Goal: Information Seeking & Learning: Learn about a topic

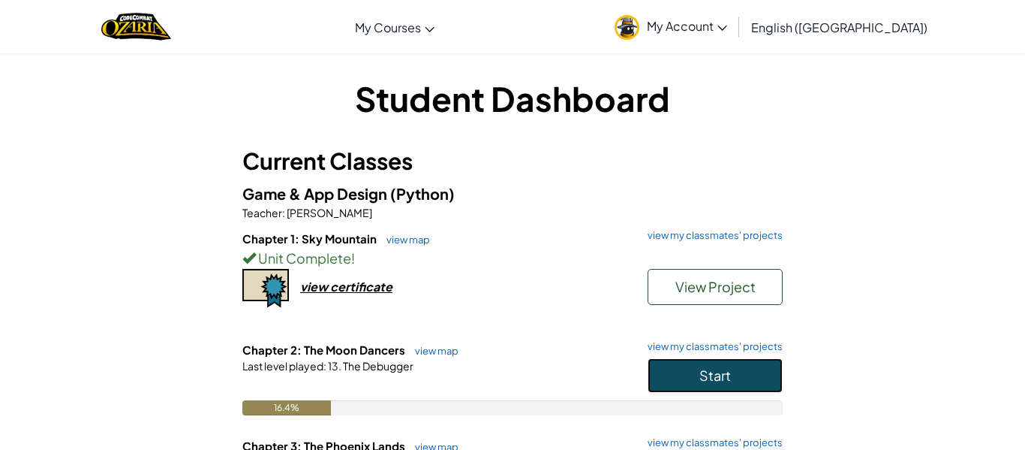
click at [708, 381] on span "Start" at bounding box center [716, 374] width 32 height 17
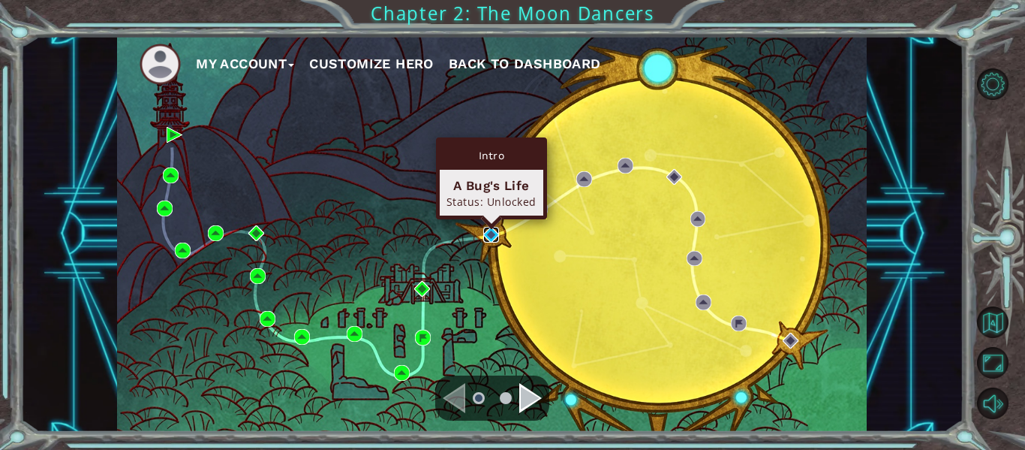
click at [483, 235] on img at bounding box center [491, 235] width 16 height 16
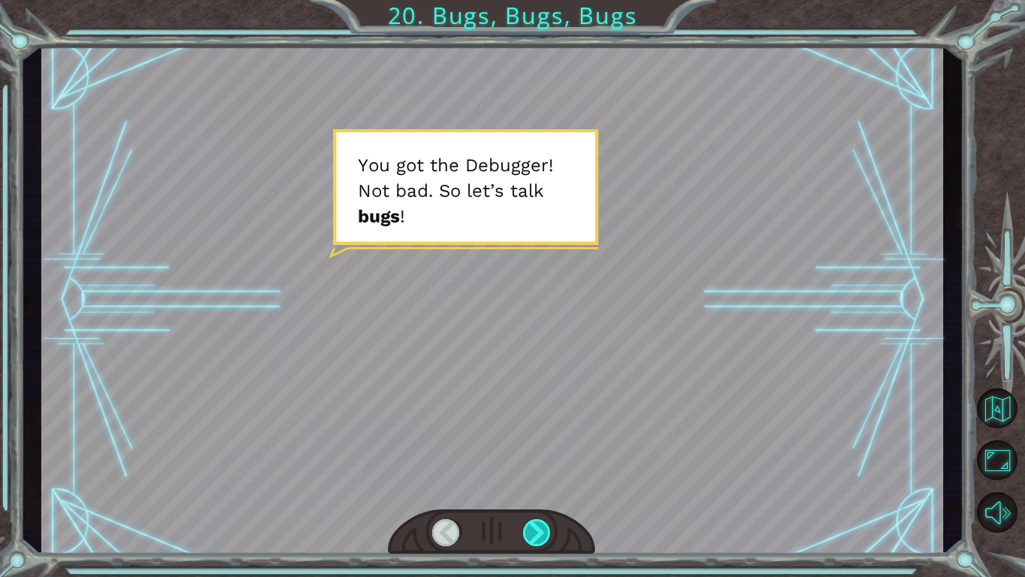
click at [534, 449] on div at bounding box center [537, 532] width 29 height 27
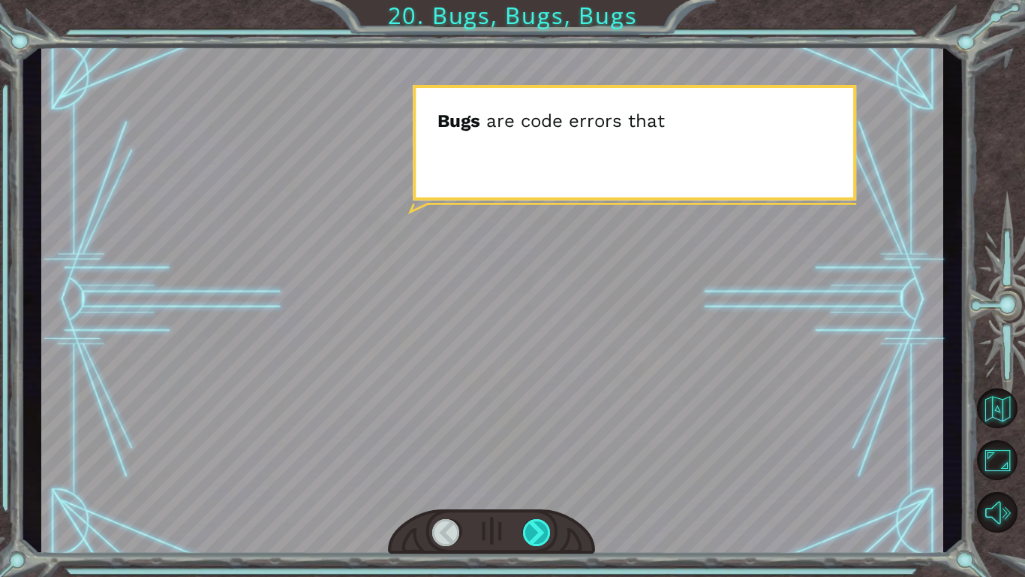
click at [534, 449] on div at bounding box center [537, 532] width 29 height 27
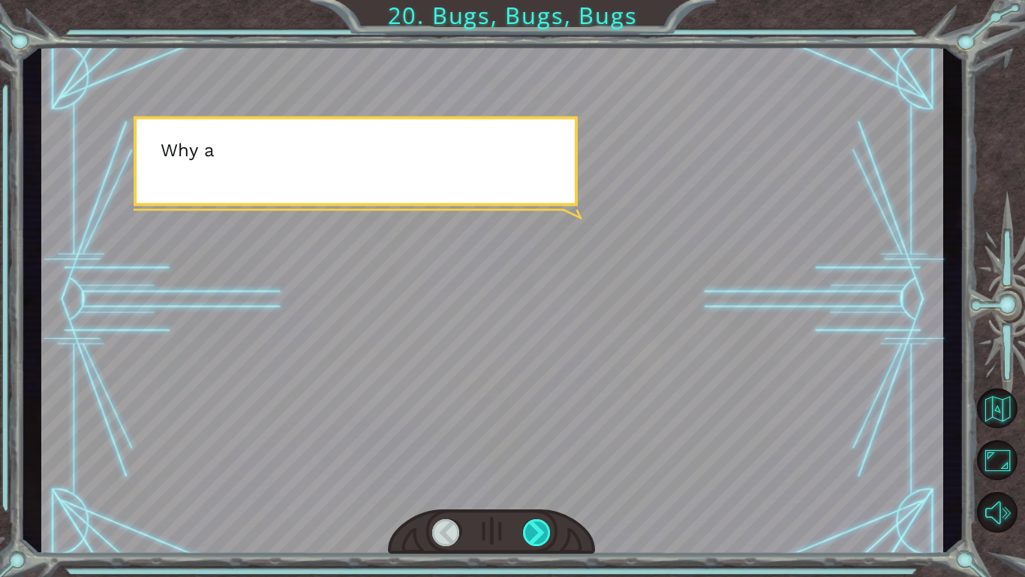
click at [534, 449] on div at bounding box center [537, 532] width 29 height 27
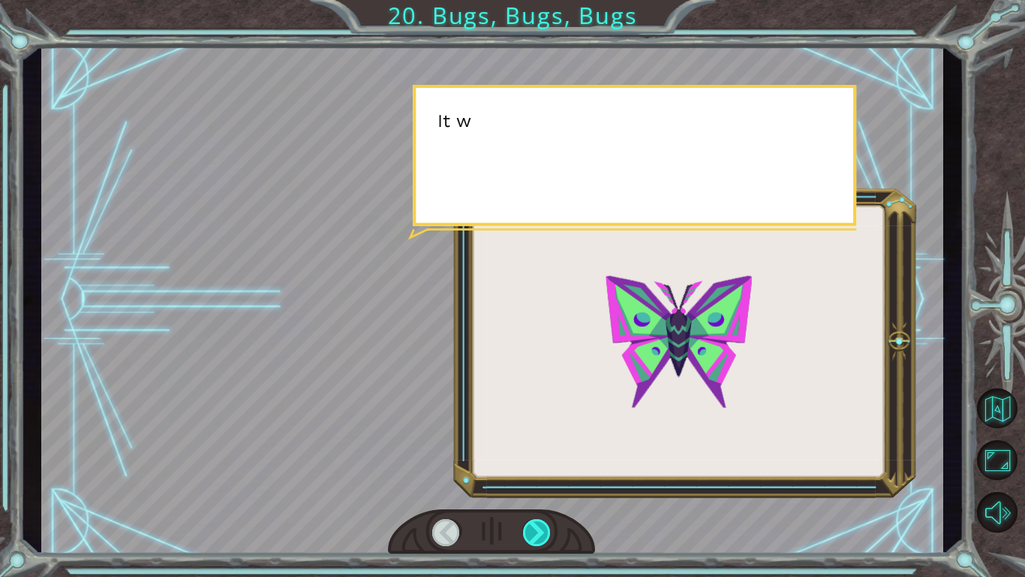
click at [534, 449] on div at bounding box center [537, 532] width 29 height 27
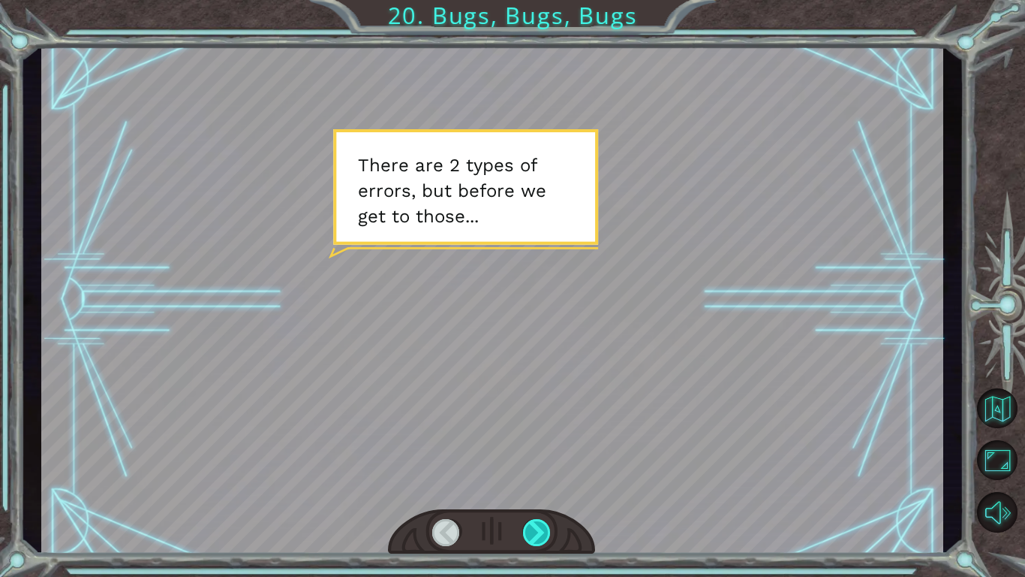
click at [534, 449] on div at bounding box center [537, 532] width 29 height 27
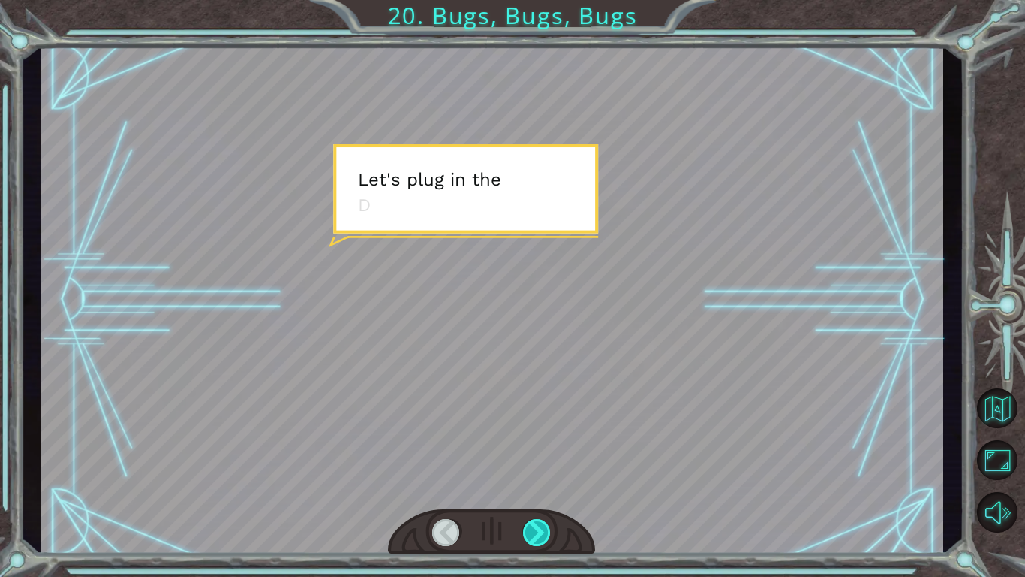
click at [534, 449] on div at bounding box center [537, 532] width 29 height 27
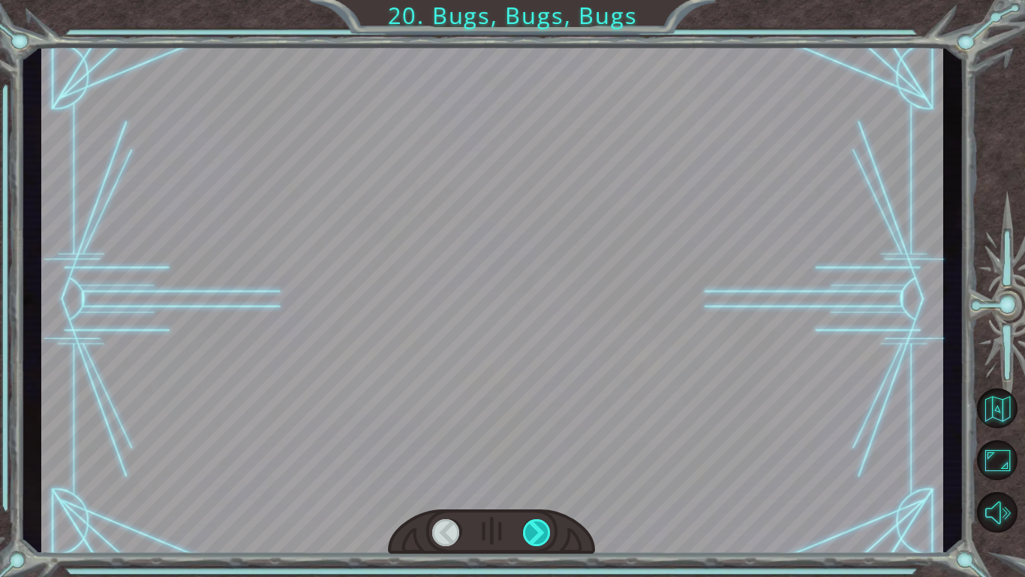
click at [534, 449] on div at bounding box center [537, 532] width 29 height 27
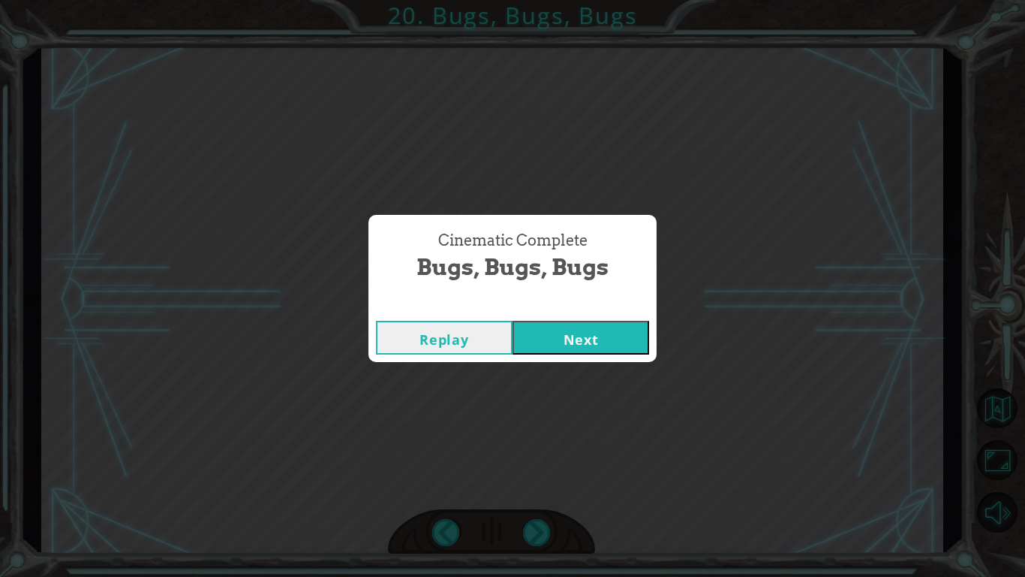
click at [595, 337] on button "Next" at bounding box center [581, 338] width 137 height 34
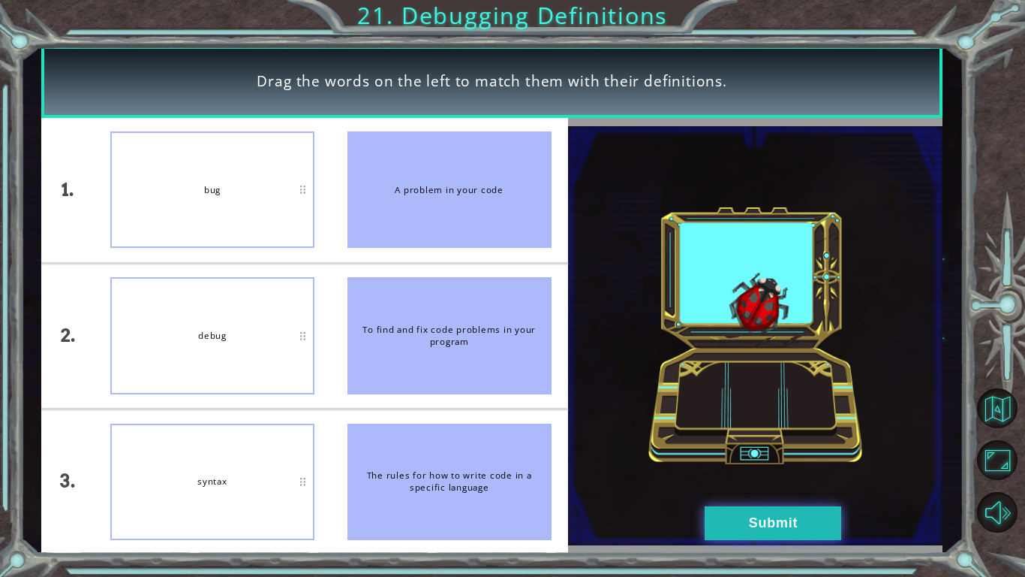
click at [736, 449] on button "Submit" at bounding box center [773, 523] width 137 height 34
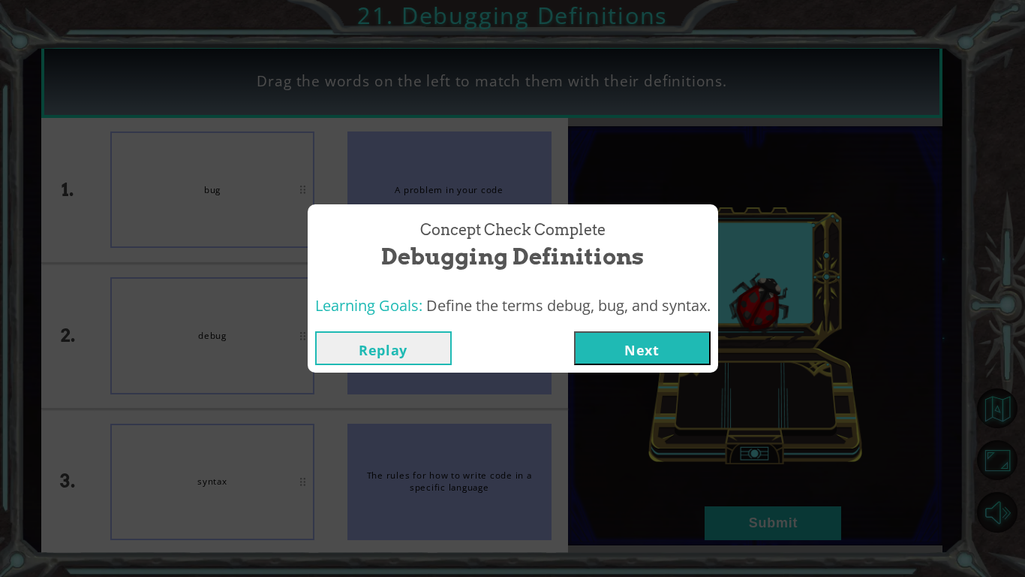
click at [664, 333] on button "Next" at bounding box center [642, 348] width 137 height 34
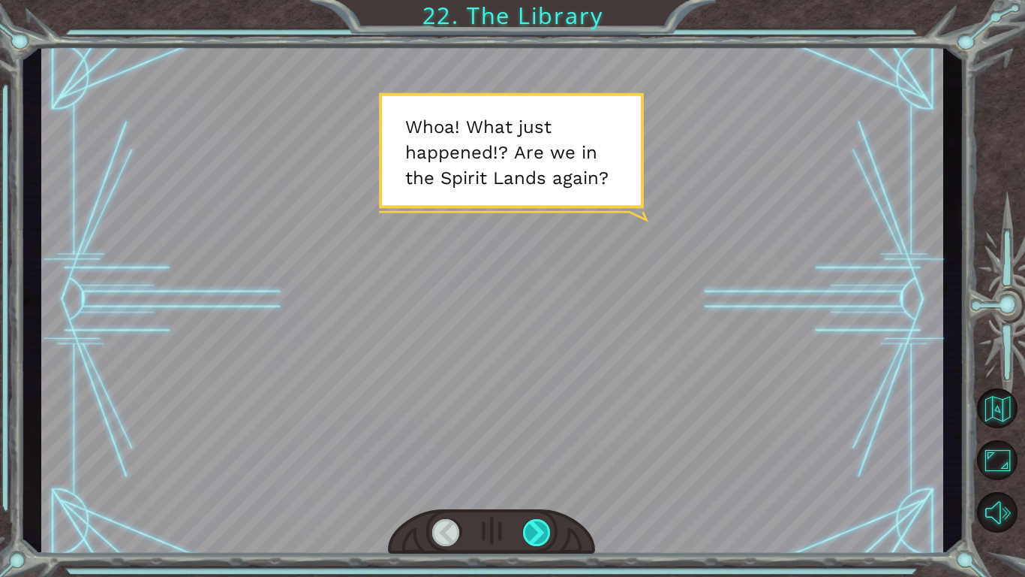
click at [537, 449] on div at bounding box center [537, 532] width 29 height 27
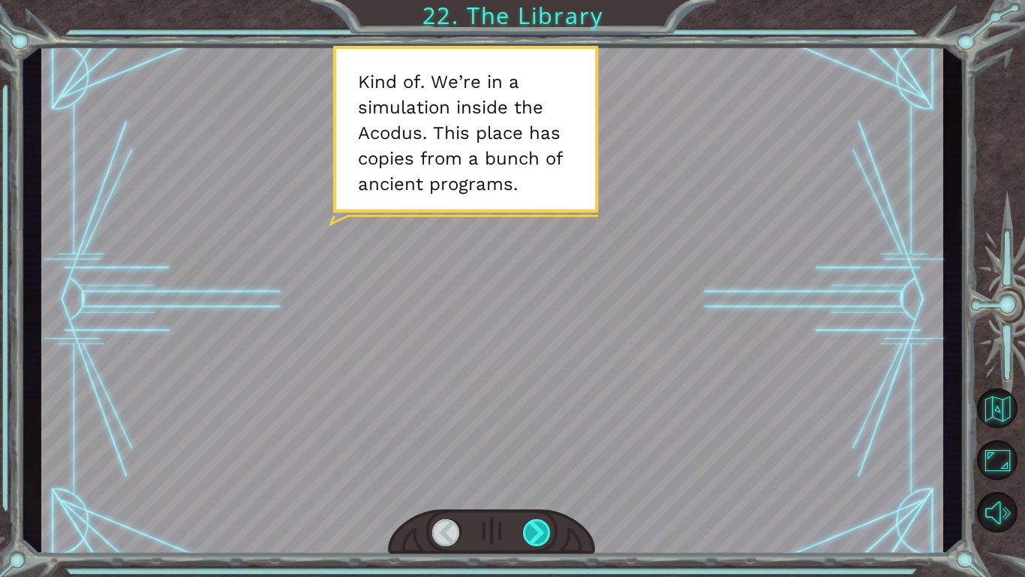
click at [537, 449] on div at bounding box center [537, 532] width 29 height 27
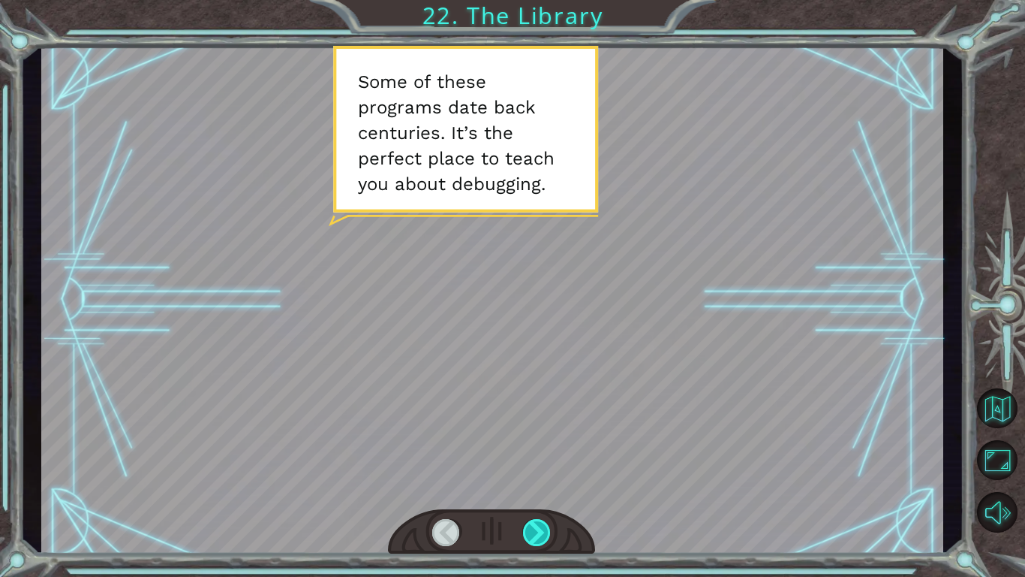
click at [537, 449] on div at bounding box center [537, 532] width 29 height 27
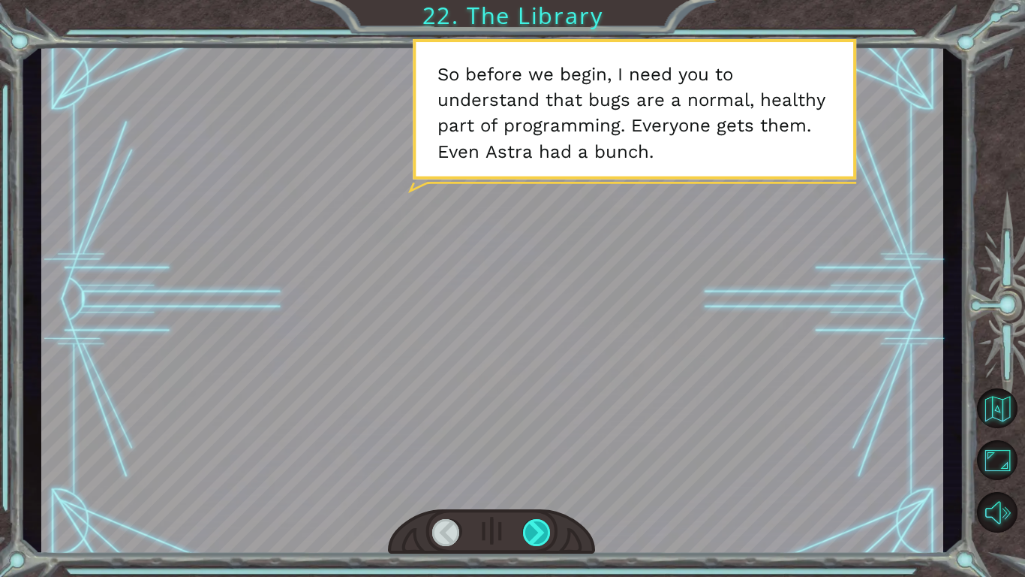
click at [537, 449] on div at bounding box center [537, 532] width 29 height 27
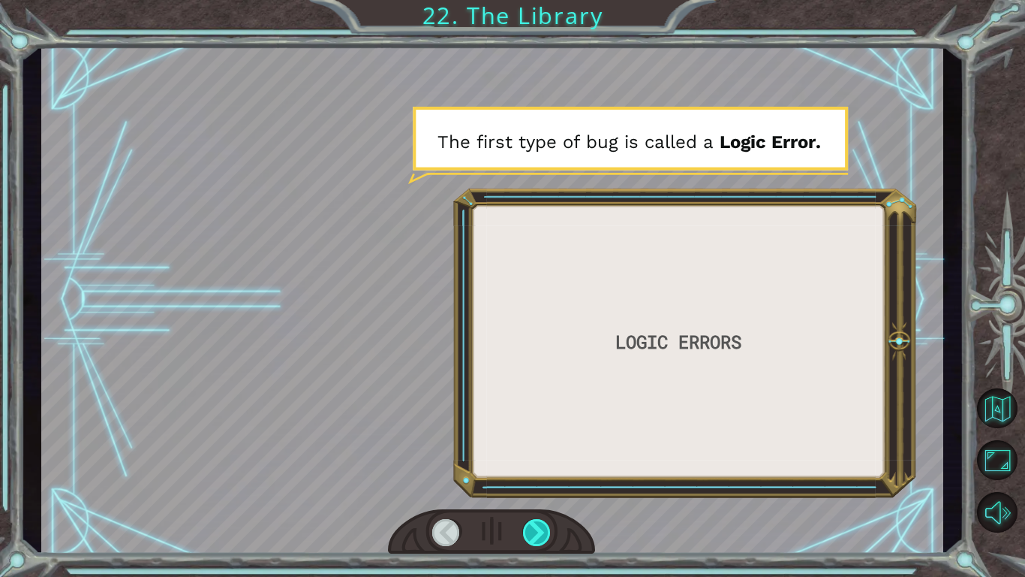
click at [537, 449] on div at bounding box center [537, 532] width 29 height 27
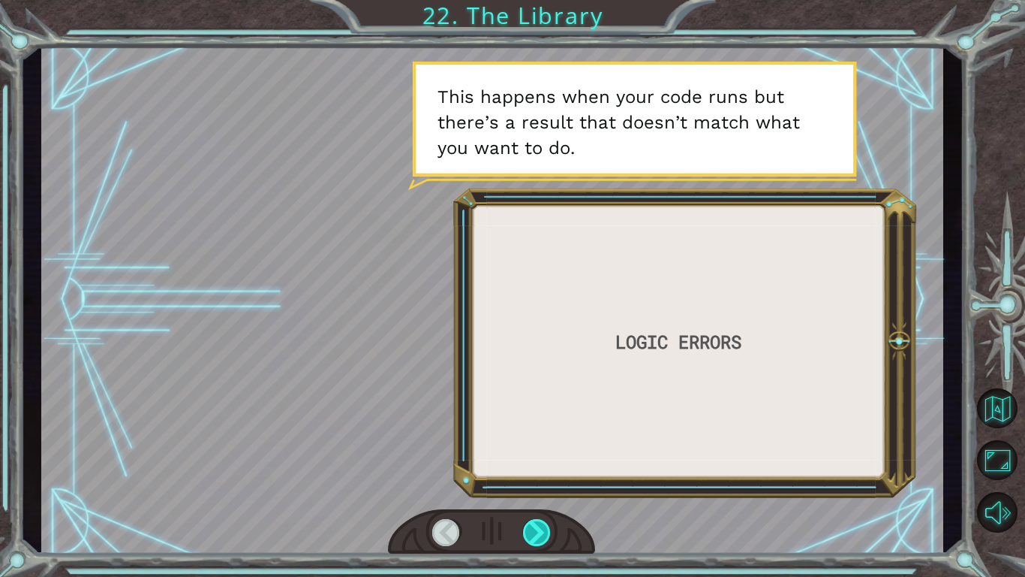
click at [537, 449] on div at bounding box center [537, 532] width 29 height 27
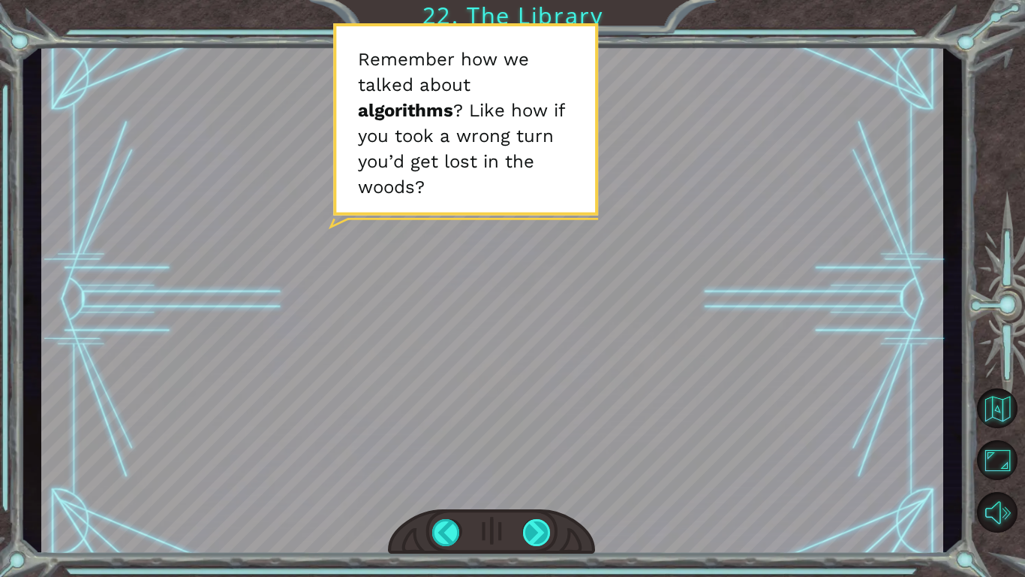
click at [537, 449] on div at bounding box center [537, 532] width 29 height 27
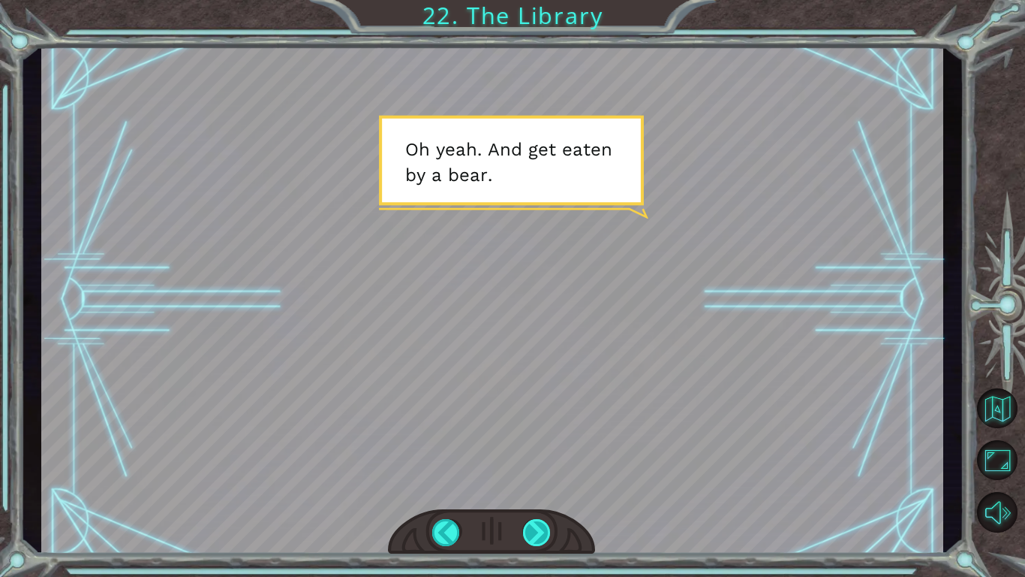
click at [537, 449] on div at bounding box center [537, 532] width 29 height 27
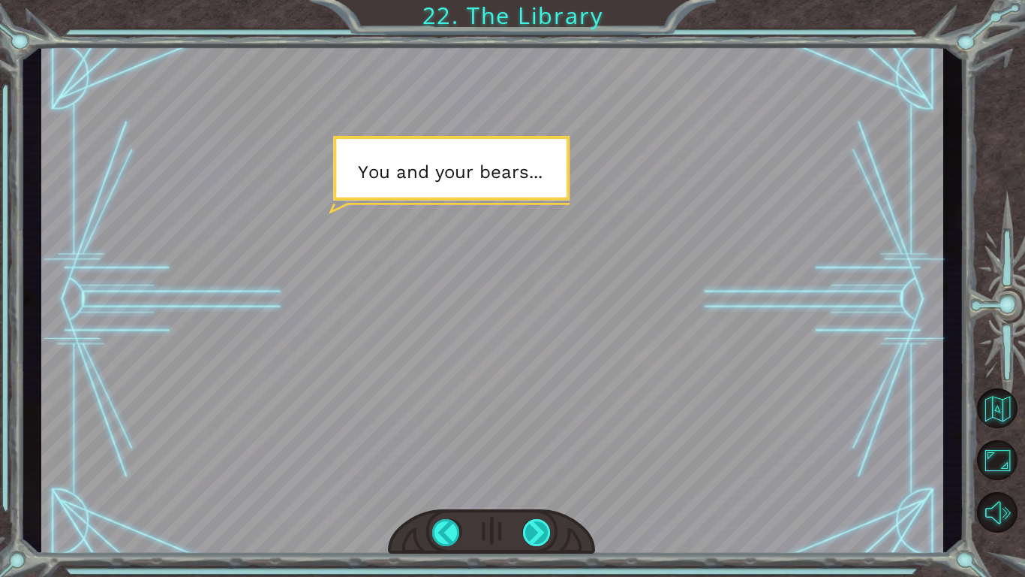
click at [537, 449] on div at bounding box center [537, 532] width 29 height 27
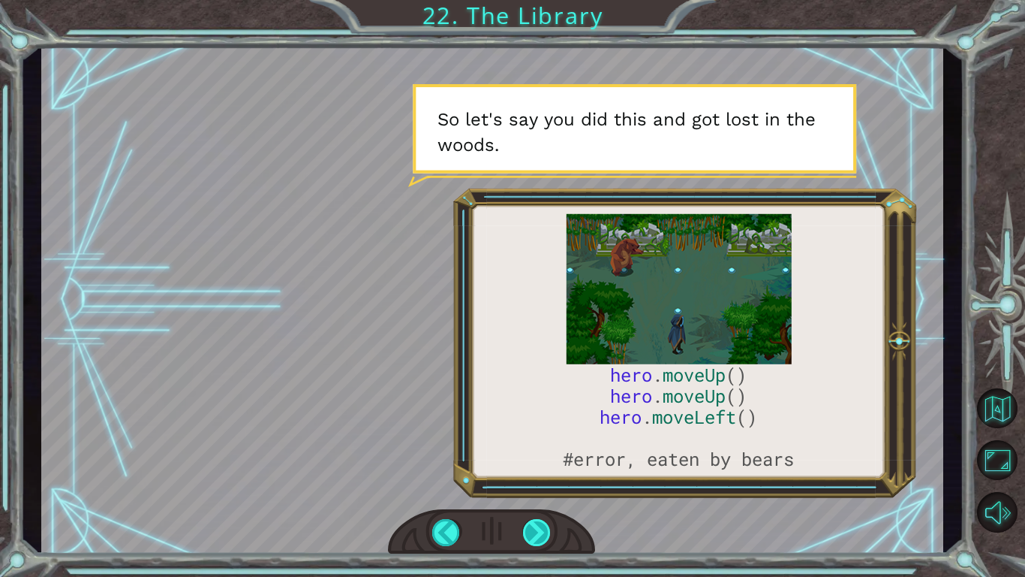
click at [537, 449] on div at bounding box center [537, 532] width 29 height 27
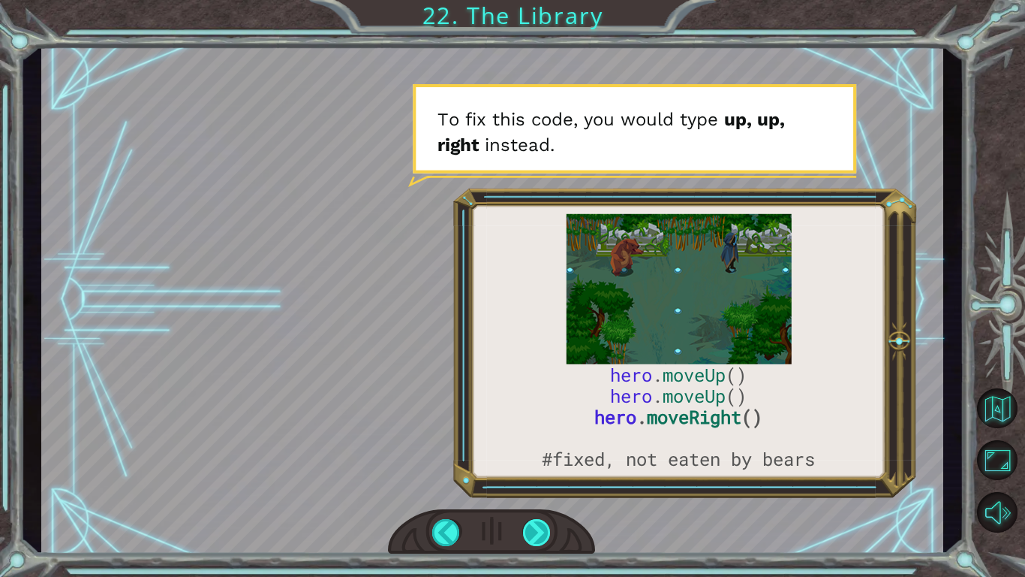
click at [537, 449] on div at bounding box center [537, 532] width 29 height 27
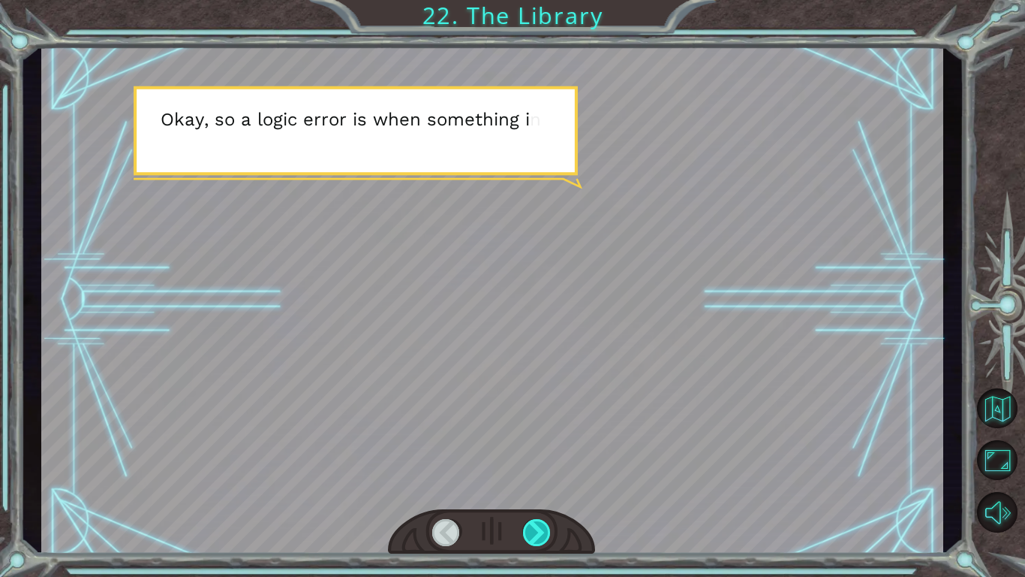
click at [537, 449] on div at bounding box center [537, 532] width 29 height 27
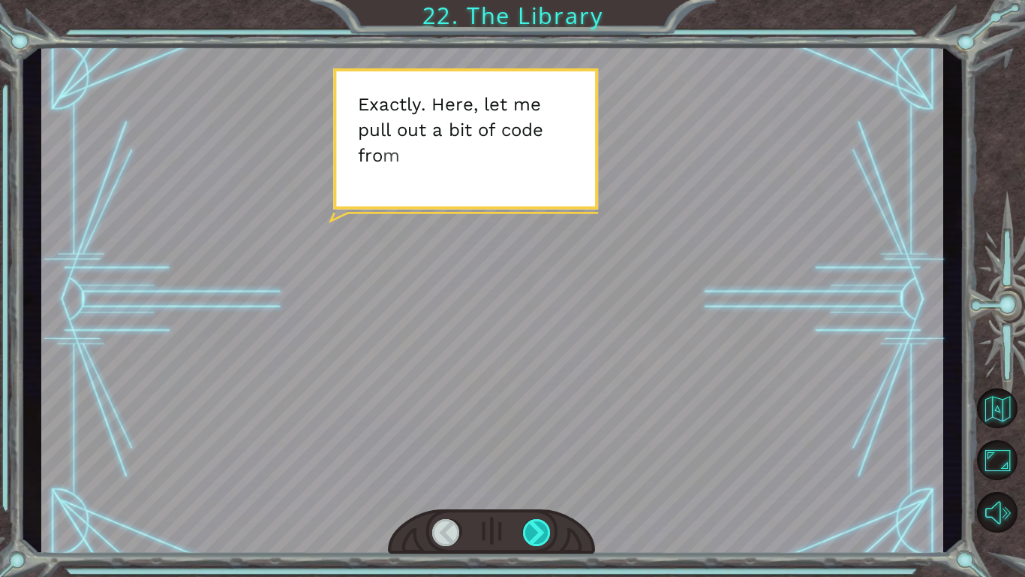
click at [537, 449] on div at bounding box center [537, 532] width 29 height 27
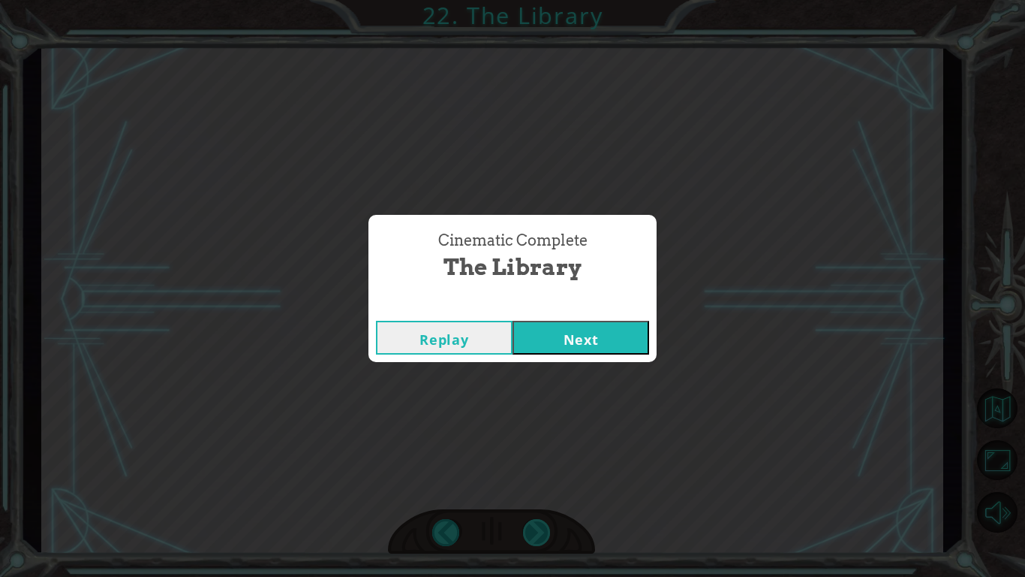
click at [537, 449] on div "Cinematic Complete The Library Replay Next" at bounding box center [512, 288] width 1025 height 577
click at [597, 343] on button "Next" at bounding box center [581, 338] width 137 height 34
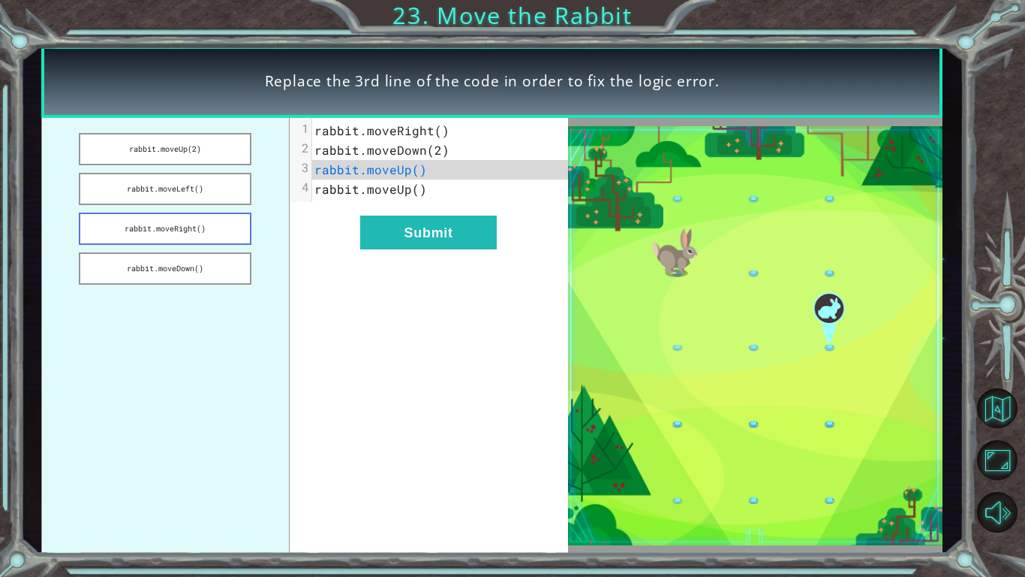
click at [131, 239] on button "rabbit.moveRight()" at bounding box center [165, 228] width 173 height 32
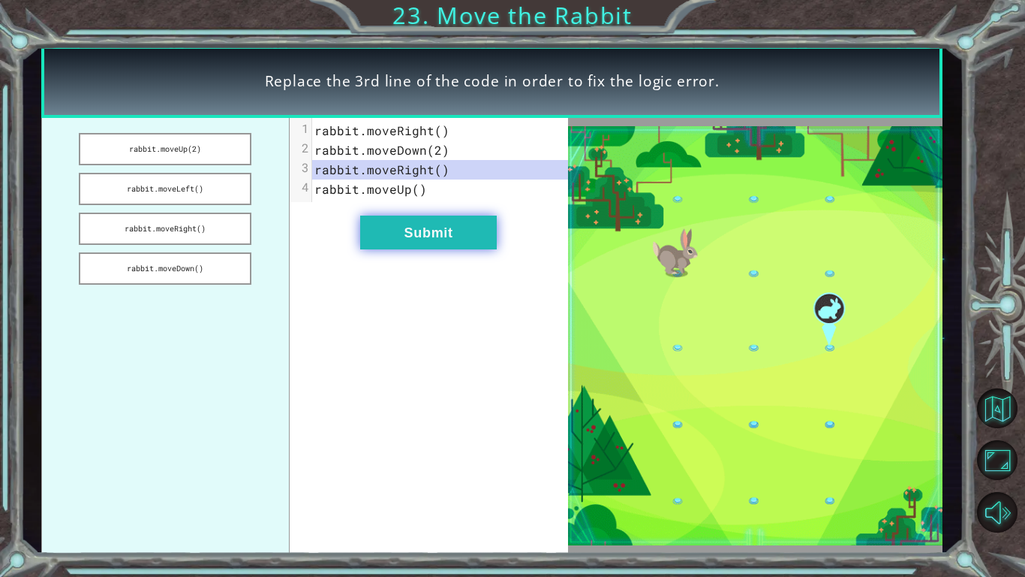
click at [478, 245] on button "Submit" at bounding box center [428, 232] width 137 height 34
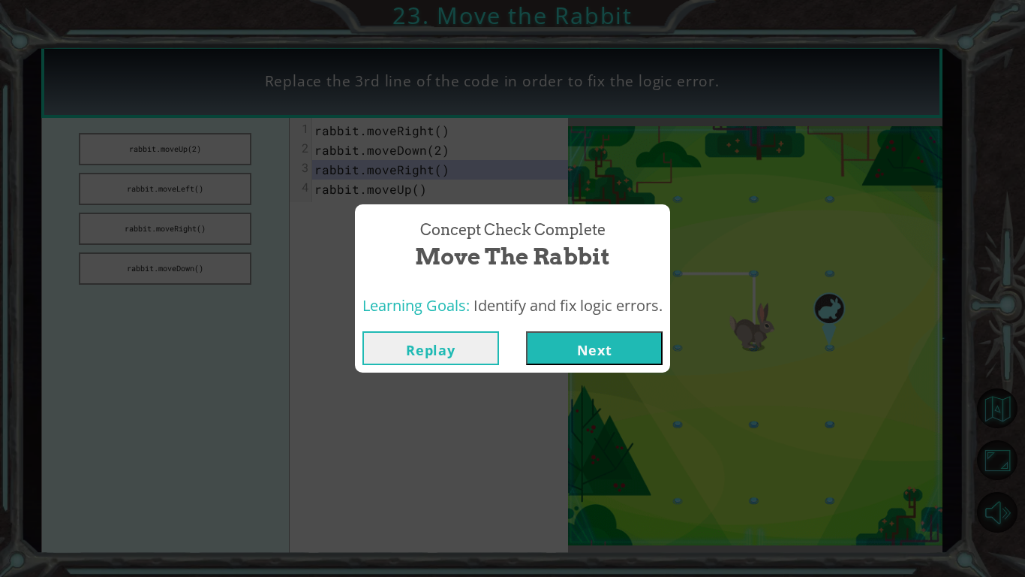
click at [542, 340] on button "Next" at bounding box center [594, 348] width 137 height 34
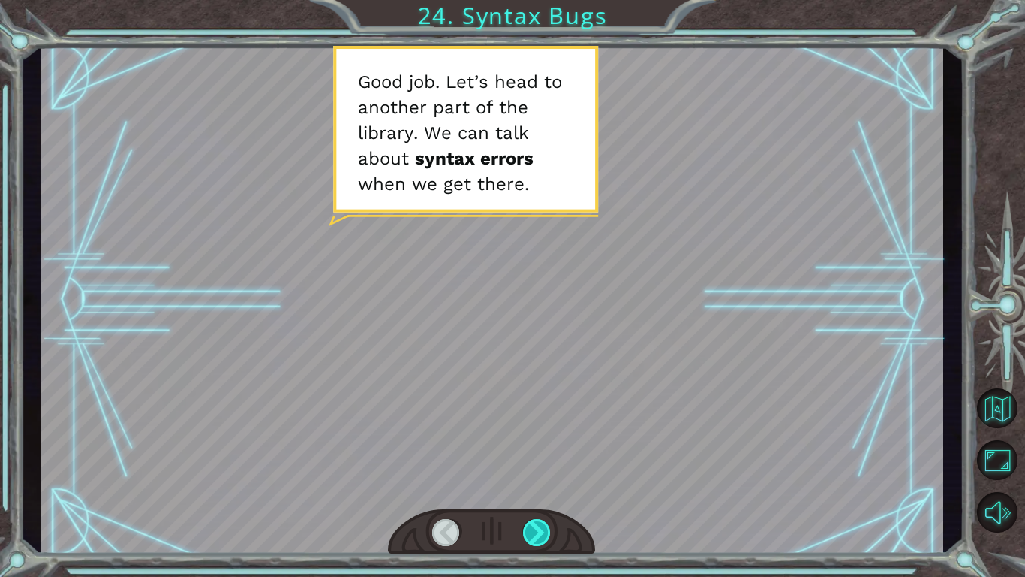
click at [536, 449] on div at bounding box center [537, 532] width 29 height 27
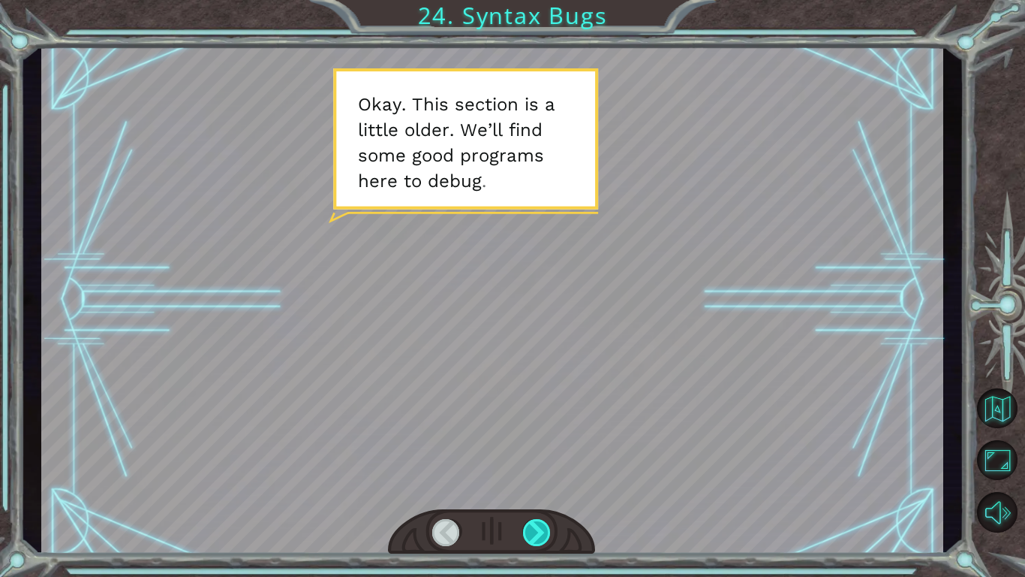
click at [541, 449] on div at bounding box center [537, 532] width 29 height 27
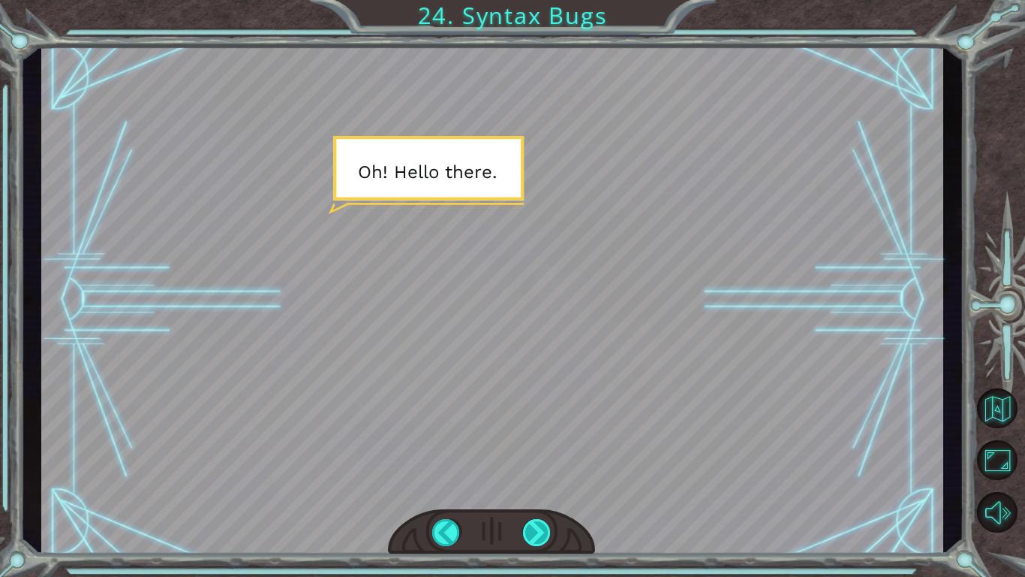
click at [541, 449] on div at bounding box center [537, 532] width 29 height 27
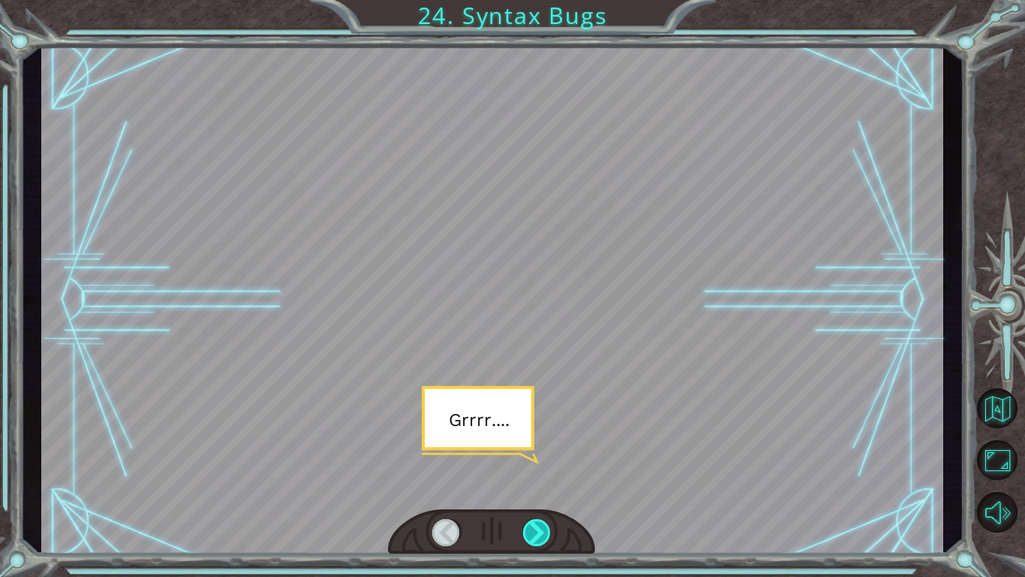
click at [539, 449] on div at bounding box center [537, 532] width 29 height 27
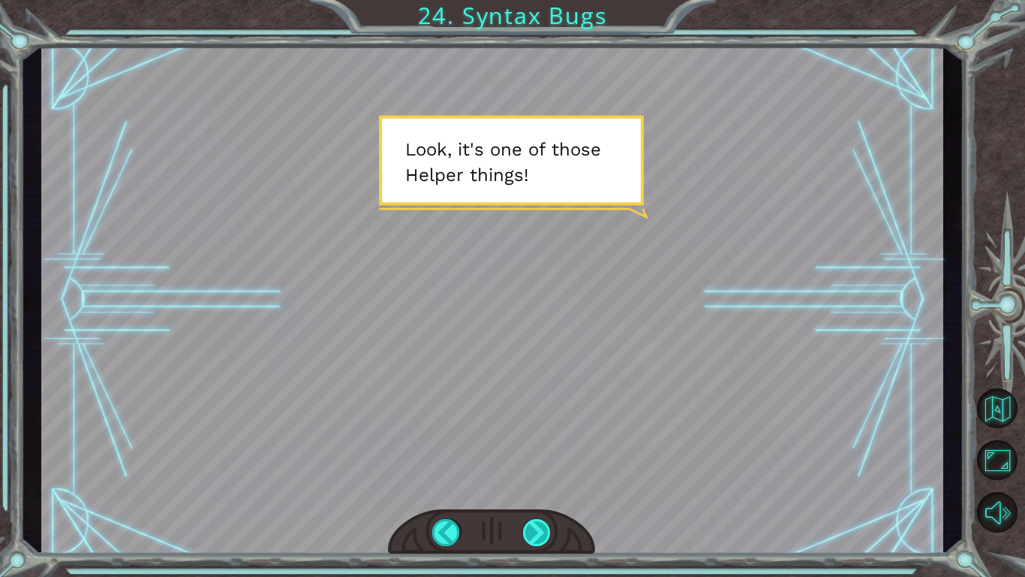
click at [539, 449] on div at bounding box center [537, 532] width 29 height 27
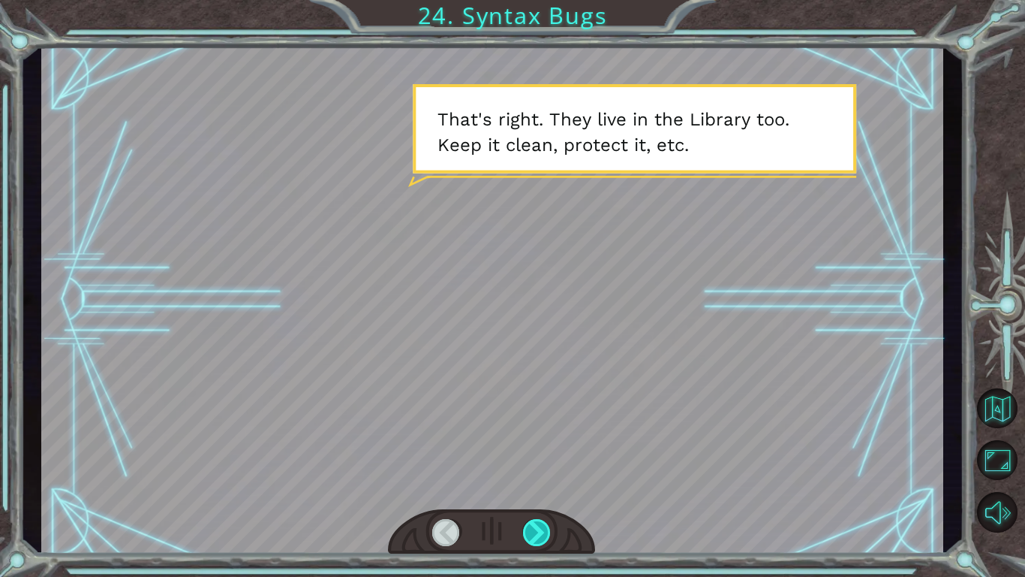
click at [539, 449] on div at bounding box center [537, 532] width 29 height 27
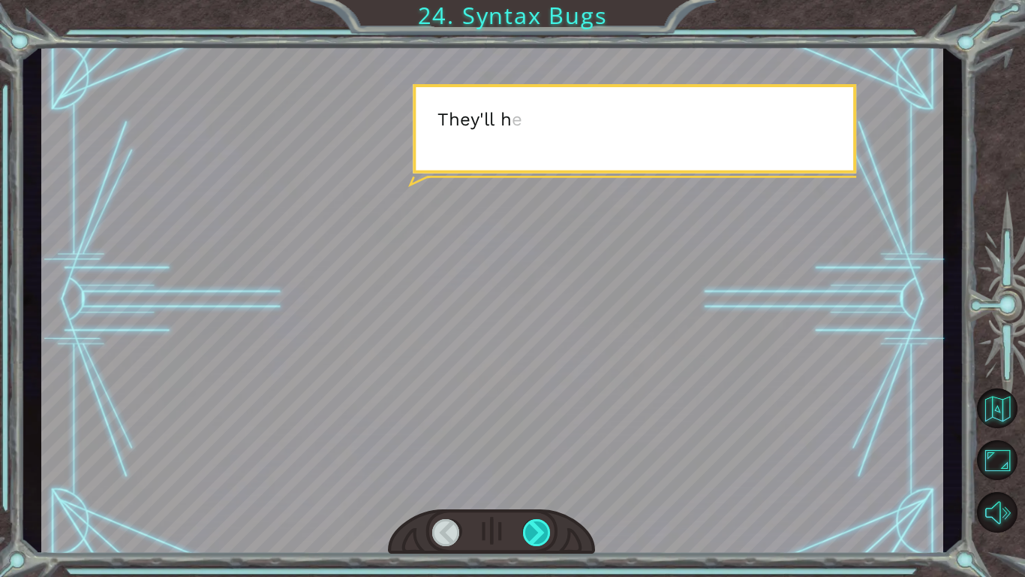
click at [539, 449] on div at bounding box center [537, 532] width 29 height 27
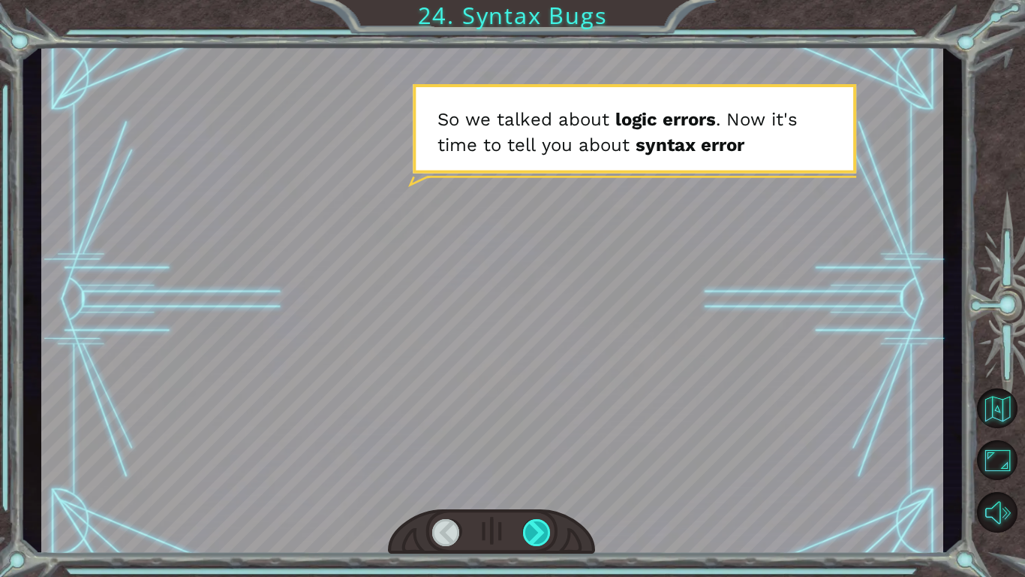
click at [539, 449] on div at bounding box center [537, 532] width 29 height 27
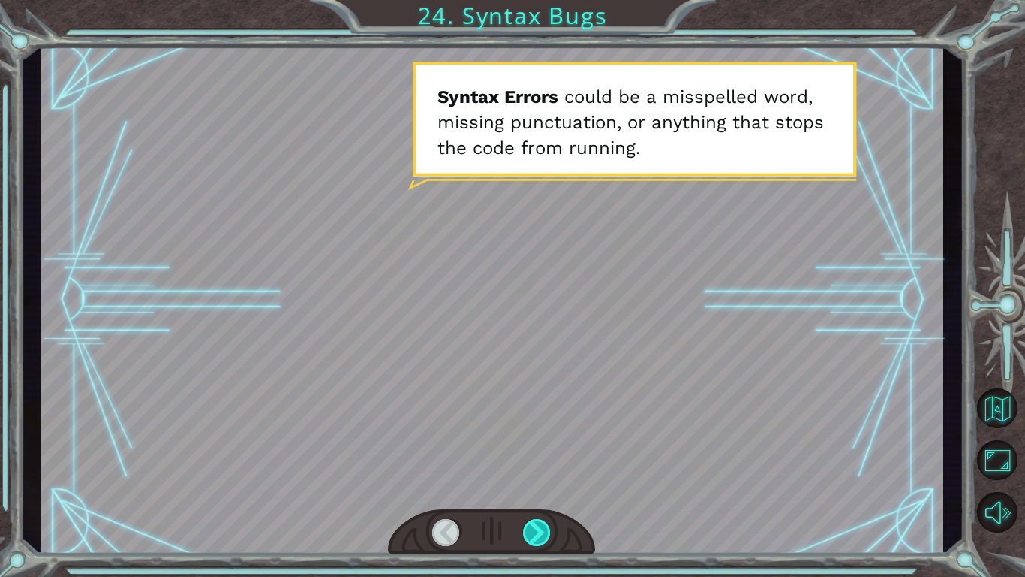
click at [539, 449] on div at bounding box center [537, 532] width 29 height 27
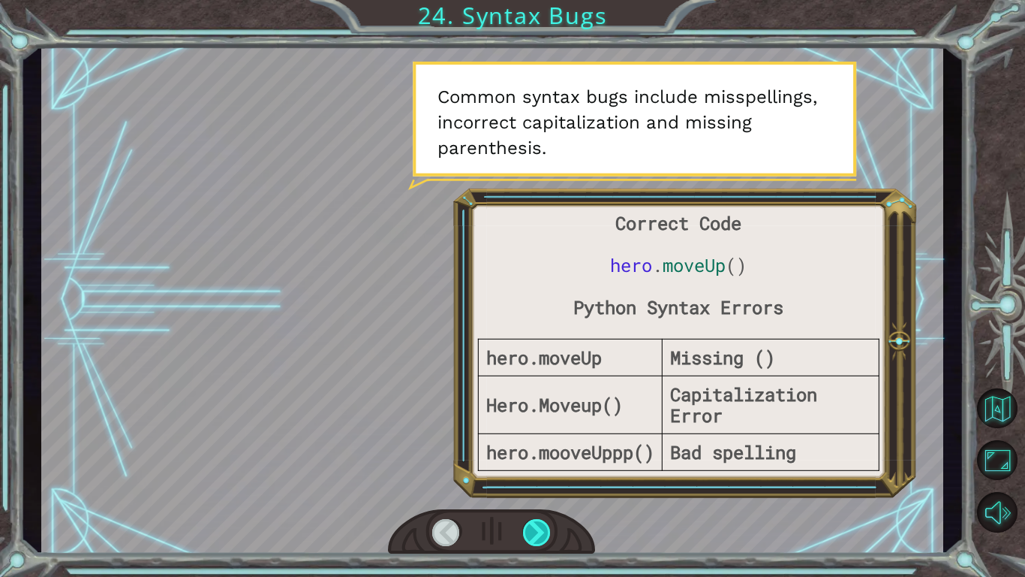
click at [539, 449] on div at bounding box center [537, 532] width 29 height 27
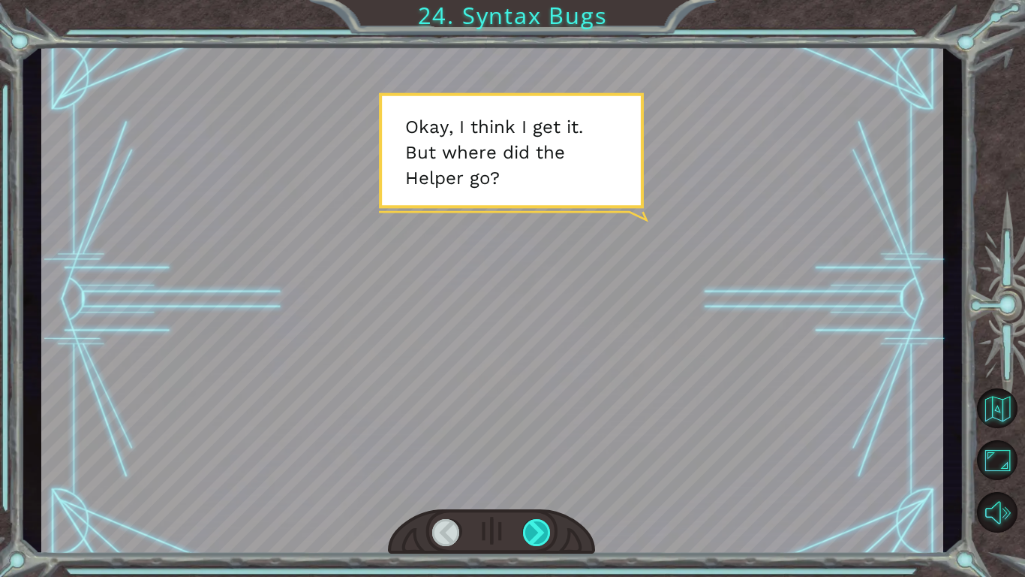
click at [539, 449] on div at bounding box center [537, 532] width 29 height 27
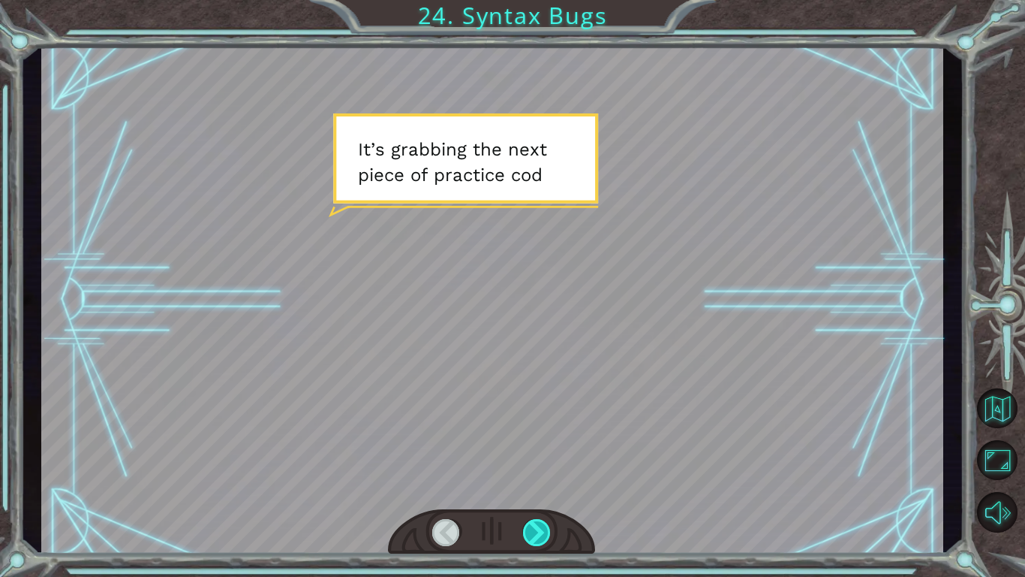
click at [539, 449] on div at bounding box center [537, 532] width 29 height 27
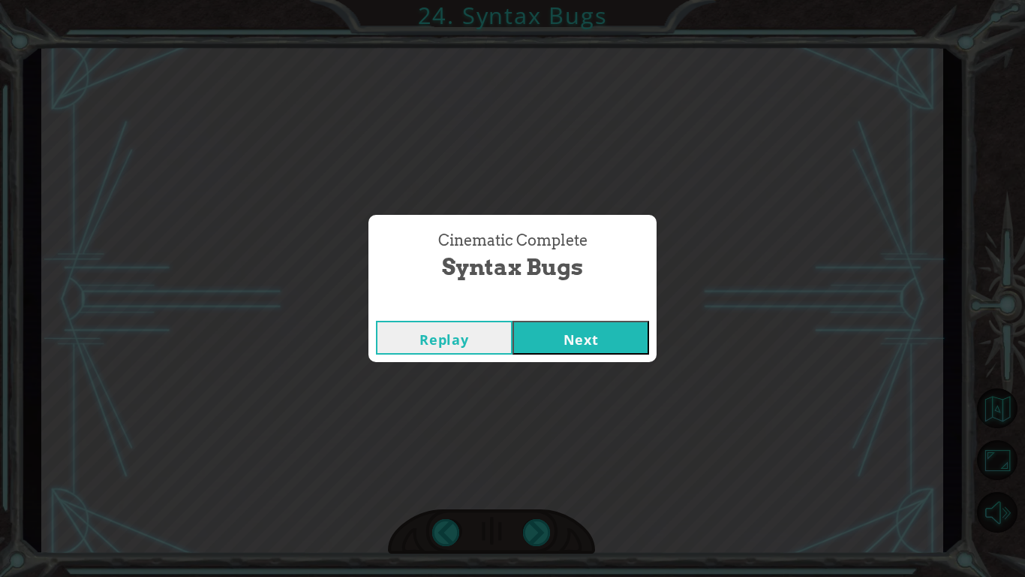
click at [618, 338] on button "Next" at bounding box center [581, 338] width 137 height 34
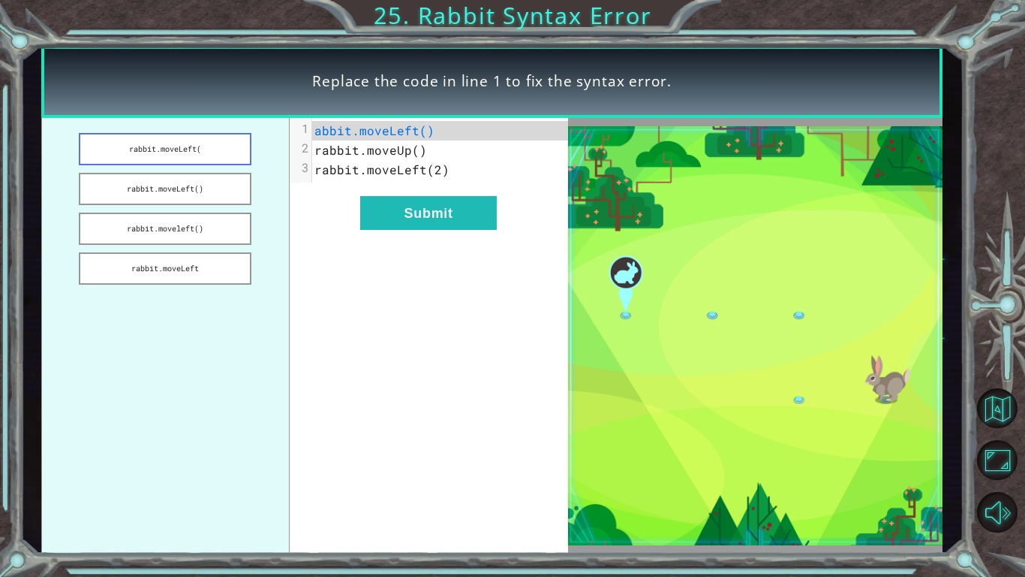
click at [189, 160] on button "rabbit.moveLeft(" at bounding box center [165, 149] width 173 height 32
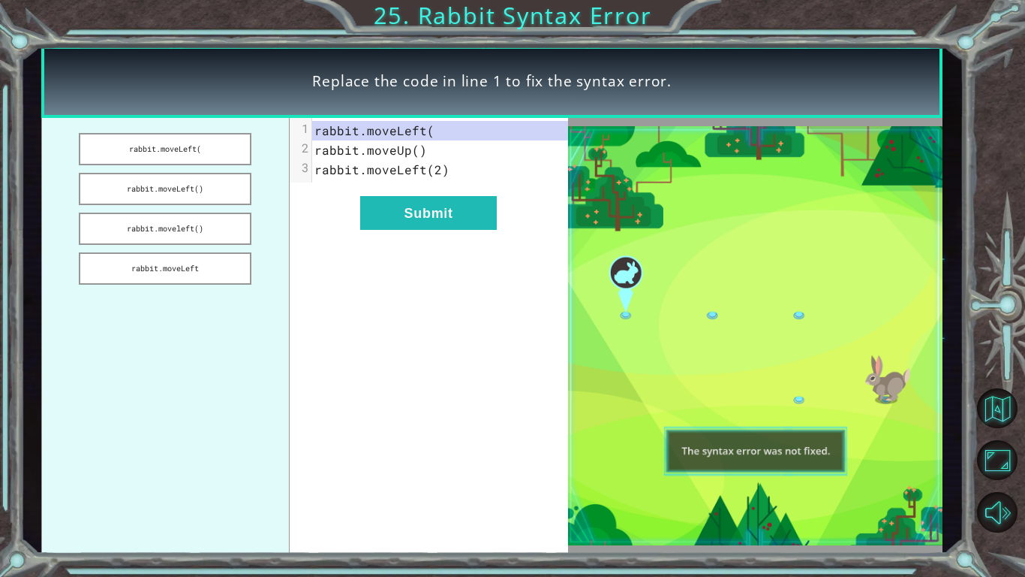
click at [439, 194] on div "xxxxxxxxxx 3 1 rabbit.moveLeft( 2 rabbit.moveUp() 3 rabbit.moveLeft(2) Submit" at bounding box center [429, 336] width 279 height 436
click at [451, 214] on button "Submit" at bounding box center [428, 213] width 137 height 34
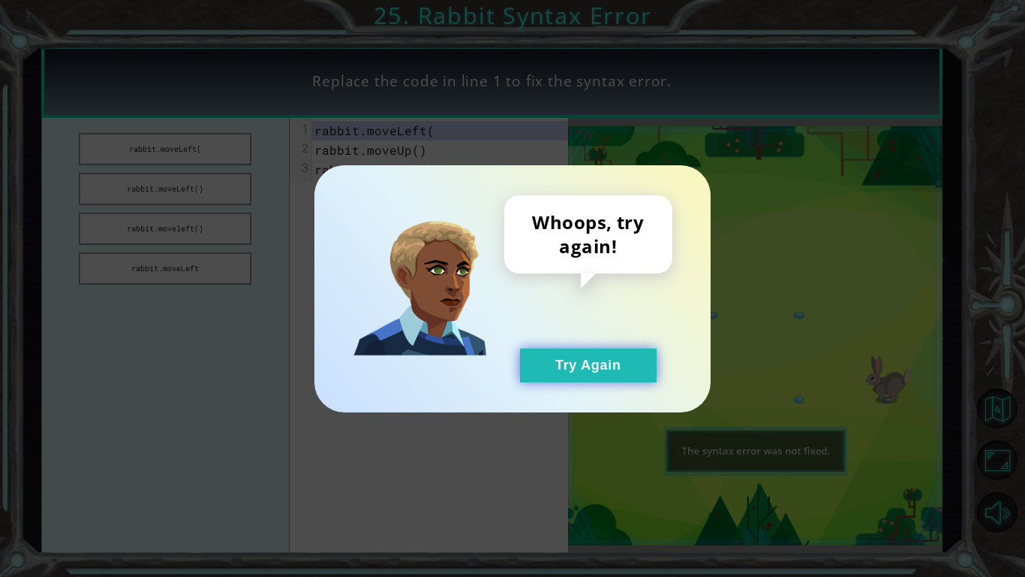
click at [562, 366] on button "Try Again" at bounding box center [588, 365] width 137 height 34
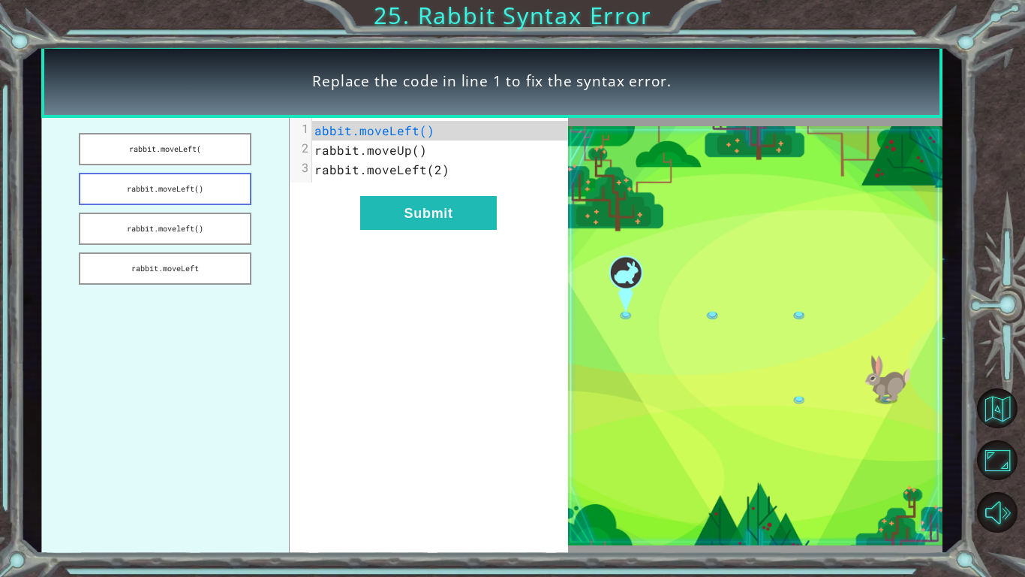
click at [218, 204] on button "rabbit.moveLeft()" at bounding box center [165, 189] width 173 height 32
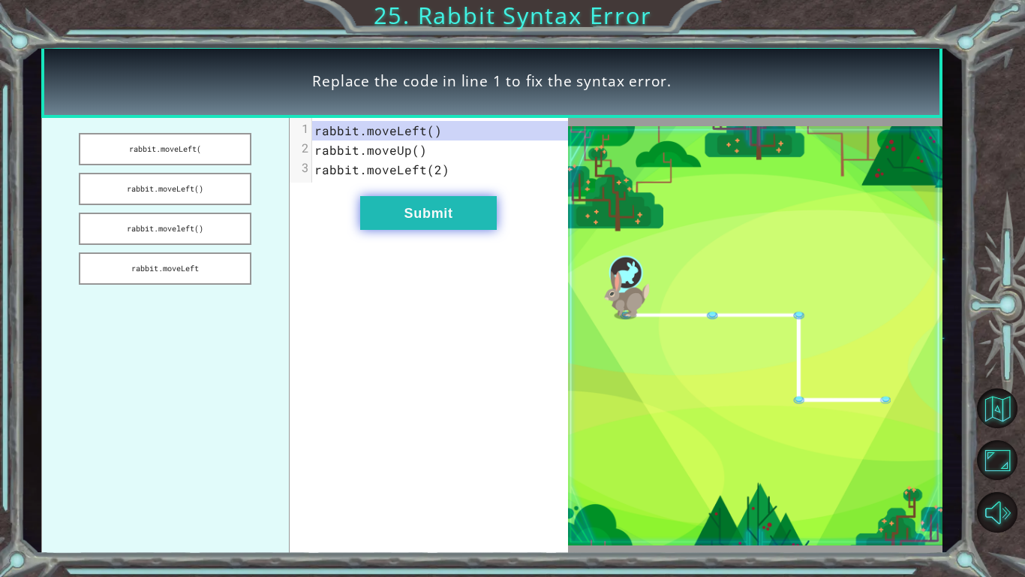
click at [405, 221] on button "Submit" at bounding box center [428, 213] width 137 height 34
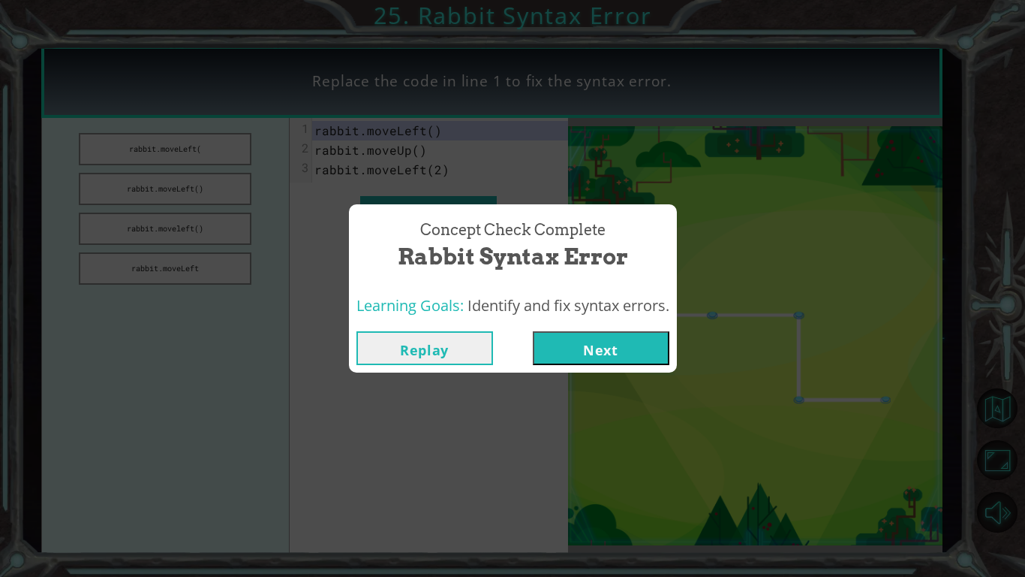
click at [595, 342] on button "Next" at bounding box center [601, 348] width 137 height 34
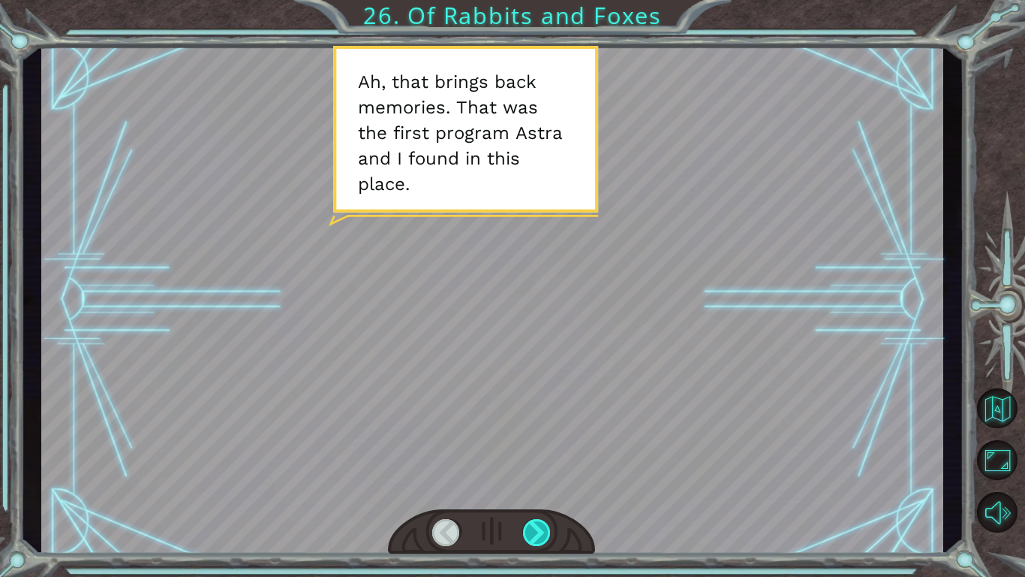
click at [537, 449] on div at bounding box center [537, 532] width 29 height 27
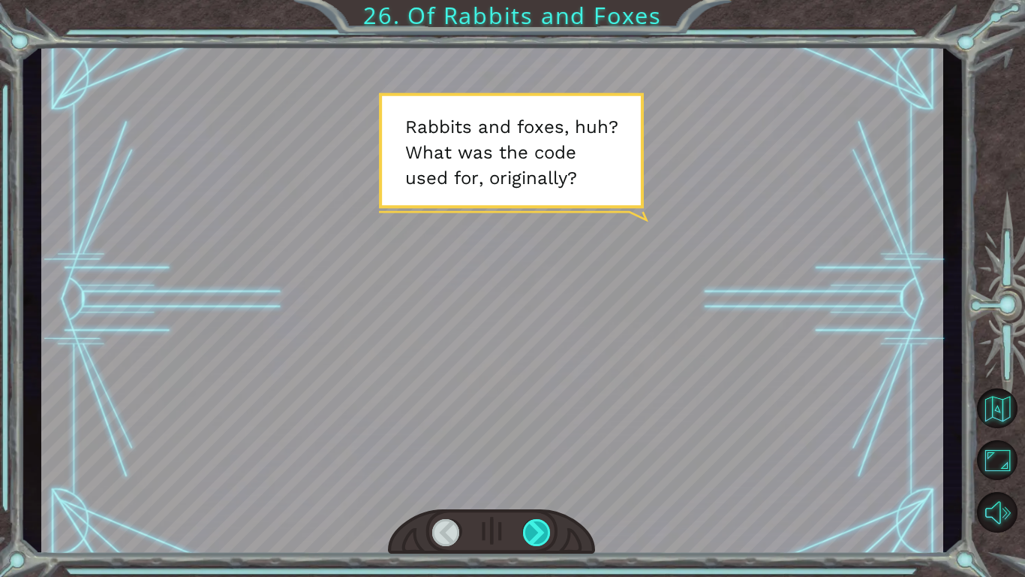
click at [537, 449] on div at bounding box center [537, 532] width 29 height 27
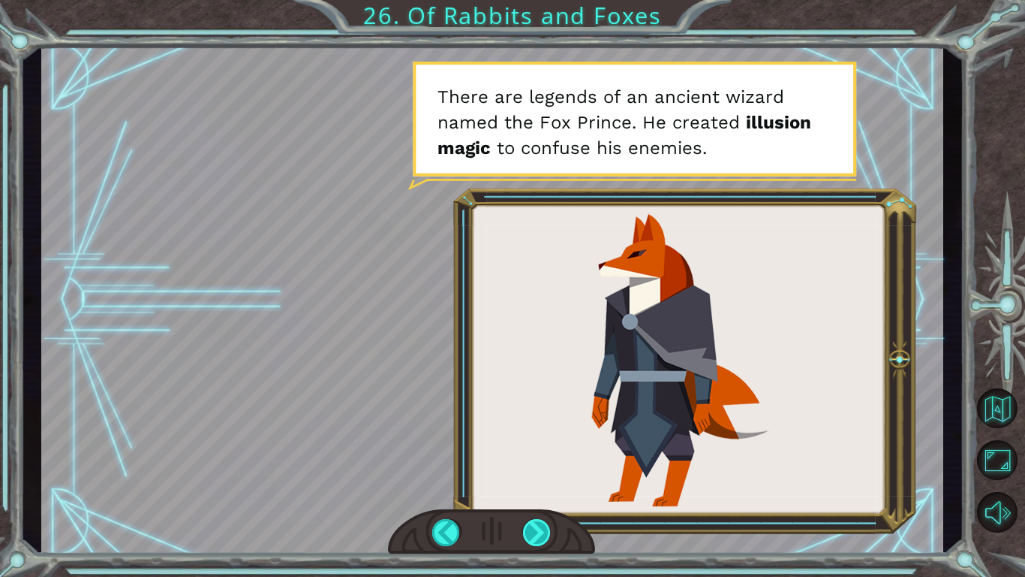
click at [537, 449] on div at bounding box center [537, 532] width 29 height 27
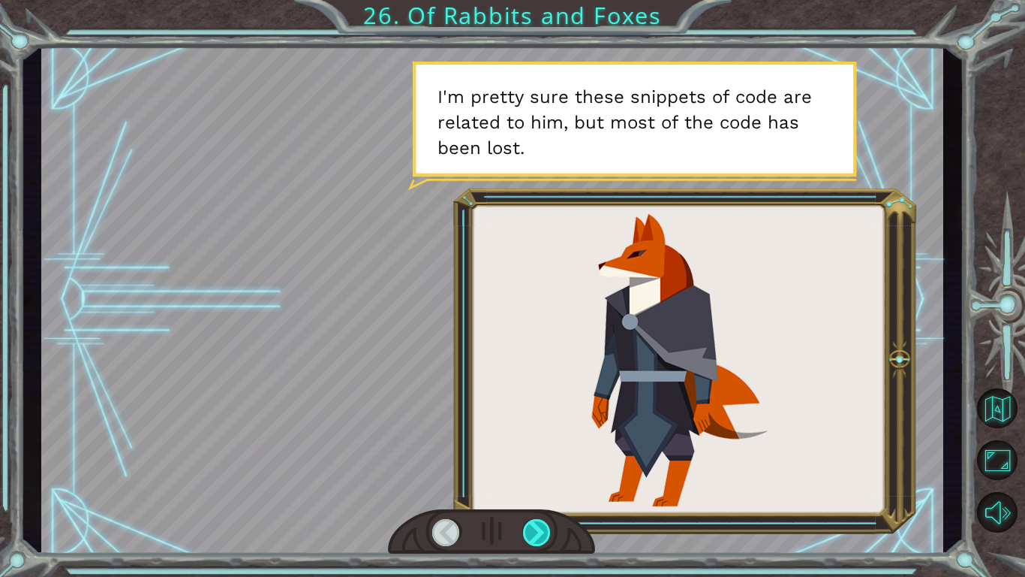
click at [537, 449] on div at bounding box center [537, 532] width 29 height 27
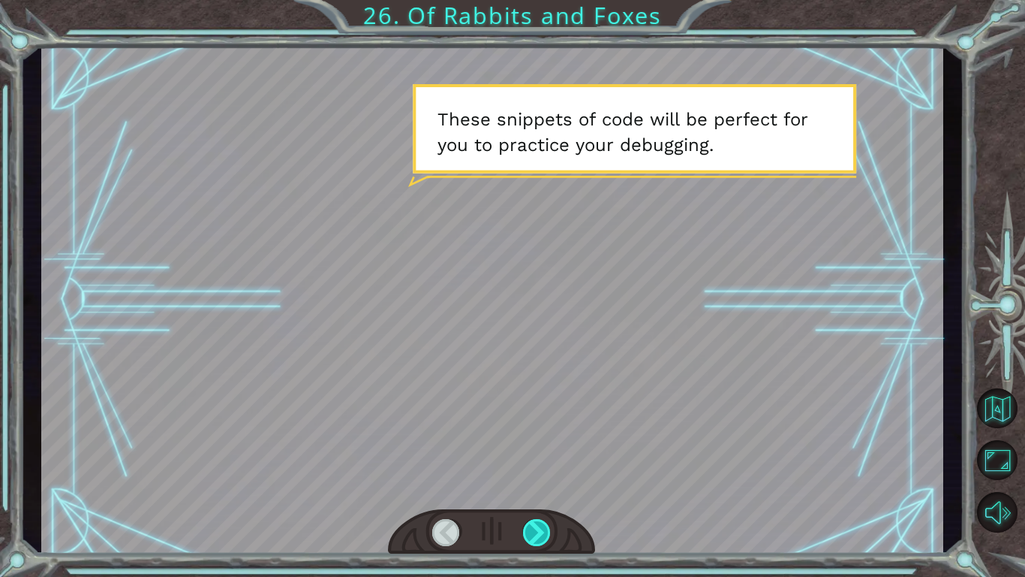
click at [537, 449] on div at bounding box center [537, 532] width 29 height 27
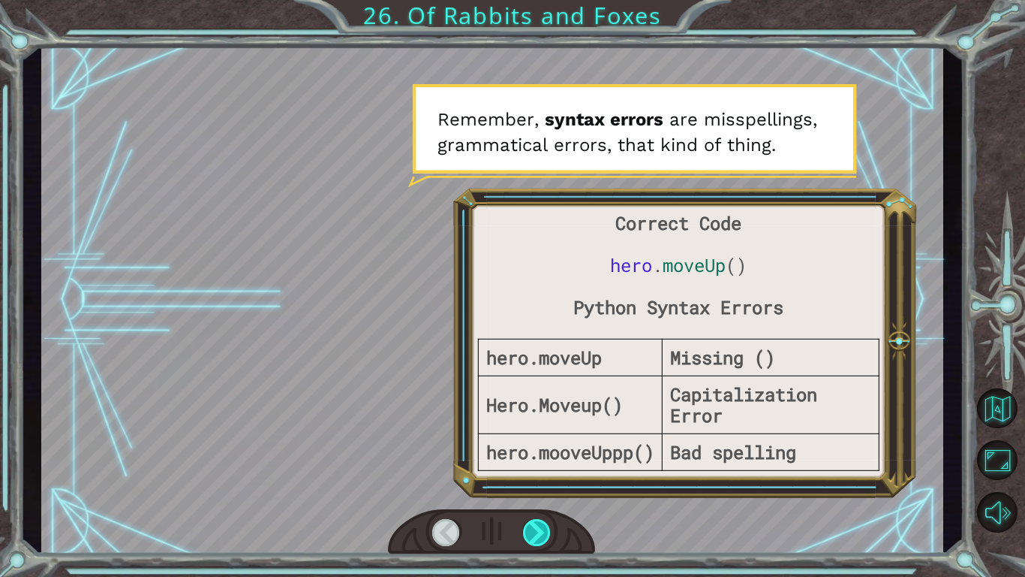
click at [537, 449] on div at bounding box center [537, 532] width 29 height 27
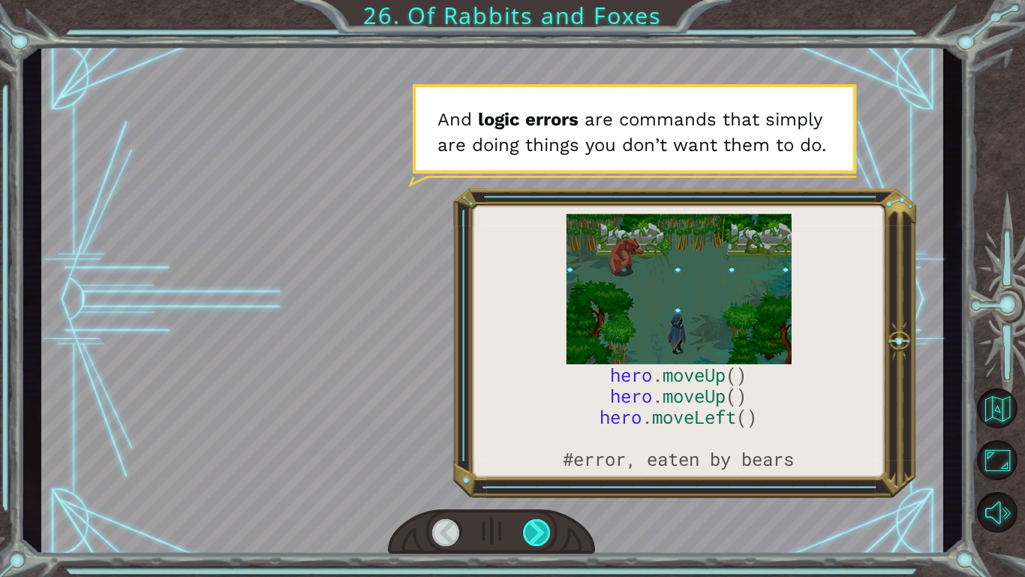
click at [537, 449] on div at bounding box center [537, 532] width 29 height 27
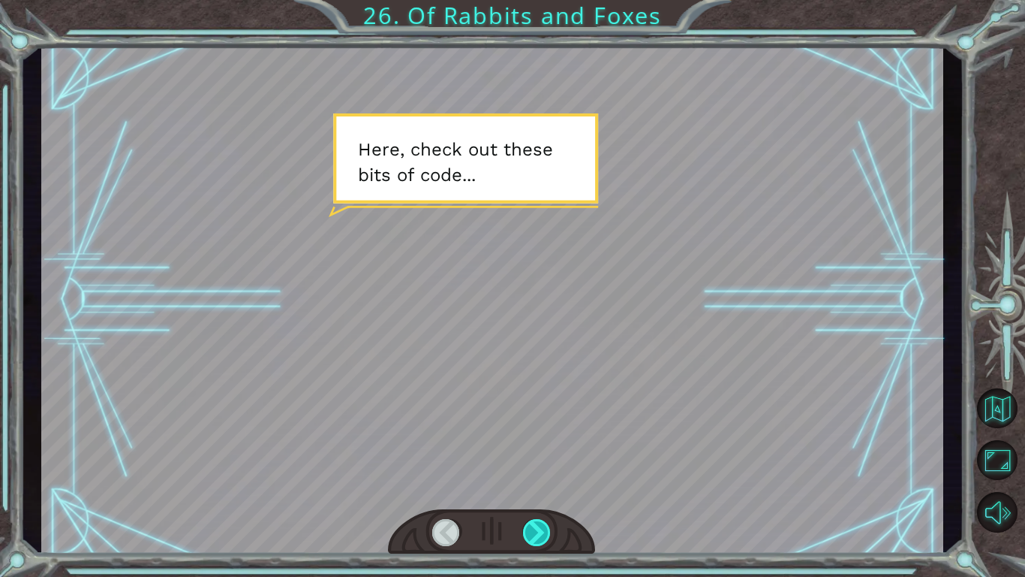
click at [537, 449] on div at bounding box center [537, 532] width 29 height 27
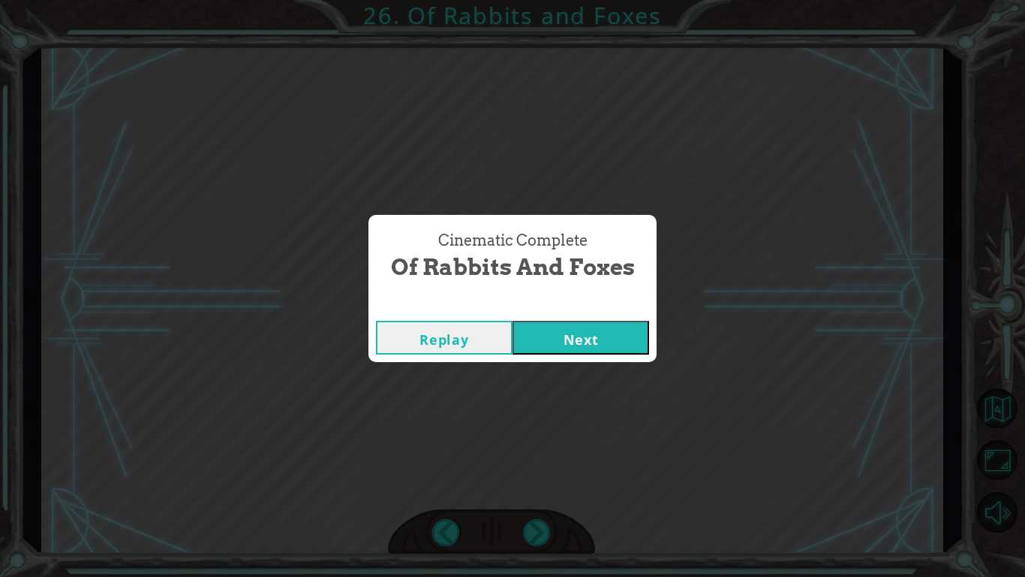
click at [547, 333] on button "Next" at bounding box center [581, 338] width 137 height 34
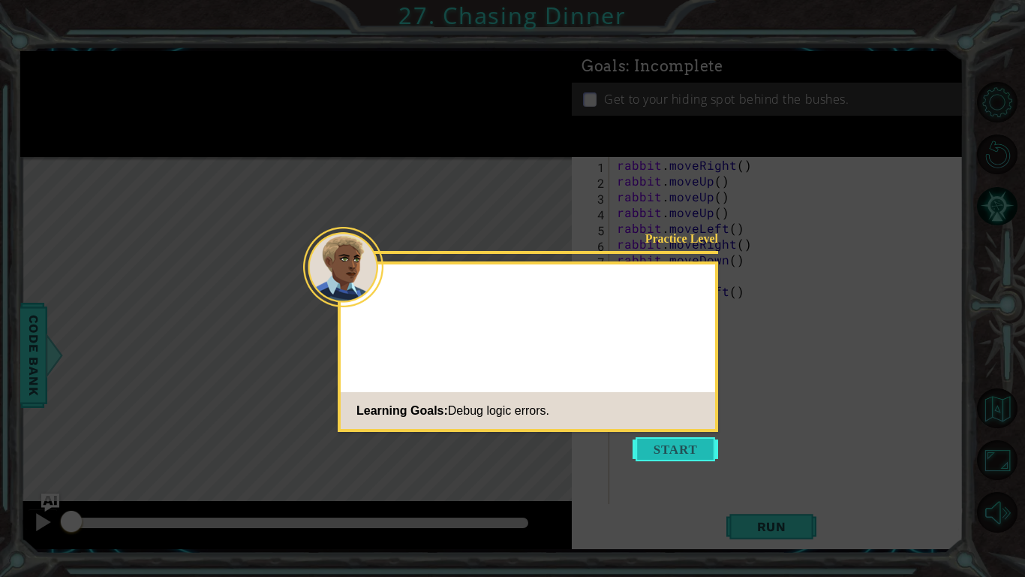
click at [664, 448] on button "Start" at bounding box center [676, 449] width 86 height 24
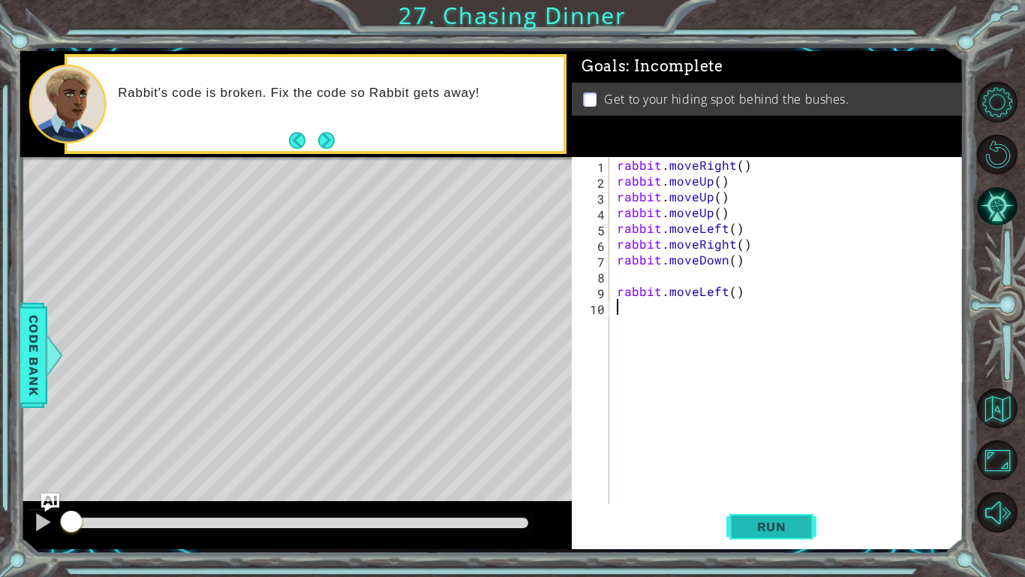
click at [737, 449] on button "Run" at bounding box center [772, 526] width 90 height 39
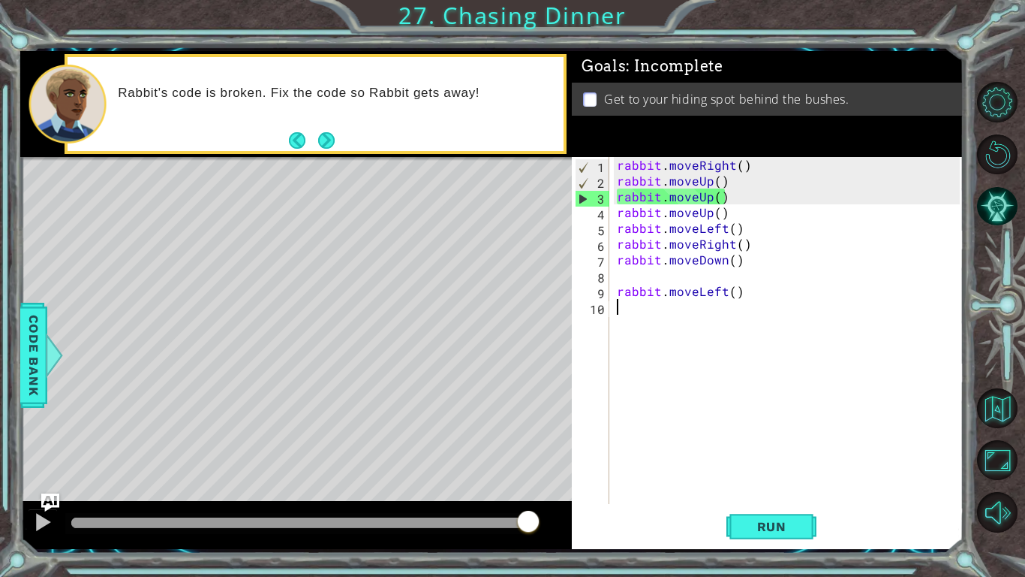
click at [709, 185] on div "rabbit . moveRight ( ) rabbit . moveUp ( ) rabbit . moveUp ( ) rabbit . moveUp …" at bounding box center [791, 346] width 354 height 378
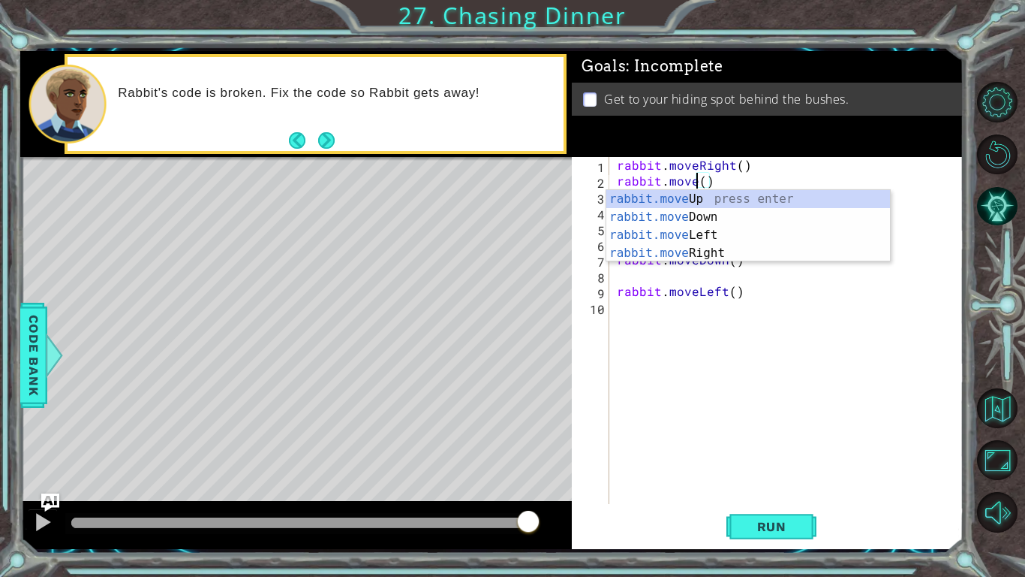
scroll to position [0, 5]
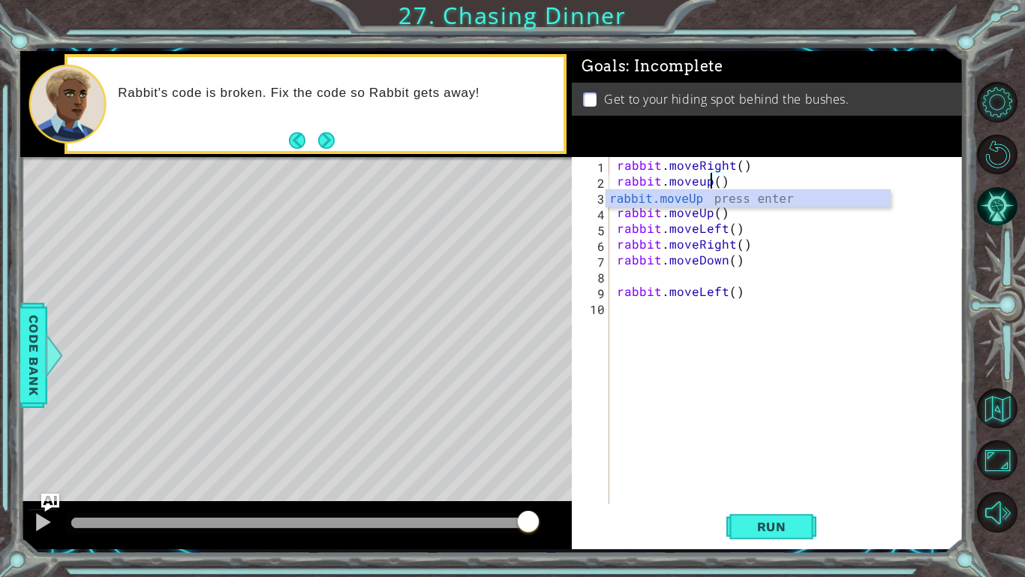
click at [740, 167] on div "rabbit . moveRight ( ) rabbit . moveup ( ) rabbit . moveUp ( ) rabbit . moveUp …" at bounding box center [791, 346] width 354 height 378
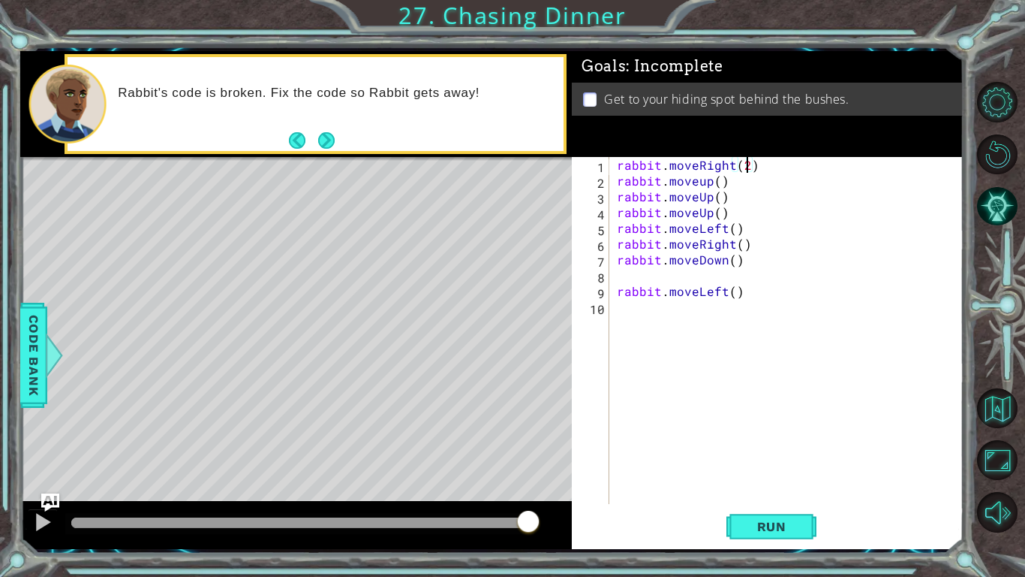
click at [700, 183] on div "rabbit . moveRight ( 2 ) rabbit . moveup ( ) rabbit . moveUp ( ) rabbit . moveU…" at bounding box center [791, 346] width 354 height 378
click at [703, 183] on div "rabbit . moveRight ( 2 ) rabbit . moveup ( ) rabbit . moveUp ( ) rabbit . moveU…" at bounding box center [791, 346] width 354 height 378
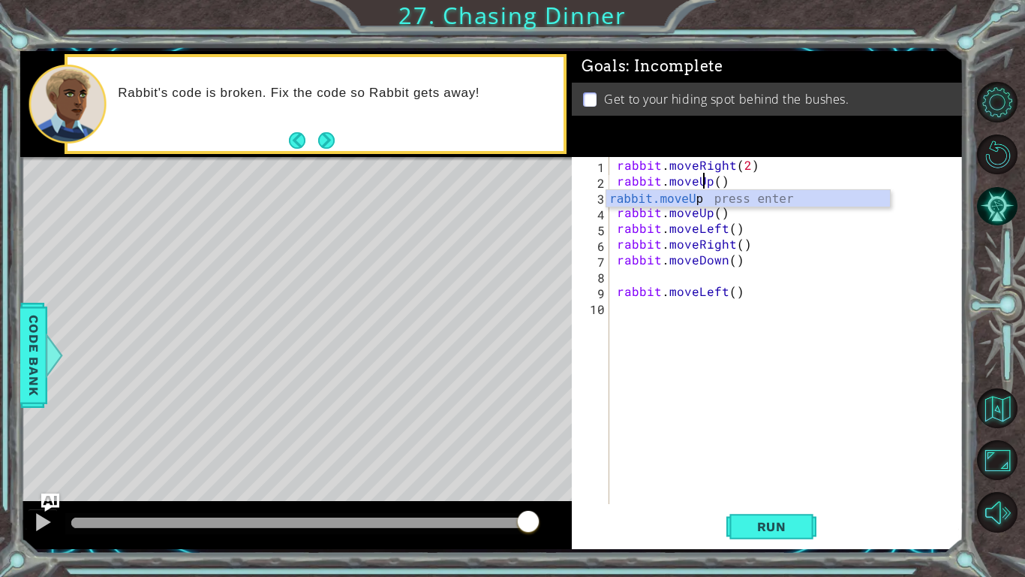
scroll to position [0, 5]
click at [736, 449] on button "Run" at bounding box center [772, 526] width 90 height 39
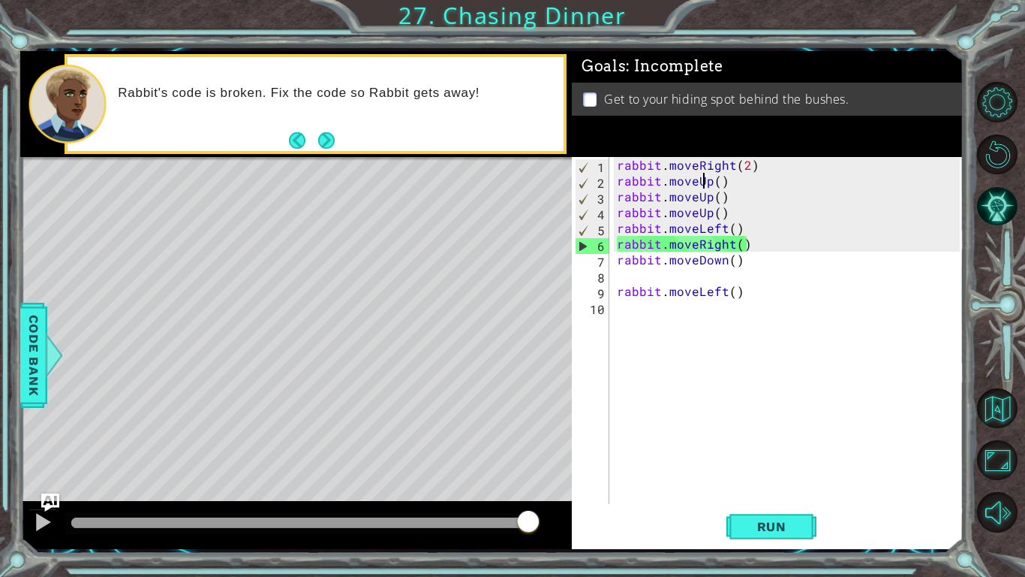
click at [7, 449] on div "1 ההההההההההההההההההההההההההההההההההההההההההההההההההההההההההההההההההההההההההההה…" at bounding box center [512, 288] width 1025 height 577
type textarea "rabbit.moveUp()"
drag, startPoint x: 724, startPoint y: 211, endPoint x: 616, endPoint y: 213, distance: 108.9
click at [616, 213] on div "rabbit . moveRight ( 2 ) rabbit . moveUp ( ) rabbit . moveUp ( ) rabbit . moveU…" at bounding box center [791, 346] width 354 height 378
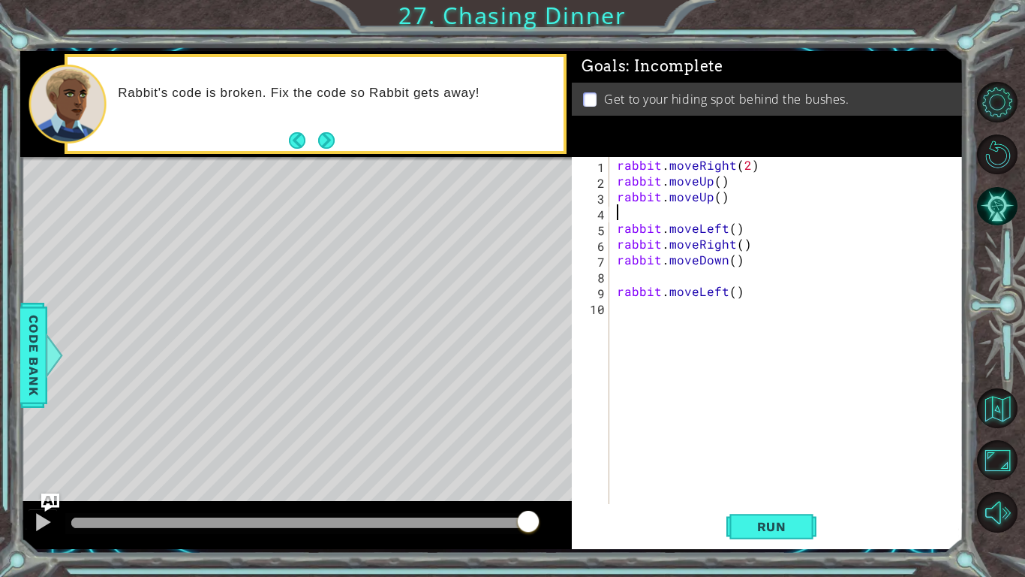
scroll to position [0, 0]
type textarea "]"
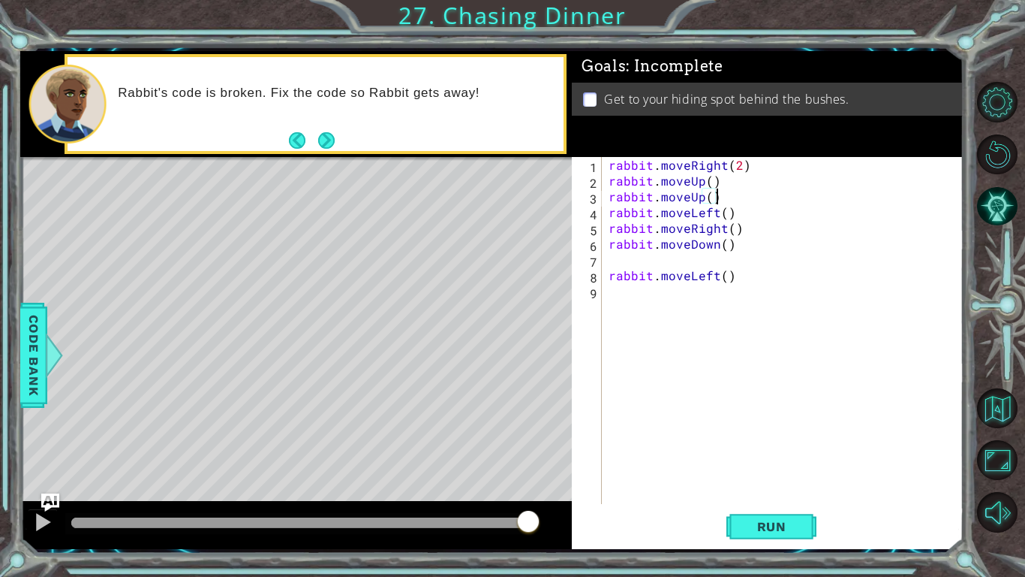
click at [724, 212] on div "rabbit . moveRight ( 2 ) rabbit . moveUp ( ) rabbit . moveUp ( ) rabbit . moveL…" at bounding box center [786, 346] width 361 height 378
click at [718, 227] on div "rabbit . moveRight ( 2 ) rabbit . moveUp ( ) rabbit . moveUp ( ) rabbit . moveL…" at bounding box center [786, 346] width 361 height 378
click at [726, 225] on div "rabbit . moveRight ( 2 ) rabbit . moveUp ( ) rabbit . moveUp ( ) rabbit . moveL…" at bounding box center [786, 346] width 361 height 378
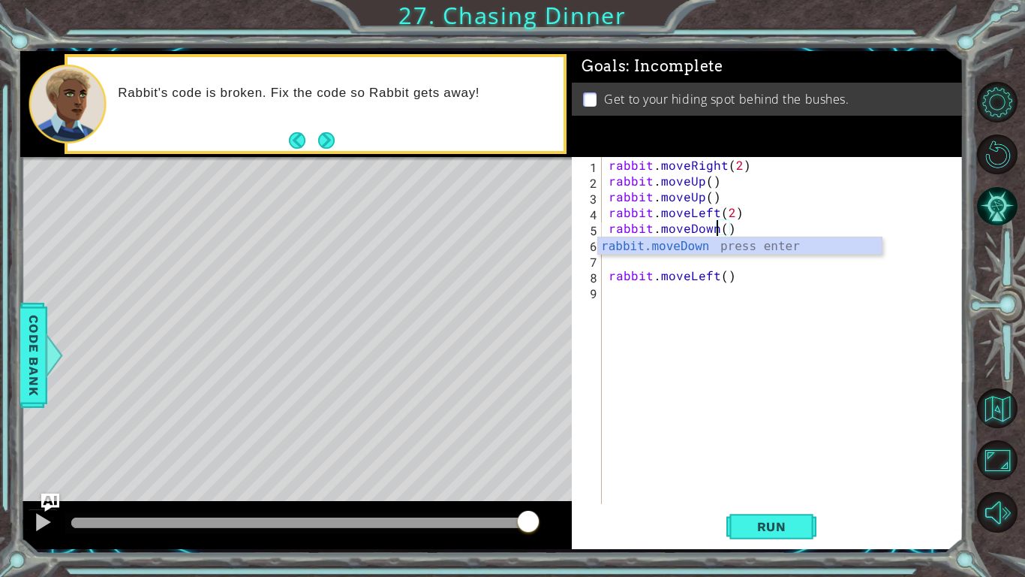
scroll to position [0, 8]
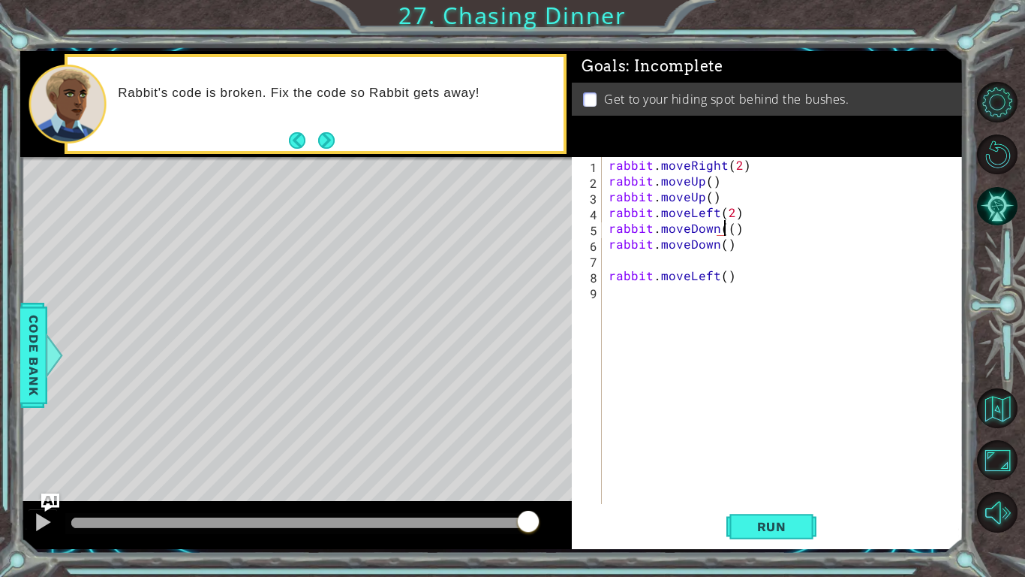
type textarea "rabbit.moveDown()"
click at [754, 266] on div "rabbit . moveRight ( 2 ) rabbit . moveUp ( ) rabbit . moveUp ( ) rabbit . moveL…" at bounding box center [786, 346] width 361 height 378
click at [720, 248] on div "rabbit . moveRight ( 2 ) rabbit . moveUp ( ) rabbit . moveUp ( ) rabbit . moveL…" at bounding box center [786, 346] width 361 height 378
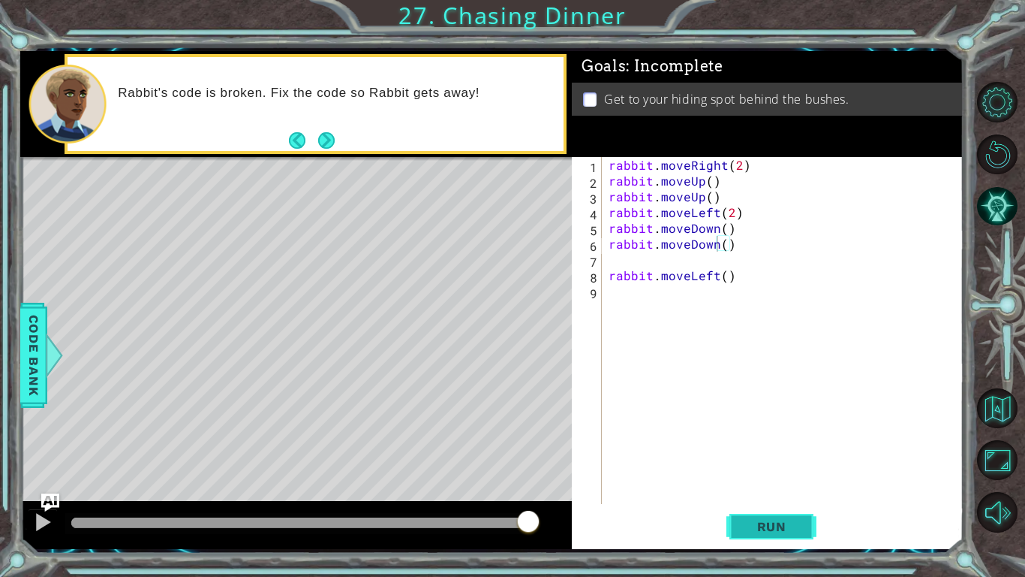
click at [749, 449] on span "Run" at bounding box center [771, 526] width 59 height 15
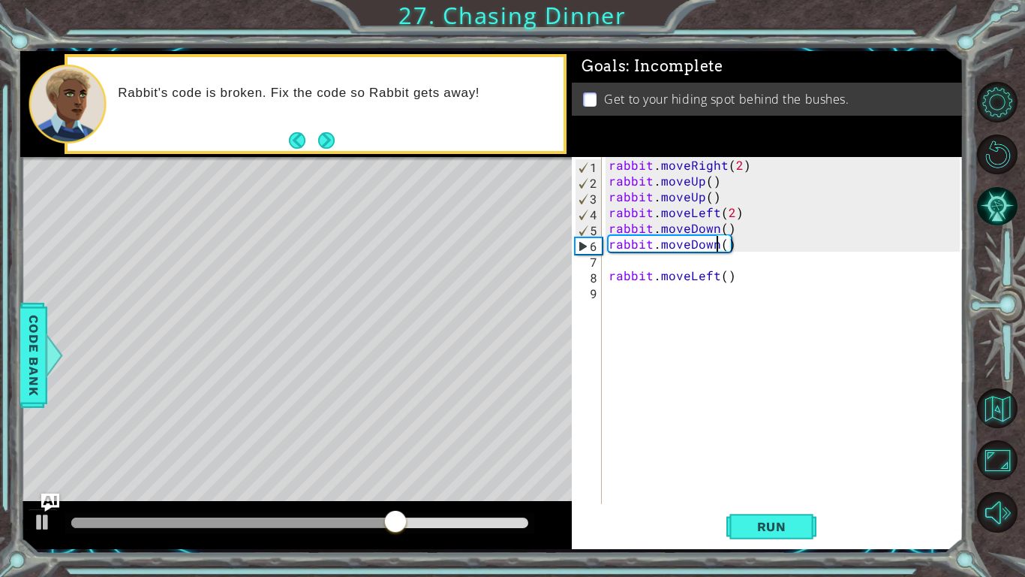
click at [719, 246] on div "rabbit . moveRight ( 2 ) rabbit . moveUp ( ) rabbit . moveUp ( ) rabbit . moveL…" at bounding box center [786, 346] width 361 height 378
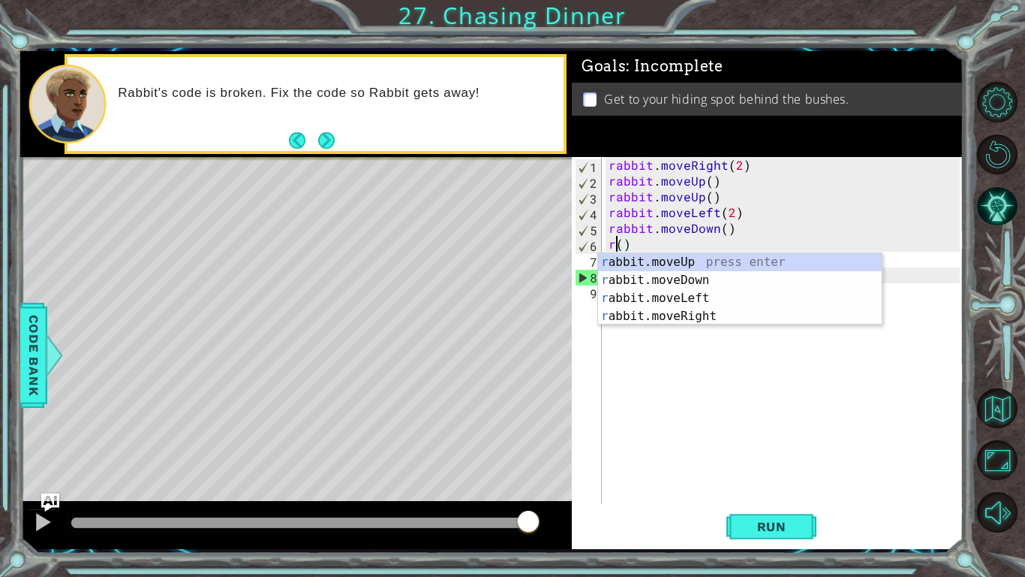
type textarea "rabbit.moveDown()"
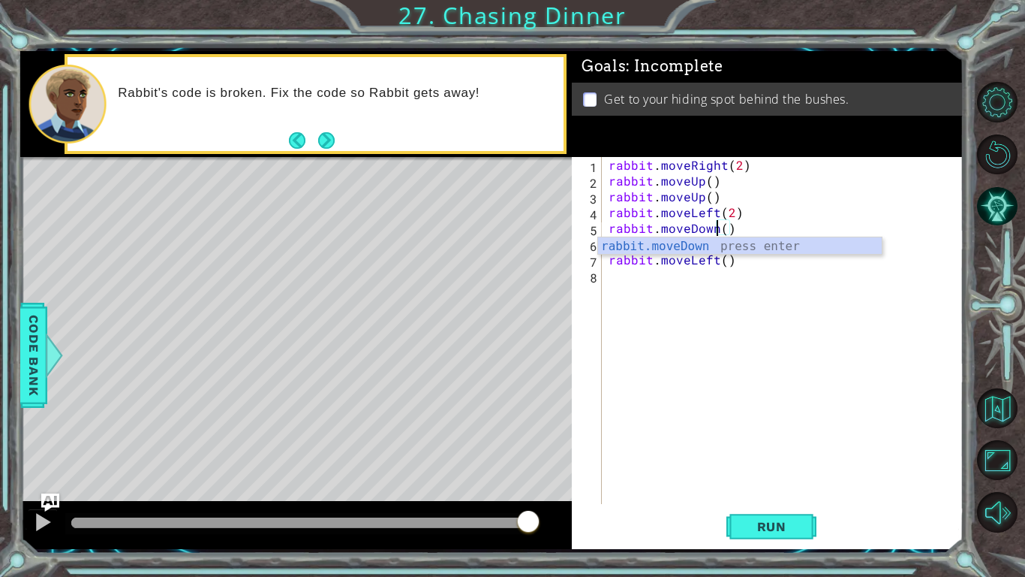
click at [733, 272] on div "rabbit . moveRight ( 2 ) rabbit . moveUp ( ) rabbit . moveUp ( ) rabbit . moveL…" at bounding box center [786, 346] width 361 height 378
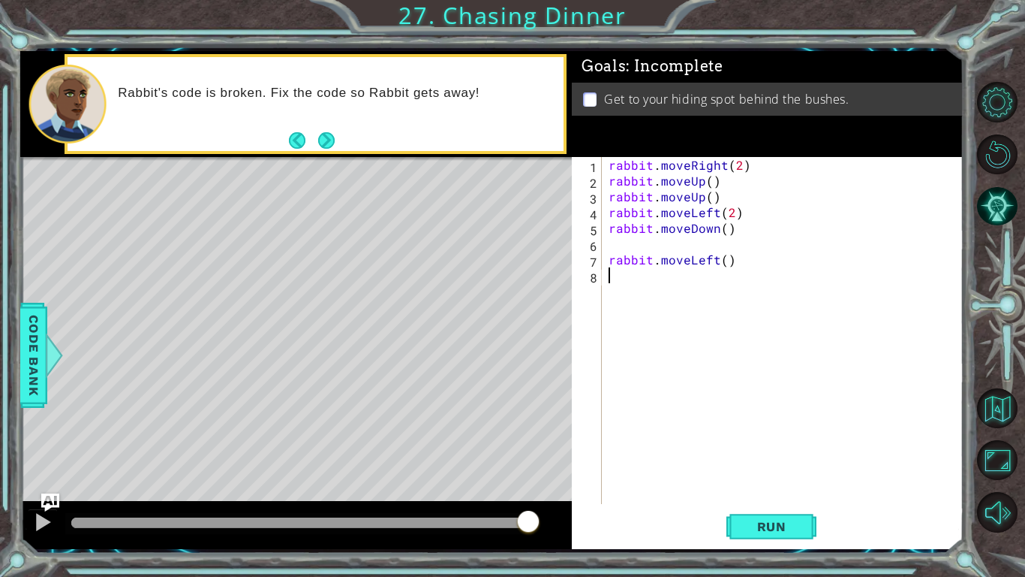
click at [771, 449] on div "rabbit . moveRight ( 2 ) rabbit . moveUp ( ) rabbit . moveUp ( ) rabbit . moveL…" at bounding box center [786, 346] width 361 height 378
click at [766, 449] on span "Run" at bounding box center [771, 526] width 59 height 15
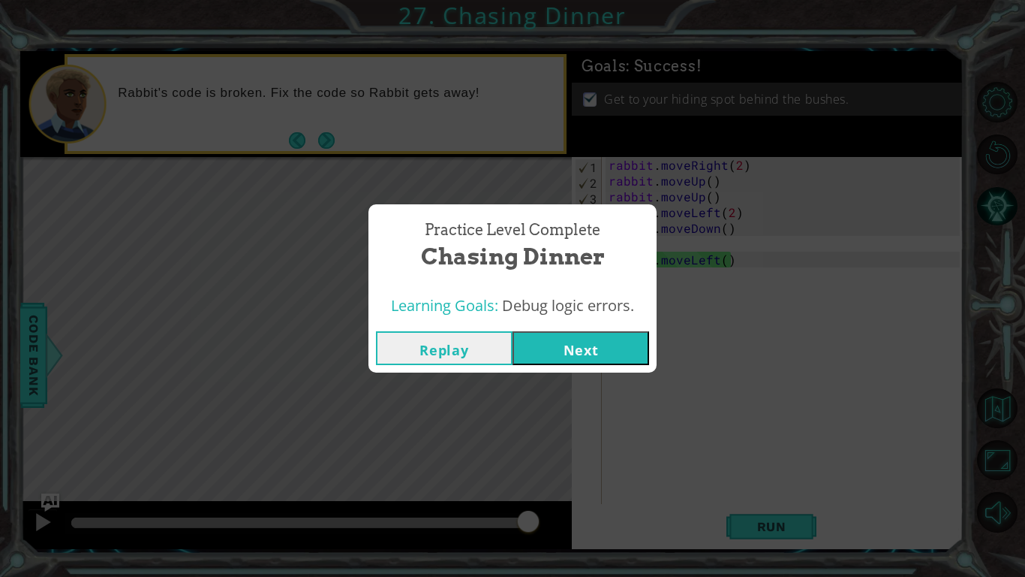
click at [571, 371] on div "Replay Next" at bounding box center [513, 348] width 288 height 49
click at [595, 342] on button "Next" at bounding box center [581, 348] width 137 height 34
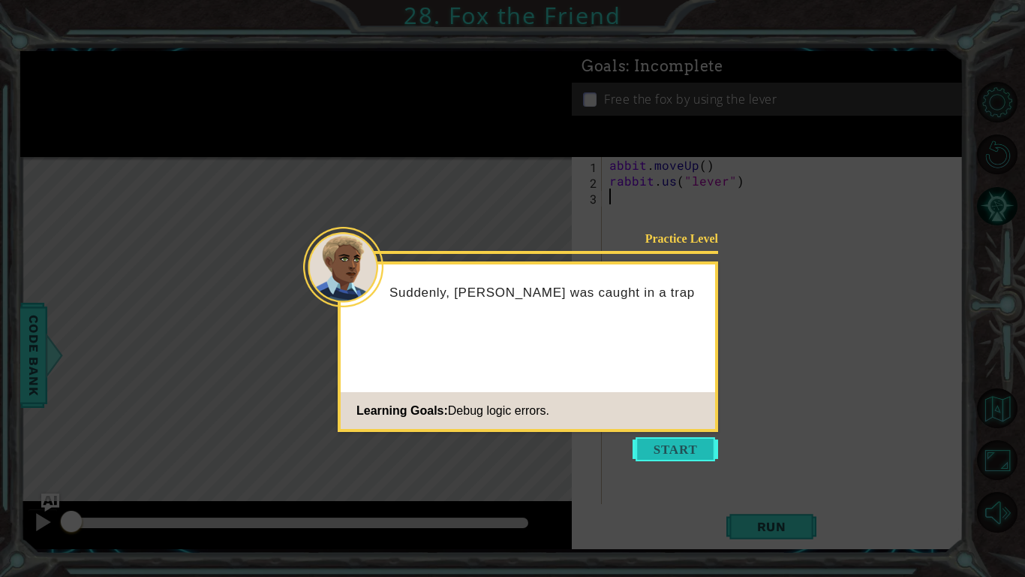
click at [675, 439] on button "Start" at bounding box center [676, 449] width 86 height 24
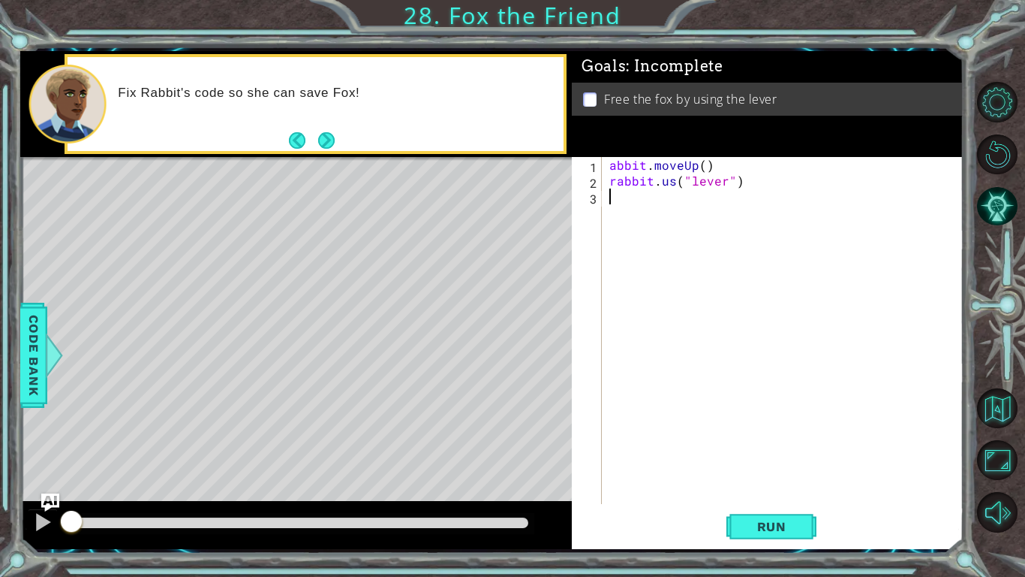
click at [612, 165] on div "abbit . moveUp ( ) rabbit . us ( "lever" )" at bounding box center [787, 346] width 361 height 378
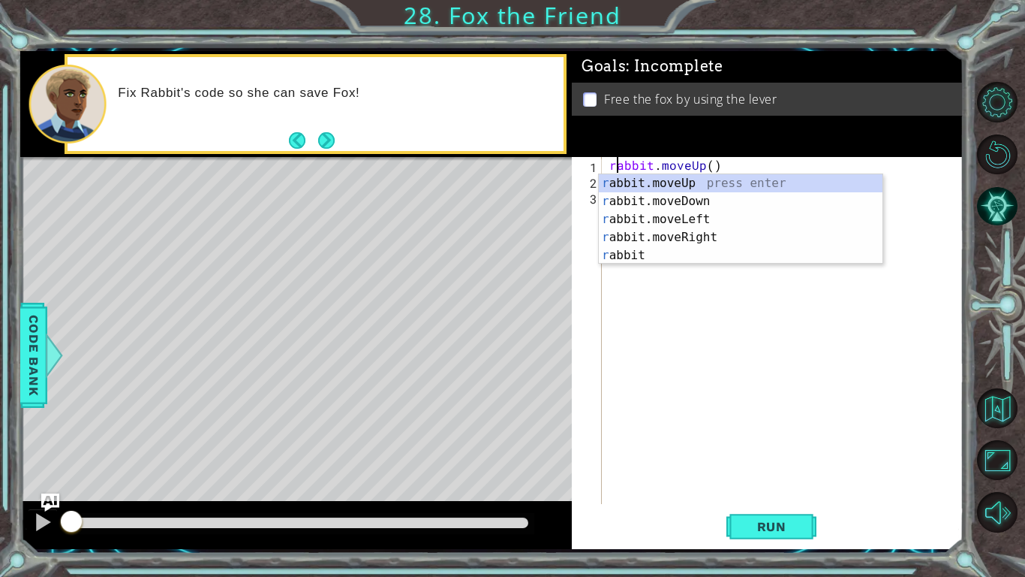
type textarea "rabbit.moveUp()"
click at [602, 360] on div "rabbit.moveUp() 1 2 3 rabbit . moveUp ( ) rabbit . us ( "lever" ) ההההההההההההה…" at bounding box center [766, 330] width 388 height 347
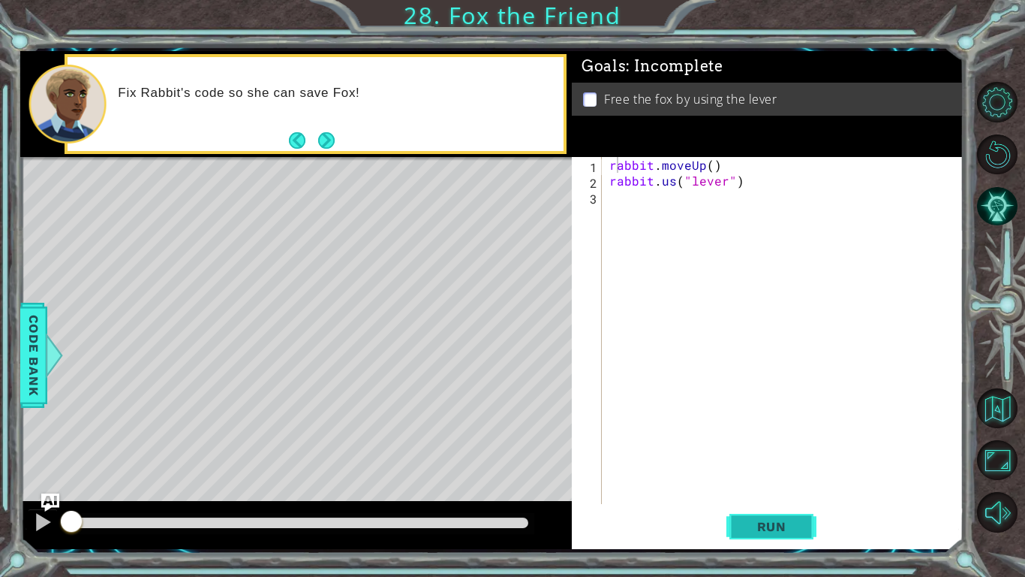
click at [761, 449] on button "Run" at bounding box center [772, 526] width 90 height 39
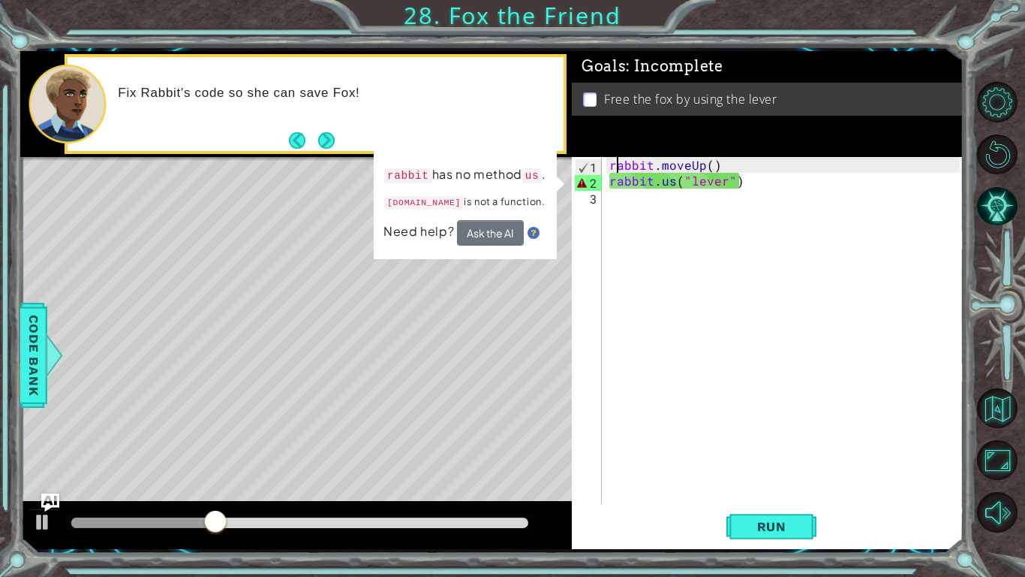
click at [648, 219] on div "rabbit . moveUp ( ) rabbit . us ( "lever" )" at bounding box center [787, 346] width 361 height 378
click at [667, 180] on div "rabbit . moveUp ( ) rabbit . us ( "lever" )" at bounding box center [787, 346] width 361 height 378
click at [670, 180] on div "rabbit . moveUp ( ) rabbit . us ( "lever" )" at bounding box center [787, 346] width 361 height 378
click at [673, 180] on div "rabbit . moveUp ( ) rabbit . us ( "lever" )" at bounding box center [787, 346] width 361 height 378
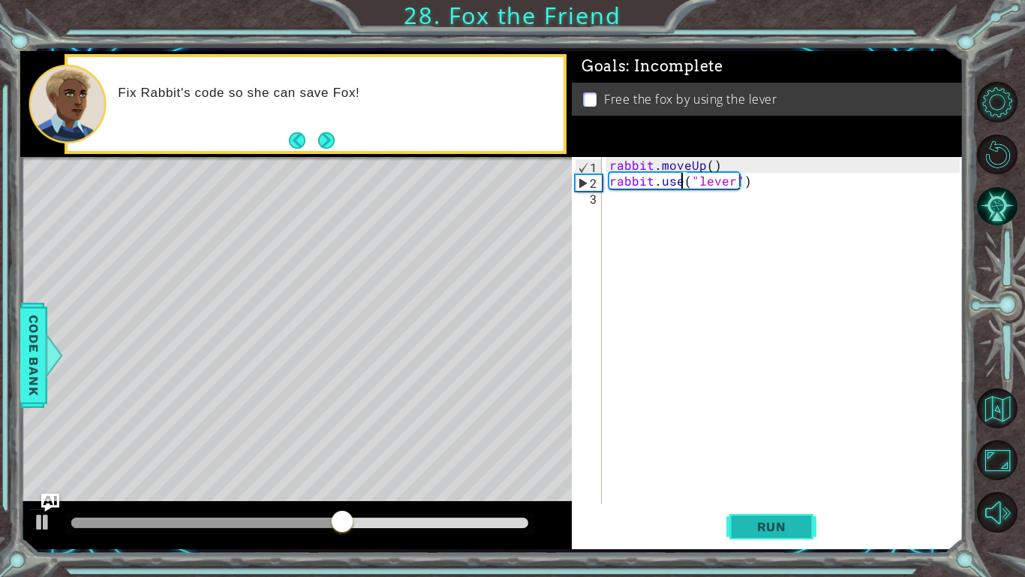
type textarea "rabbit.use("lever")"
click at [755, 449] on button "Run" at bounding box center [772, 526] width 90 height 39
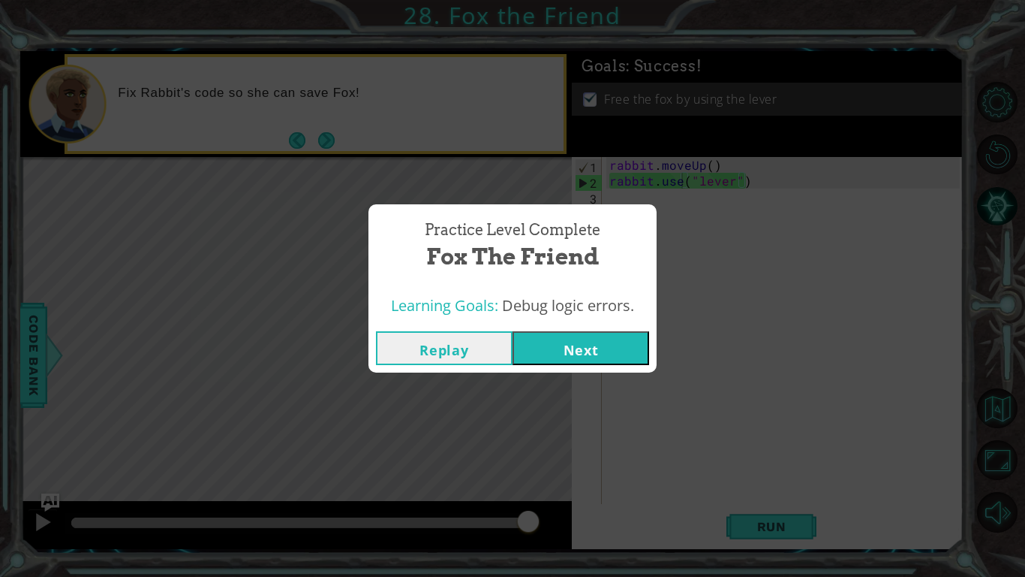
click at [622, 355] on button "Next" at bounding box center [581, 348] width 137 height 34
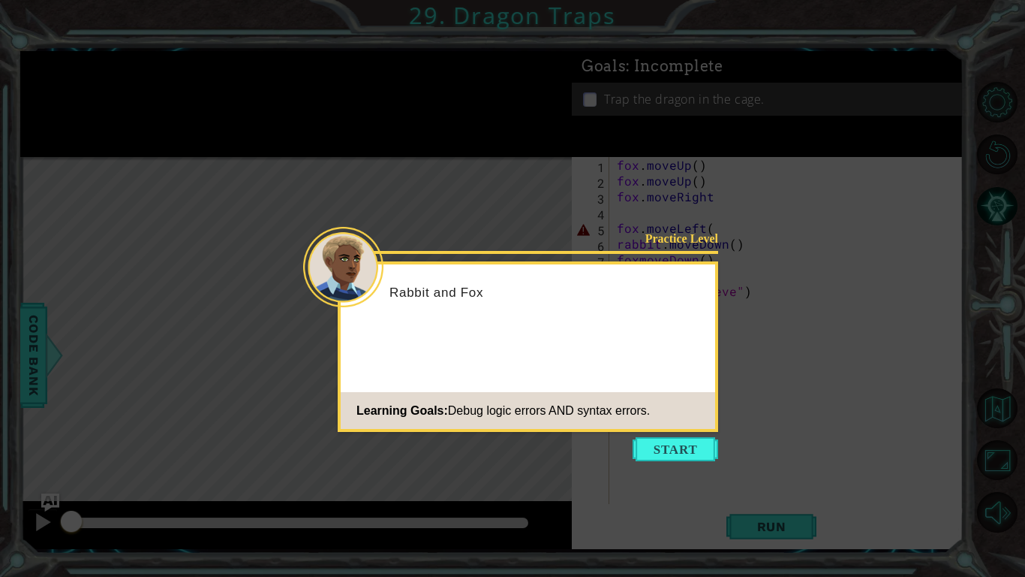
click at [675, 449] on icon at bounding box center [512, 288] width 1025 height 577
click at [668, 449] on button "Start" at bounding box center [676, 449] width 86 height 24
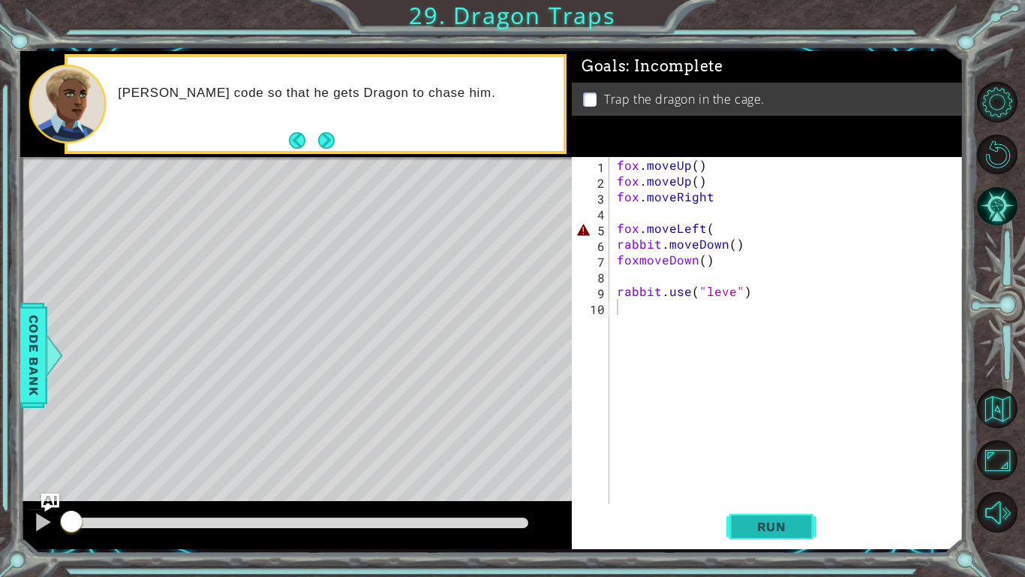
click at [742, 449] on span "Run" at bounding box center [771, 526] width 59 height 15
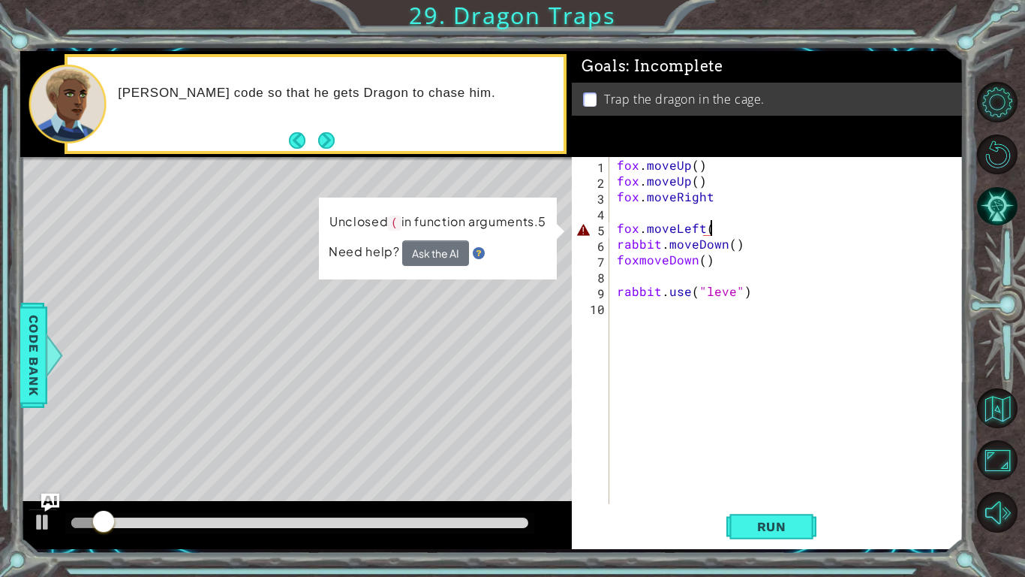
click at [720, 225] on div "fox . moveUp ( ) fox . moveUp ( ) fox . moveRight fox . moveLeft ( rabbit . mov…" at bounding box center [791, 346] width 354 height 378
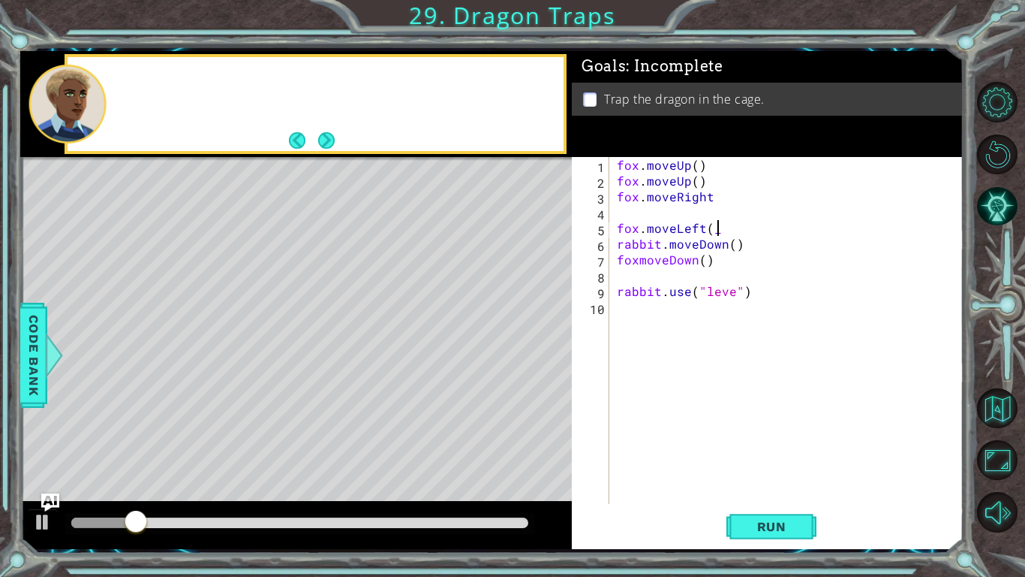
scroll to position [0, 5]
click at [717, 196] on div "fox . moveUp ( ) fox . moveUp ( ) fox . moveRight fox . moveLeft ( ) rabbit . m…" at bounding box center [791, 346] width 354 height 378
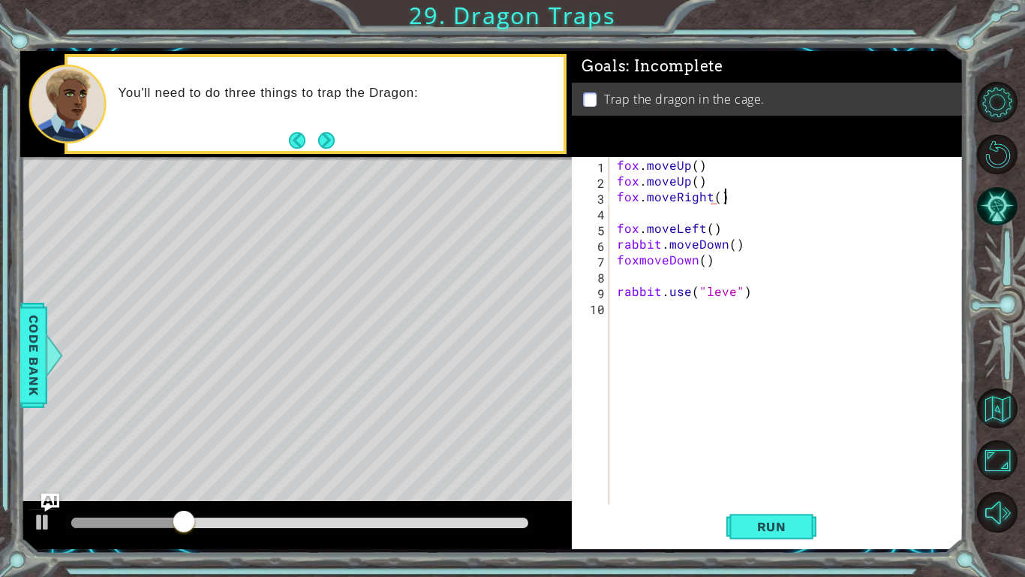
scroll to position [0, 6]
click at [733, 297] on div "fox . moveUp ( ) fox . moveUp ( ) fox . moveRight ( ) fox . moveLeft ( ) rabbit…" at bounding box center [791, 346] width 354 height 378
click at [641, 265] on div "fox . moveUp ( ) fox . moveUp ( ) fox . moveRight ( ) fox . moveLeft ( ) rabbit…" at bounding box center [791, 346] width 354 height 378
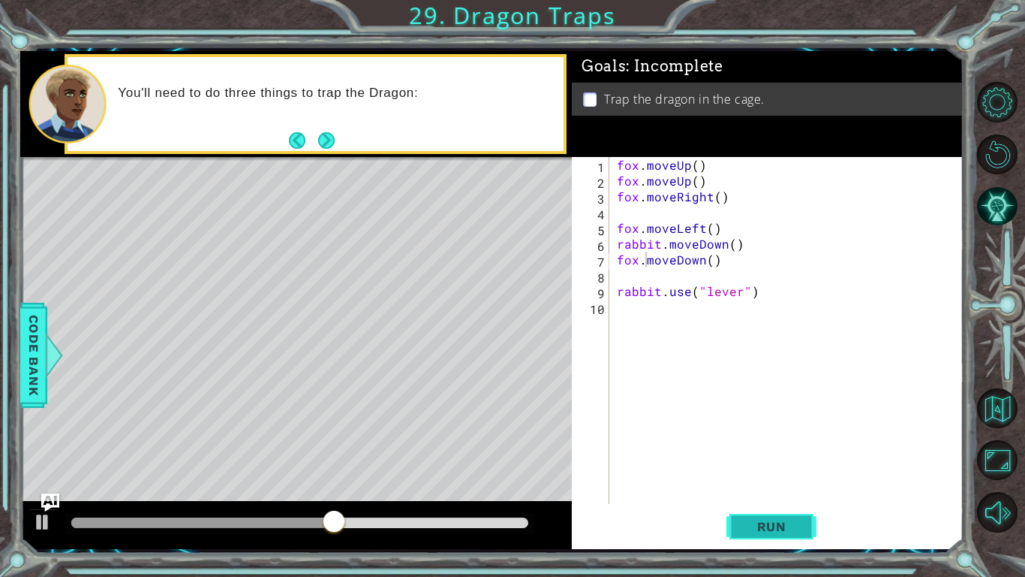
click at [741, 449] on button "Run" at bounding box center [772, 526] width 90 height 39
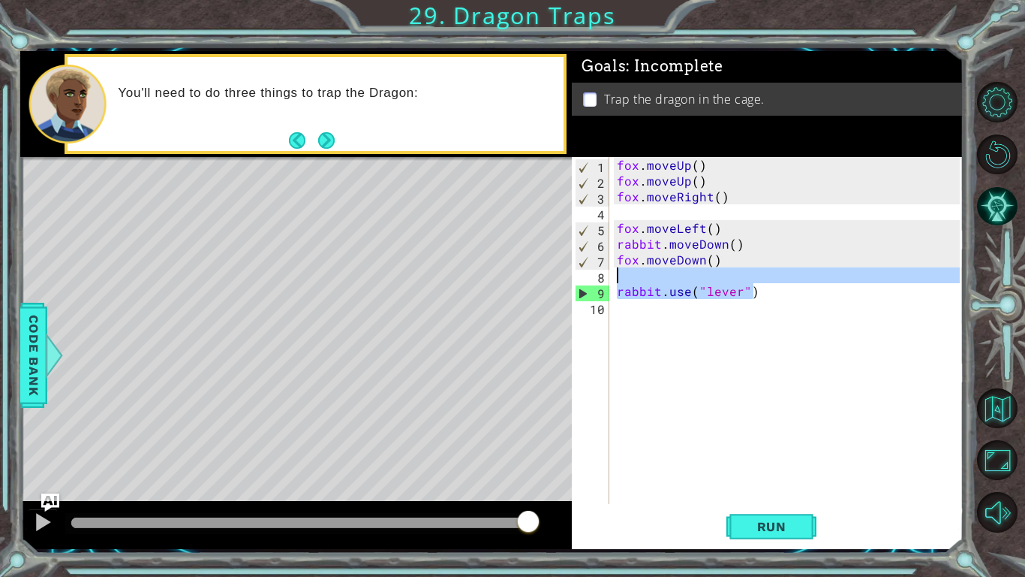
drag, startPoint x: 754, startPoint y: 294, endPoint x: 658, endPoint y: 289, distance: 97.0
click at [658, 289] on div "fox . moveUp ( ) fox . moveUp ( ) fox . moveRight ( ) fox . moveLeft ( ) rabbit…" at bounding box center [791, 346] width 354 height 378
type textarea "rabbit.use("lever")"
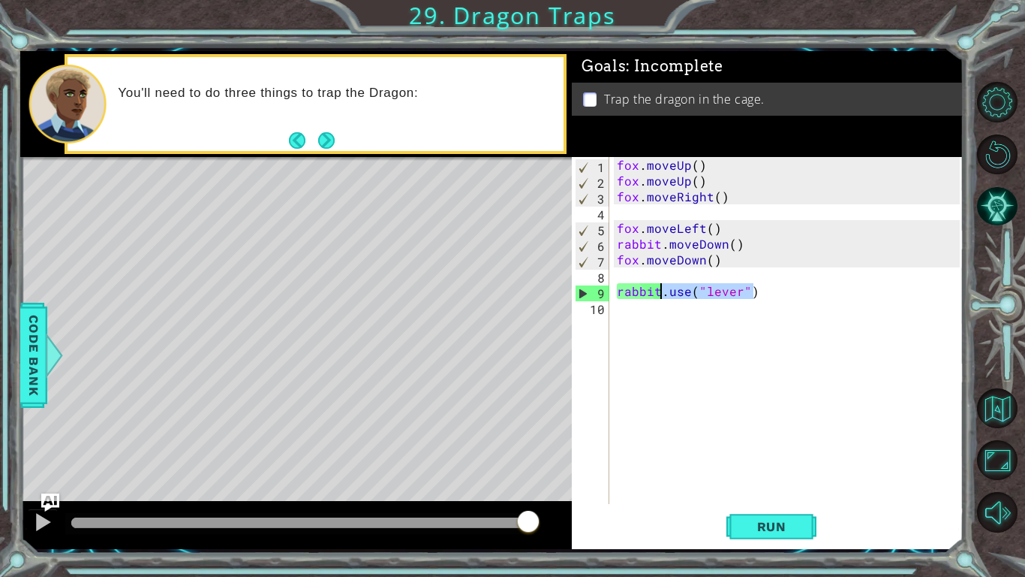
click at [639, 382] on div "fox . moveUp ( ) fox . moveUp ( ) fox . moveRight ( ) fox . moveLeft ( ) rabbit…" at bounding box center [791, 346] width 354 height 378
drag, startPoint x: 740, startPoint y: 242, endPoint x: 618, endPoint y: 244, distance: 122.4
click at [618, 244] on div "fox . moveUp ( ) fox . moveUp ( ) fox . moveRight ( ) fox . moveLeft ( ) rabbit…" at bounding box center [791, 346] width 354 height 378
type textarea "\"
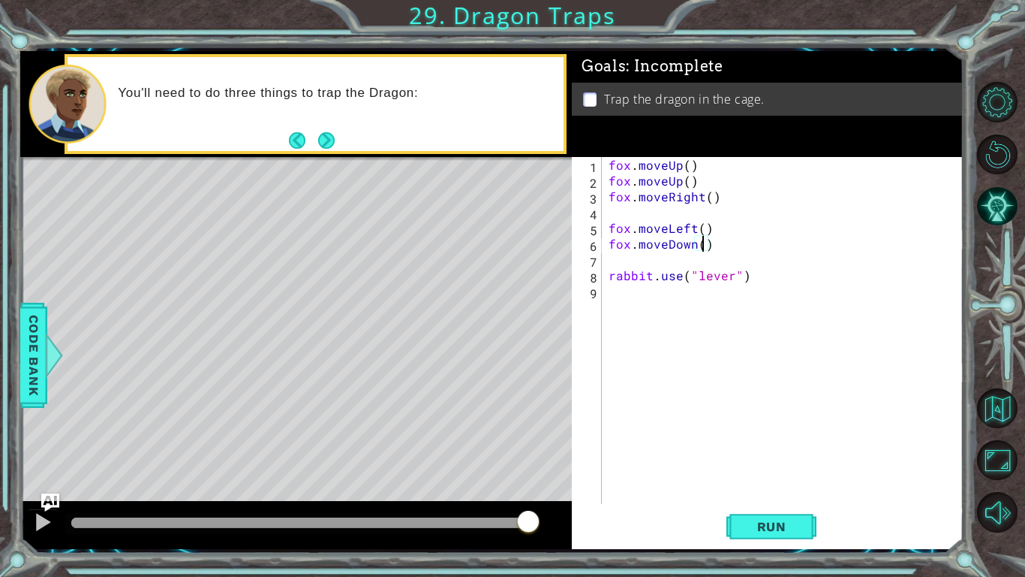
click at [701, 244] on div "fox . moveUp ( ) fox . moveUp ( ) fox . moveRight ( ) fox . moveLeft ( ) fox . …" at bounding box center [786, 346] width 361 height 378
type textarea "fox.moveDown(2)"
click at [776, 449] on span "Run" at bounding box center [771, 526] width 59 height 15
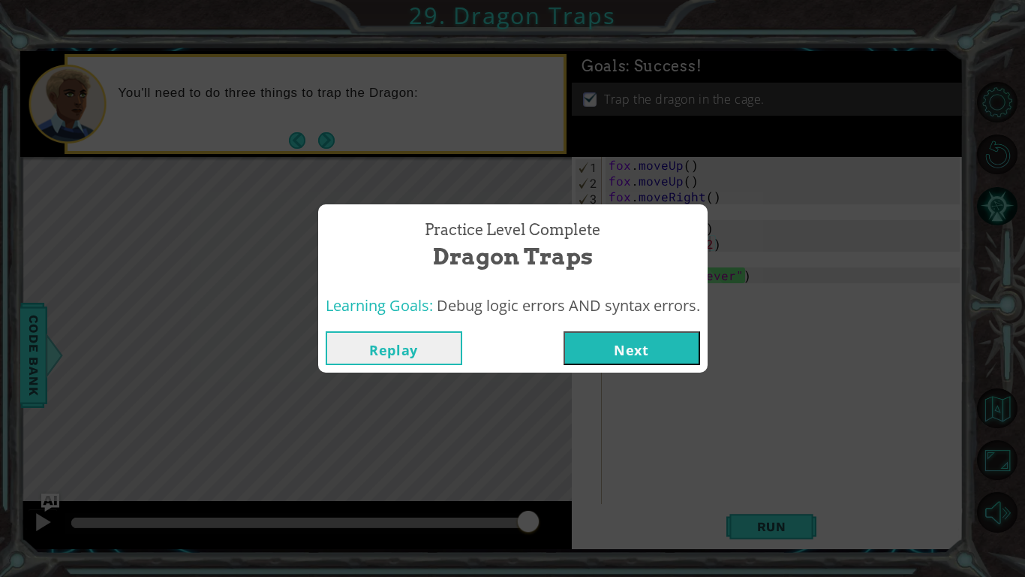
click at [574, 331] on button "Next" at bounding box center [632, 348] width 137 height 34
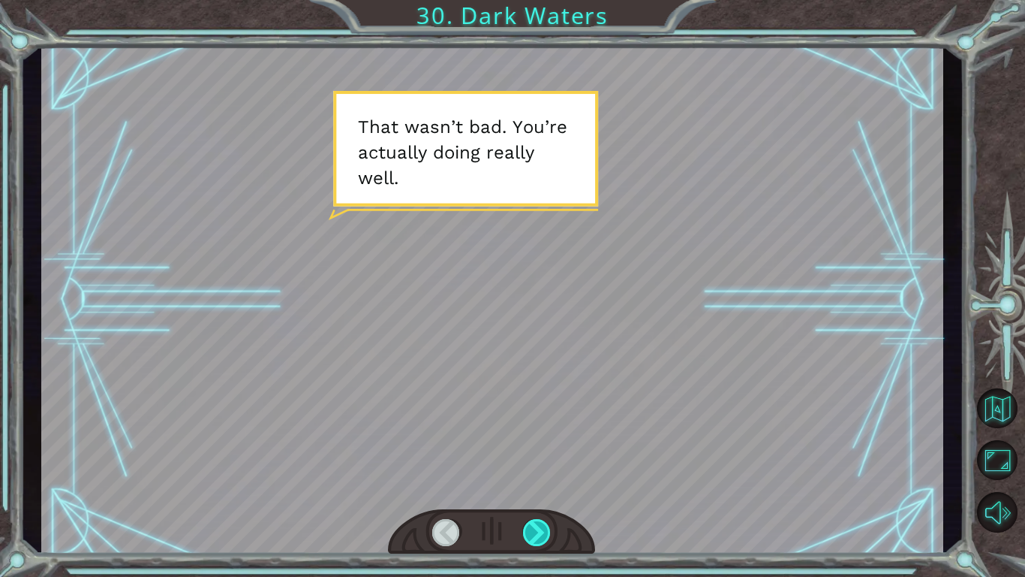
click at [544, 449] on div at bounding box center [537, 532] width 29 height 27
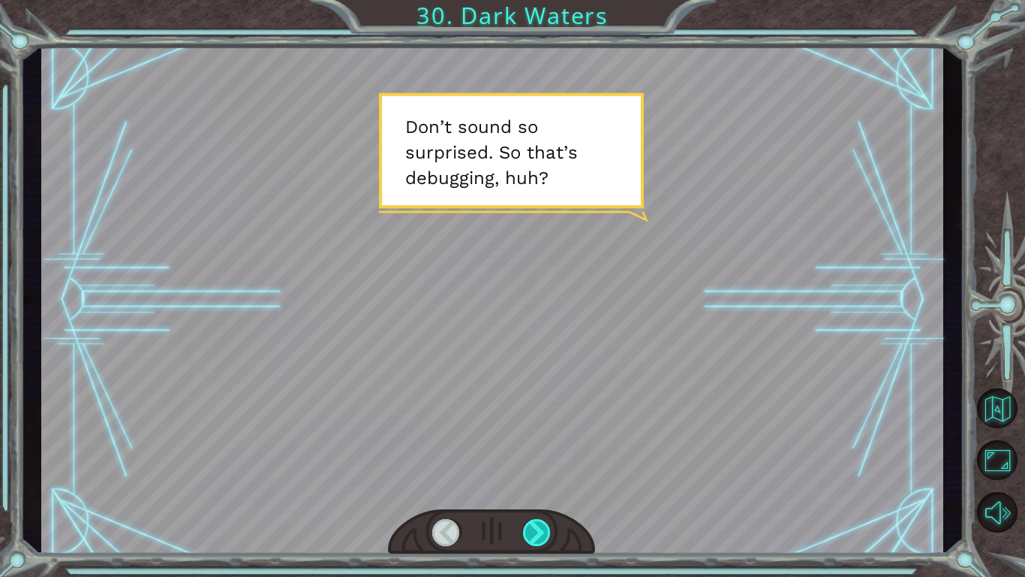
click at [544, 449] on div at bounding box center [537, 532] width 29 height 27
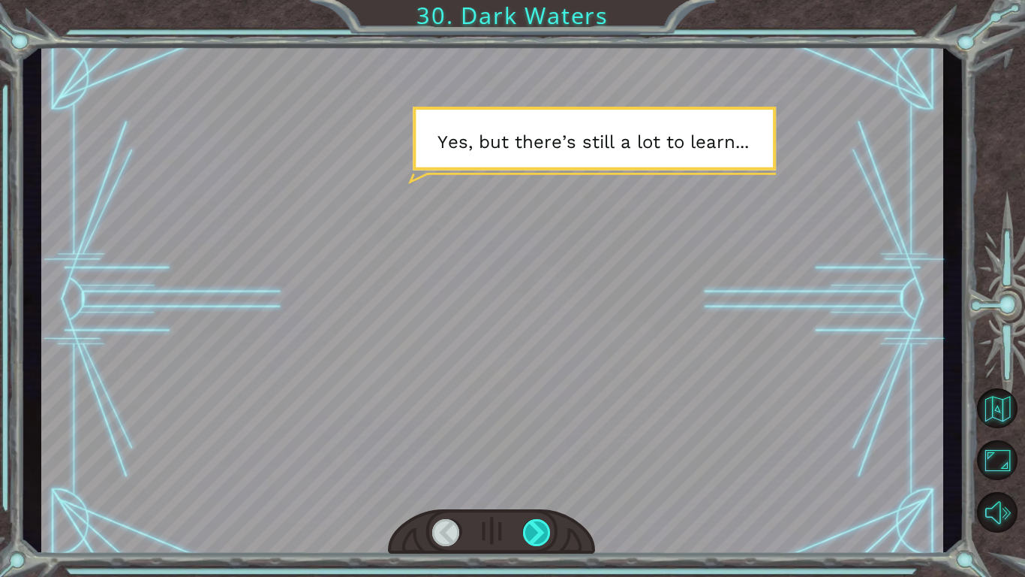
click at [544, 449] on div at bounding box center [537, 532] width 29 height 27
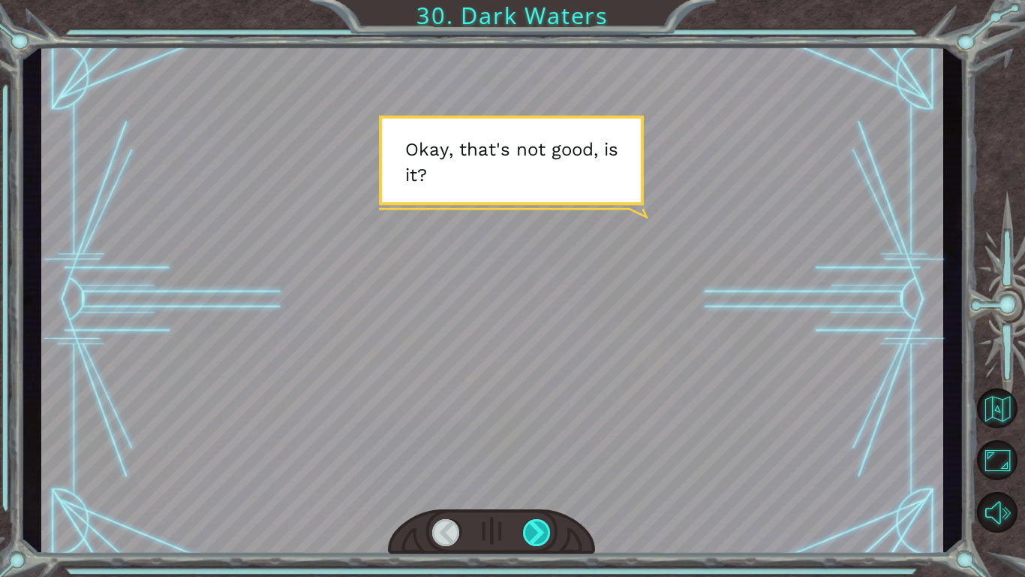
click at [544, 449] on div at bounding box center [537, 532] width 29 height 27
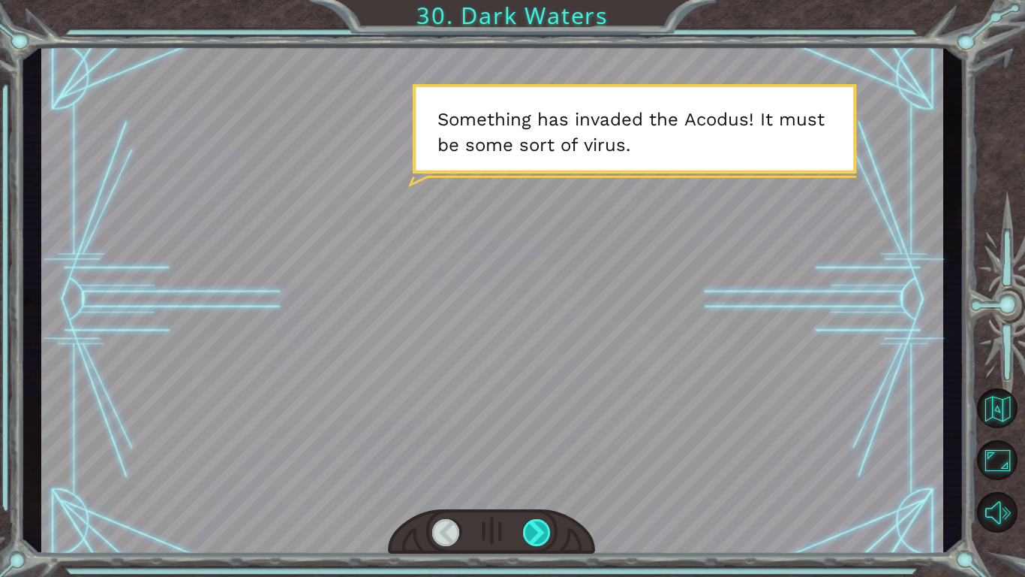
click at [544, 449] on div at bounding box center [537, 532] width 29 height 27
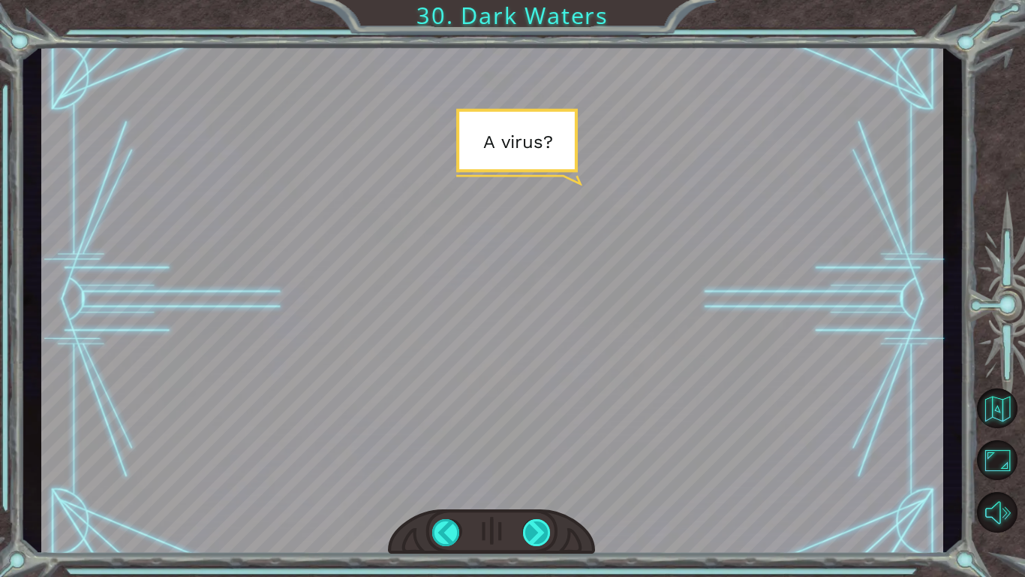
click at [544, 449] on div at bounding box center [537, 532] width 29 height 27
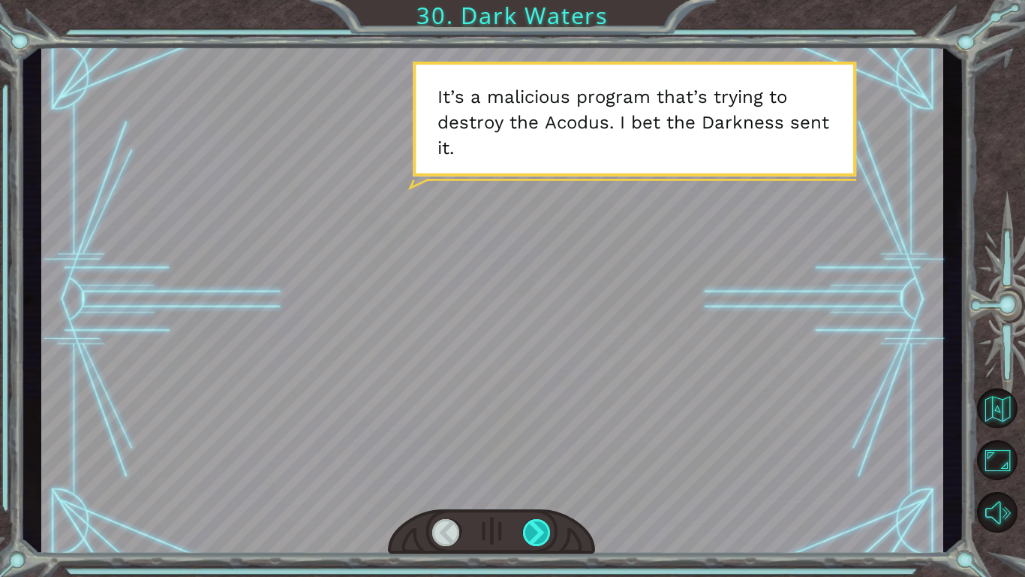
click at [544, 449] on div at bounding box center [537, 532] width 29 height 27
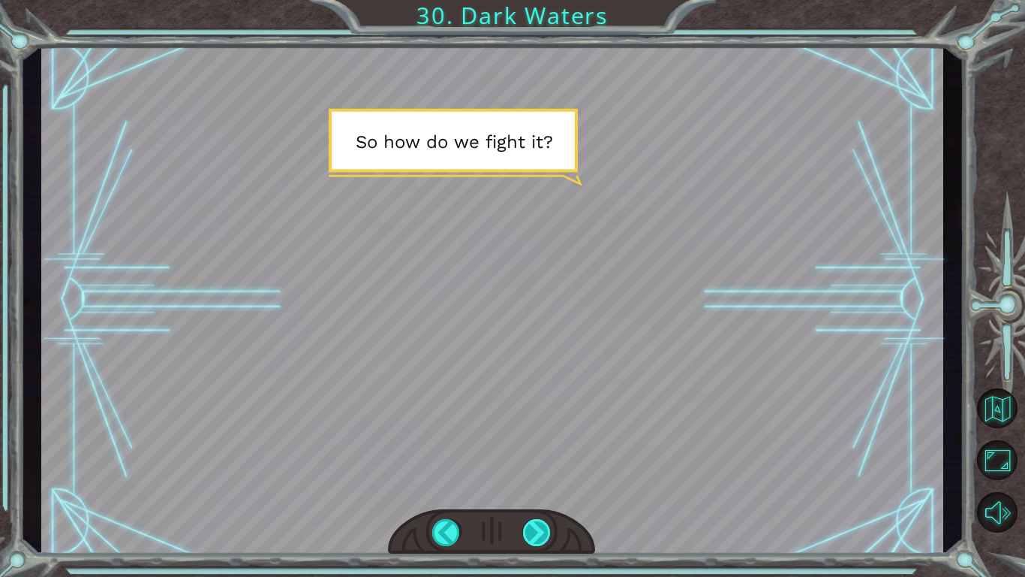
click at [544, 449] on div at bounding box center [537, 532] width 29 height 27
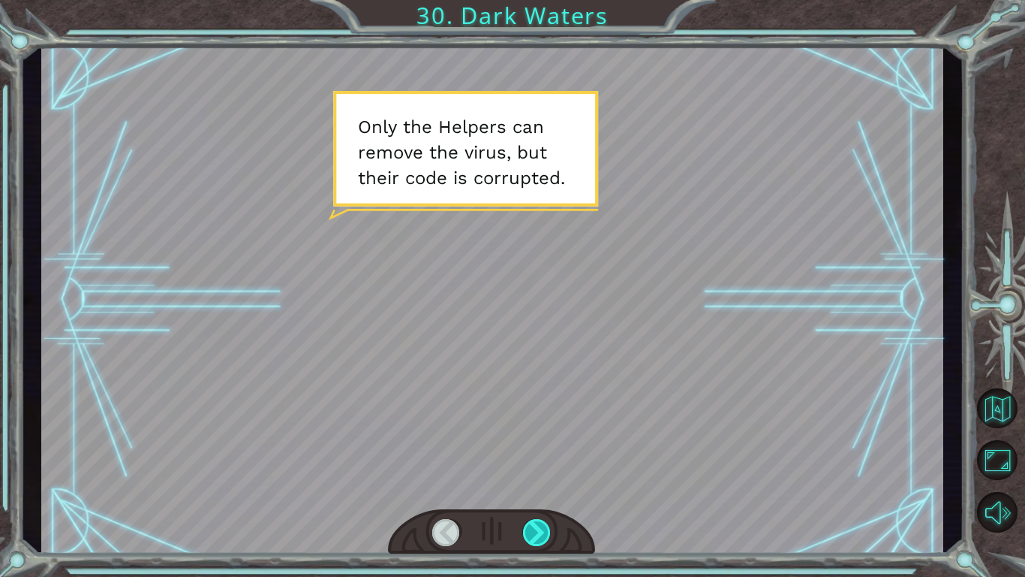
click at [544, 449] on div at bounding box center [537, 532] width 29 height 27
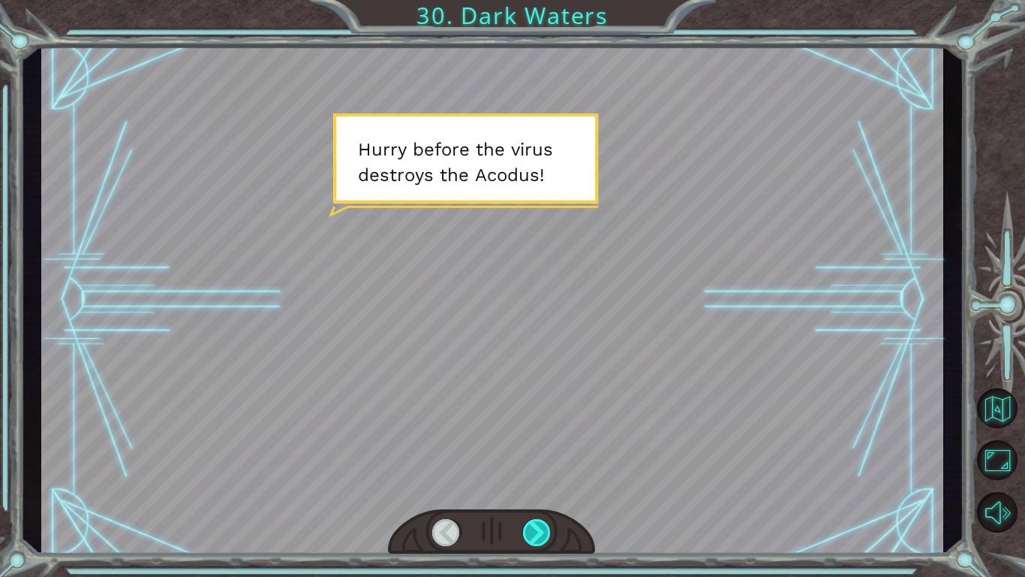
click at [544, 449] on div at bounding box center [537, 532] width 29 height 27
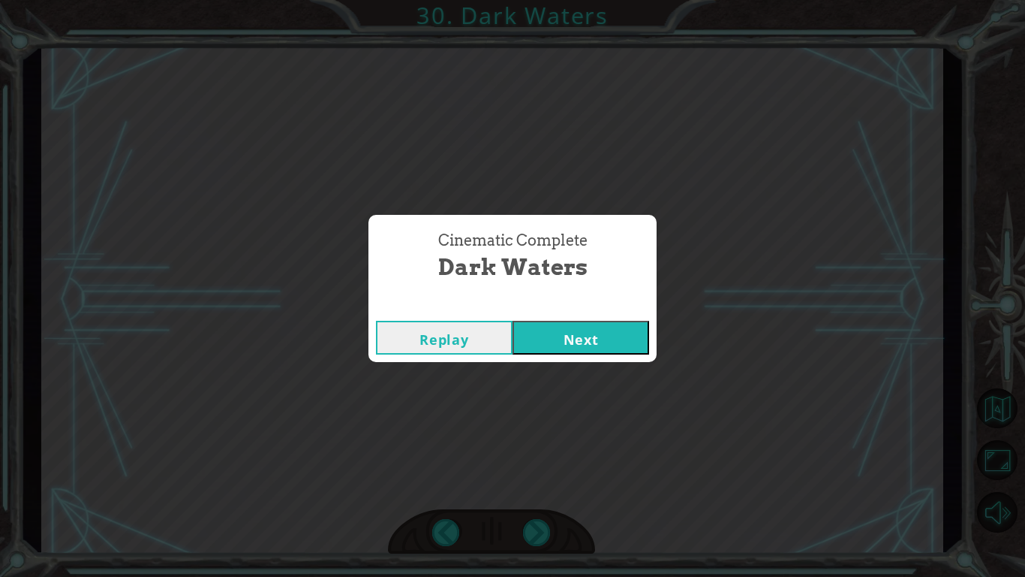
click at [595, 346] on button "Next" at bounding box center [581, 338] width 137 height 34
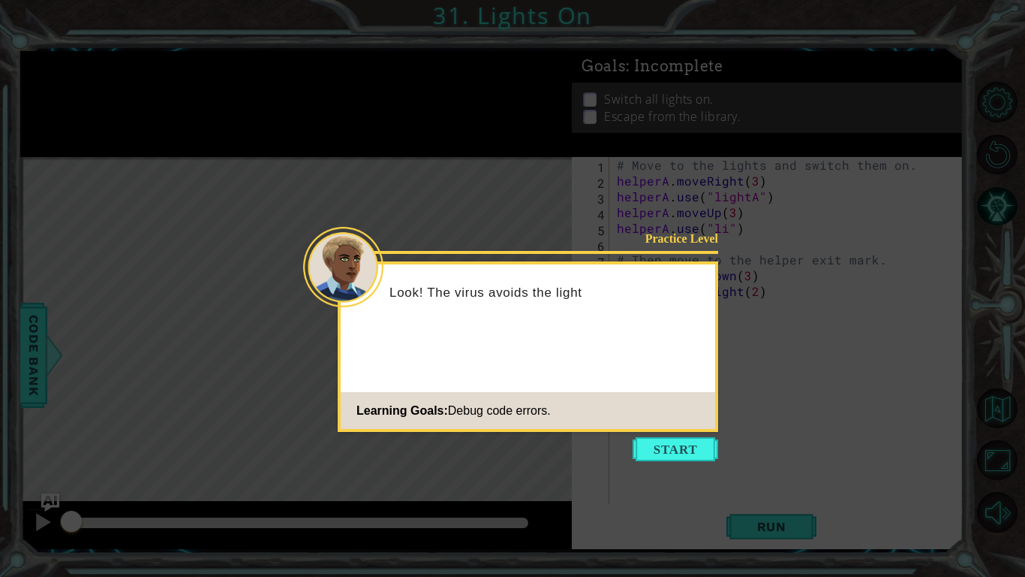
click at [653, 449] on icon at bounding box center [512, 288] width 1025 height 577
click at [658, 449] on button "Start" at bounding box center [676, 449] width 86 height 24
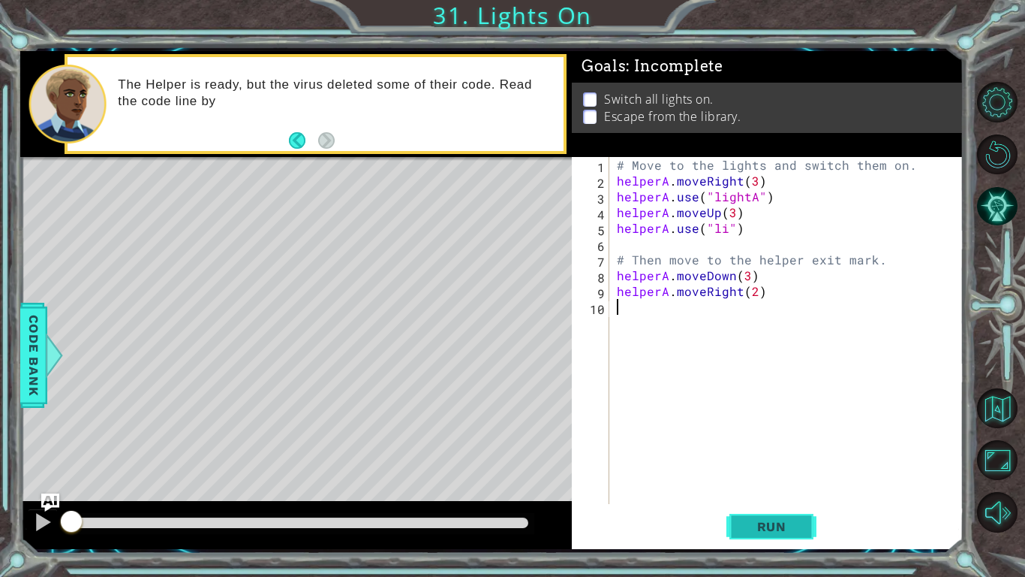
click at [753, 449] on button "Run" at bounding box center [772, 526] width 90 height 39
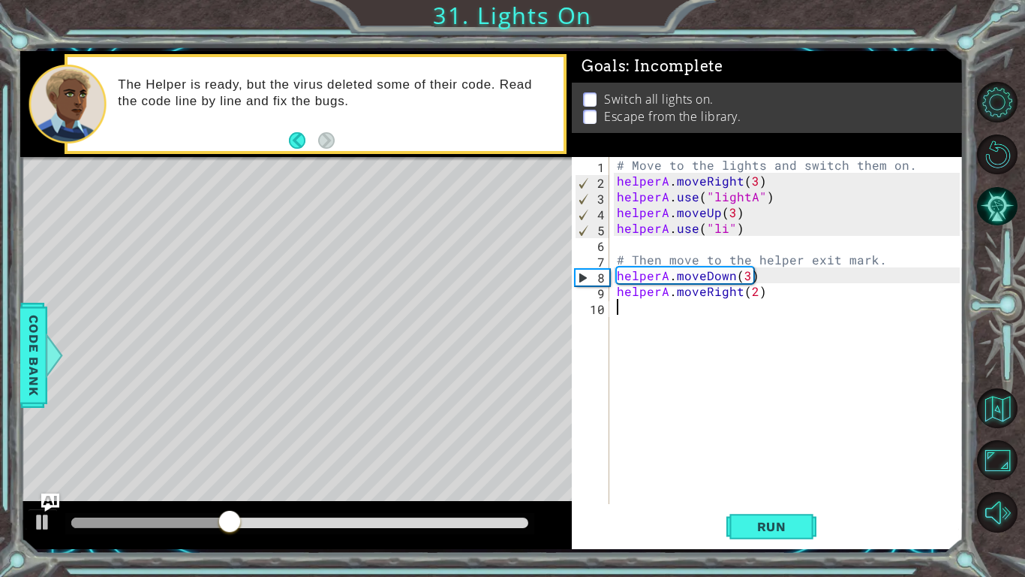
click at [724, 228] on div "# Move to the lights and switch them on. helperA . moveRight ( 3 ) helperA . us…" at bounding box center [791, 346] width 354 height 378
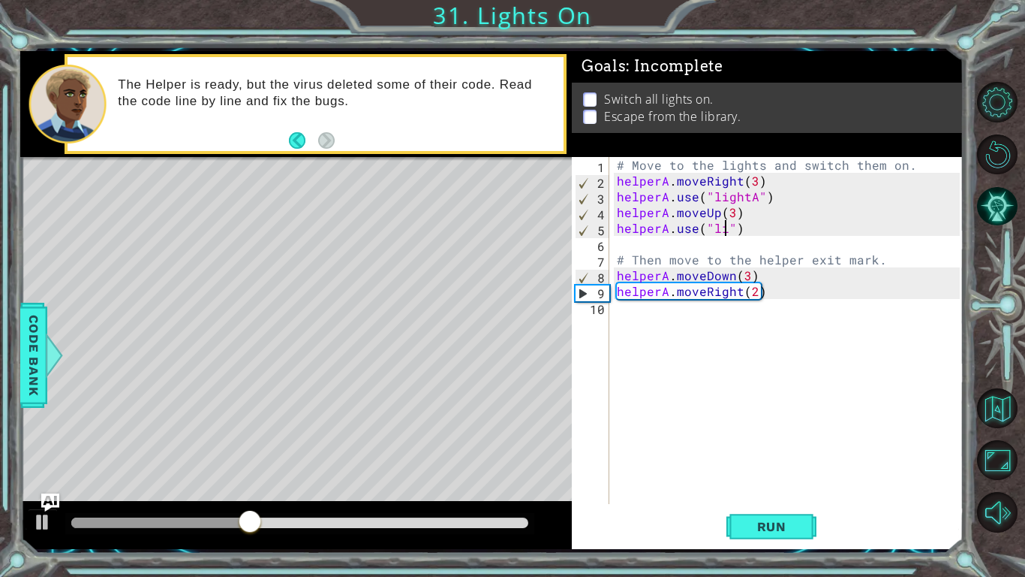
click at [727, 235] on div "# Move to the lights and switch them on. helperA . moveRight ( 3 ) helperA . us…" at bounding box center [791, 346] width 354 height 378
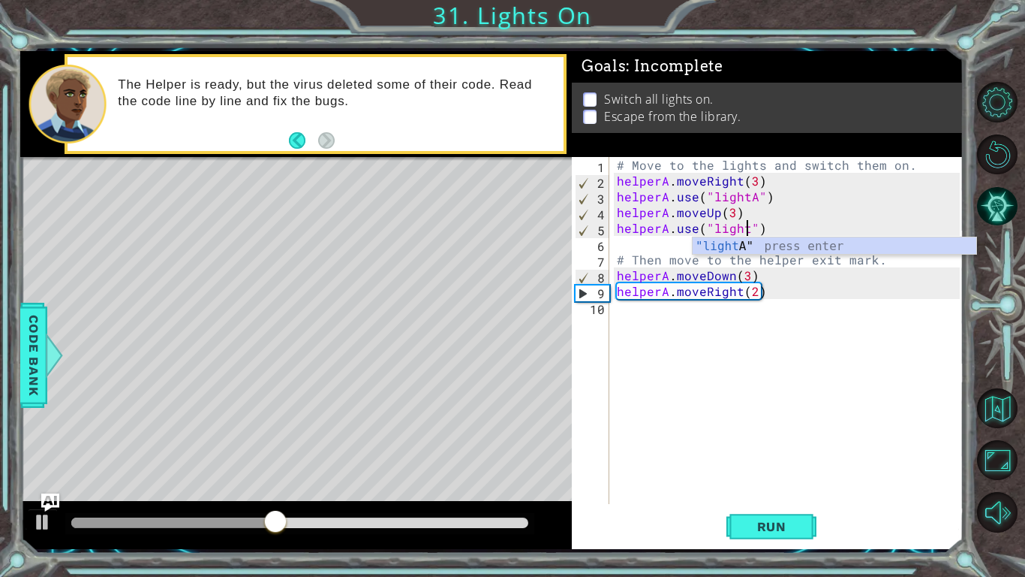
scroll to position [0, 8]
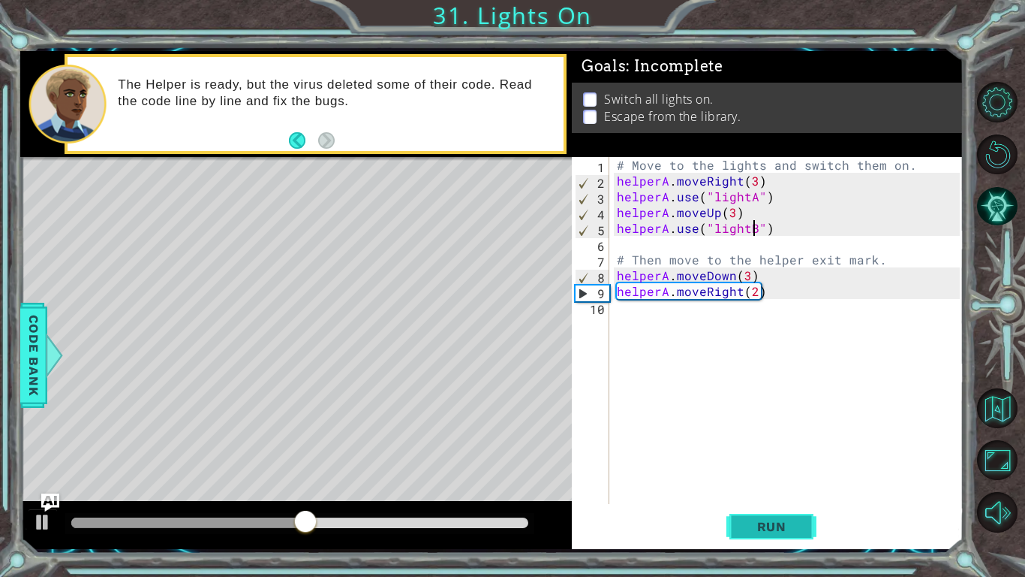
click at [760, 449] on button "Run" at bounding box center [772, 526] width 90 height 39
click at [745, 273] on div "# Move to the lights and switch them on. helperA . moveRight ( 3 ) helperA . us…" at bounding box center [791, 346] width 354 height 378
type textarea "helperA.moveDown()"
click at [769, 449] on span "Run" at bounding box center [771, 526] width 59 height 15
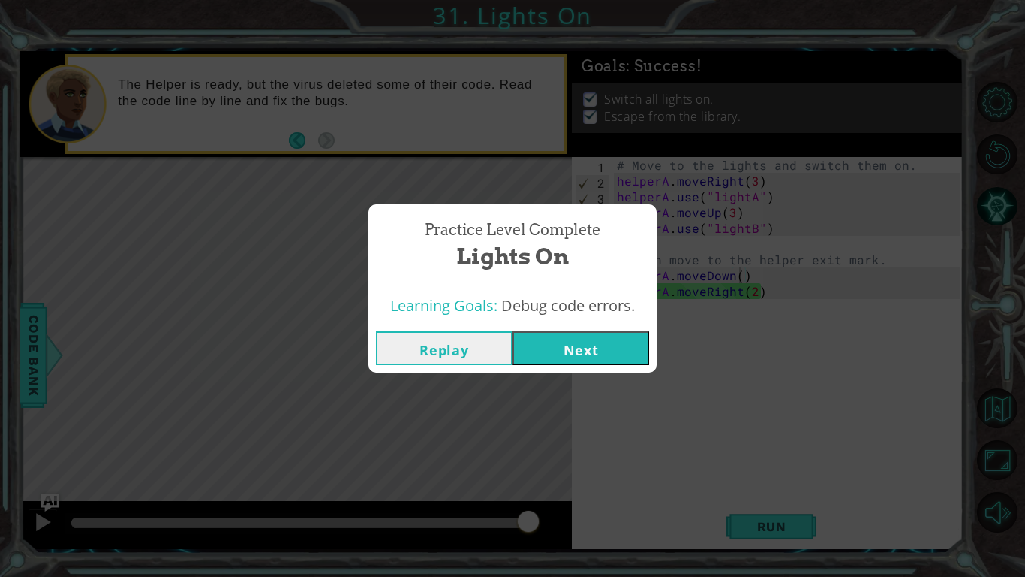
click at [559, 329] on div "Replay Next" at bounding box center [513, 348] width 288 height 49
click at [565, 337] on button "Next" at bounding box center [581, 348] width 137 height 34
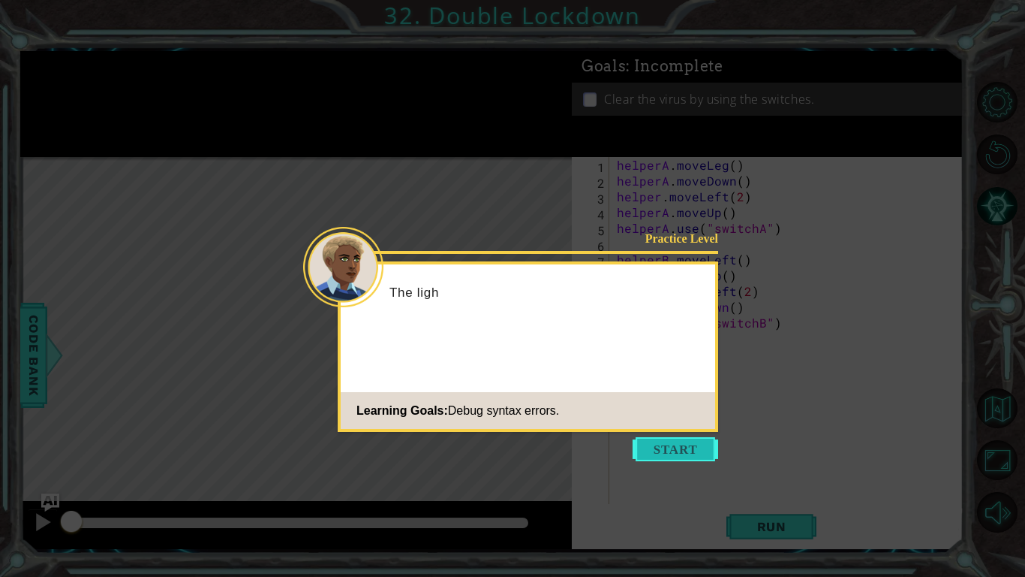
click at [658, 449] on button "Start" at bounding box center [676, 449] width 86 height 24
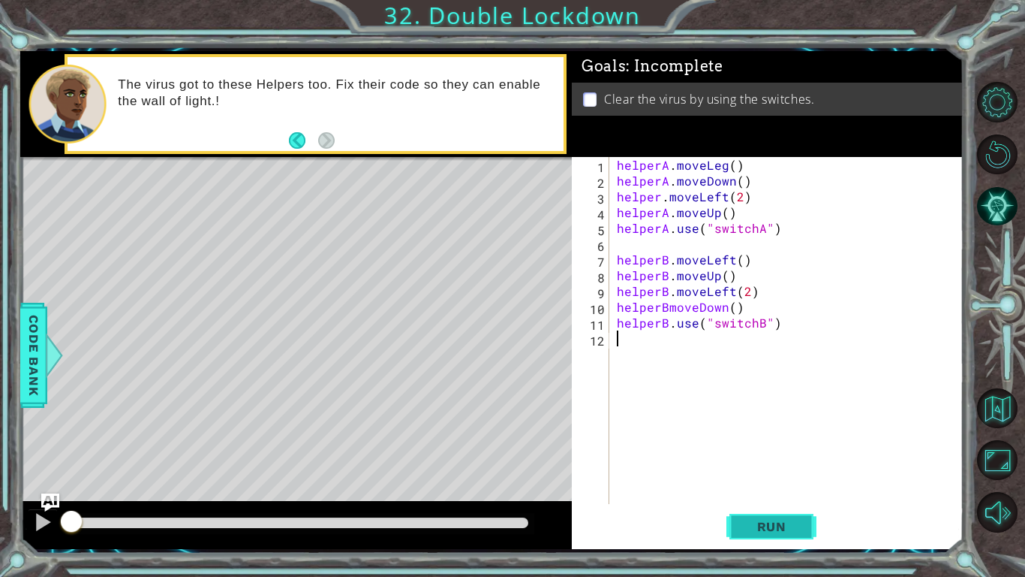
click at [763, 449] on span "Run" at bounding box center [771, 526] width 59 height 15
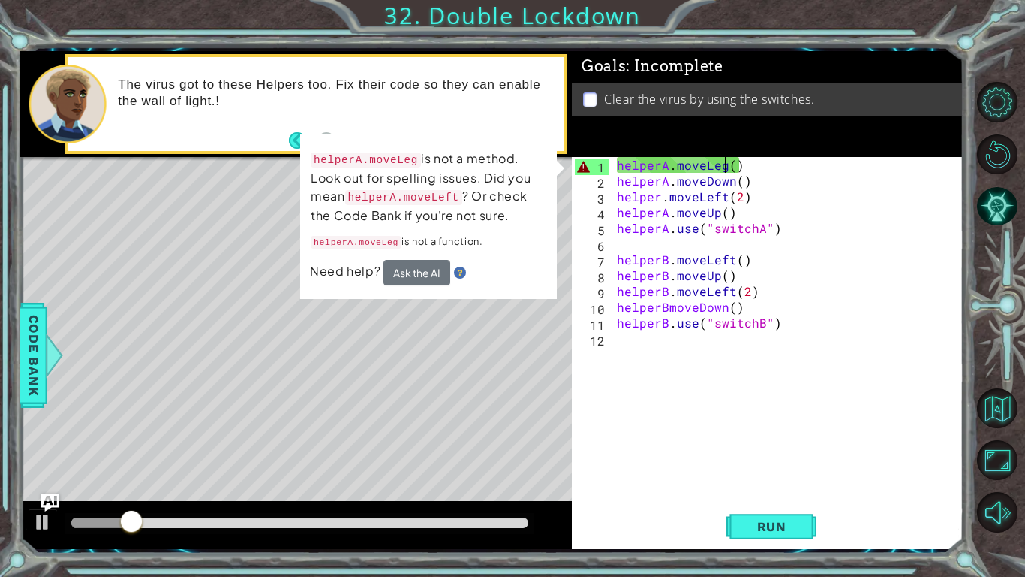
click at [724, 165] on div "helperA . moveLeg ( ) helperA . moveDown ( ) helper . moveLeft ( 2 ) helperA . …" at bounding box center [791, 346] width 354 height 378
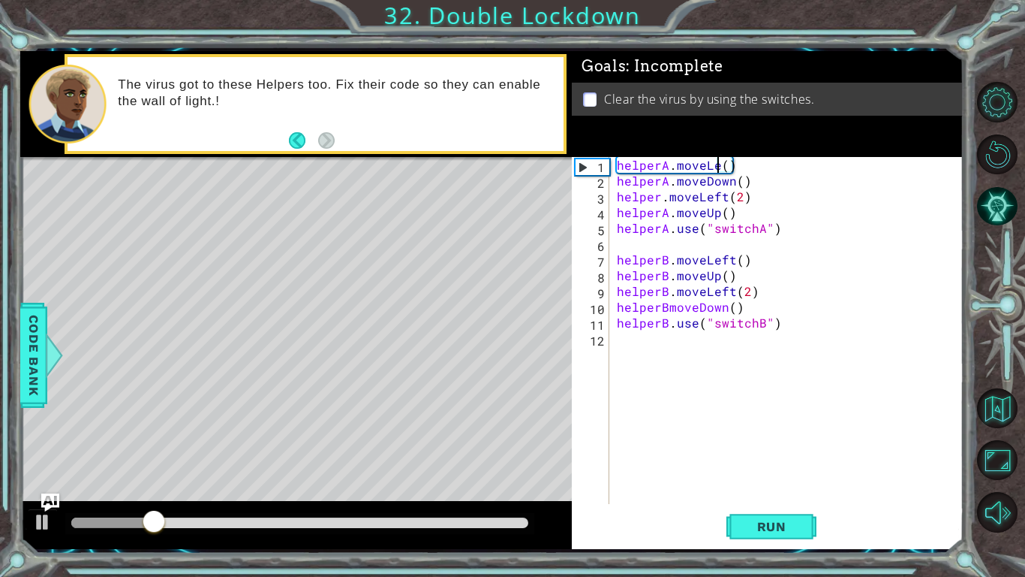
scroll to position [0, 7]
click at [769, 449] on button "Run" at bounding box center [772, 526] width 90 height 39
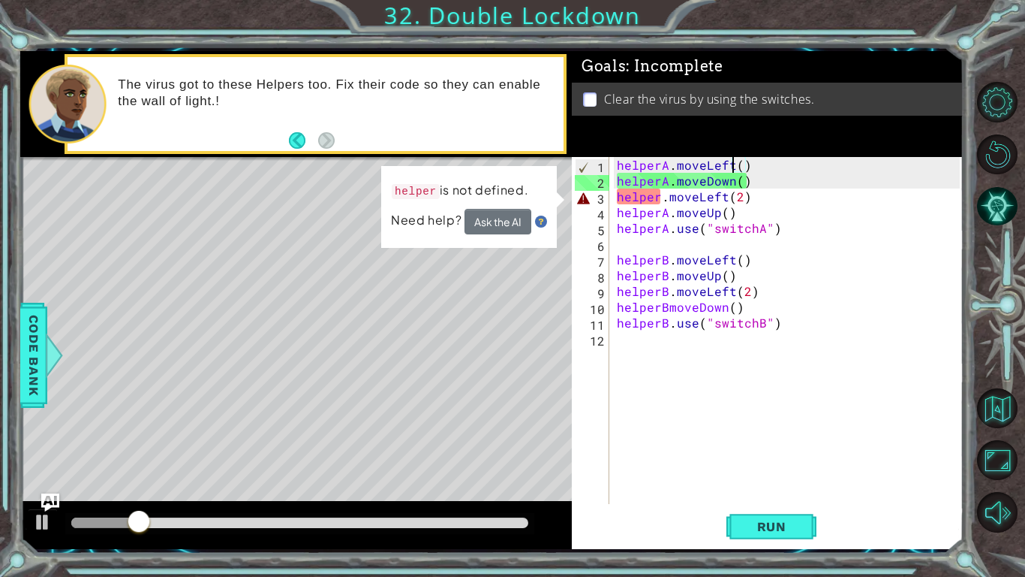
click at [656, 195] on div "helperA . moveLeft ( ) helperA . moveDown ( ) helper . moveLeft ( 2 ) helperA .…" at bounding box center [791, 346] width 354 height 378
click at [659, 196] on div "helperA . moveLeft ( ) helperA . moveDown ( ) helper . moveLeft ( 2 ) helperA .…" at bounding box center [791, 346] width 354 height 378
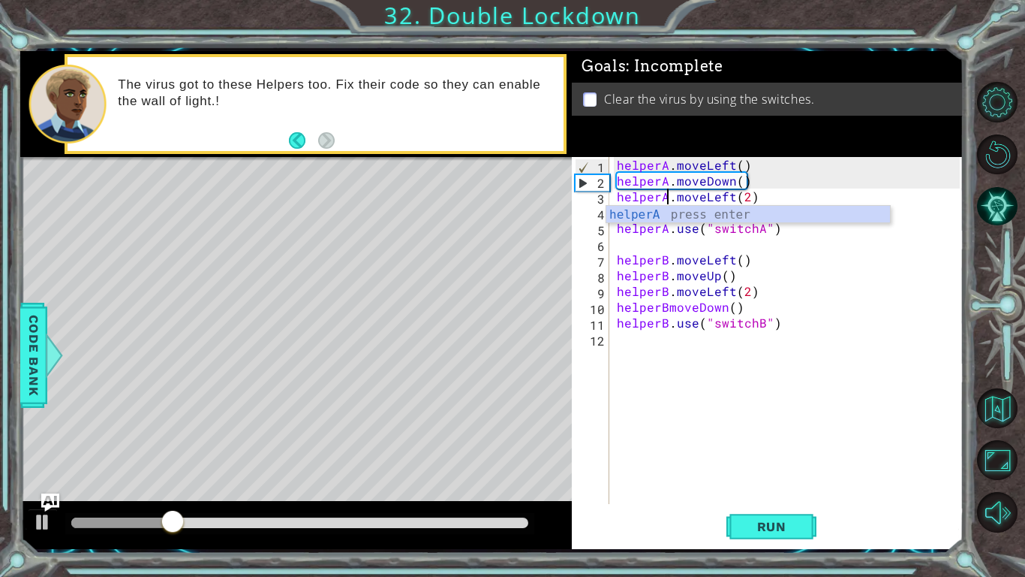
scroll to position [0, 3]
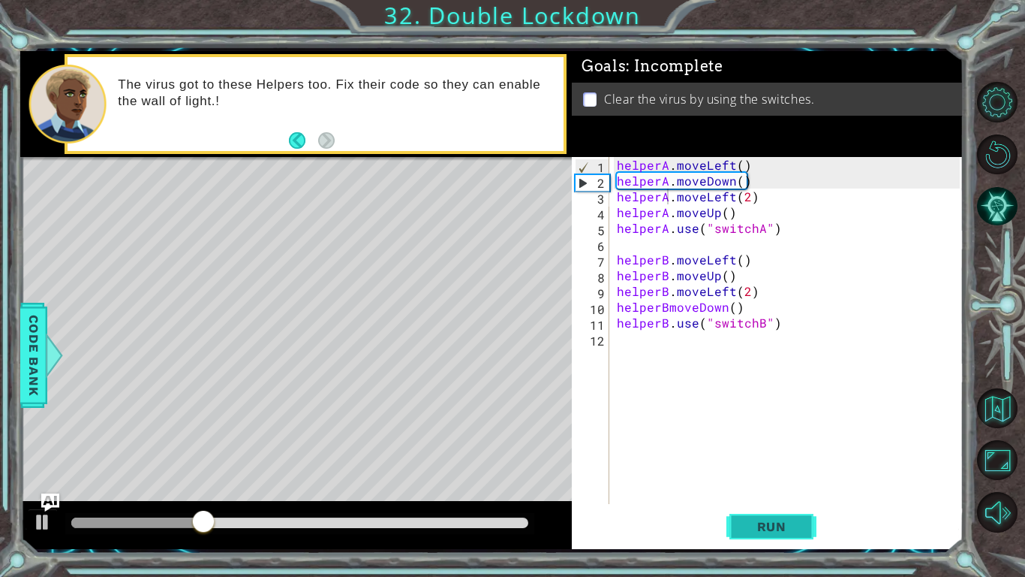
click at [745, 449] on button "Run" at bounding box center [772, 526] width 90 height 39
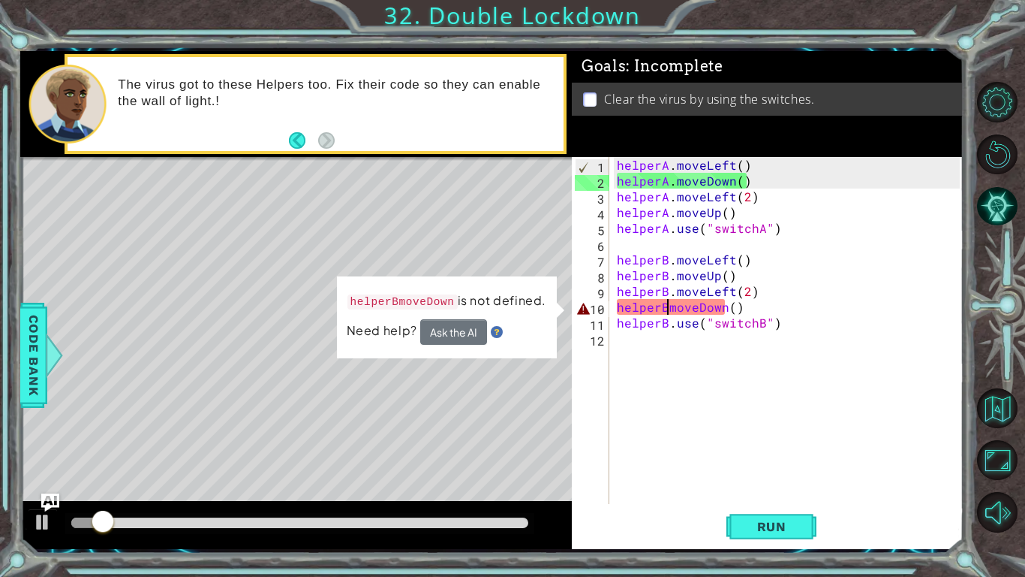
click at [665, 312] on div "helperA . moveLeft ( ) helperA . moveDown ( ) helperA . moveLeft ( 2 ) helperA …" at bounding box center [791, 346] width 354 height 378
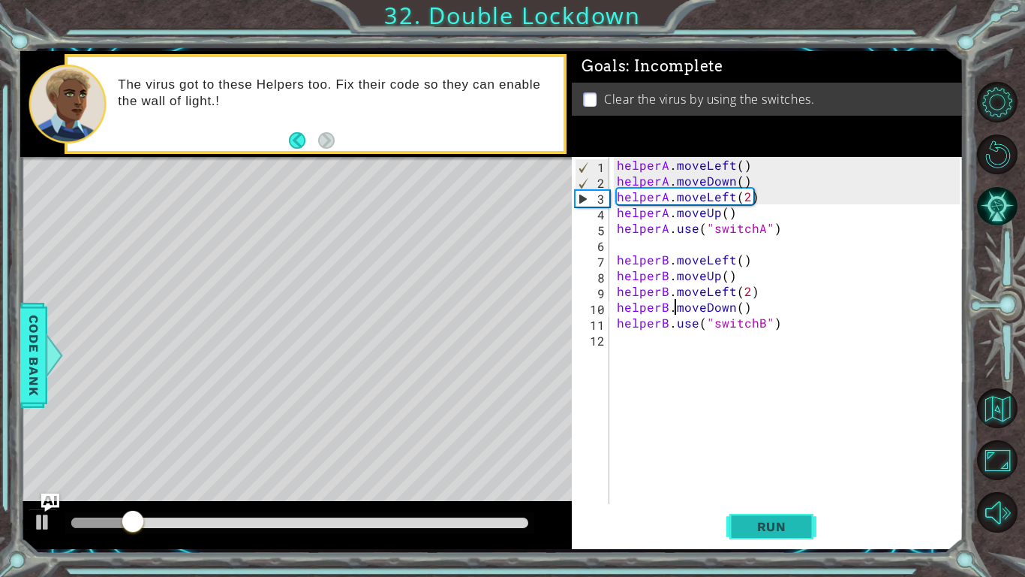
type textarea "helperB.moveDown()"
click at [766, 449] on button "Run" at bounding box center [772, 526] width 90 height 39
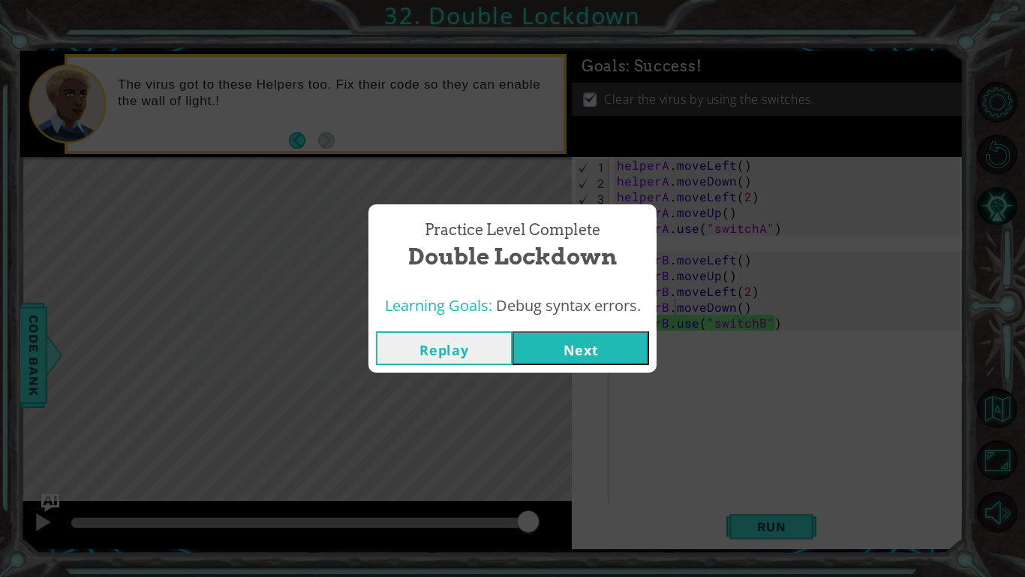
click at [635, 355] on button "Next" at bounding box center [581, 348] width 137 height 34
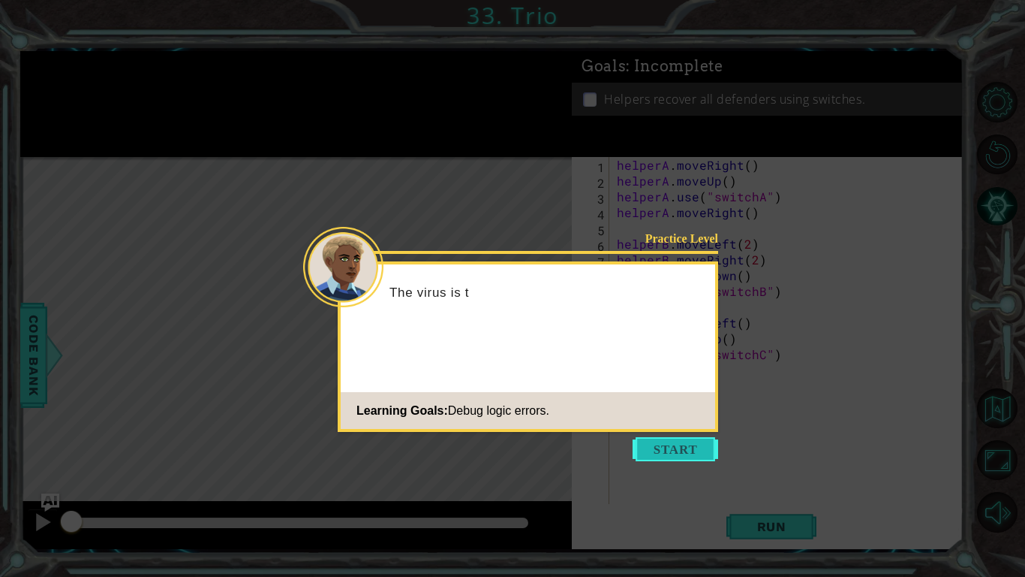
click at [659, 449] on button "Start" at bounding box center [676, 449] width 86 height 24
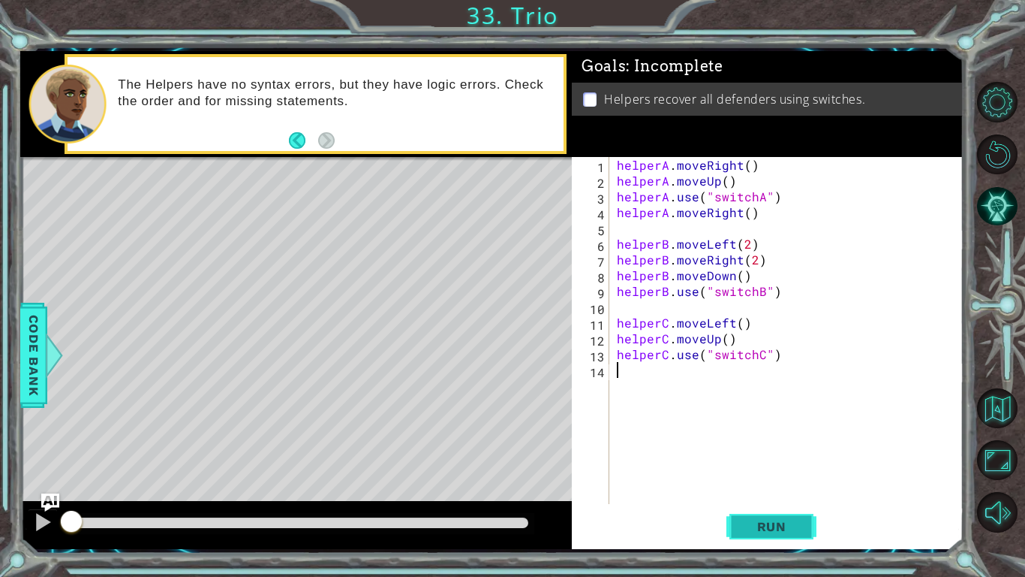
click at [764, 449] on span "Run" at bounding box center [771, 526] width 59 height 15
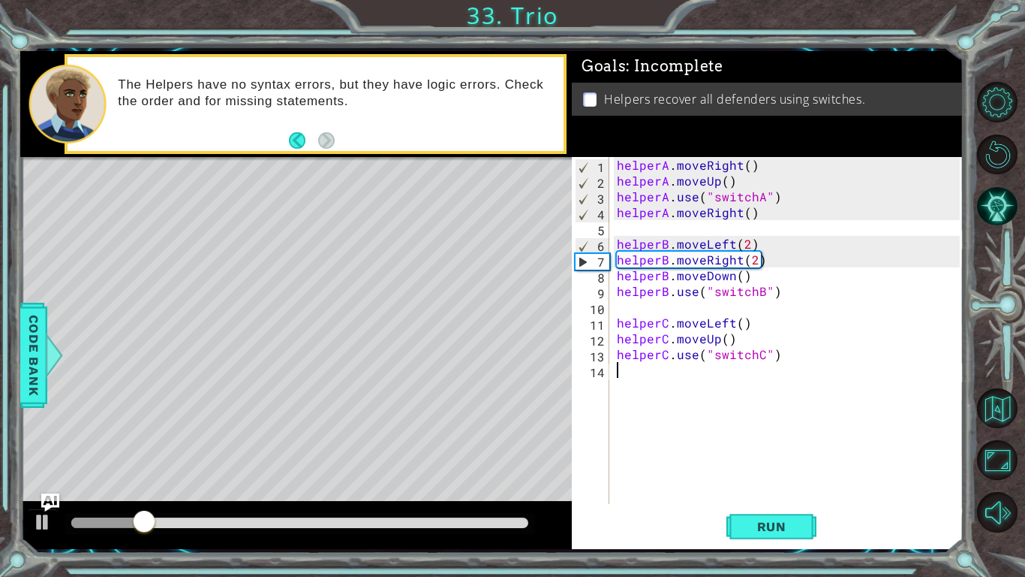
click at [738, 187] on div "helperA . moveRight ( ) helperA . moveUp ( ) helperA . use ( "switchA" ) helper…" at bounding box center [791, 346] width 354 height 378
type textarea "helperA.moveUp()"
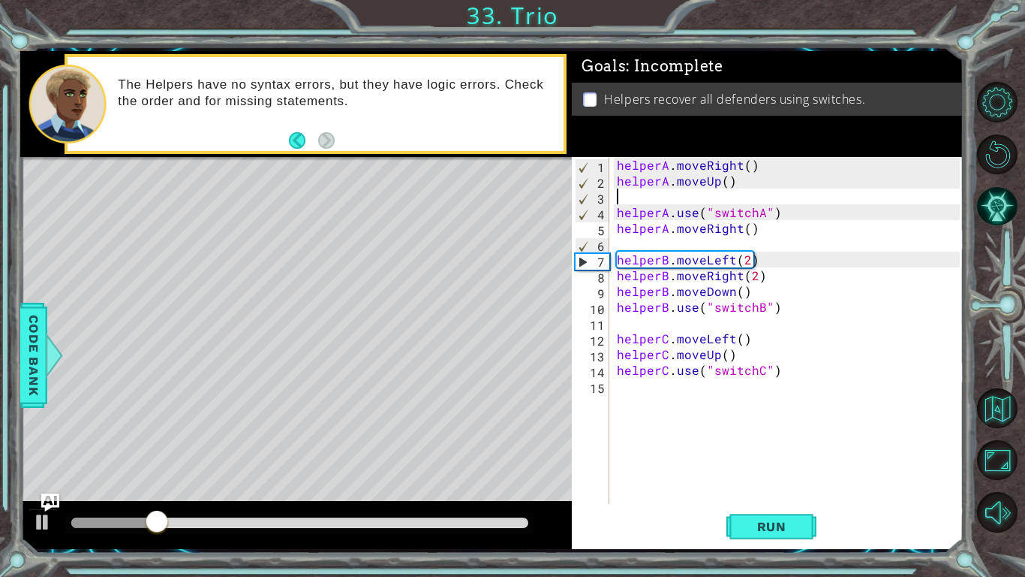
type textarea "m"
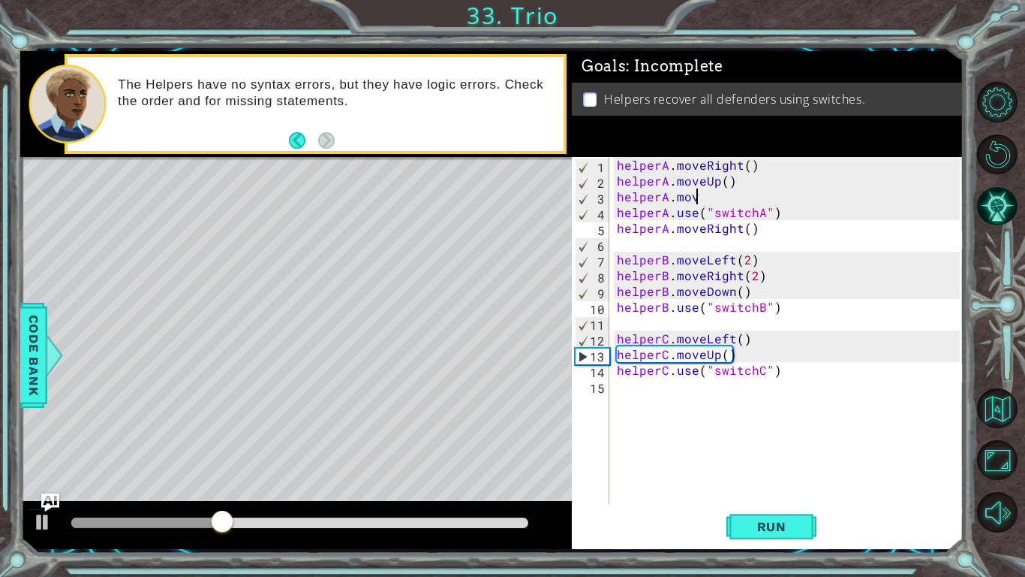
scroll to position [0, 5]
type textarea "helperA.moveRight()"
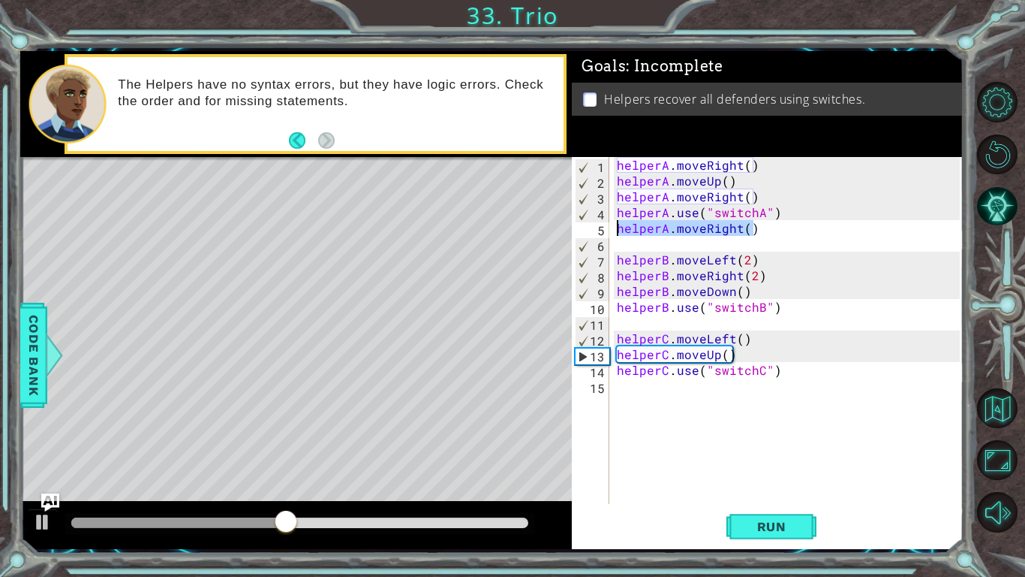
drag, startPoint x: 751, startPoint y: 226, endPoint x: 618, endPoint y: 233, distance: 133.8
click at [618, 233] on div "helperA . moveRight ( ) helperA . moveUp ( ) helperA . moveRight ( ) helperA . …" at bounding box center [791, 346] width 354 height 378
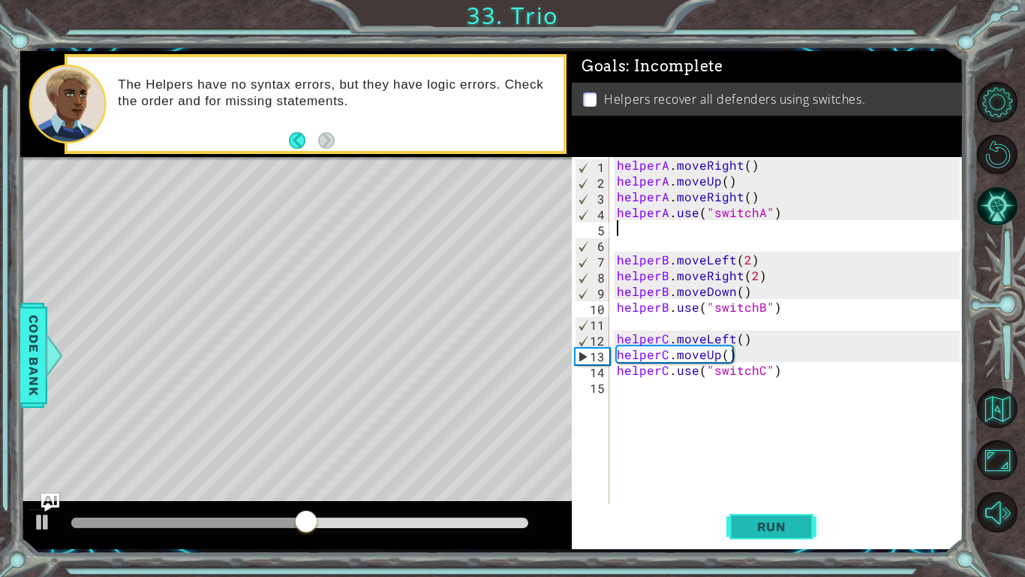
click at [784, 449] on button "Run" at bounding box center [772, 526] width 90 height 39
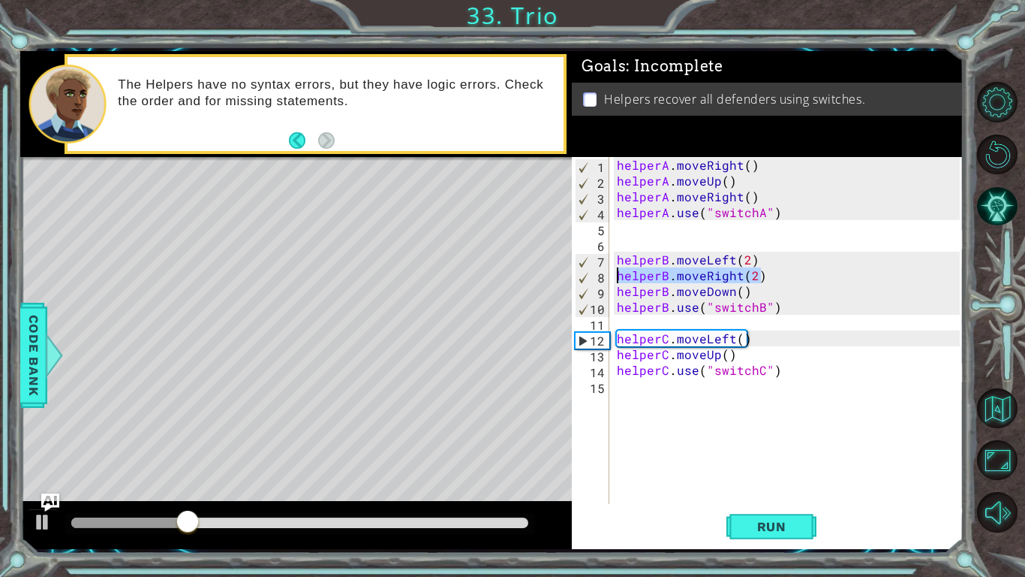
click at [500, 277] on div "1 ההההההההההההההההההההההההההההההההההההההההההההההההההההההההההההההההההההההההההההה…" at bounding box center [492, 300] width 944 height 498
type textarea "]"
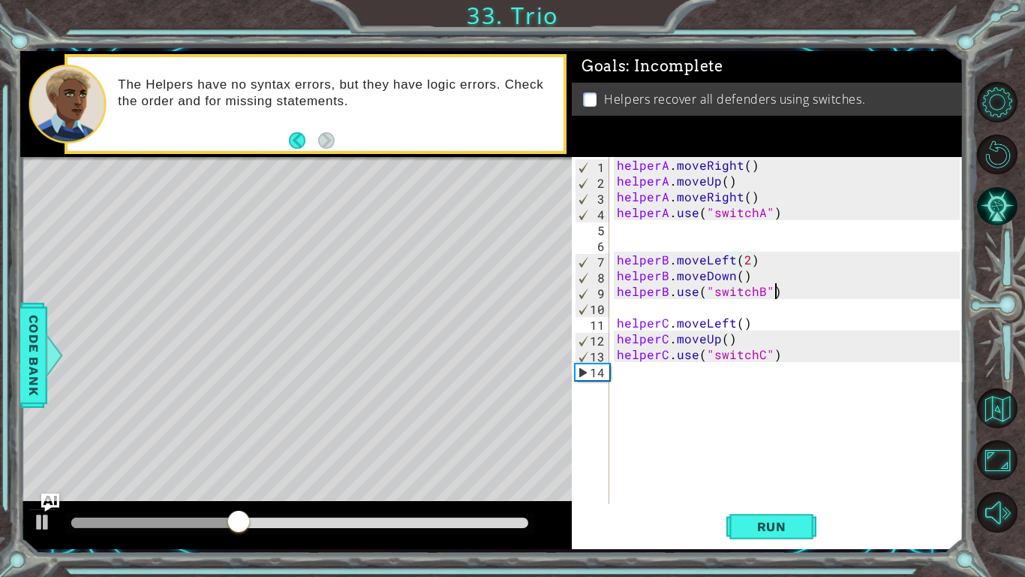
click at [773, 287] on div "helperA . moveRight ( ) helperA . moveUp ( ) helperA . moveRight ( ) helperA . …" at bounding box center [791, 346] width 354 height 378
click at [774, 271] on div "helperA . moveRight ( ) helperA . moveUp ( ) helperA . moveRight ( ) helperA . …" at bounding box center [791, 346] width 354 height 378
type textarea "helperB.moveDown()"
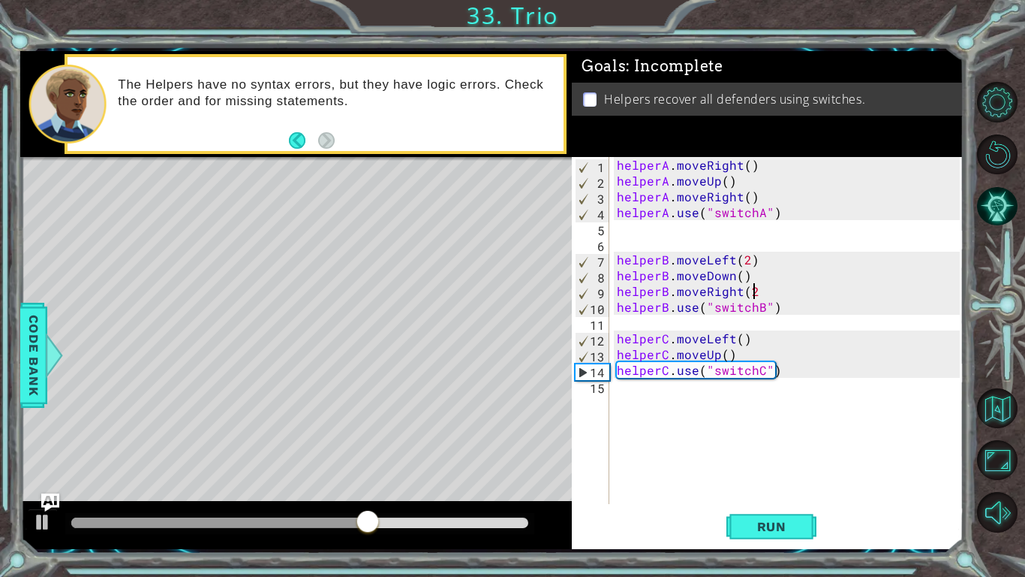
scroll to position [0, 8]
click at [756, 449] on span "Run" at bounding box center [771, 526] width 59 height 15
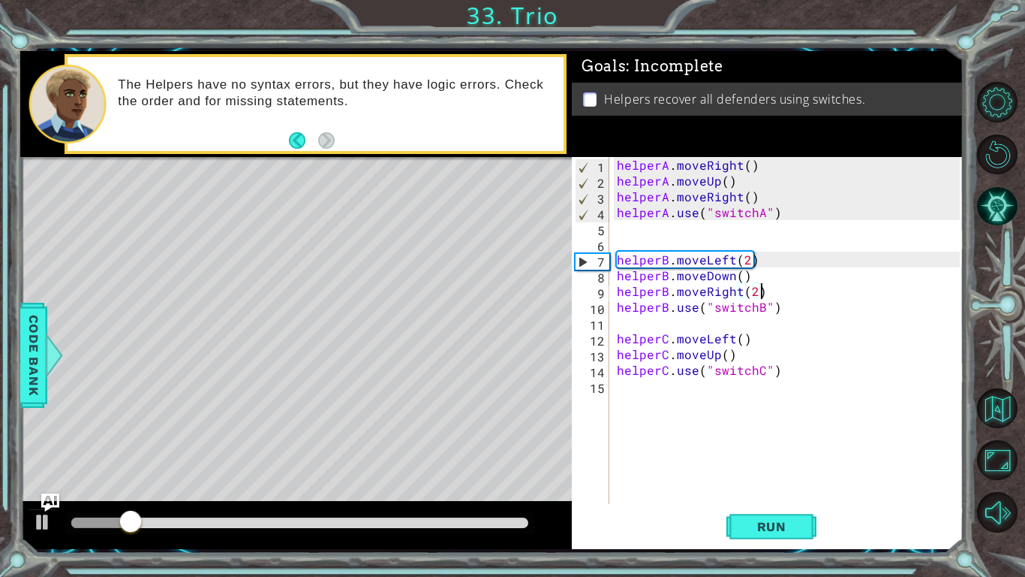
click at [749, 361] on div "helperA . moveRight ( ) helperA . moveUp ( ) helperA . moveRight ( ) helperA . …" at bounding box center [791, 346] width 354 height 378
type textarea "helperC.moveUp()"
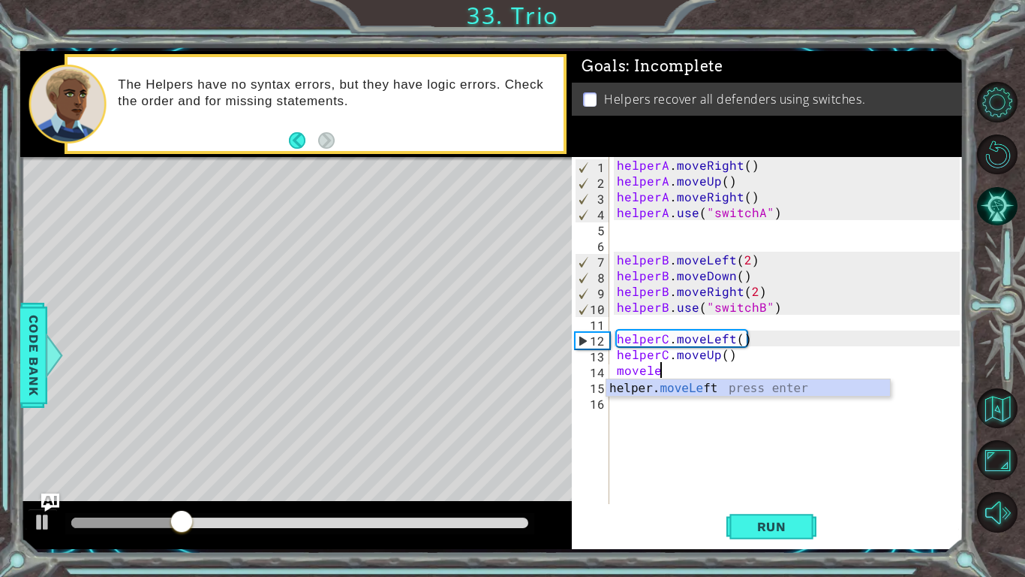
scroll to position [0, 1]
type textarea "m"
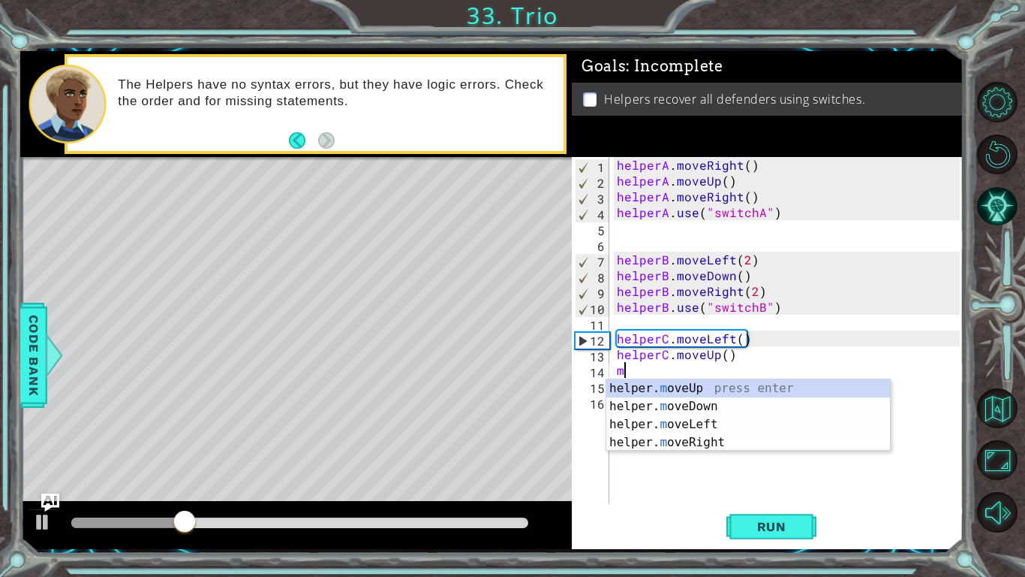
scroll to position [0, 0]
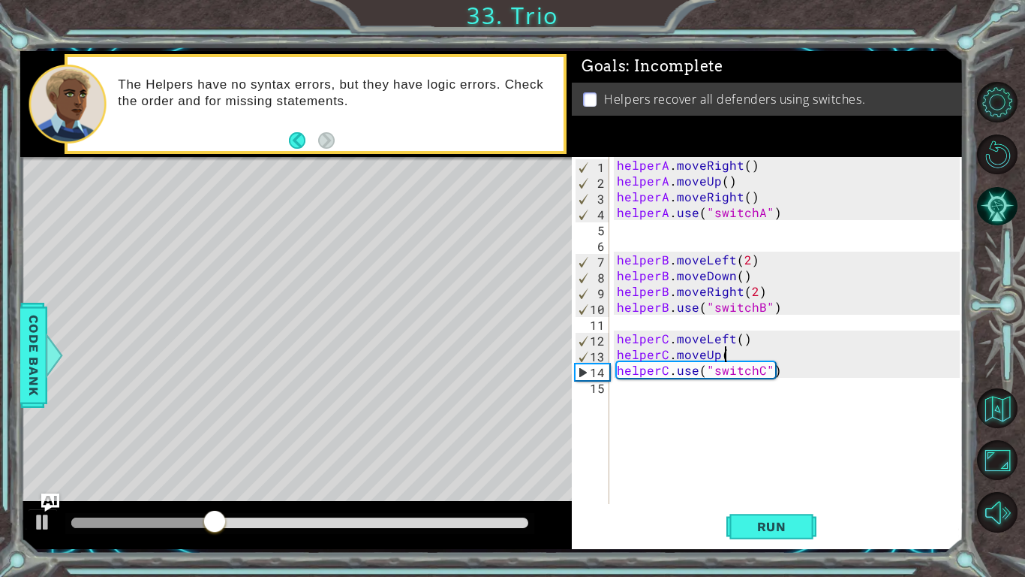
type textarea "helperC.moveUp()"
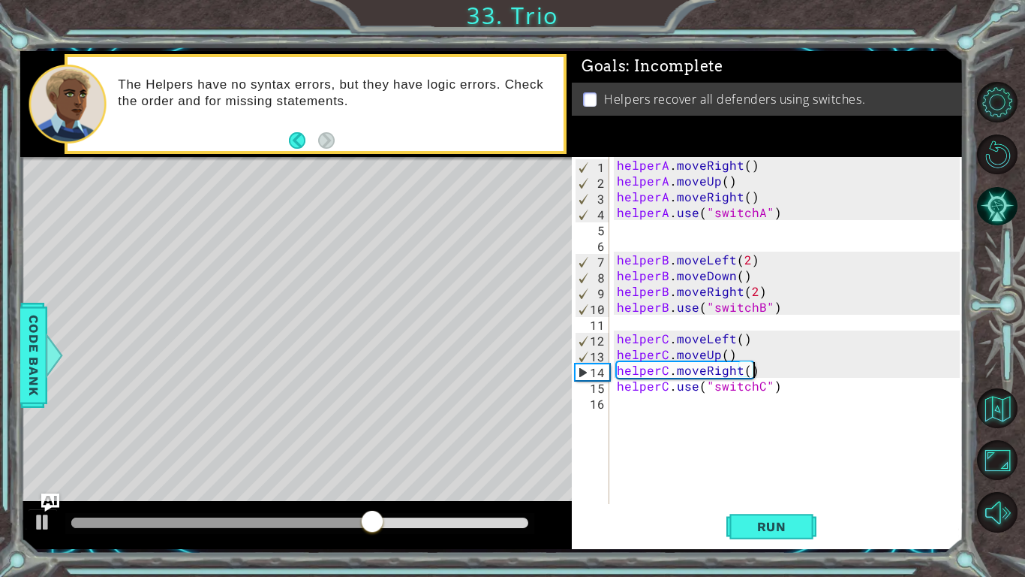
scroll to position [0, 8]
type textarea "helperC.moveRight()"
click at [800, 449] on span "Run" at bounding box center [771, 526] width 59 height 15
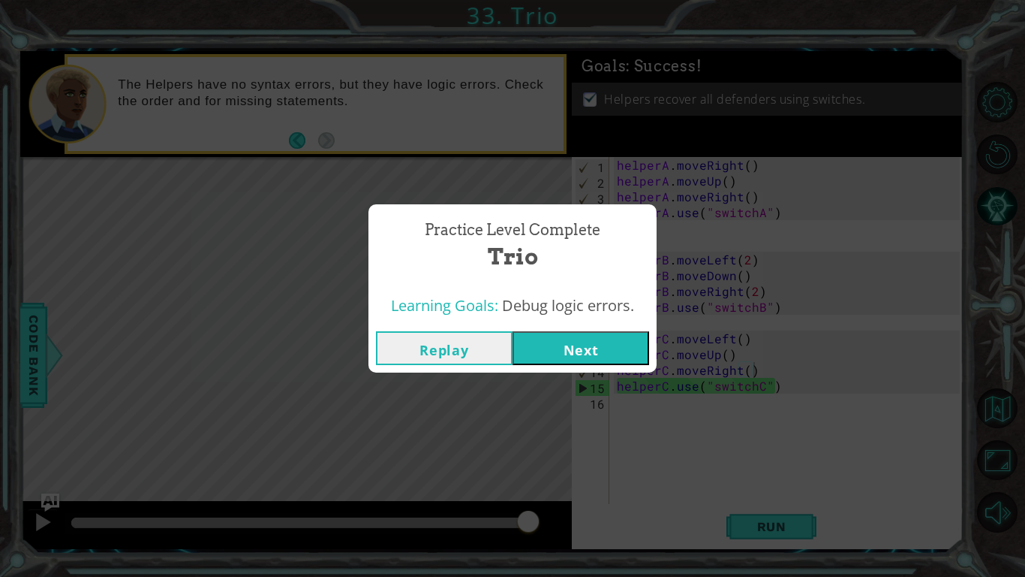
click at [588, 359] on button "Next" at bounding box center [581, 348] width 137 height 34
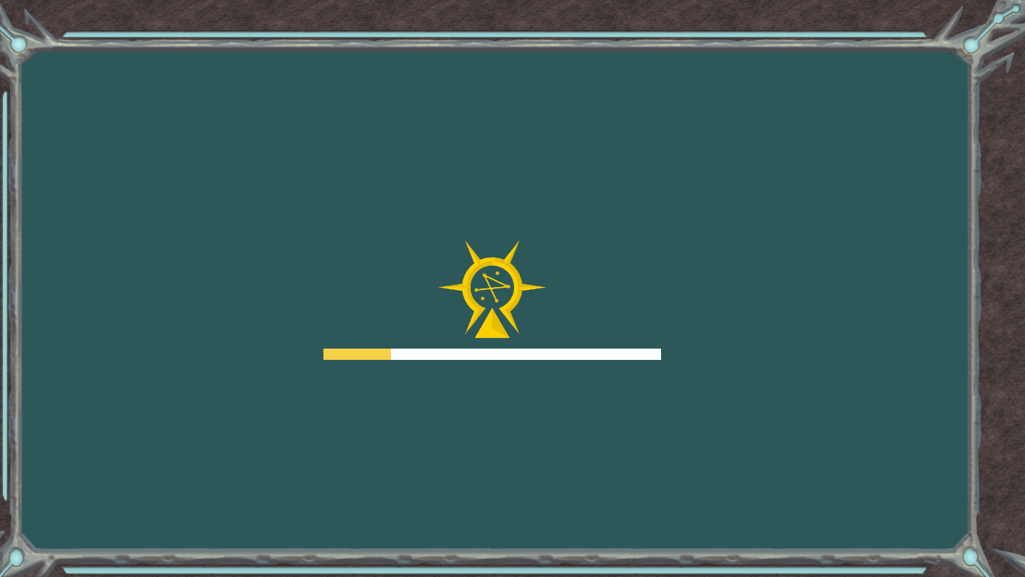
drag, startPoint x: 588, startPoint y: 359, endPoint x: 554, endPoint y: 280, distance: 85.8
click at [554, 280] on div at bounding box center [493, 300] width 338 height 120
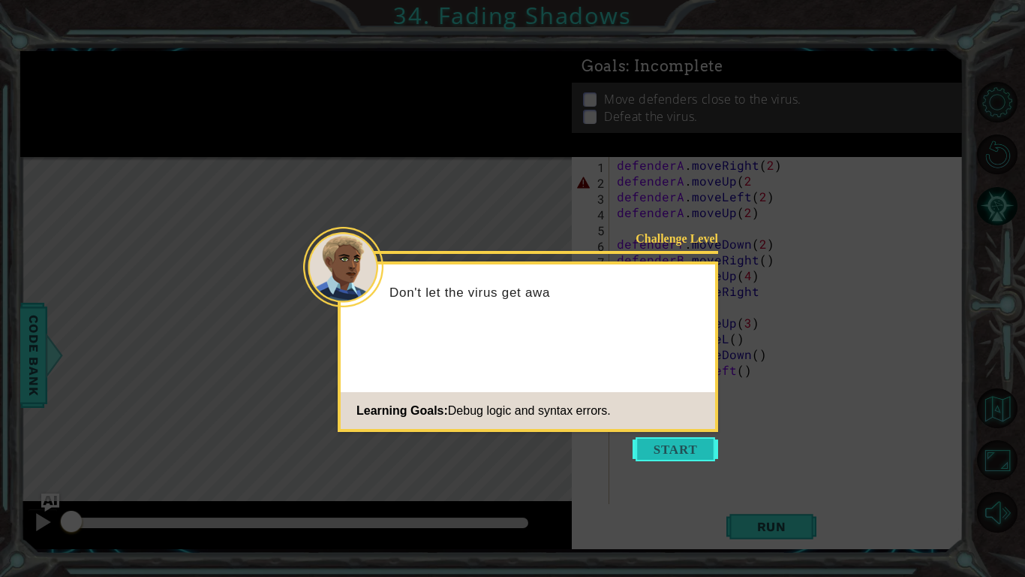
click at [681, 445] on button "Start" at bounding box center [676, 449] width 86 height 24
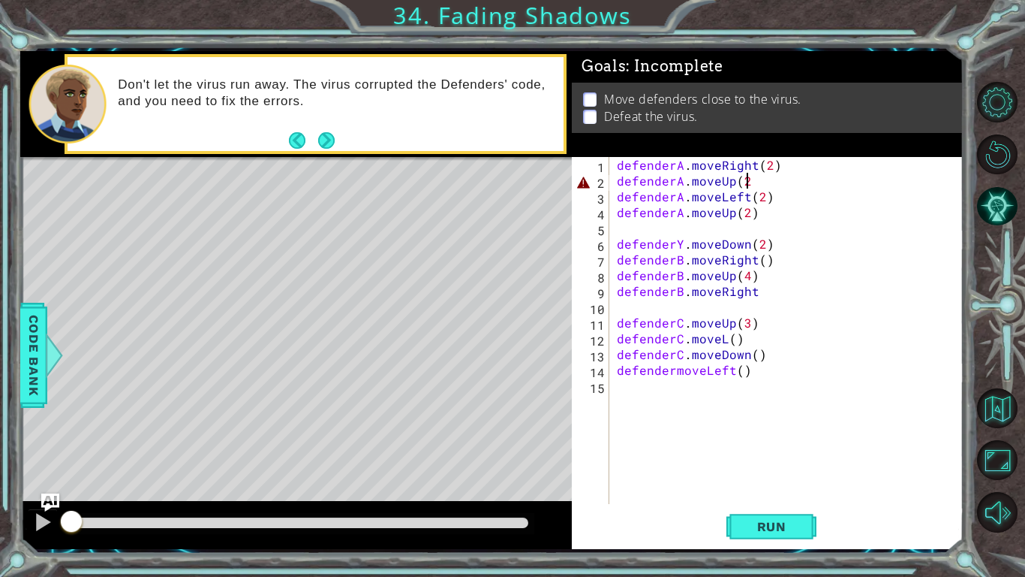
click at [748, 181] on div "defenderA . moveRight ( 2 ) defenderA . moveUp ( 2 defenderA . moveLeft ( 2 ) d…" at bounding box center [791, 346] width 354 height 378
click at [726, 336] on div "defenderA . moveRight ( 2 ) defenderA . moveUp ( 2 ) defenderA . moveLeft ( 2 )…" at bounding box center [791, 346] width 354 height 378
click at [670, 369] on div "defenderA . moveRight ( 2 ) defenderA . moveUp ( 2 ) defenderA . moveLeft ( 2 )…" at bounding box center [791, 346] width 354 height 378
click at [676, 371] on div "defenderA . moveRight ( 2 ) defenderA . moveUp ( 2 ) defenderA . moveLeft ( 2 )…" at bounding box center [791, 346] width 354 height 378
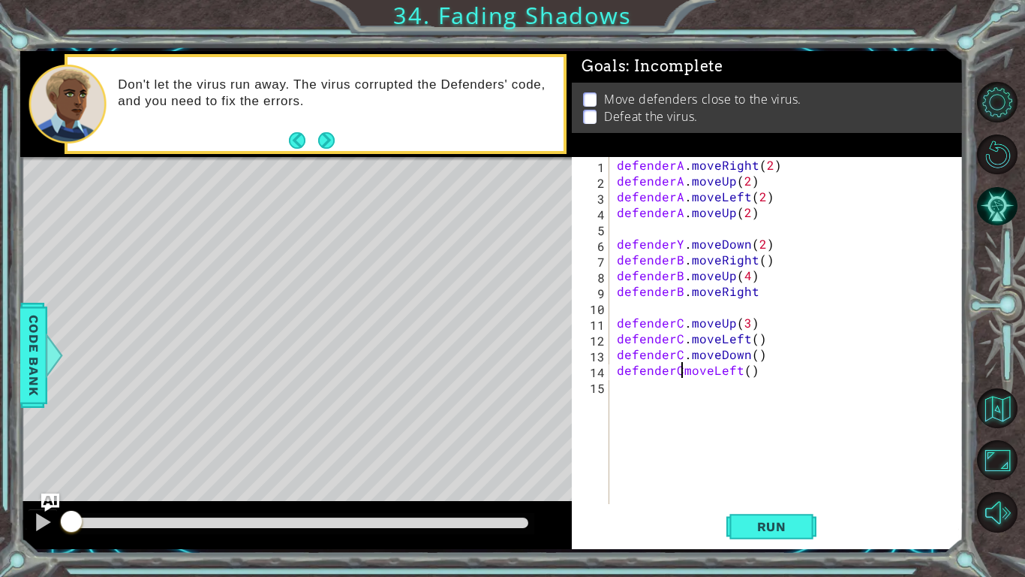
scroll to position [0, 5]
click at [680, 242] on div "defenderA . moveRight ( 2 ) defenderA . moveUp ( 2 ) defenderA . moveLeft ( 2 )…" at bounding box center [791, 346] width 354 height 378
click at [749, 293] on div "defenderA . moveRight ( 2 ) defenderA . moveUp ( 2 ) defenderA . moveLeft ( 2 )…" at bounding box center [791, 346] width 354 height 378
click at [764, 290] on div "defenderA . moveRight ( 2 ) defenderA . moveUp ( 2 ) defenderA . moveLeft ( 2 )…" at bounding box center [791, 346] width 354 height 378
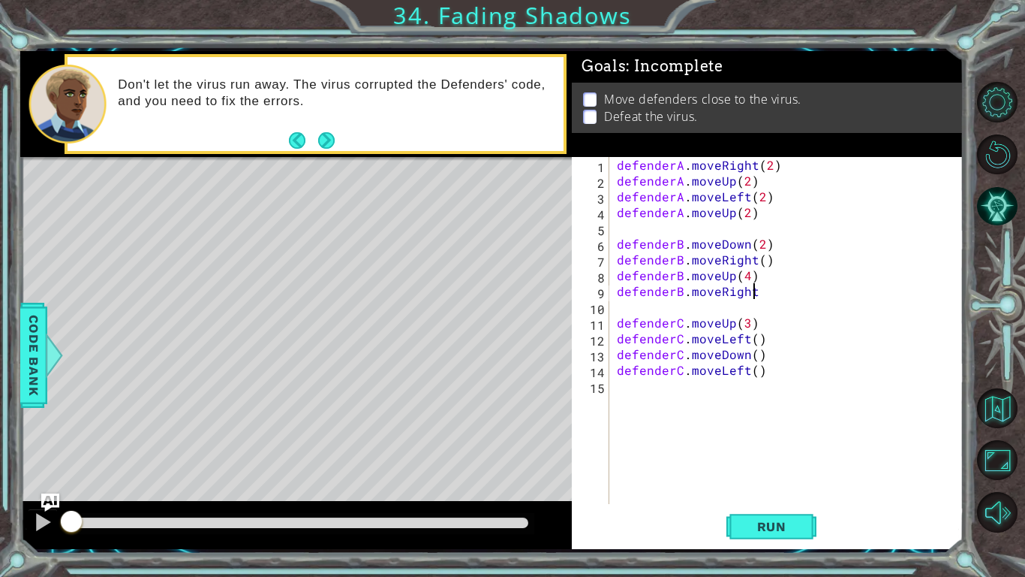
scroll to position [0, 8]
type textarea "defenderB.moveRight()"
click at [760, 449] on span "Run" at bounding box center [771, 526] width 59 height 15
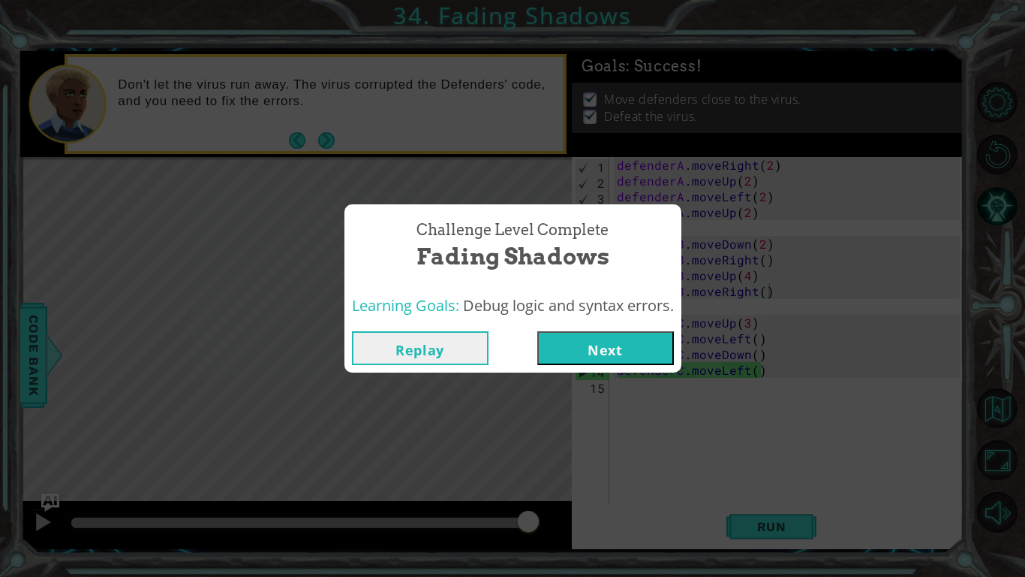
click at [607, 367] on div "Replay Next" at bounding box center [513, 348] width 337 height 49
click at [610, 347] on button "Next" at bounding box center [606, 348] width 137 height 34
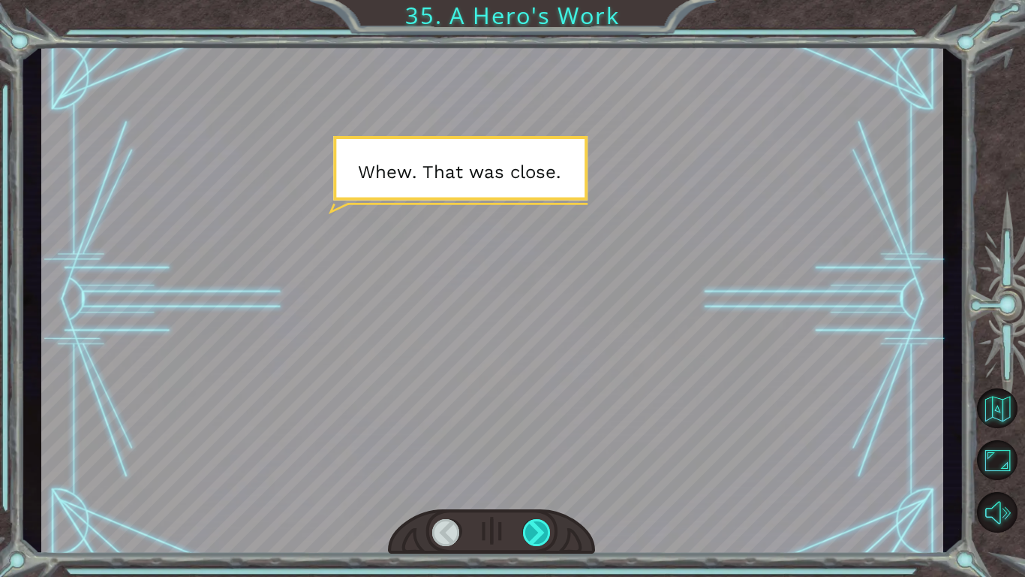
click at [526, 449] on div at bounding box center [537, 532] width 29 height 27
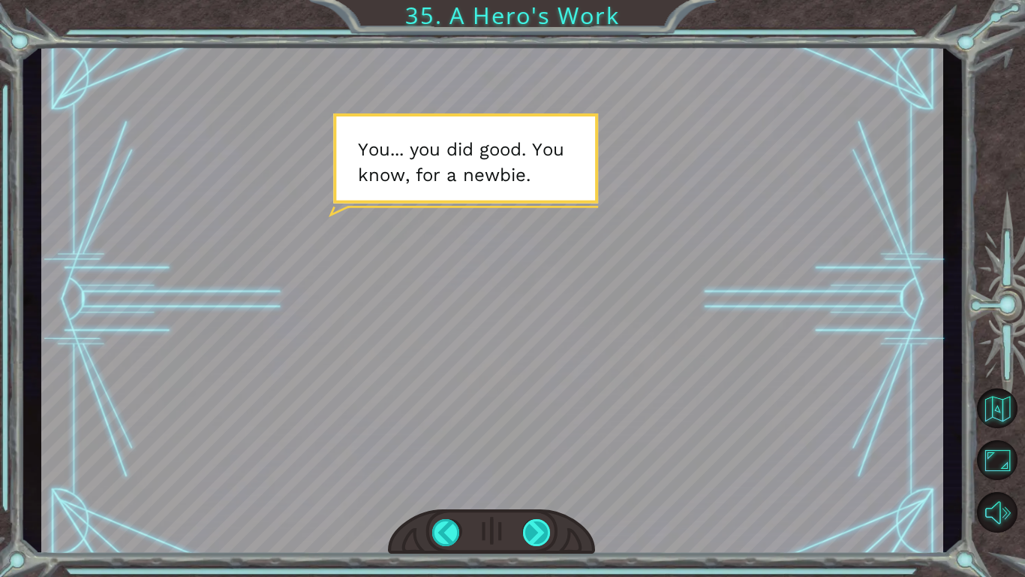
click at [526, 449] on div at bounding box center [537, 532] width 29 height 27
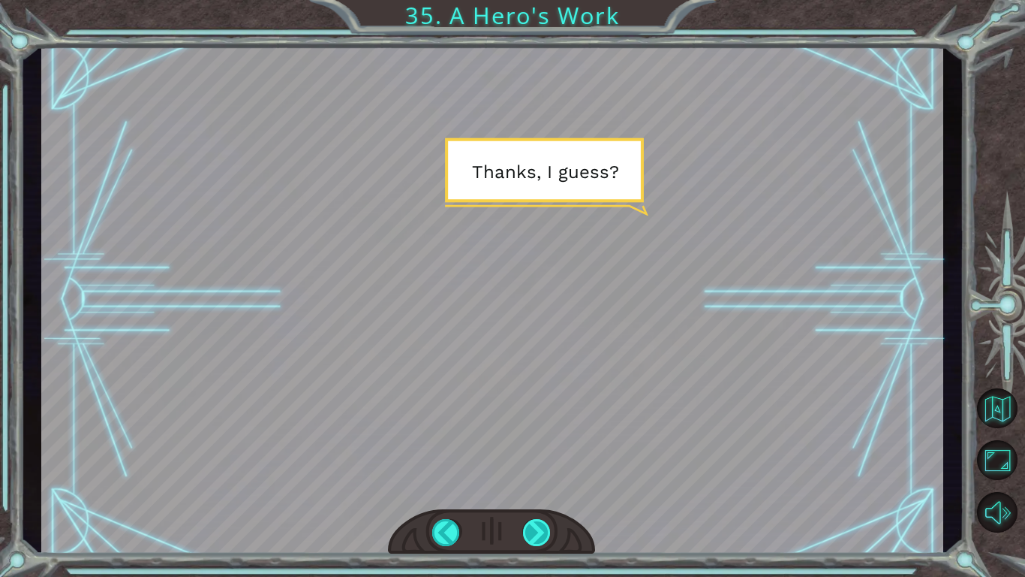
click at [526, 449] on div at bounding box center [537, 532] width 29 height 27
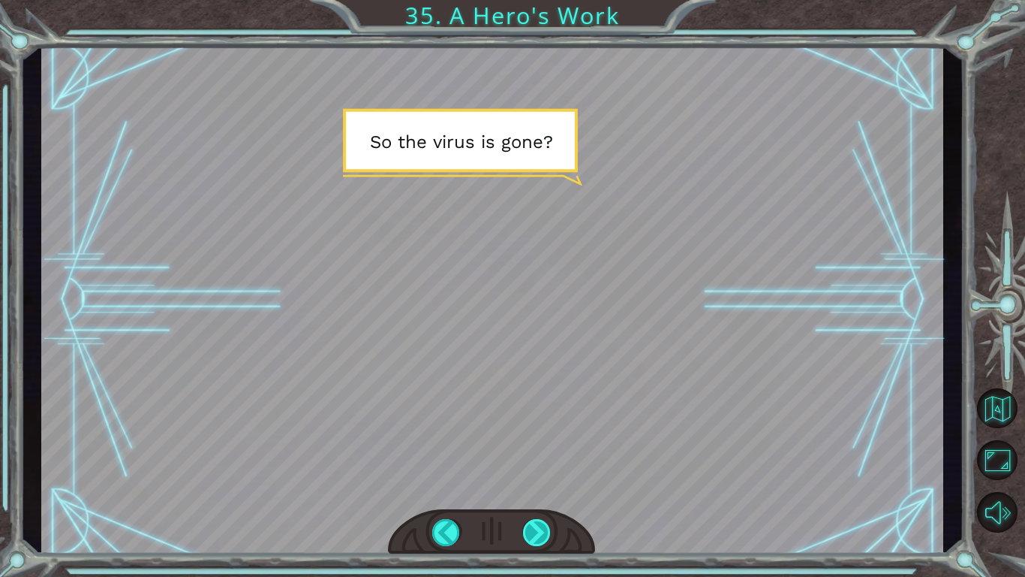
click at [526, 449] on div at bounding box center [537, 532] width 29 height 27
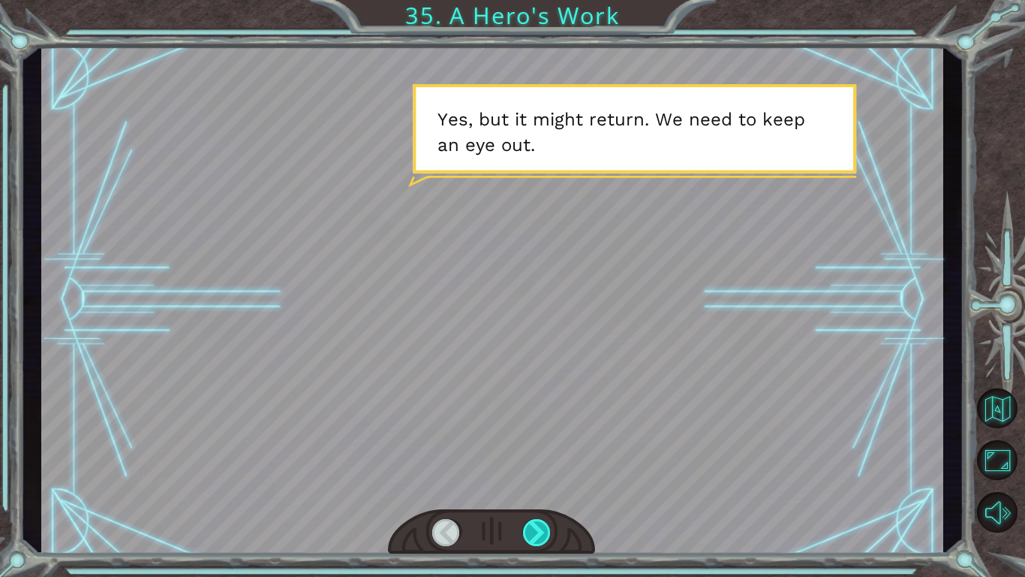
click at [526, 449] on div at bounding box center [537, 532] width 29 height 27
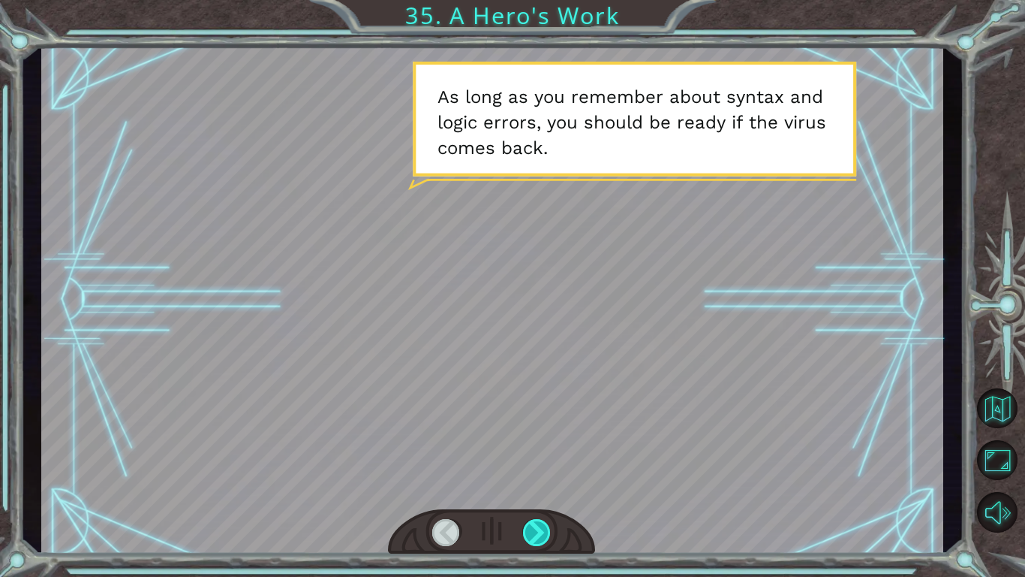
click at [526, 449] on div at bounding box center [537, 532] width 29 height 27
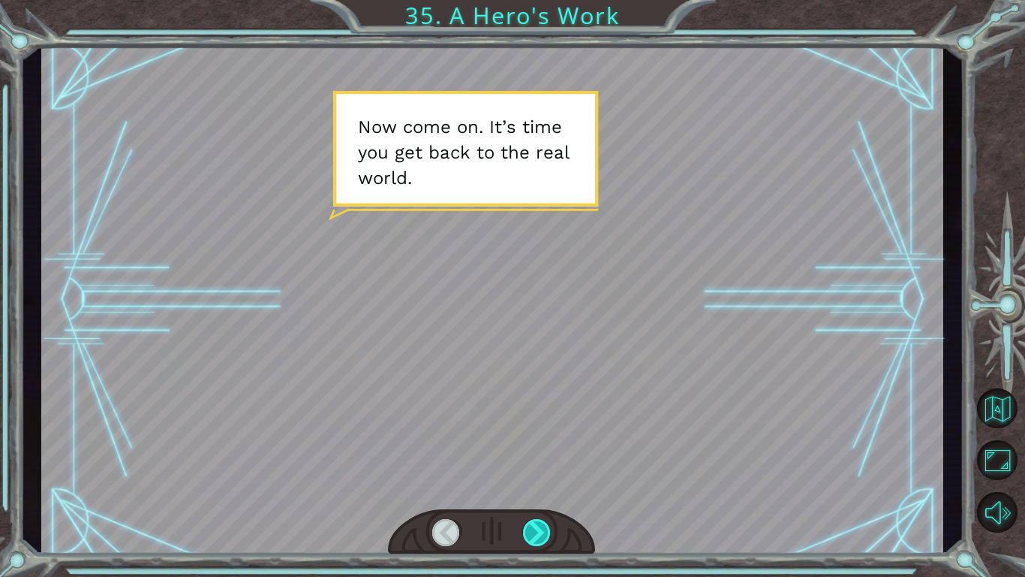
click at [526, 449] on div at bounding box center [537, 532] width 29 height 27
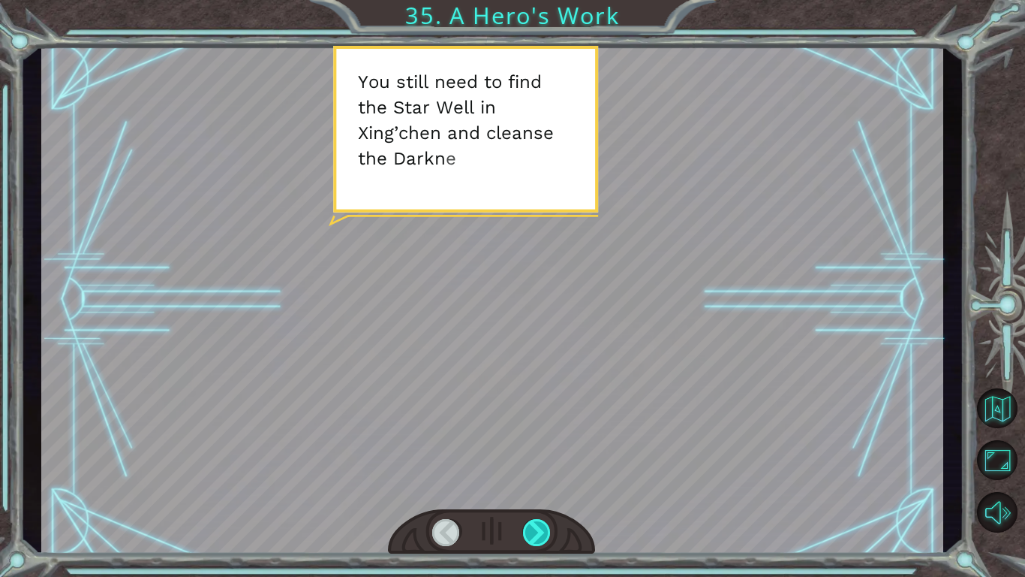
click at [526, 449] on div at bounding box center [537, 532] width 29 height 27
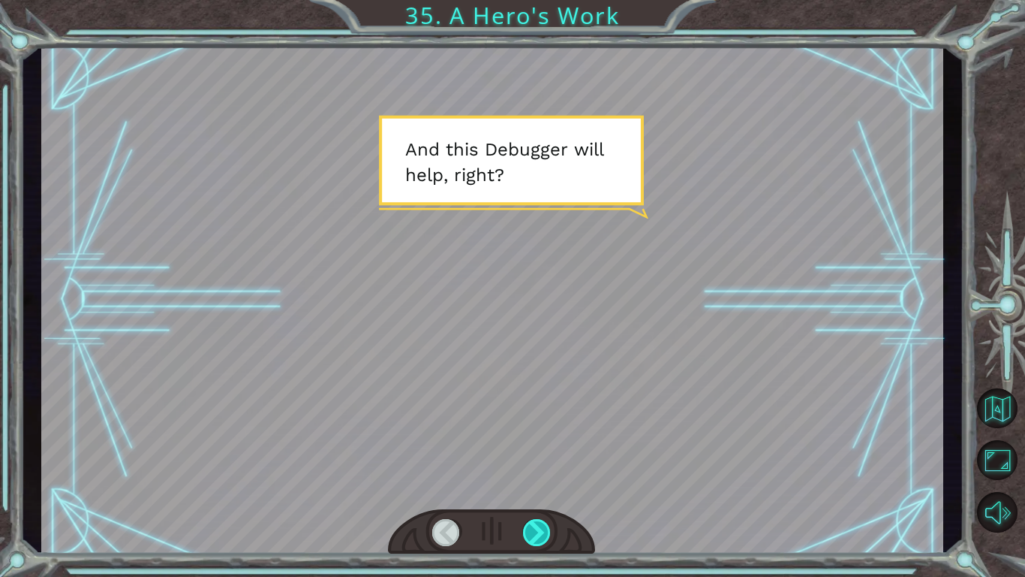
click at [526, 449] on div at bounding box center [537, 532] width 29 height 27
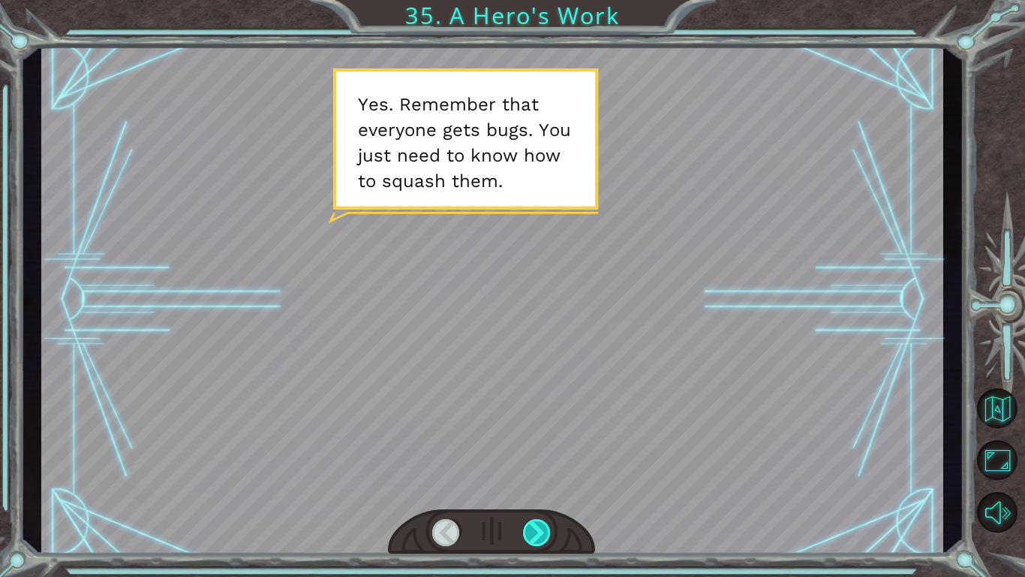
click at [526, 449] on div at bounding box center [537, 532] width 29 height 27
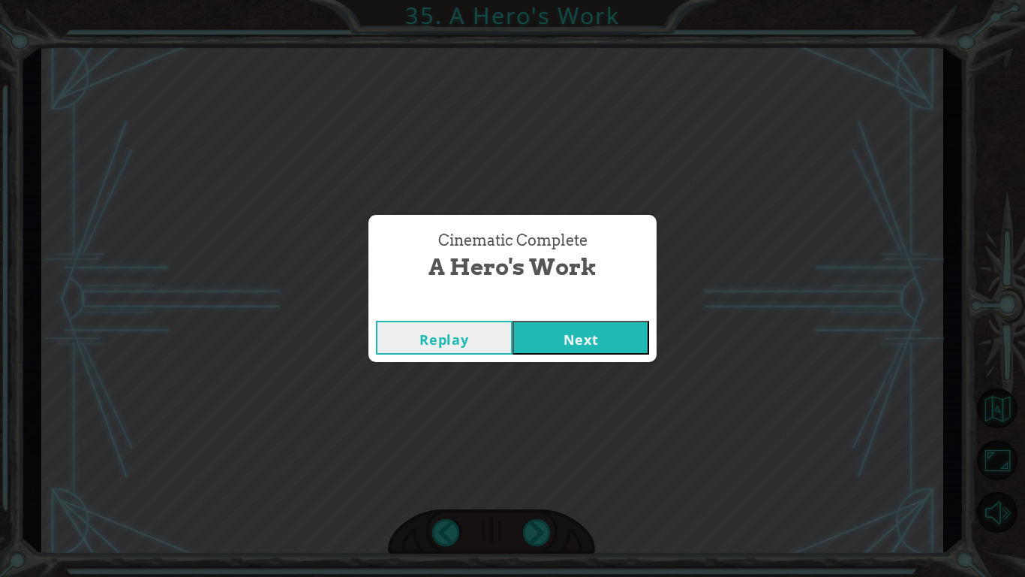
click at [568, 331] on button "Next" at bounding box center [581, 338] width 137 height 34
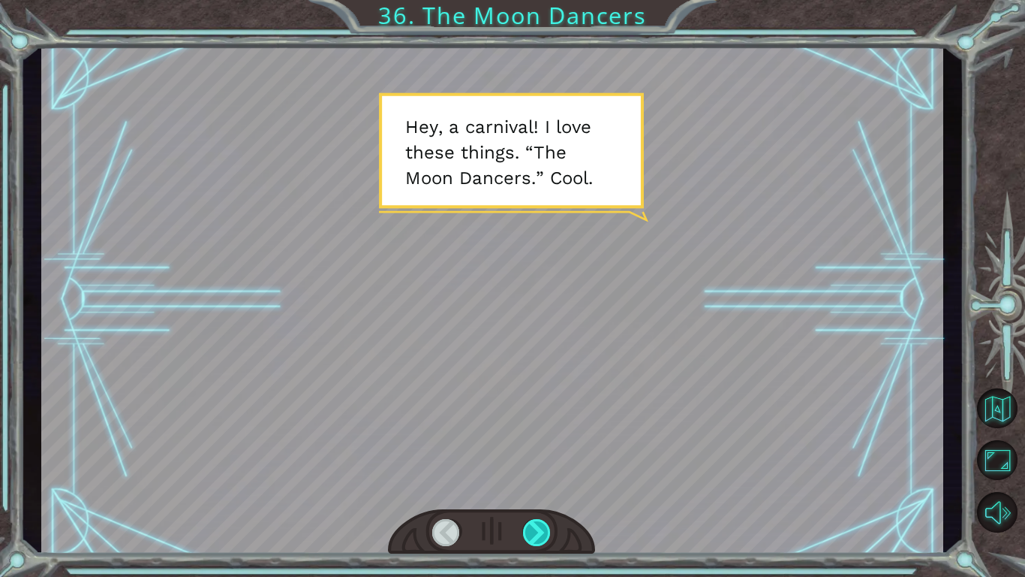
click at [546, 449] on div at bounding box center [537, 532] width 29 height 27
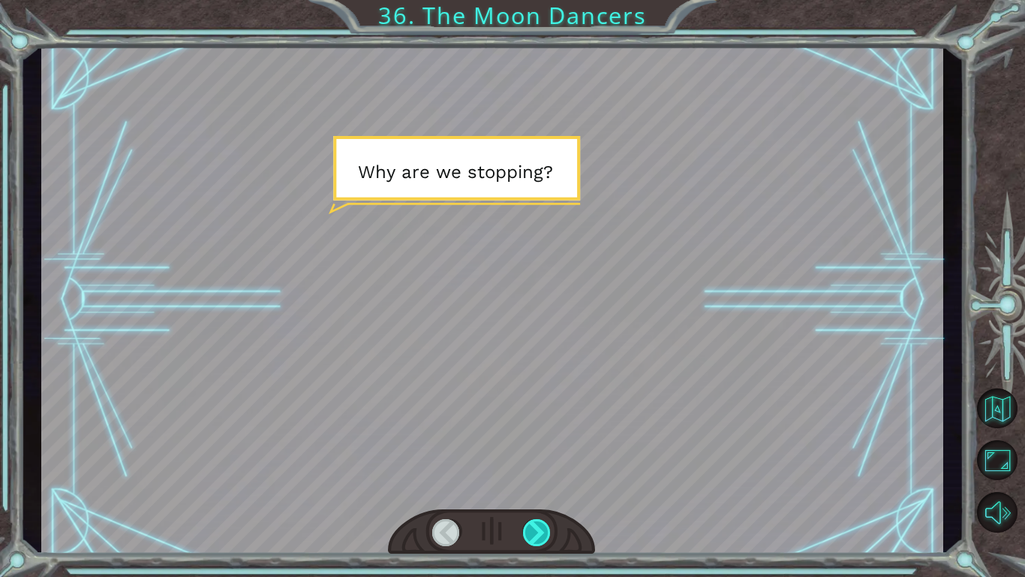
click at [547, 449] on div at bounding box center [537, 532] width 29 height 27
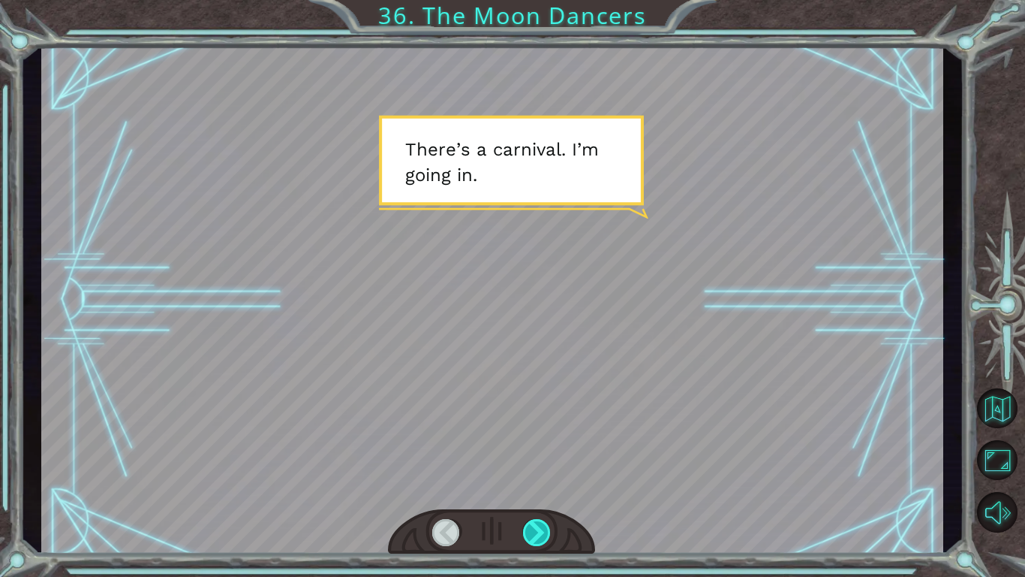
click at [549, 449] on div at bounding box center [537, 532] width 29 height 27
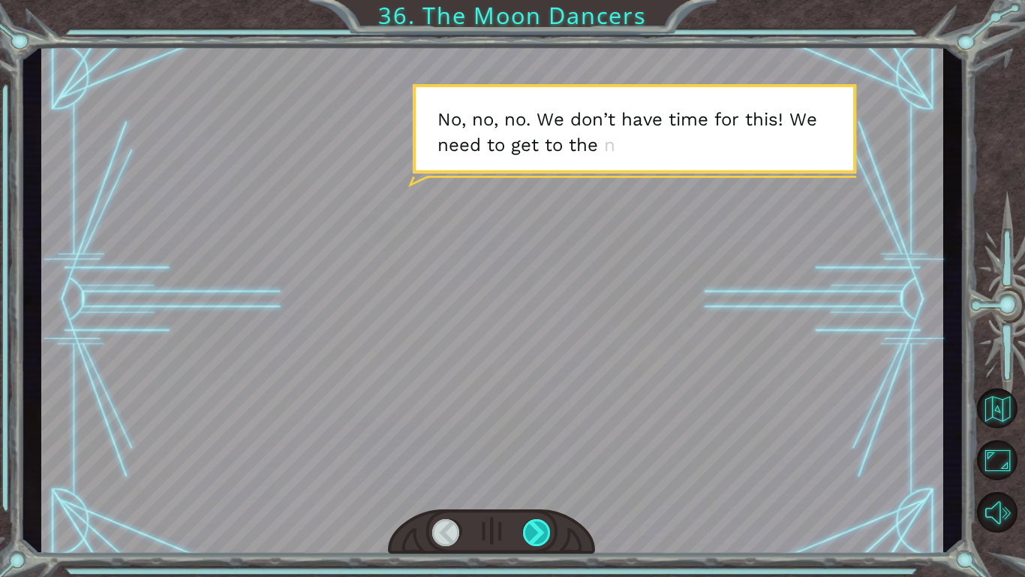
click at [549, 449] on div at bounding box center [537, 532] width 29 height 27
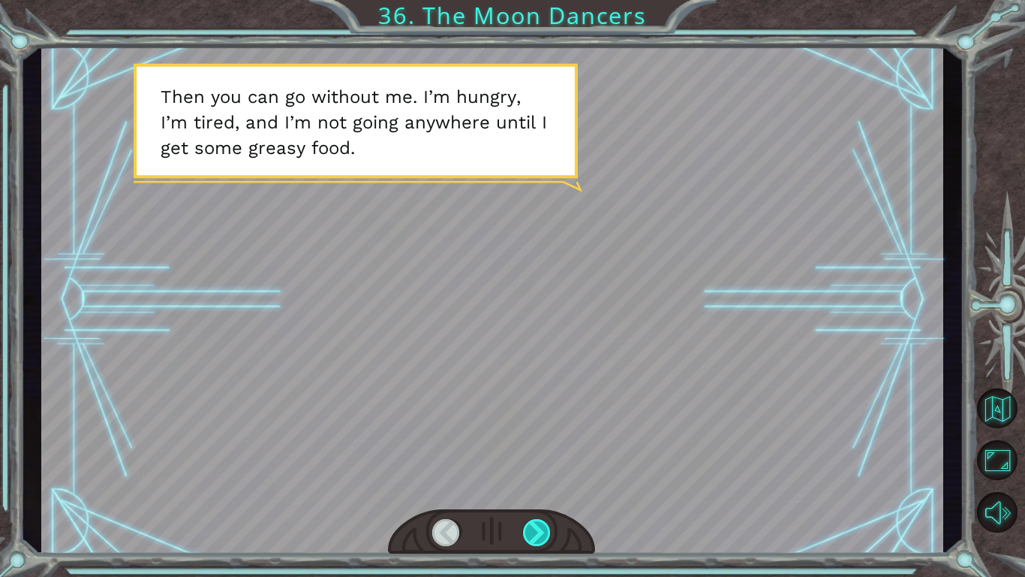
click at [549, 449] on div at bounding box center [537, 532] width 29 height 27
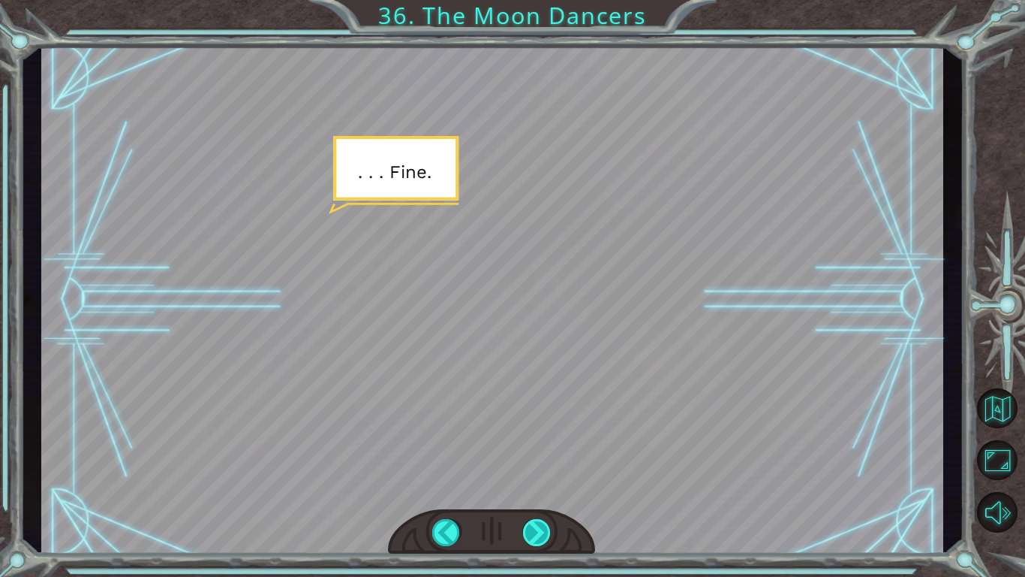
click at [549, 449] on div at bounding box center [537, 532] width 29 height 27
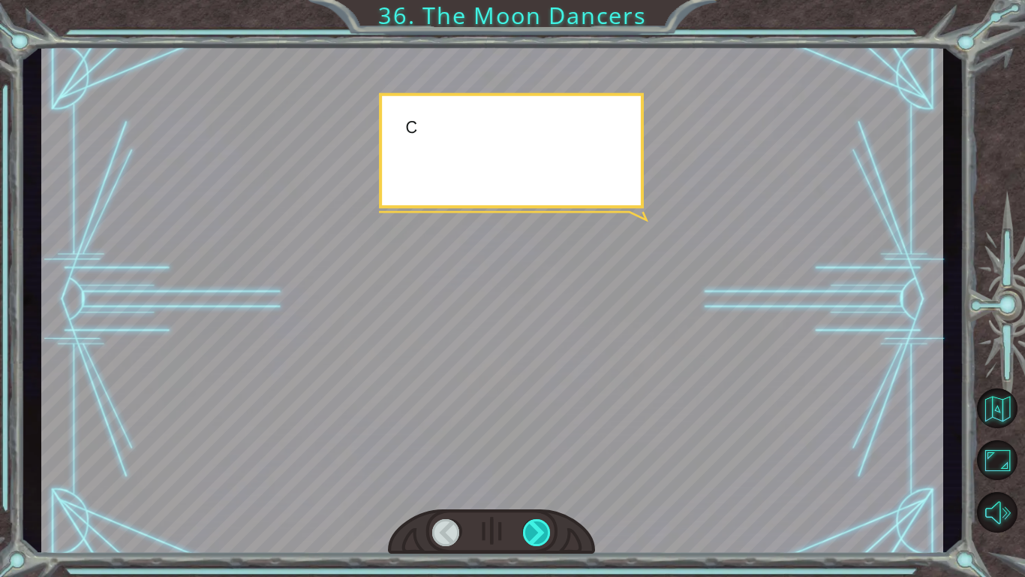
click at [549, 449] on div at bounding box center [537, 532] width 29 height 27
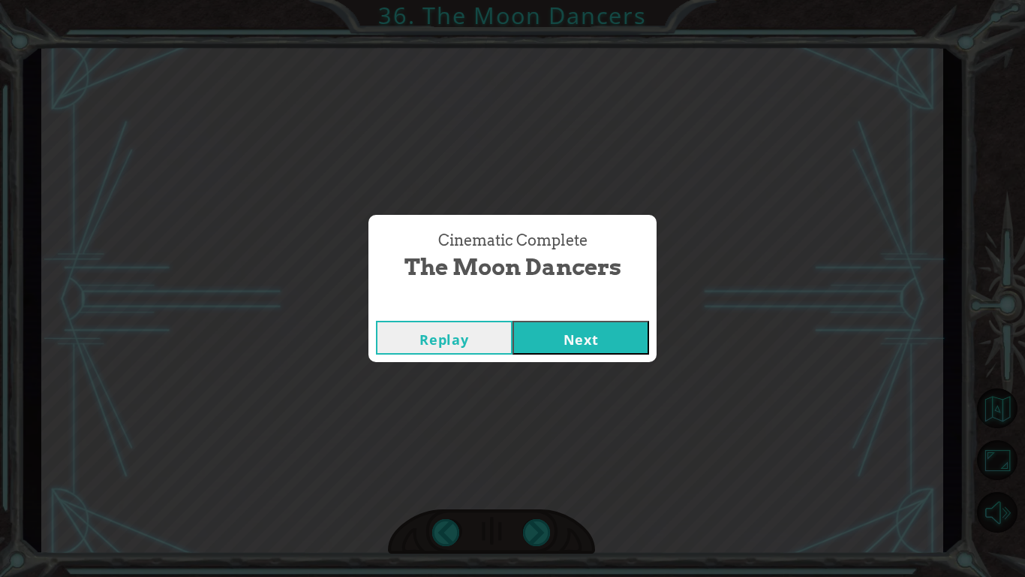
click at [587, 335] on button "Next" at bounding box center [581, 338] width 137 height 34
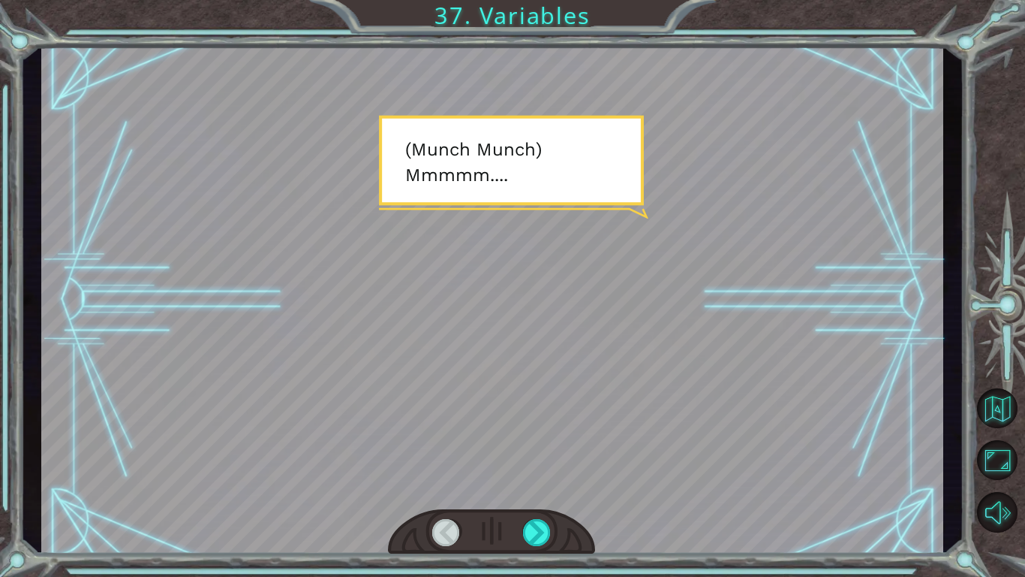
click at [583, 339] on div at bounding box center [492, 299] width 902 height 507
click at [532, 449] on div at bounding box center [537, 532] width 29 height 27
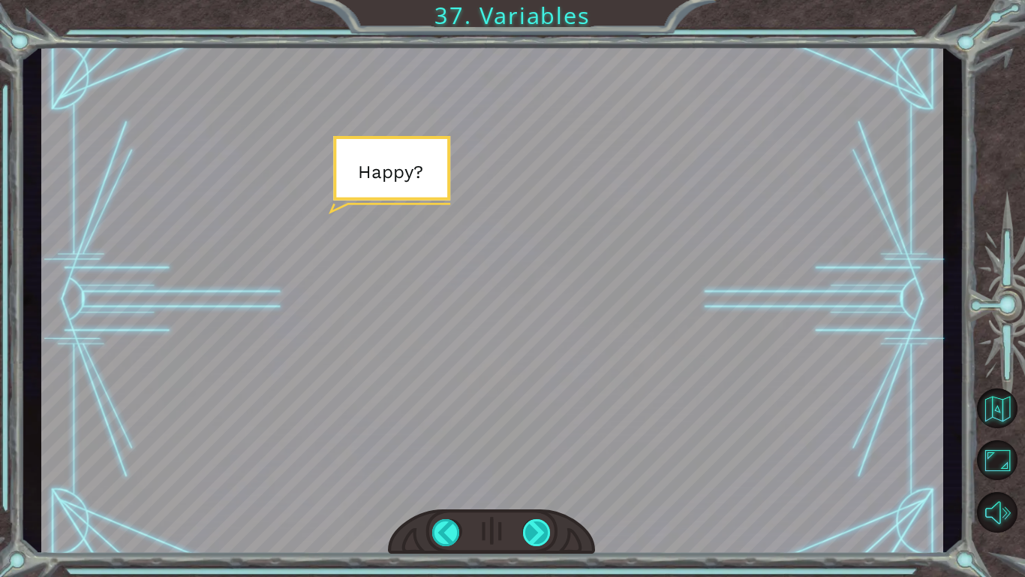
click at [532, 449] on div at bounding box center [537, 532] width 29 height 27
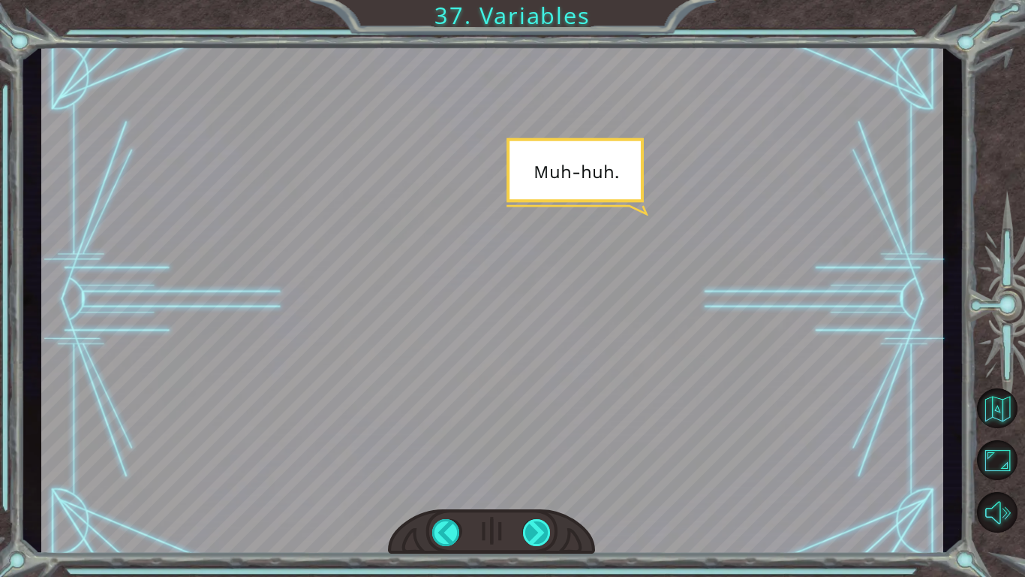
click at [532, 449] on div at bounding box center [537, 532] width 29 height 27
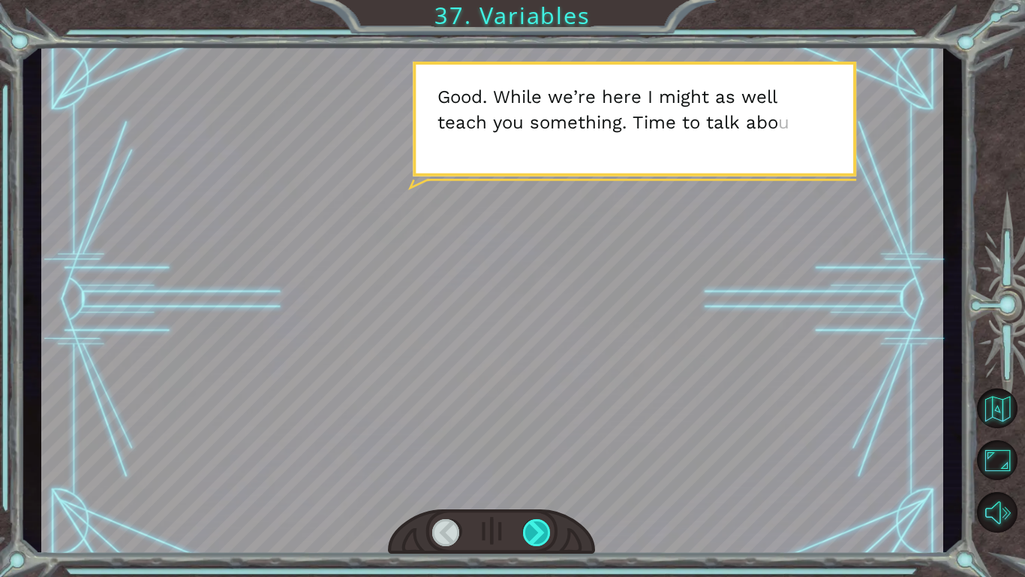
click at [532, 449] on div at bounding box center [537, 532] width 29 height 27
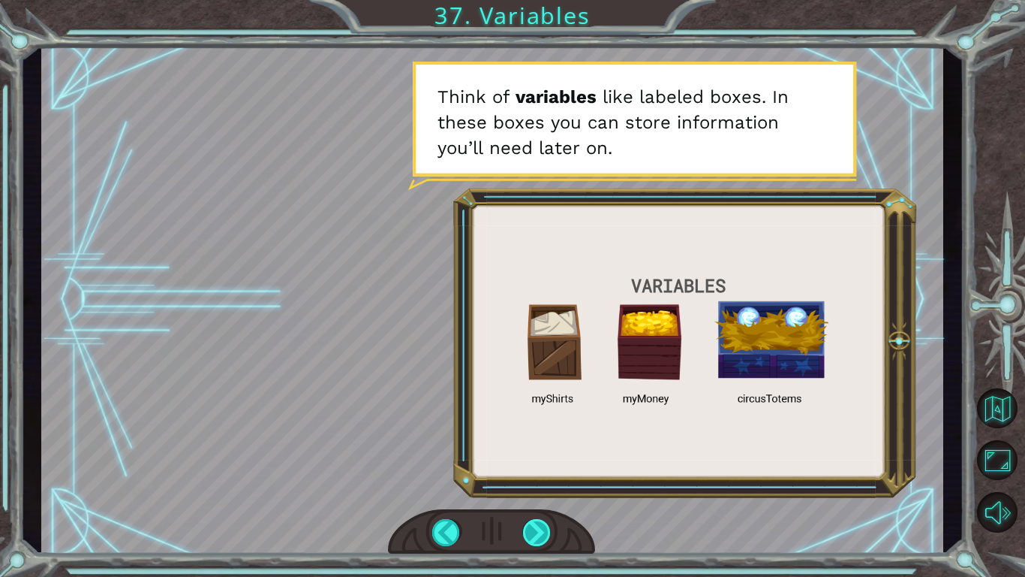
click at [532, 449] on div at bounding box center [537, 532] width 29 height 27
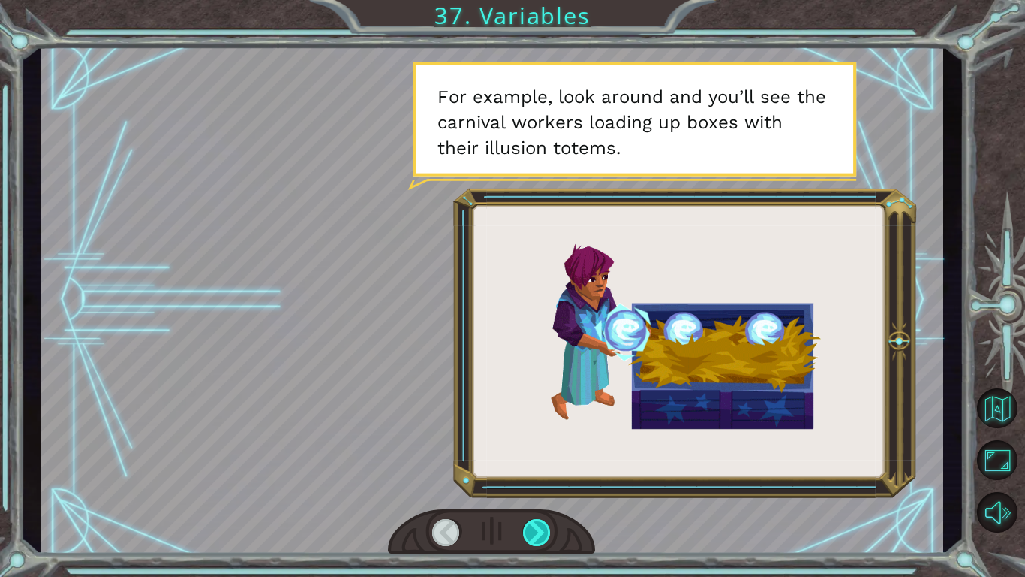
click at [532, 449] on div at bounding box center [537, 532] width 29 height 27
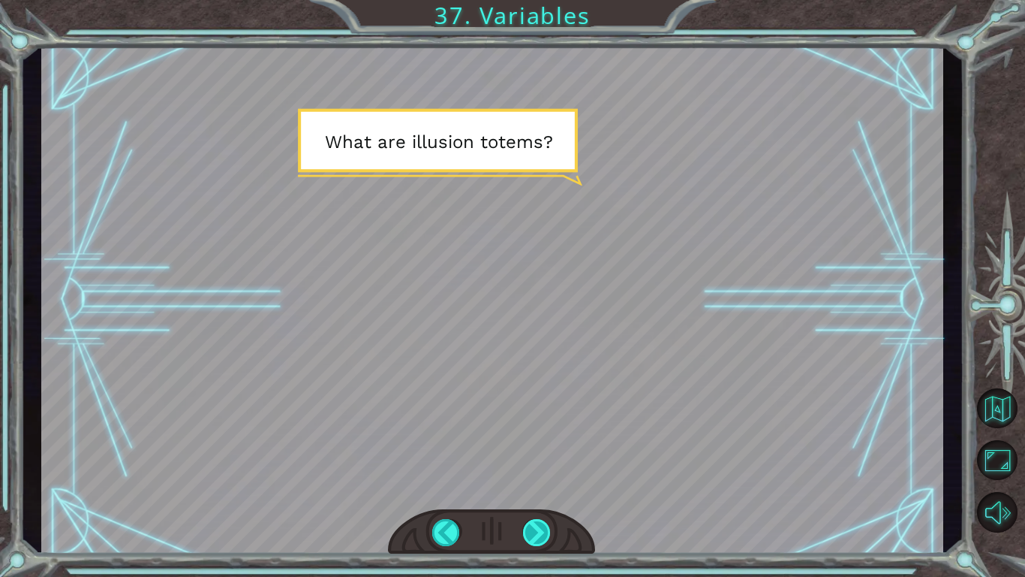
click at [532, 449] on div at bounding box center [537, 532] width 29 height 27
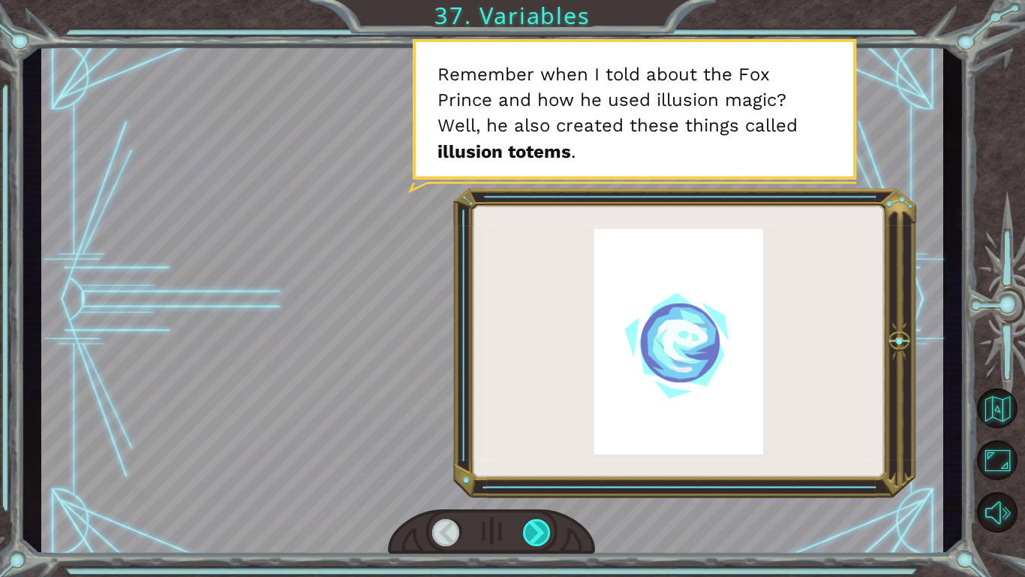
click at [532, 449] on div at bounding box center [537, 532] width 29 height 27
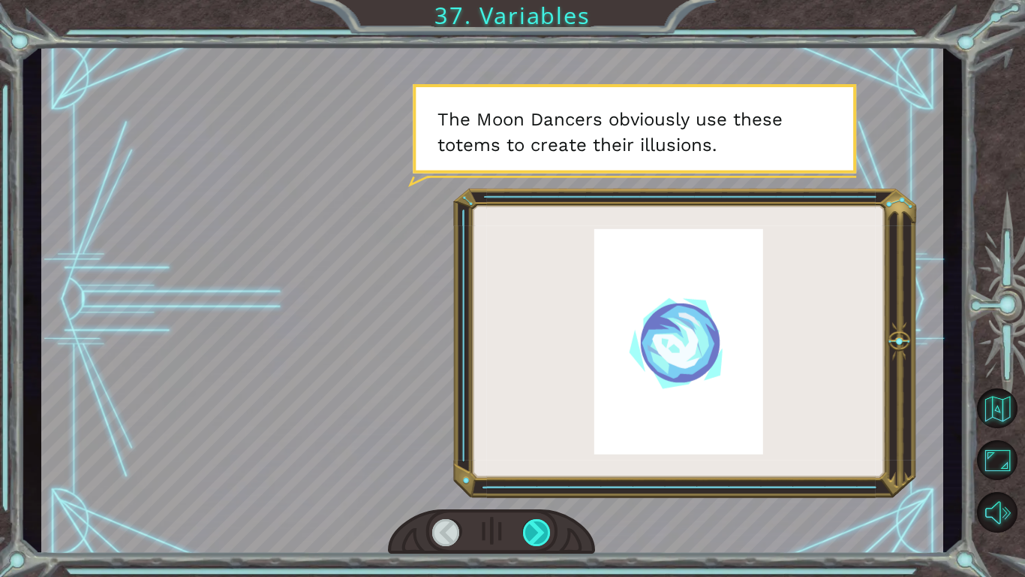
click at [532, 449] on div at bounding box center [537, 532] width 29 height 27
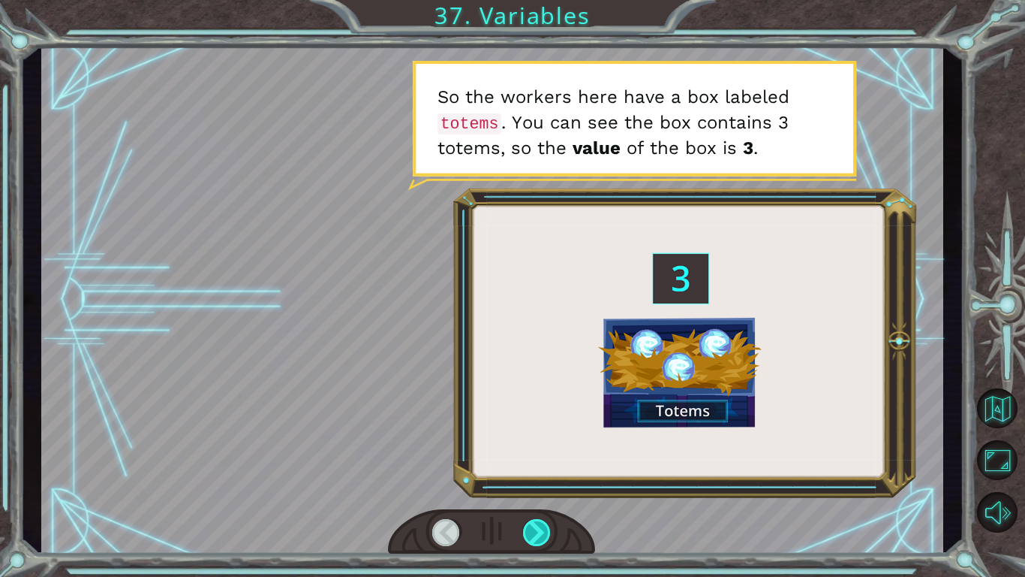
click at [532, 449] on div at bounding box center [537, 532] width 29 height 27
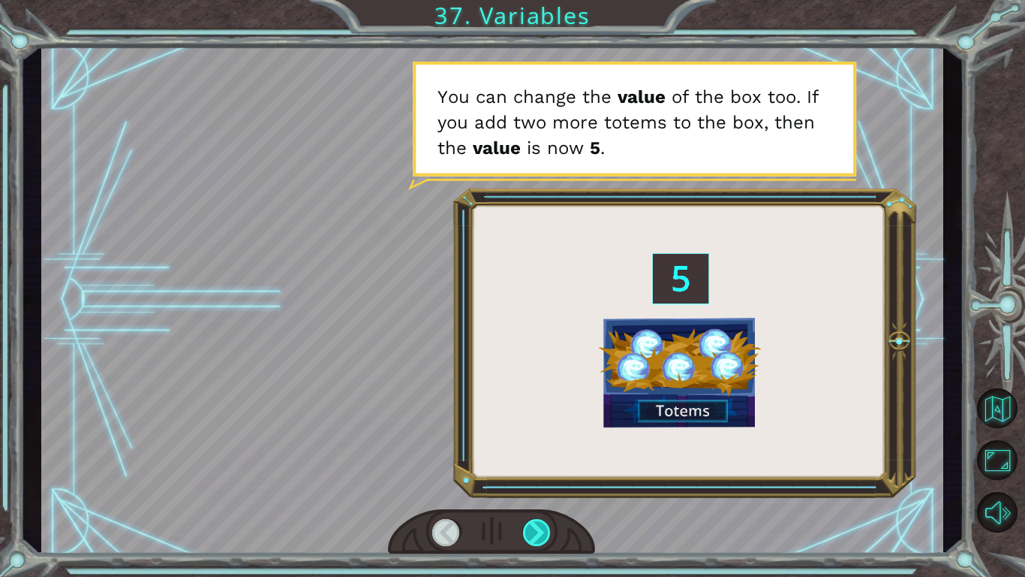
click at [532, 449] on div at bounding box center [537, 532] width 29 height 27
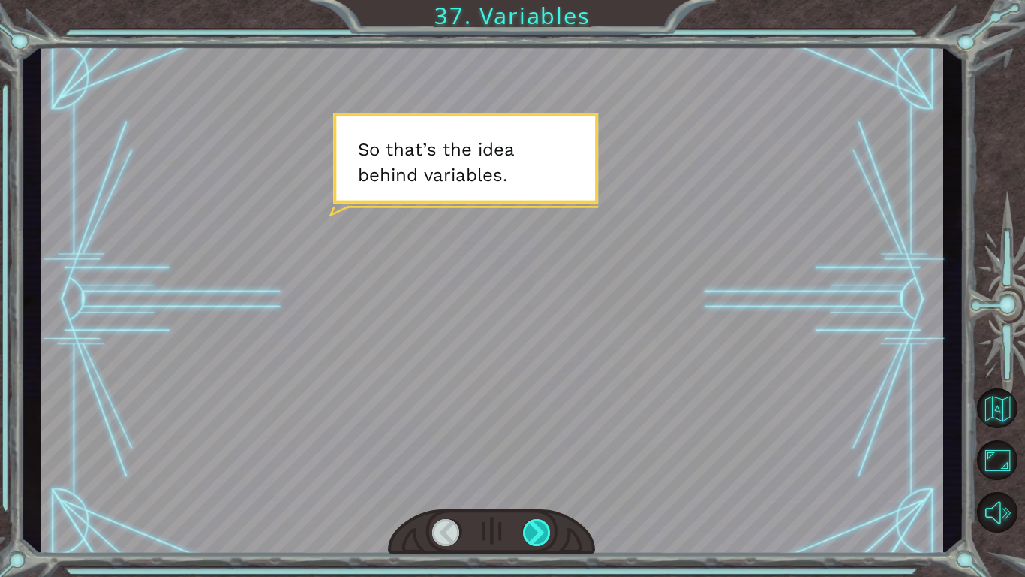
click at [532, 449] on div at bounding box center [537, 532] width 29 height 27
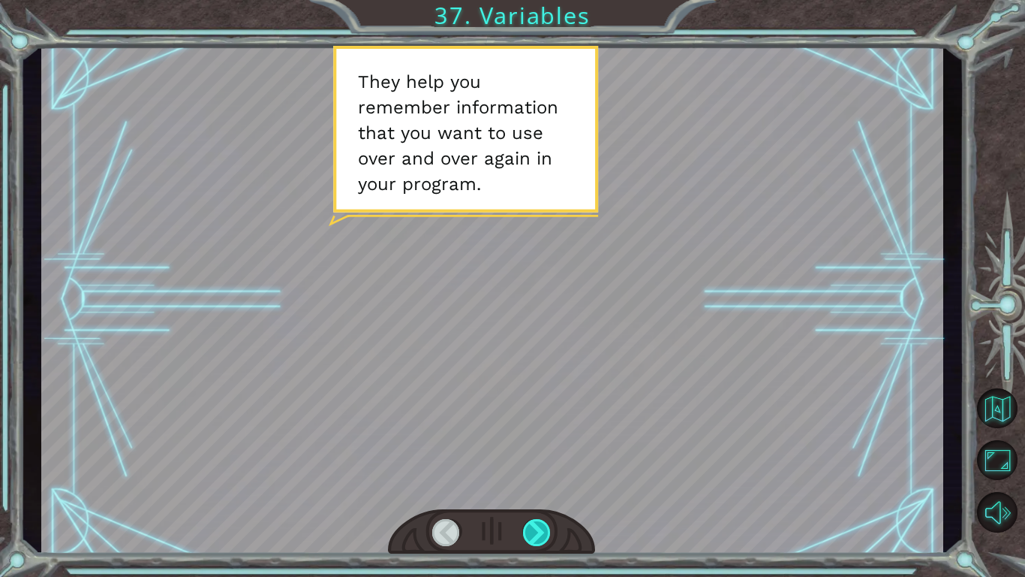
click at [532, 449] on div at bounding box center [537, 532] width 29 height 27
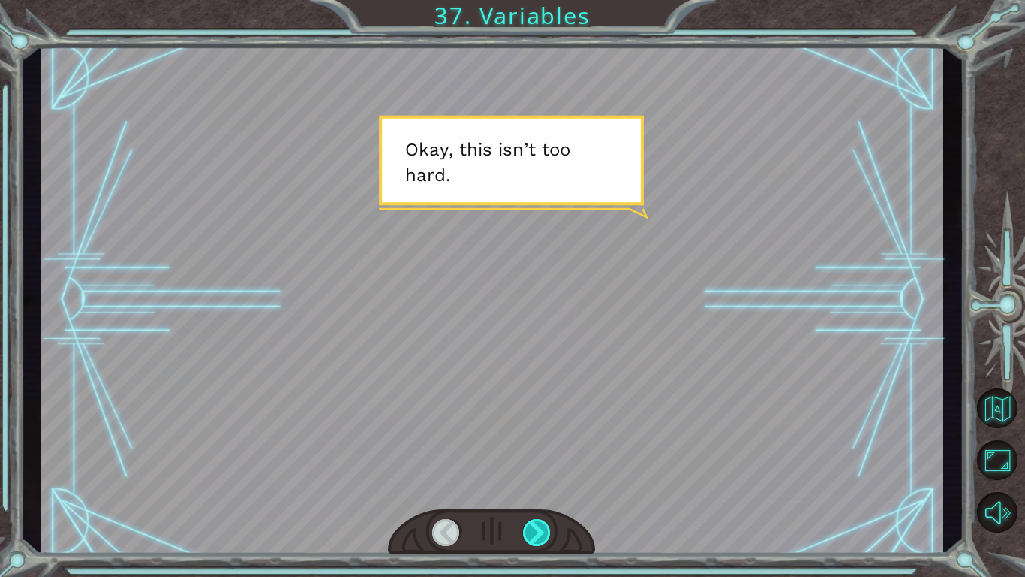
click at [532, 449] on div at bounding box center [537, 532] width 29 height 27
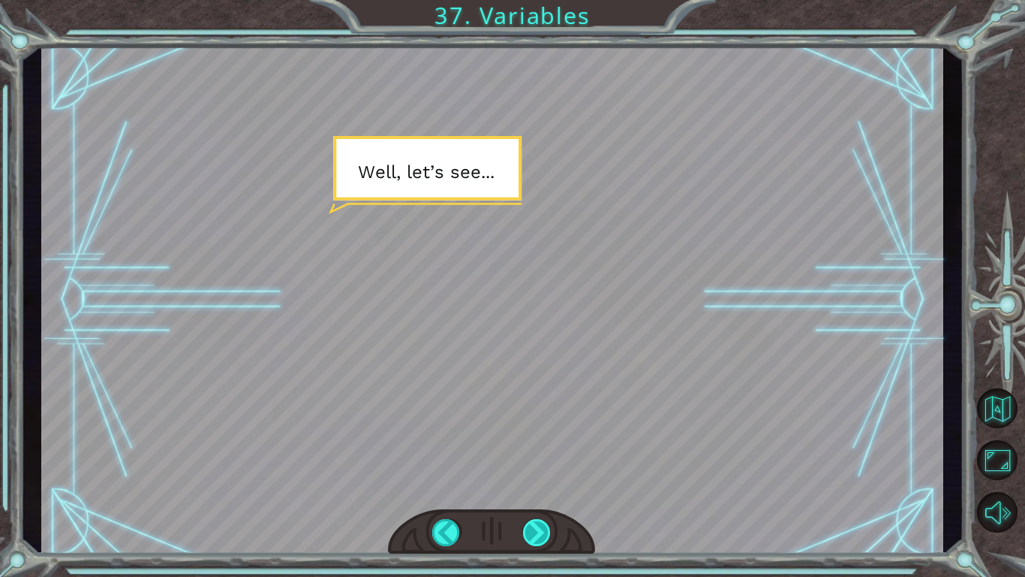
click at [532, 449] on div at bounding box center [537, 532] width 29 height 27
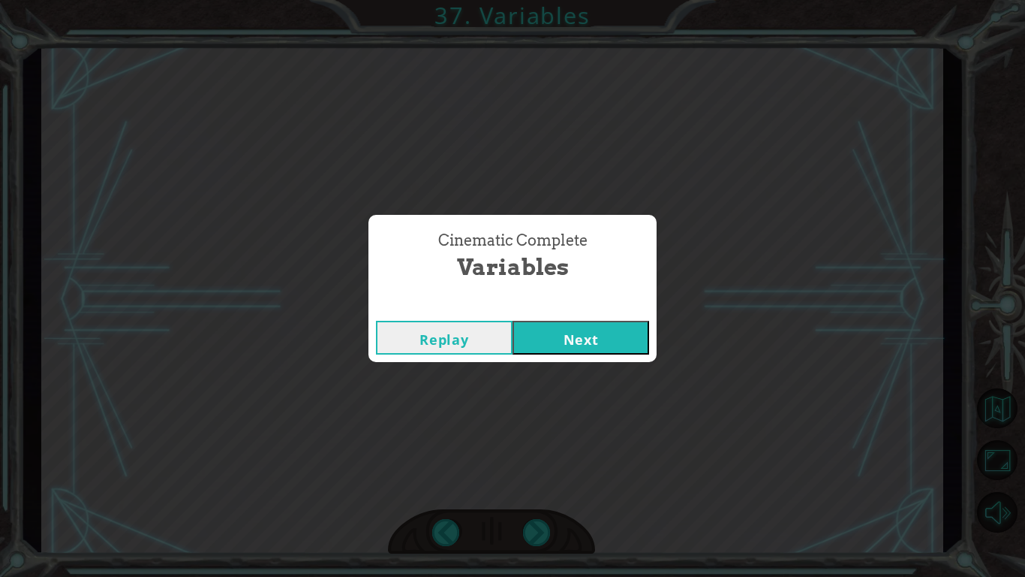
click at [593, 332] on button "Next" at bounding box center [581, 338] width 137 height 34
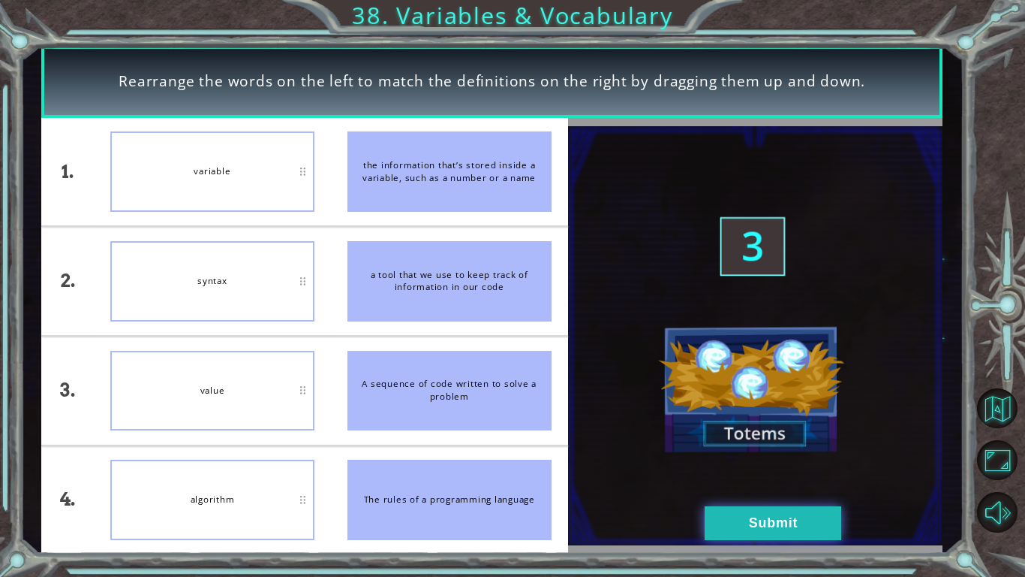
click at [736, 449] on button "Submit" at bounding box center [773, 523] width 137 height 34
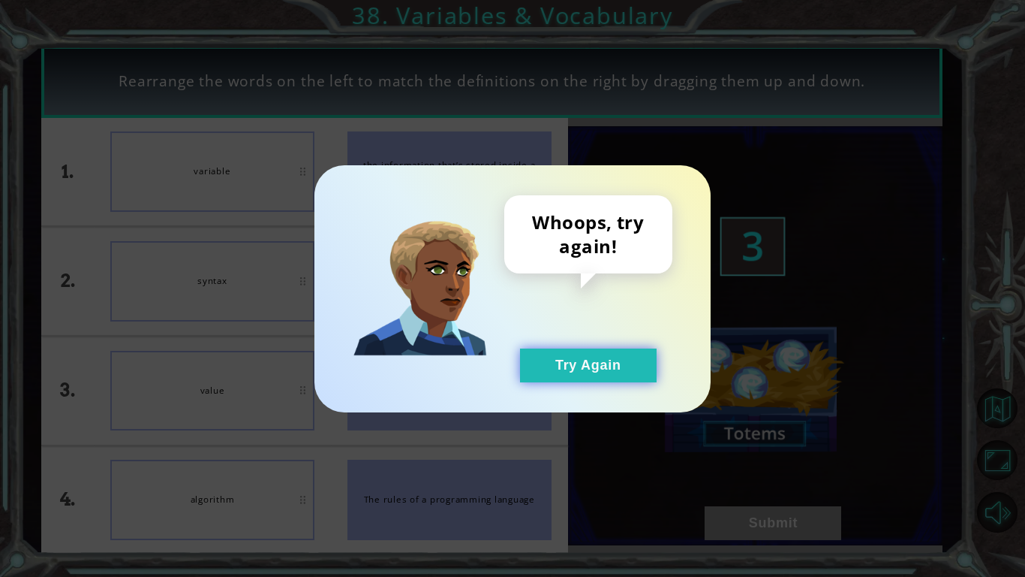
click at [552, 354] on button "Try Again" at bounding box center [588, 365] width 137 height 34
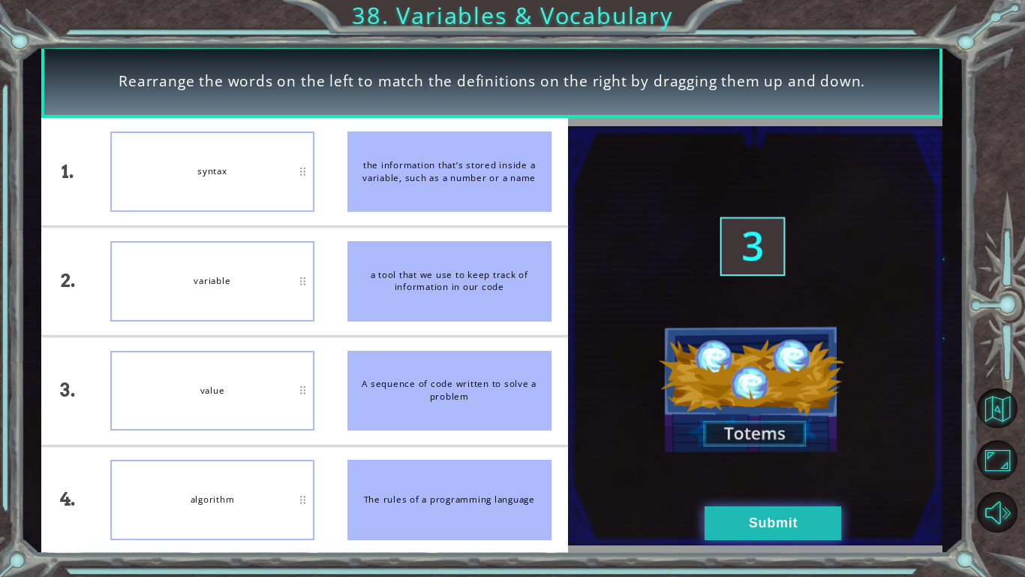
click at [764, 449] on button "Submit" at bounding box center [773, 523] width 137 height 34
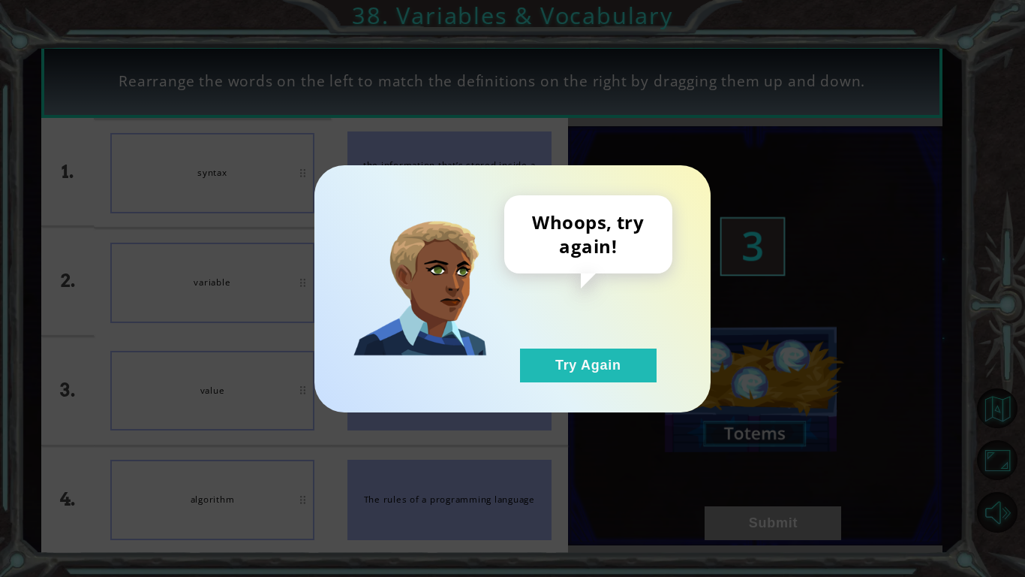
click at [665, 360] on div "Whoops, try again! Try Again" at bounding box center [588, 288] width 168 height 187
click at [638, 381] on button "Try Again" at bounding box center [588, 365] width 137 height 34
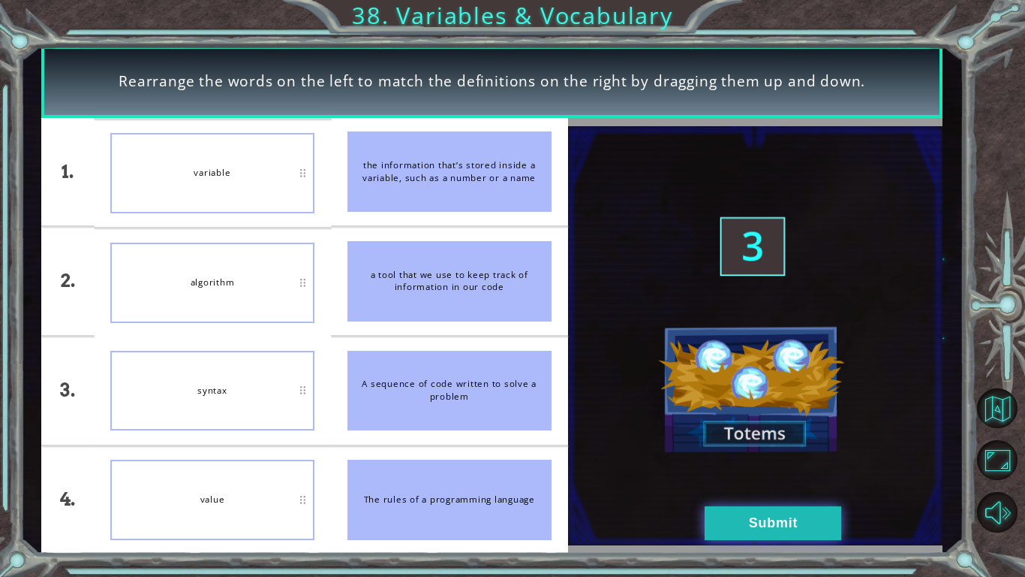
click at [800, 449] on button "Submit" at bounding box center [773, 523] width 137 height 34
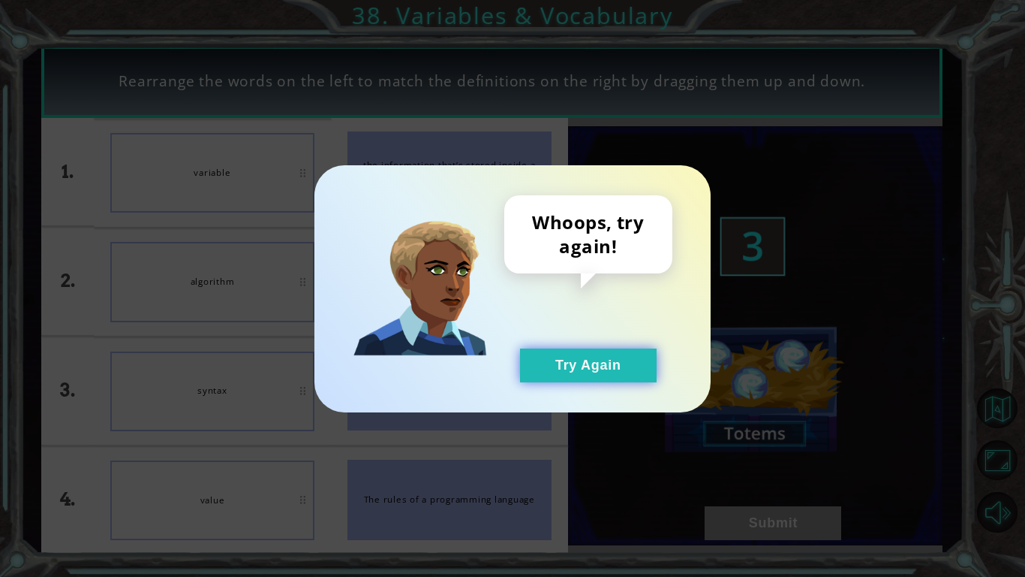
click at [612, 377] on button "Try Again" at bounding box center [588, 365] width 137 height 34
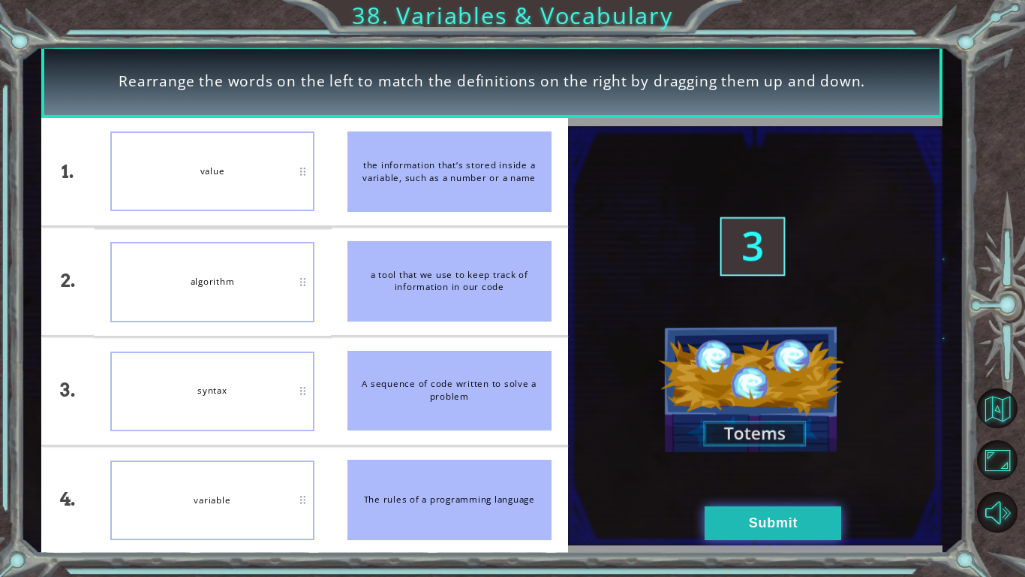
click at [791, 449] on button "Submit" at bounding box center [773, 523] width 137 height 34
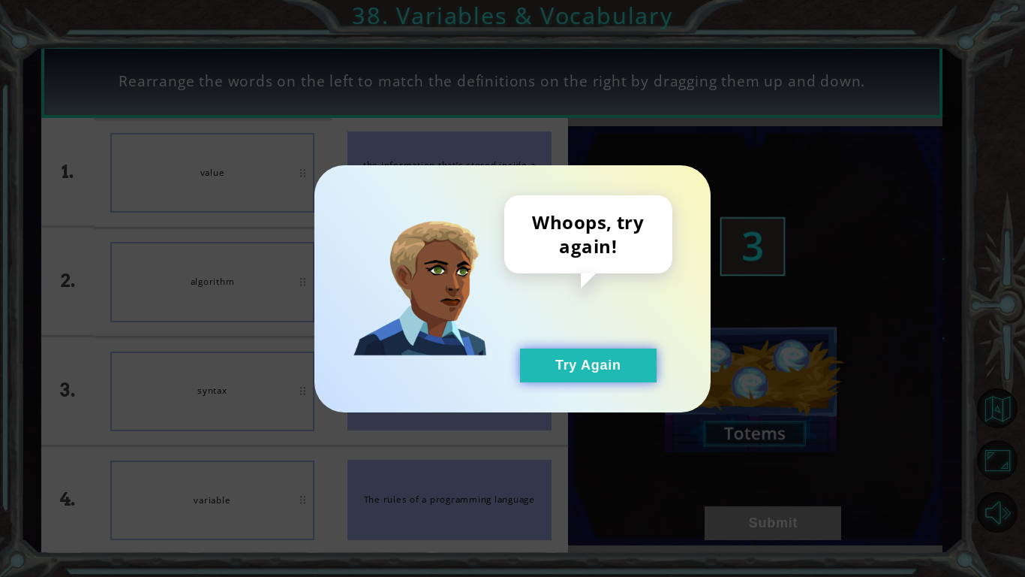
click at [619, 366] on button "Try Again" at bounding box center [588, 365] width 137 height 34
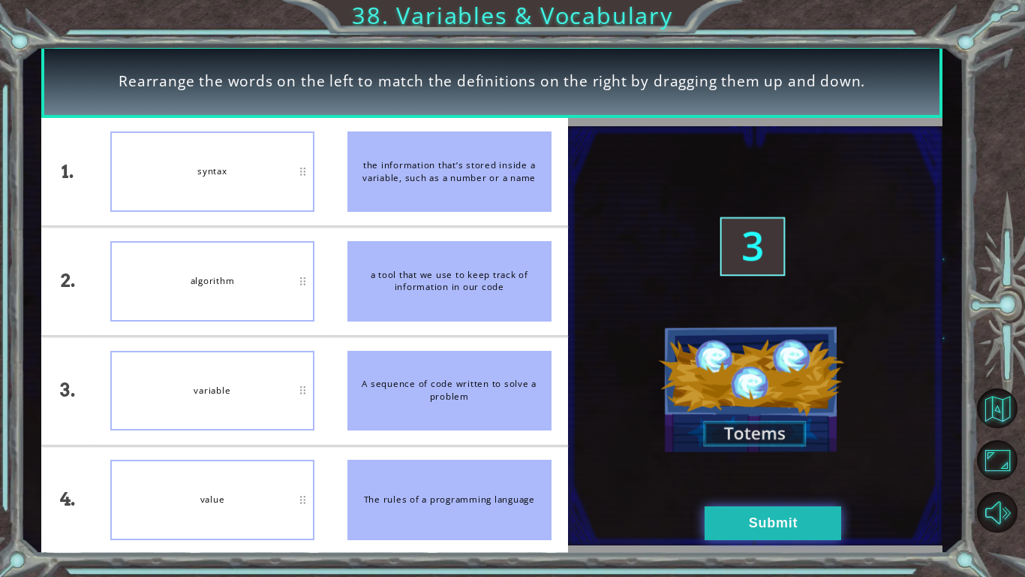
click at [748, 449] on button "Submit" at bounding box center [773, 523] width 137 height 34
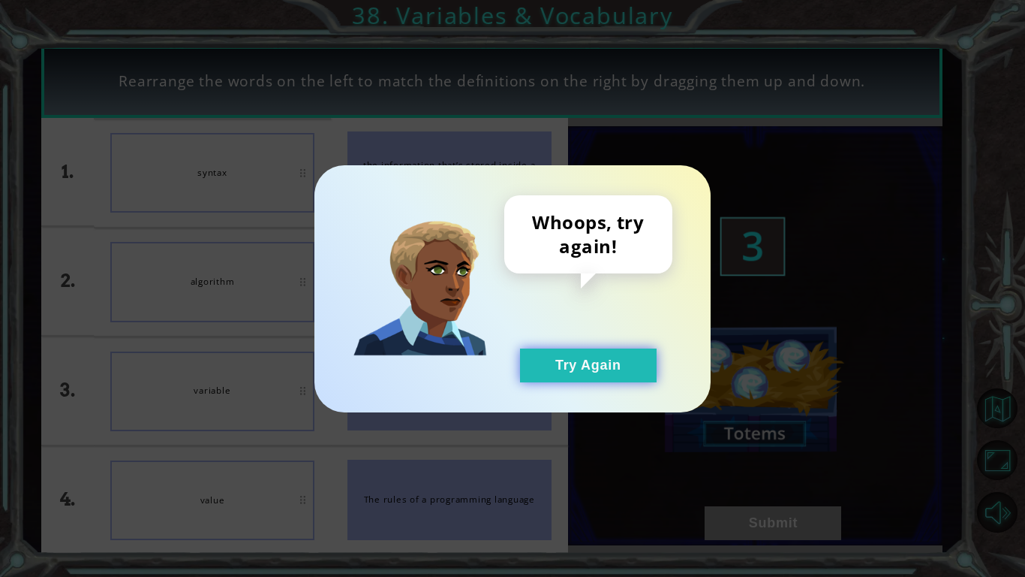
click at [617, 372] on button "Try Again" at bounding box center [588, 365] width 137 height 34
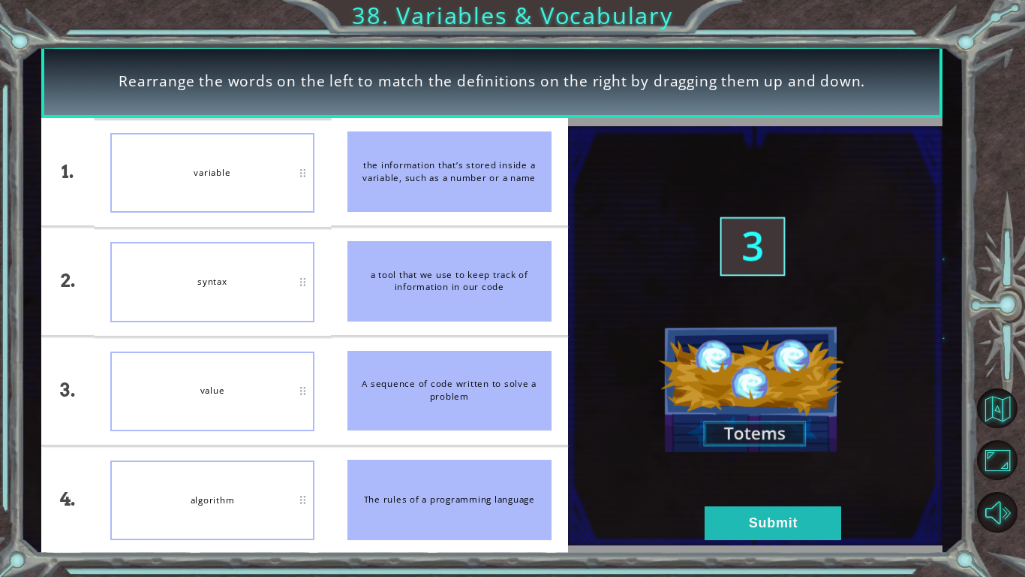
click at [442, 196] on div "the information that’s stored inside a variable, such as a number or a name" at bounding box center [450, 171] width 204 height 80
click at [438, 200] on div "the information that’s stored inside a variable, such as a number or a name" at bounding box center [450, 171] width 204 height 80
click at [752, 449] on button "Submit" at bounding box center [773, 523] width 137 height 34
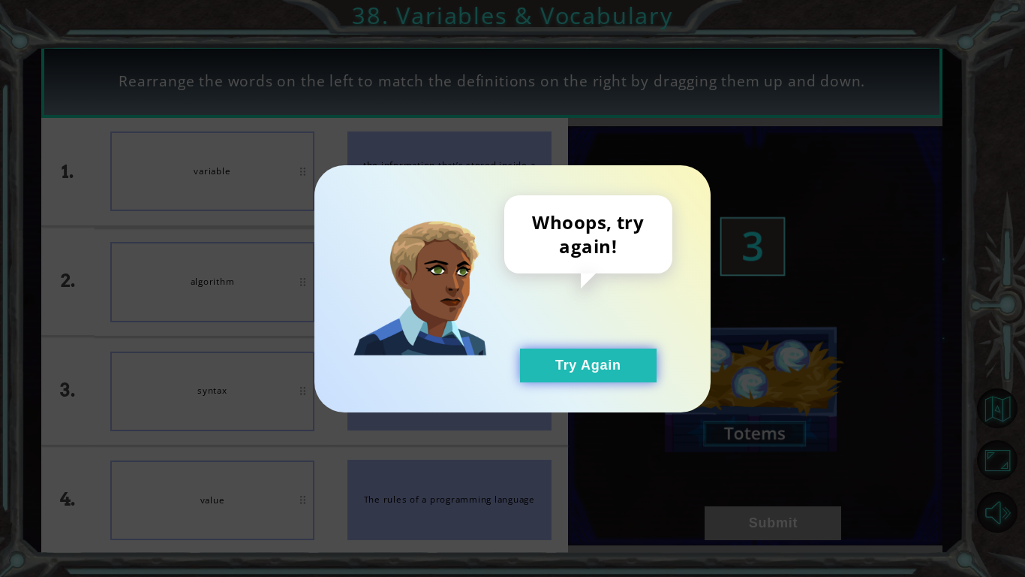
click at [623, 378] on button "Try Again" at bounding box center [588, 365] width 137 height 34
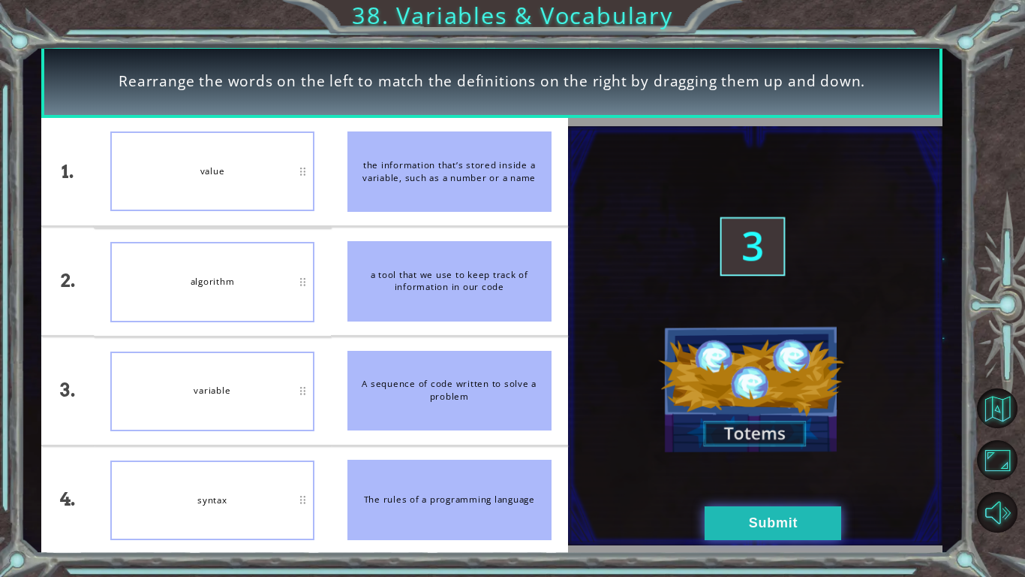
click at [787, 449] on button "Submit" at bounding box center [773, 523] width 137 height 34
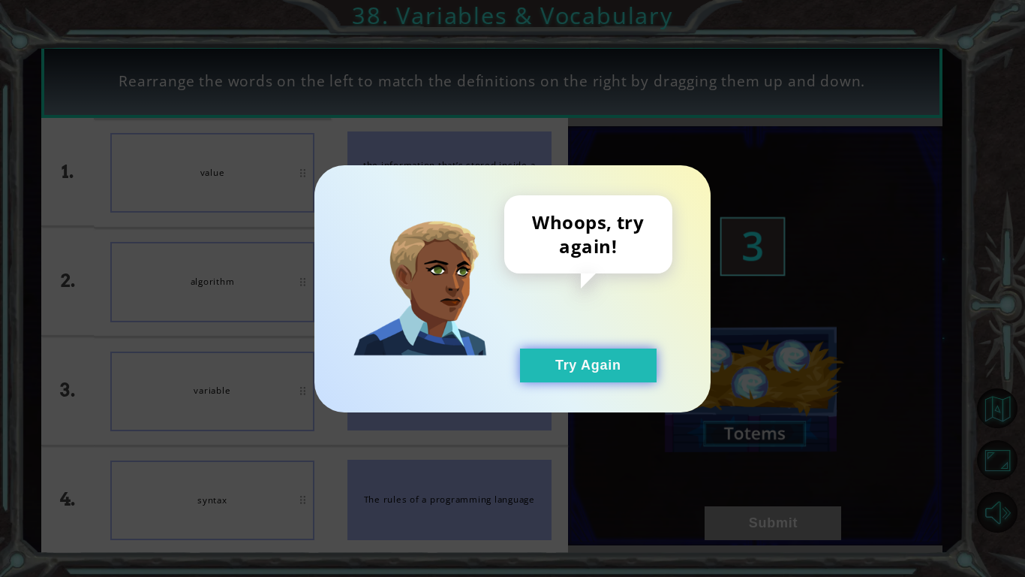
click at [619, 381] on button "Try Again" at bounding box center [588, 365] width 137 height 34
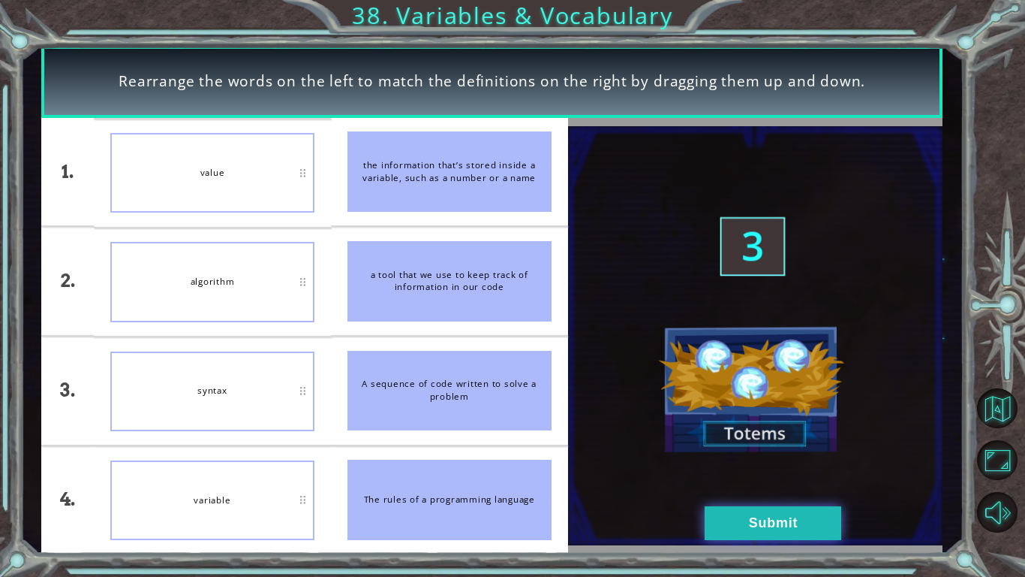
click at [775, 449] on button "Submit" at bounding box center [773, 523] width 137 height 34
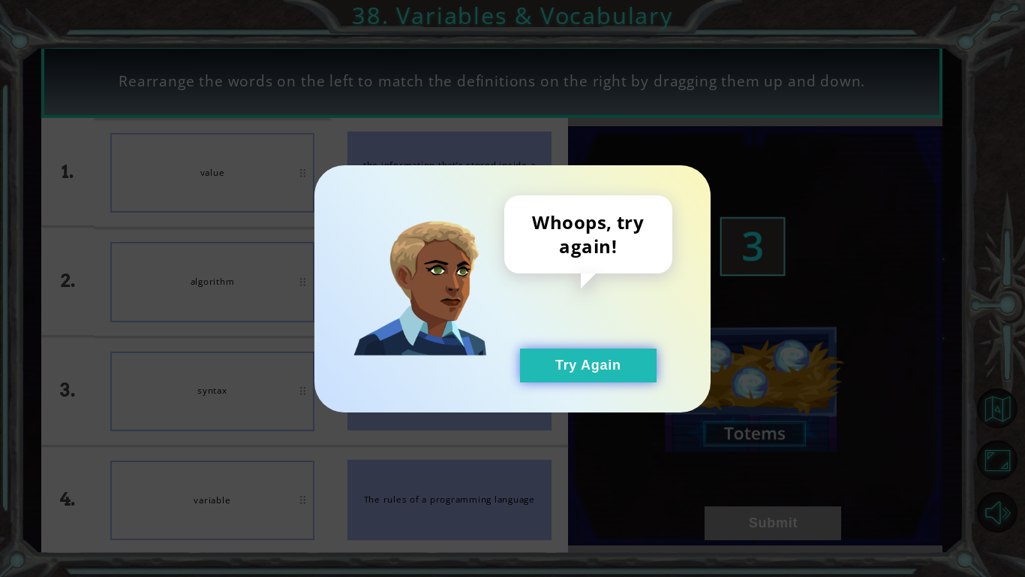
click at [616, 363] on button "Try Again" at bounding box center [588, 365] width 137 height 34
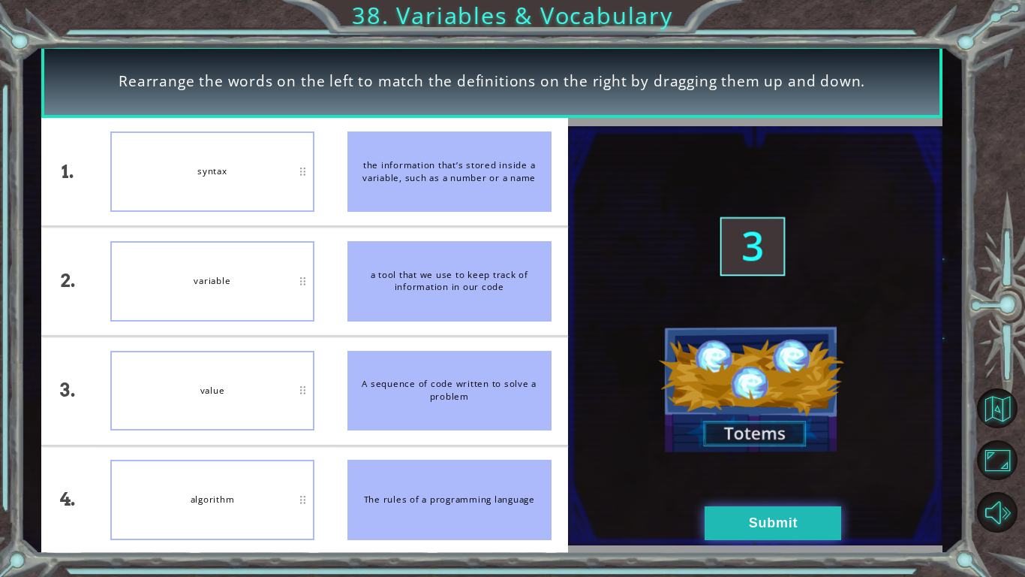
click at [757, 449] on button "Submit" at bounding box center [773, 523] width 137 height 34
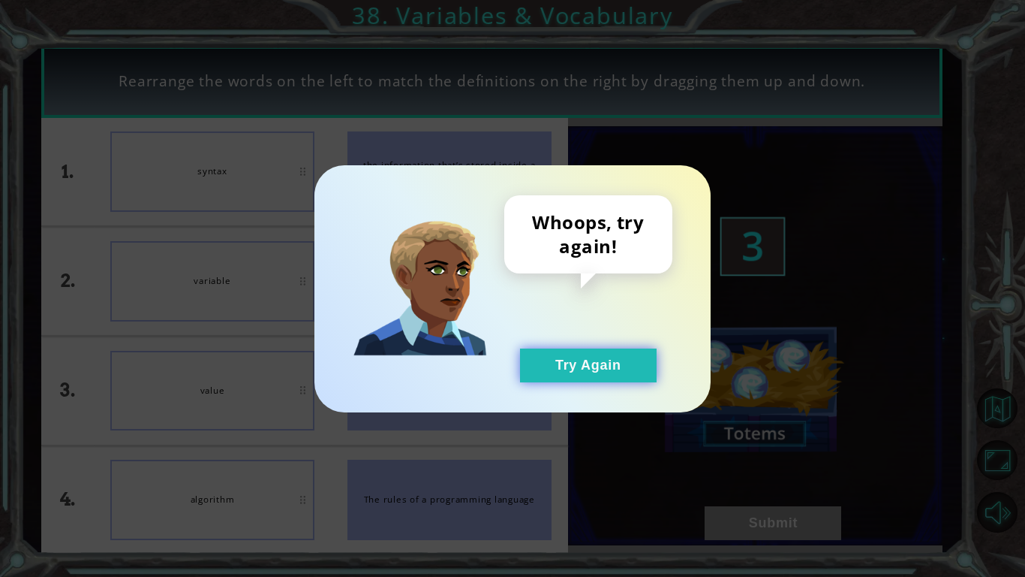
click at [613, 366] on button "Try Again" at bounding box center [588, 365] width 137 height 34
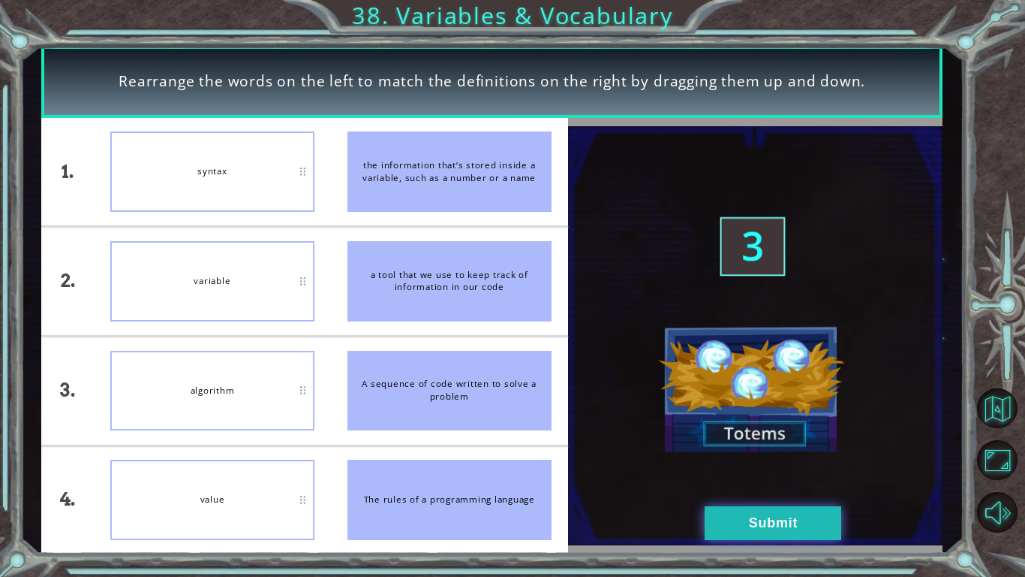
click at [770, 449] on button "Submit" at bounding box center [773, 523] width 137 height 34
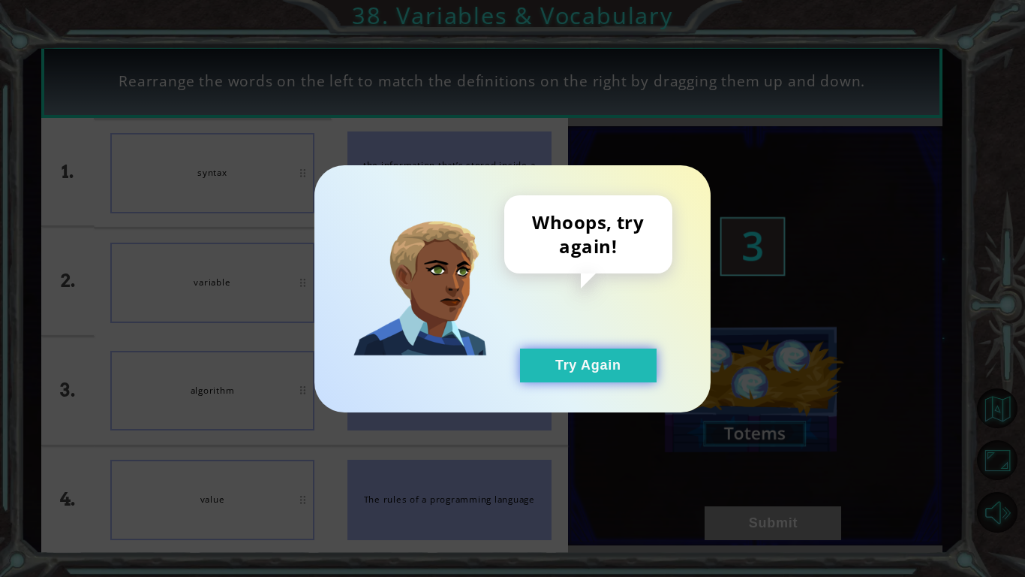
click at [622, 369] on button "Try Again" at bounding box center [588, 365] width 137 height 34
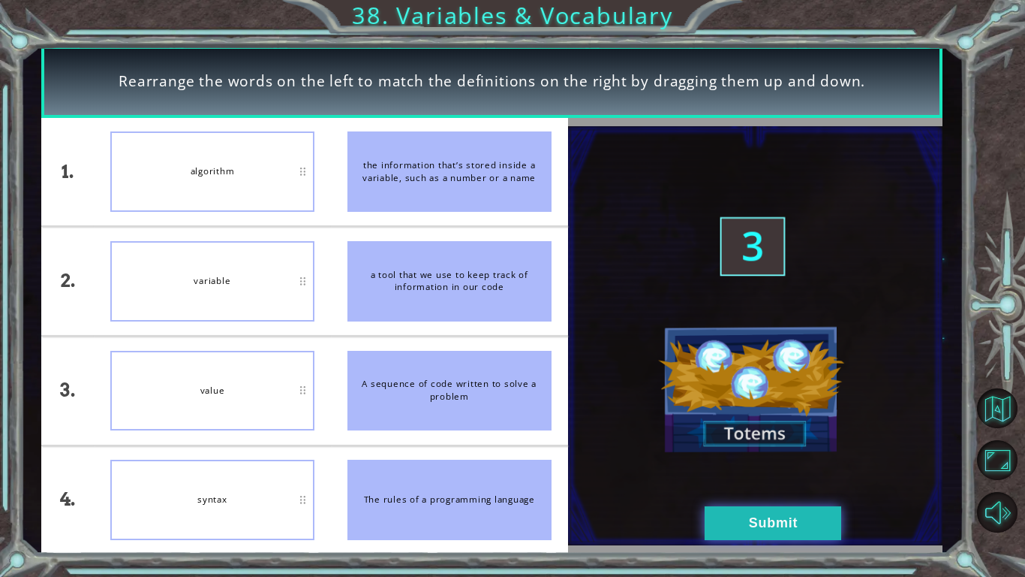
click at [817, 449] on button "Submit" at bounding box center [773, 523] width 137 height 34
click at [796, 449] on button "Submit" at bounding box center [773, 523] width 137 height 34
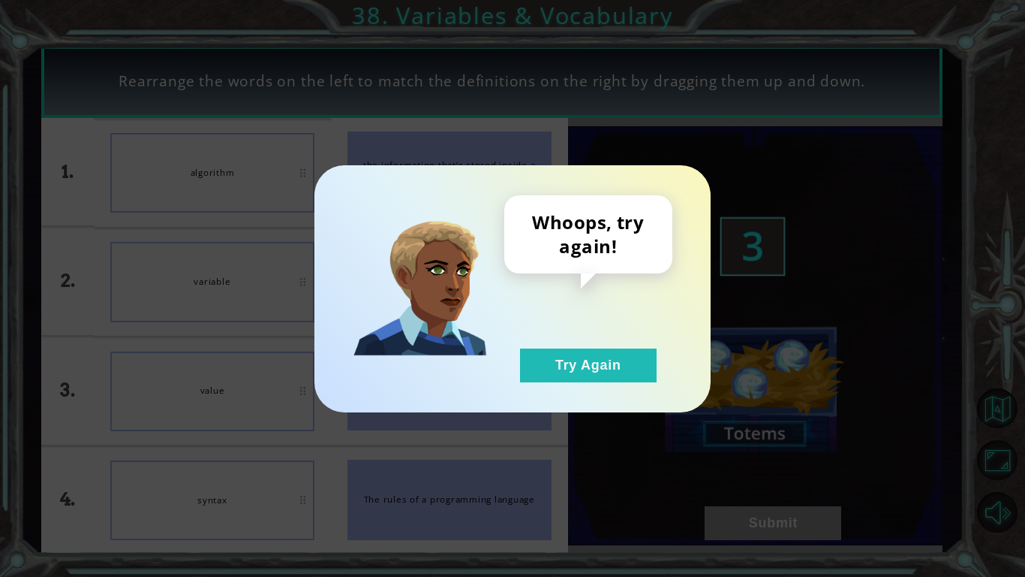
click at [616, 395] on div "Whoops, try again! Try Again" at bounding box center [513, 288] width 396 height 247
click at [599, 360] on button "Try Again" at bounding box center [588, 365] width 137 height 34
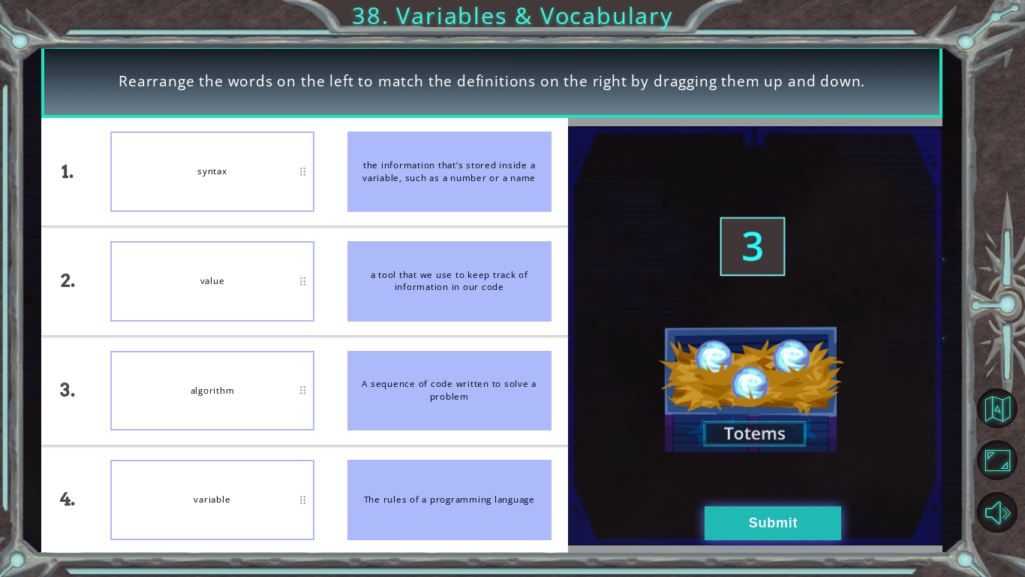
click at [794, 449] on button "Submit" at bounding box center [773, 523] width 137 height 34
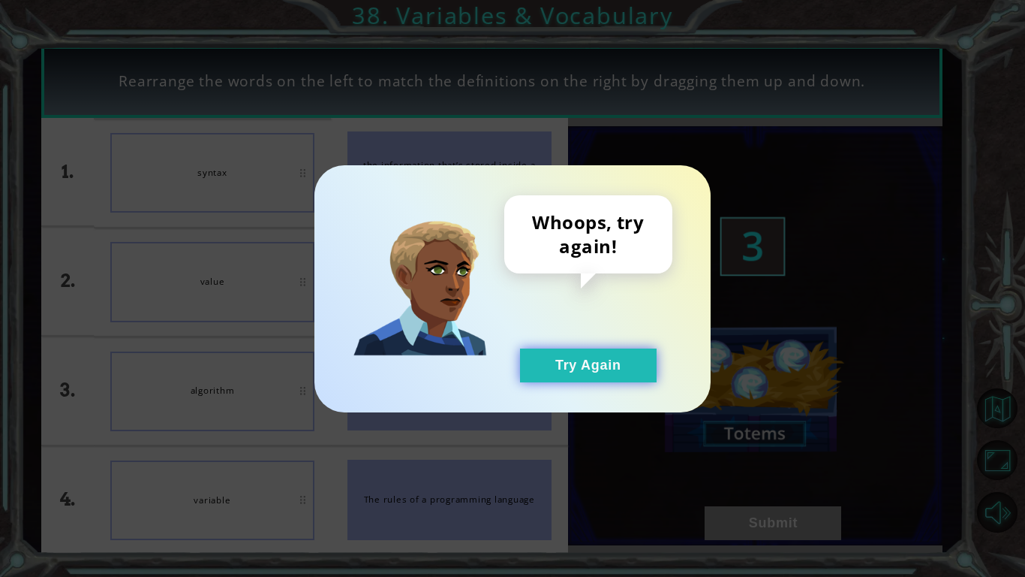
click at [641, 374] on button "Try Again" at bounding box center [588, 365] width 137 height 34
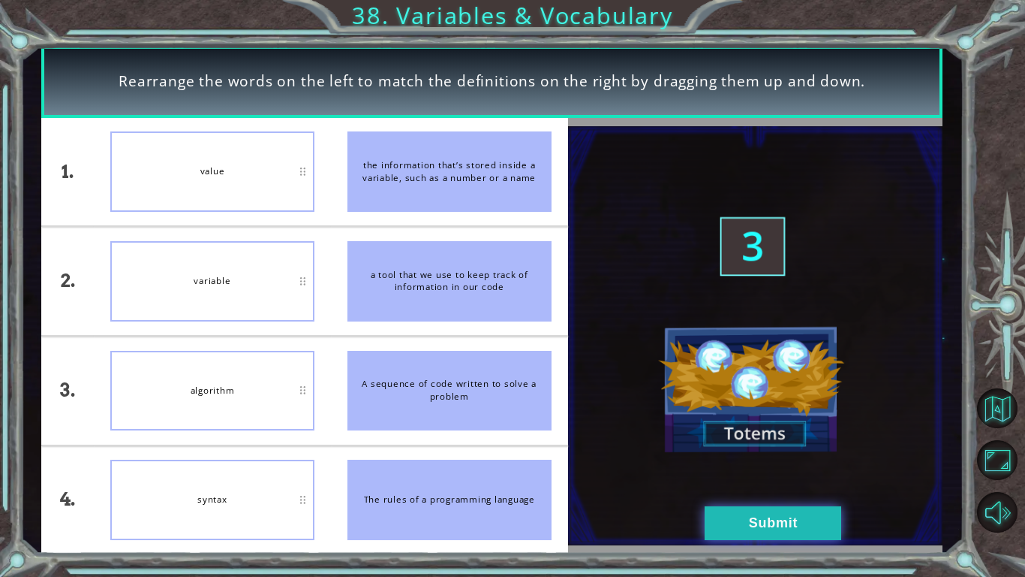
click at [773, 449] on button "Submit" at bounding box center [773, 523] width 137 height 34
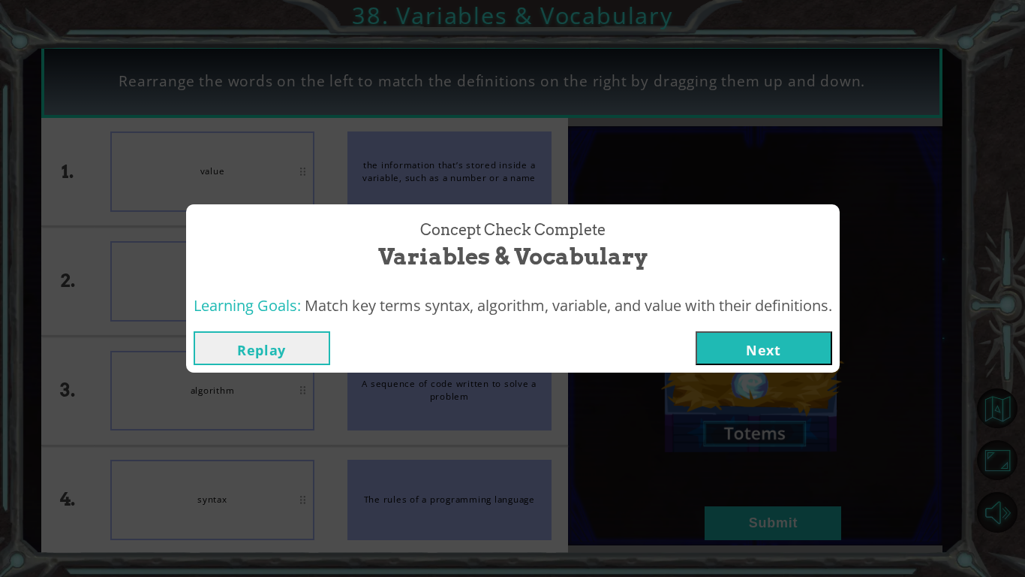
click at [766, 360] on button "Next" at bounding box center [764, 348] width 137 height 34
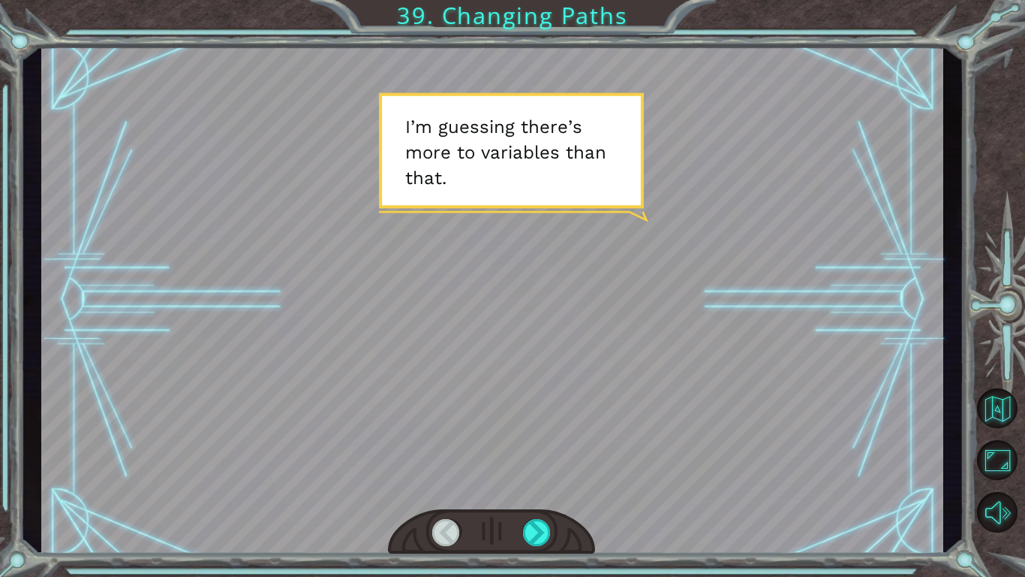
click at [553, 449] on div at bounding box center [491, 532] width 207 height 46
click at [552, 449] on div at bounding box center [491, 532] width 207 height 46
click at [536, 449] on div at bounding box center [537, 532] width 29 height 27
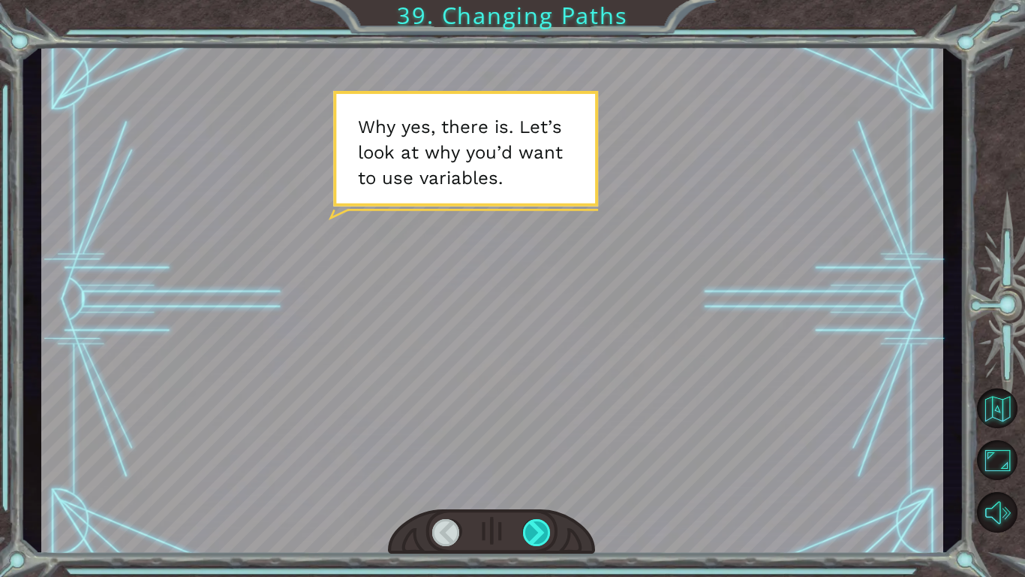
click at [536, 449] on div at bounding box center [537, 532] width 29 height 27
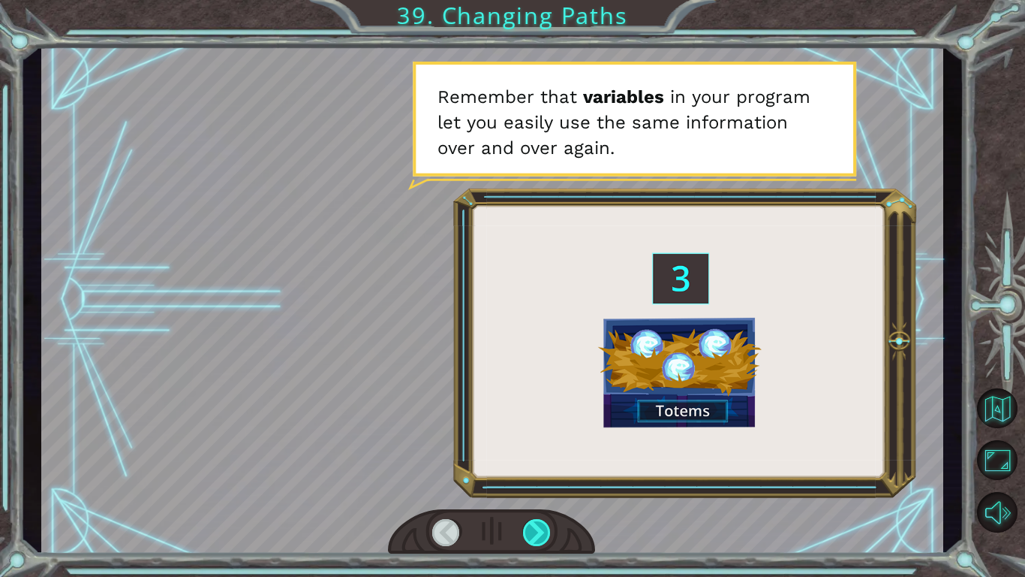
click at [536, 449] on div at bounding box center [537, 532] width 29 height 27
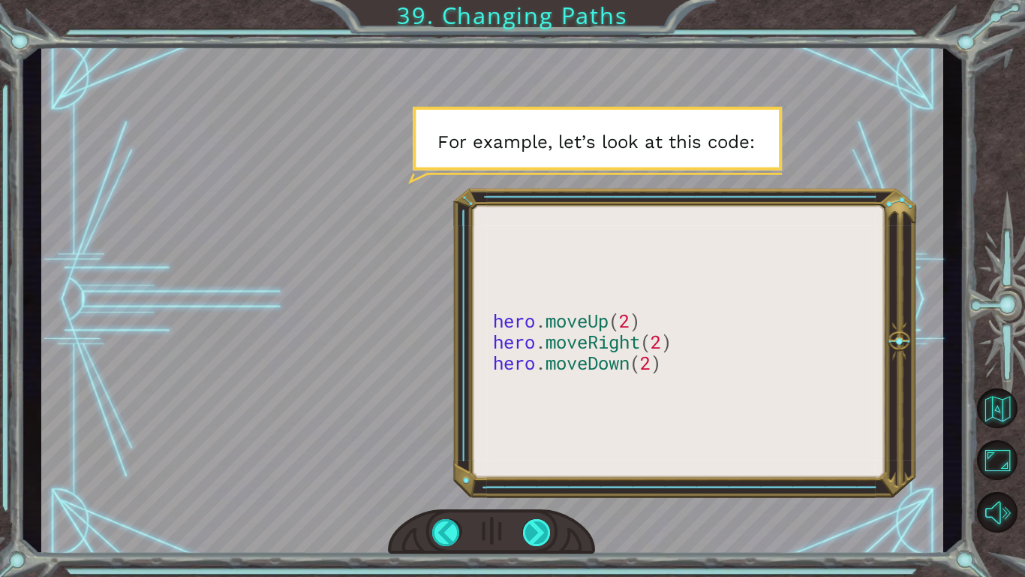
click at [536, 449] on div at bounding box center [537, 532] width 29 height 27
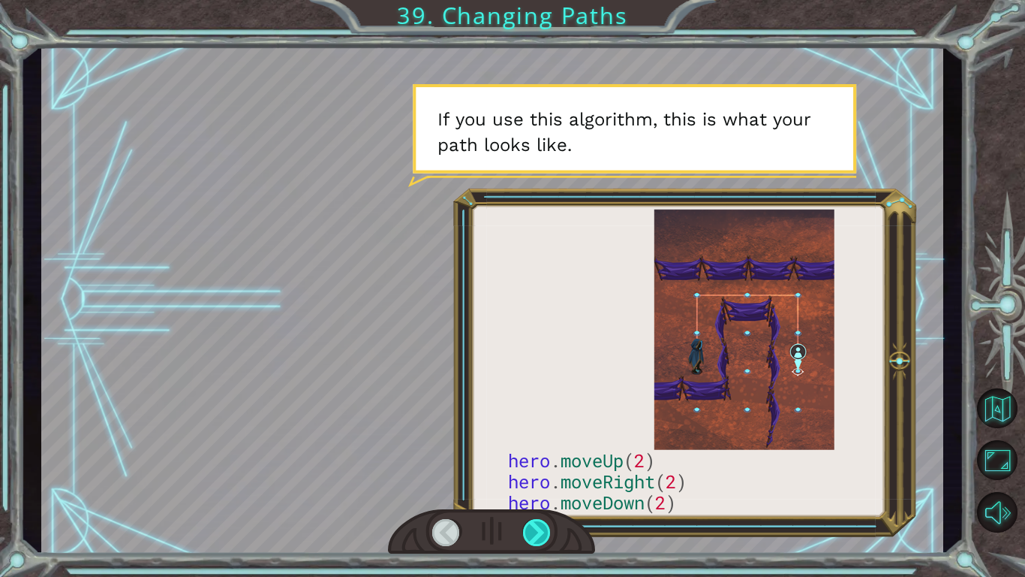
click at [536, 449] on div at bounding box center [537, 532] width 29 height 27
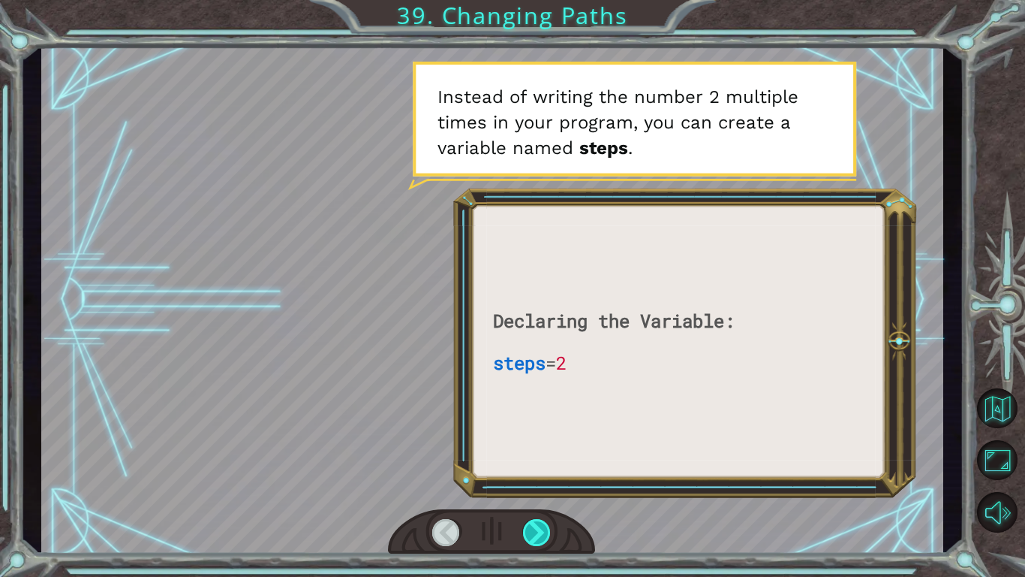
click at [536, 449] on div at bounding box center [537, 532] width 29 height 27
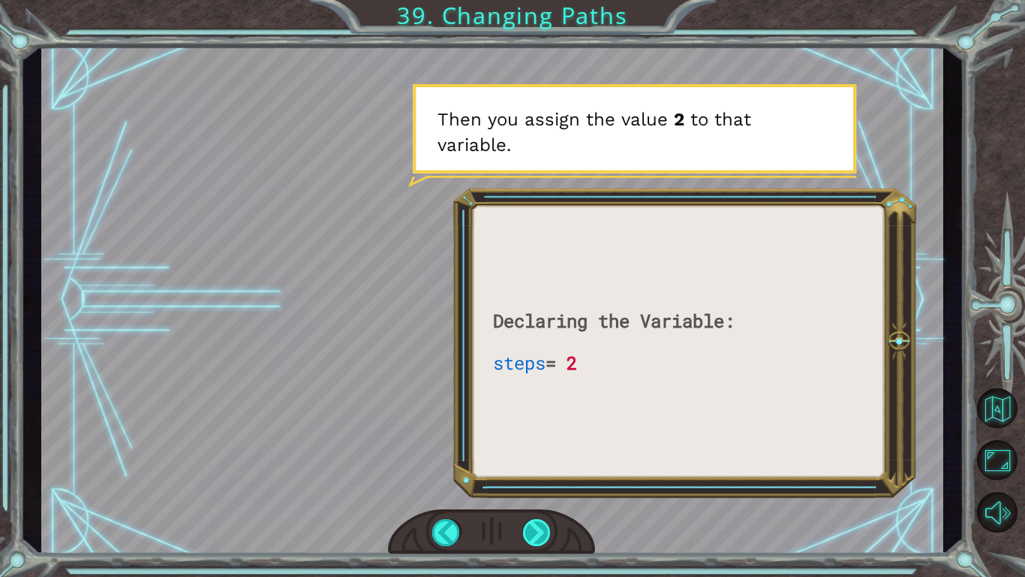
click at [536, 449] on div at bounding box center [537, 532] width 29 height 27
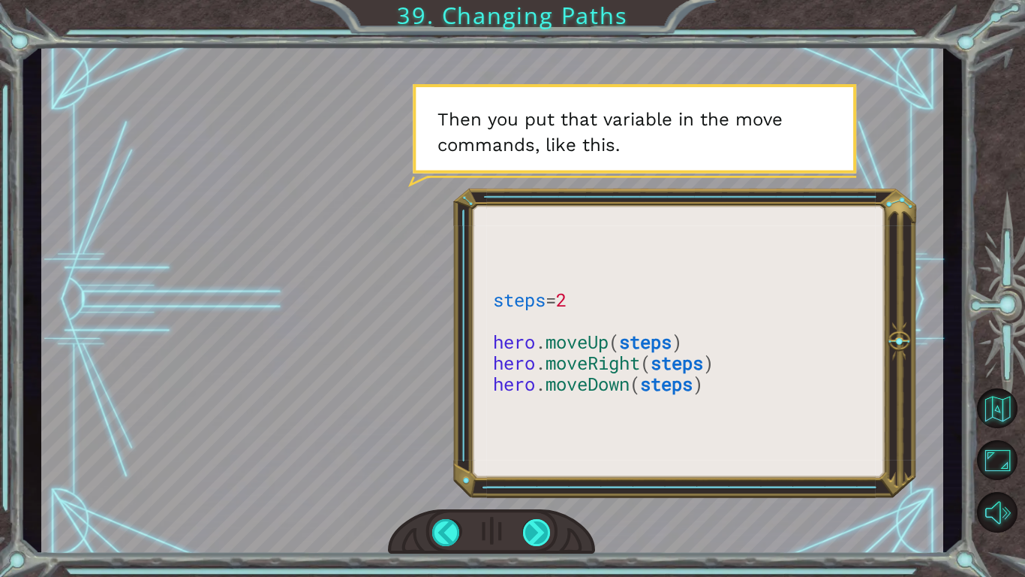
click at [537, 449] on div at bounding box center [537, 532] width 29 height 27
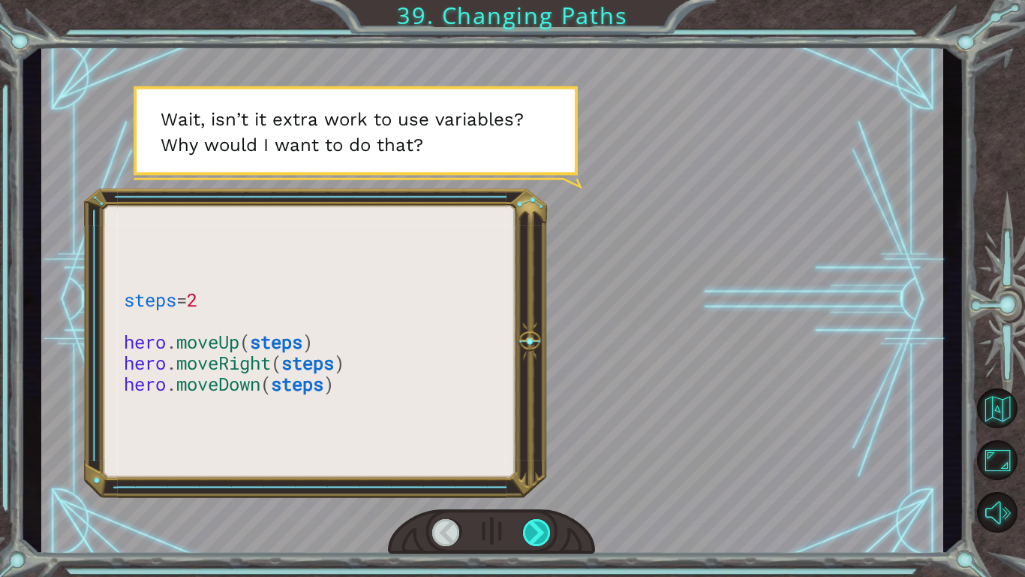
click at [537, 449] on div at bounding box center [537, 532] width 29 height 27
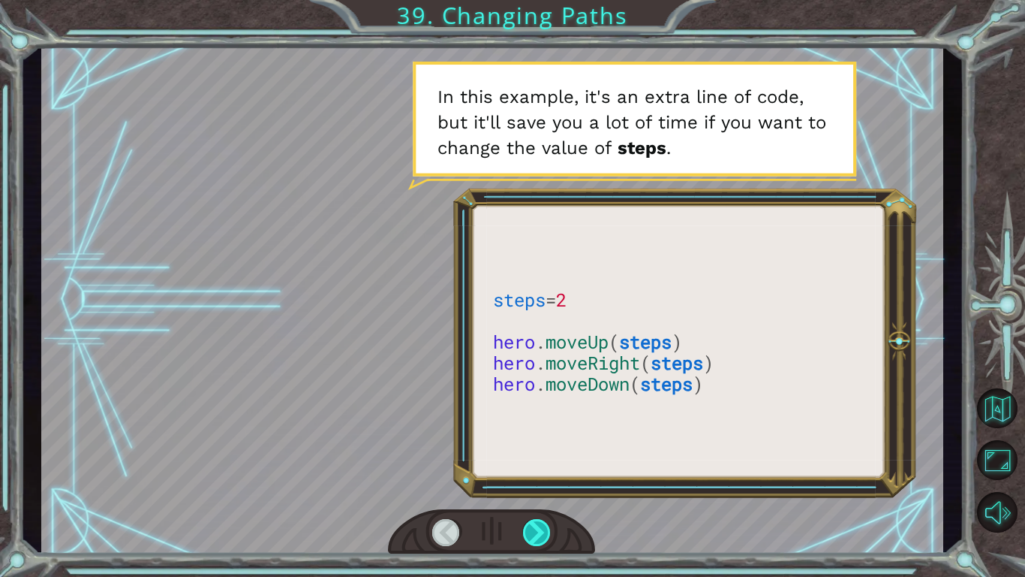
click at [537, 449] on div at bounding box center [537, 532] width 29 height 27
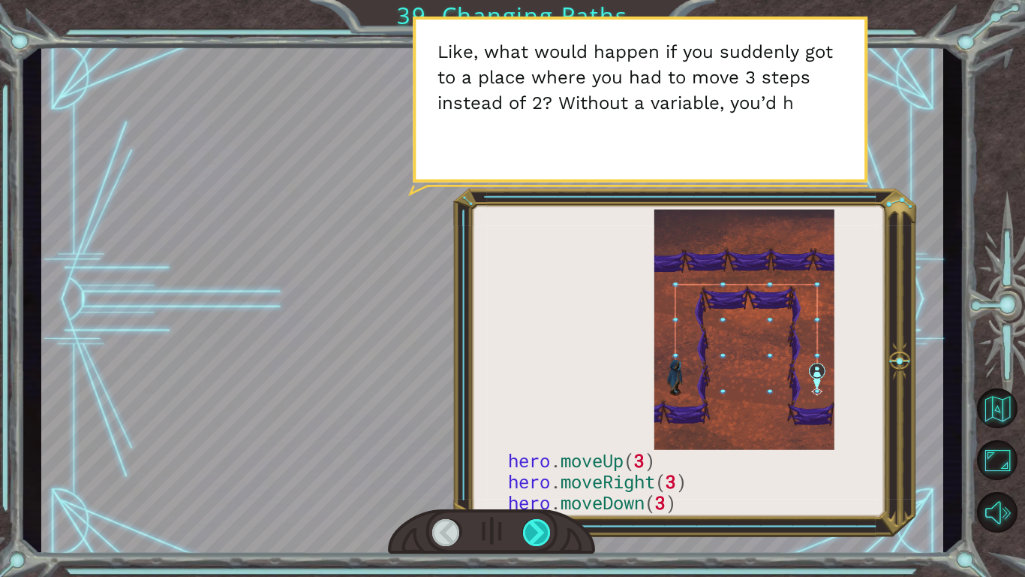
click at [537, 449] on div at bounding box center [537, 532] width 29 height 27
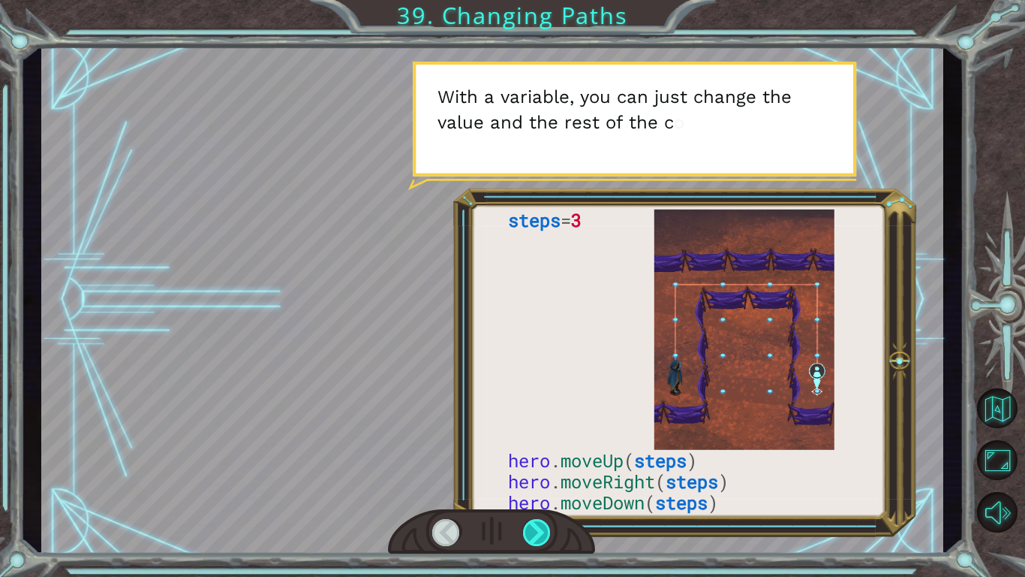
click at [537, 449] on div at bounding box center [537, 532] width 29 height 27
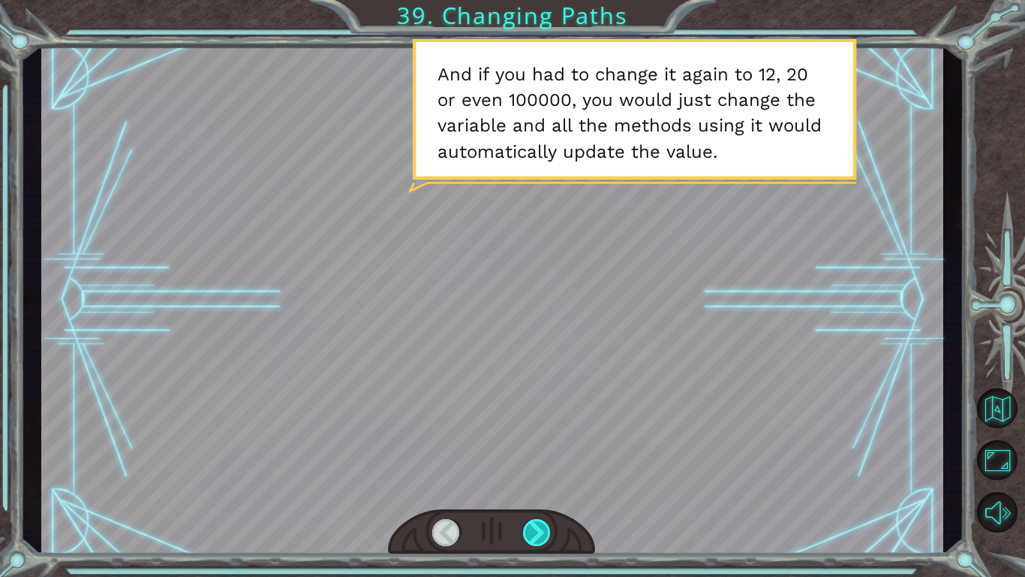
click at [537, 449] on div at bounding box center [537, 532] width 29 height 27
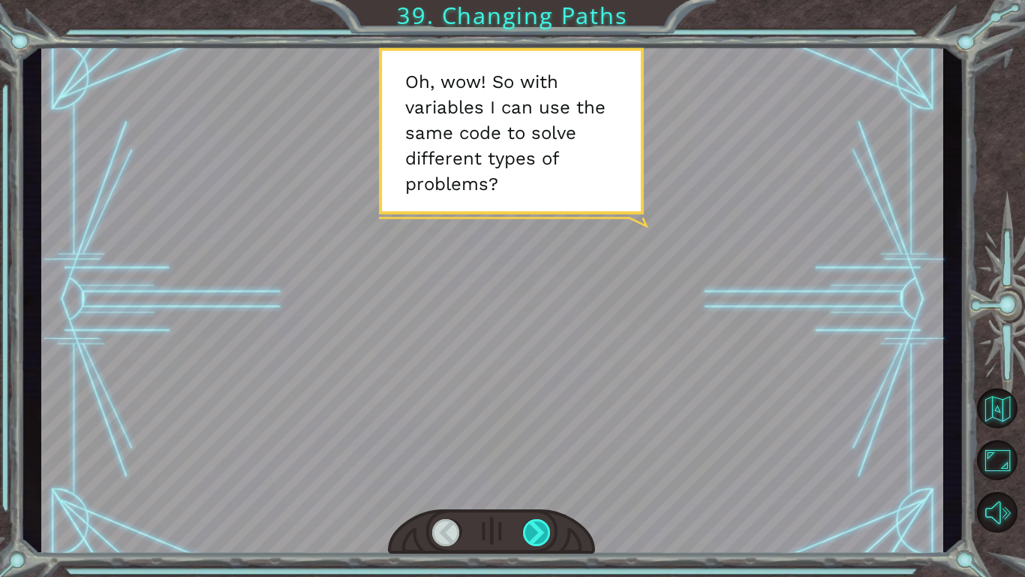
click at [537, 449] on div at bounding box center [537, 532] width 29 height 27
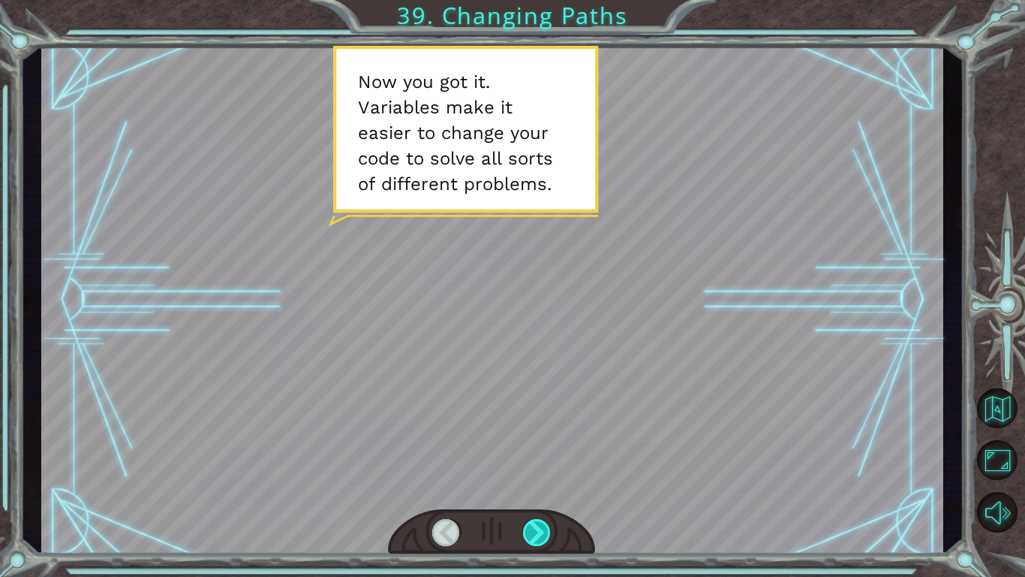
click at [537, 449] on div at bounding box center [537, 532] width 29 height 27
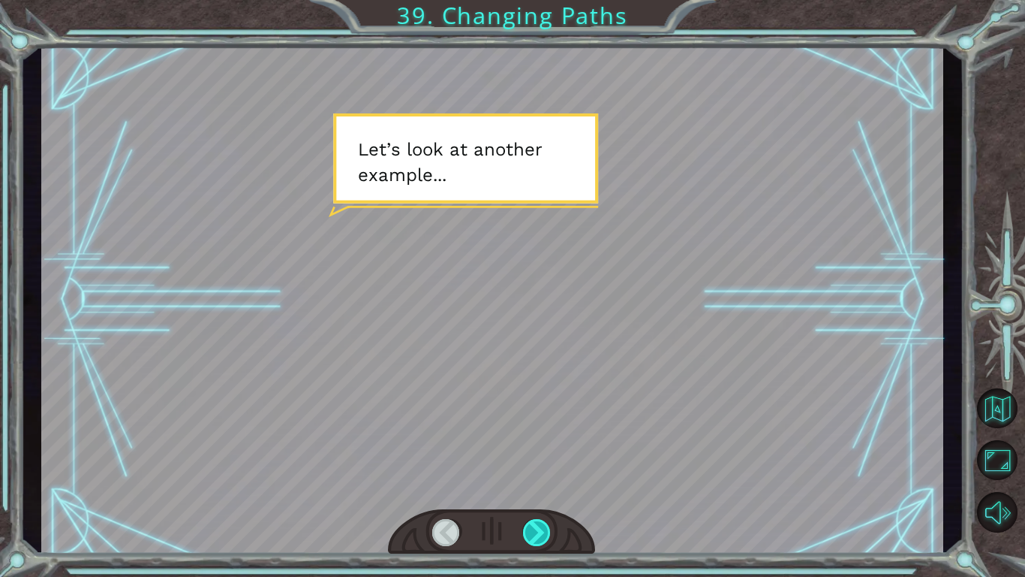
click at [537, 449] on div at bounding box center [537, 532] width 29 height 27
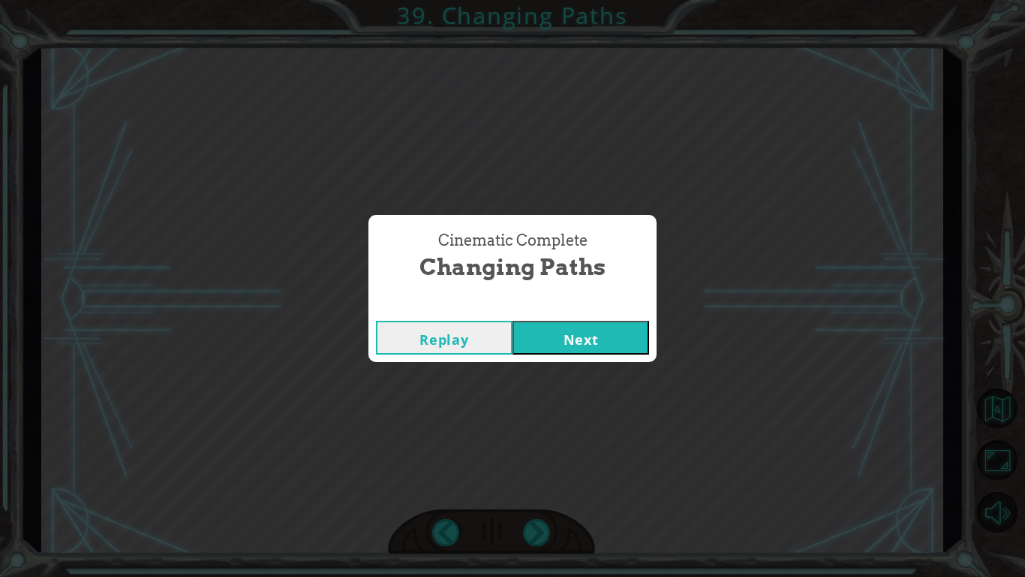
click at [554, 335] on button "Next" at bounding box center [581, 338] width 137 height 34
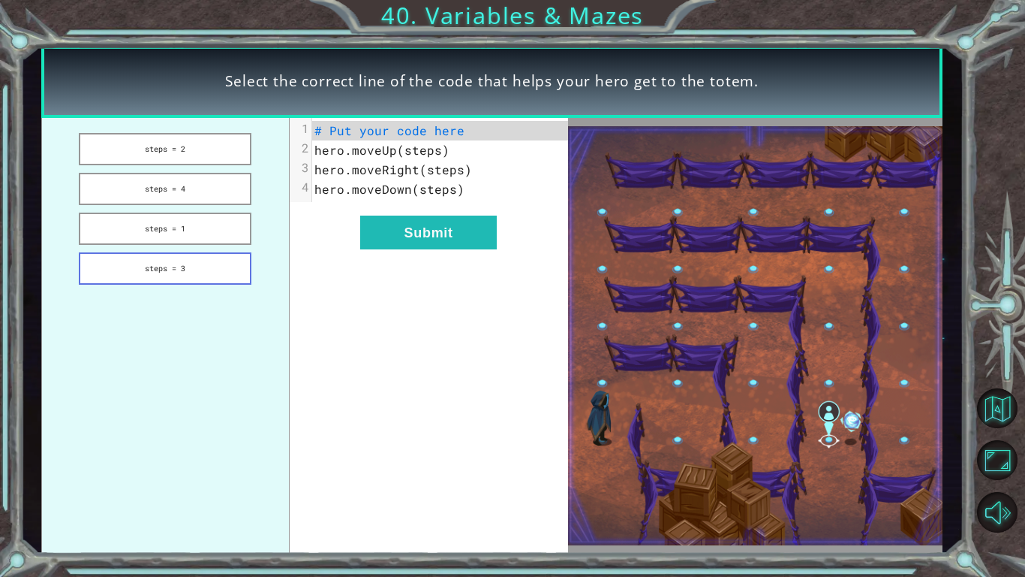
click at [207, 258] on button "steps = 3" at bounding box center [165, 268] width 173 height 32
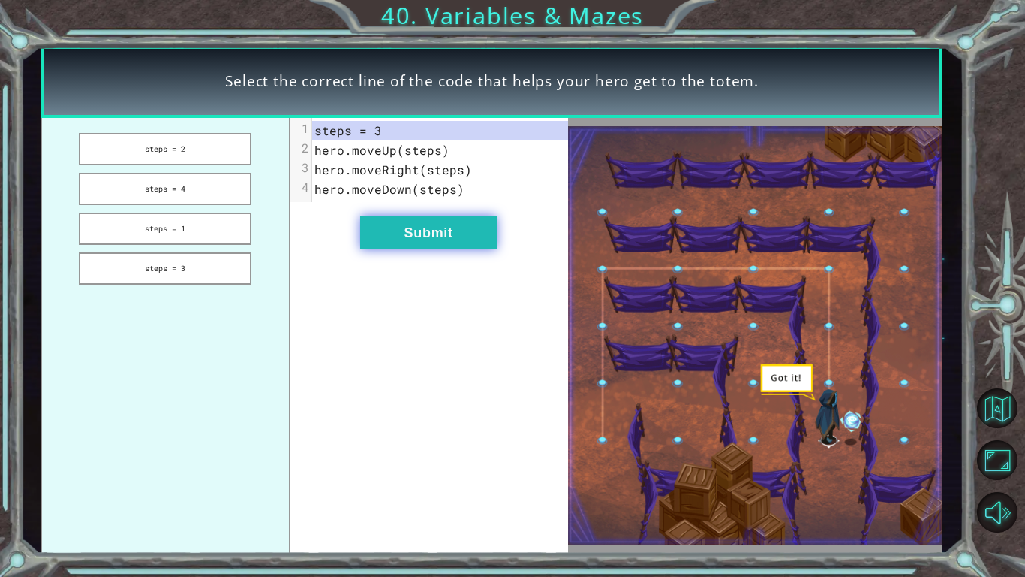
click at [408, 227] on button "Submit" at bounding box center [428, 232] width 137 height 34
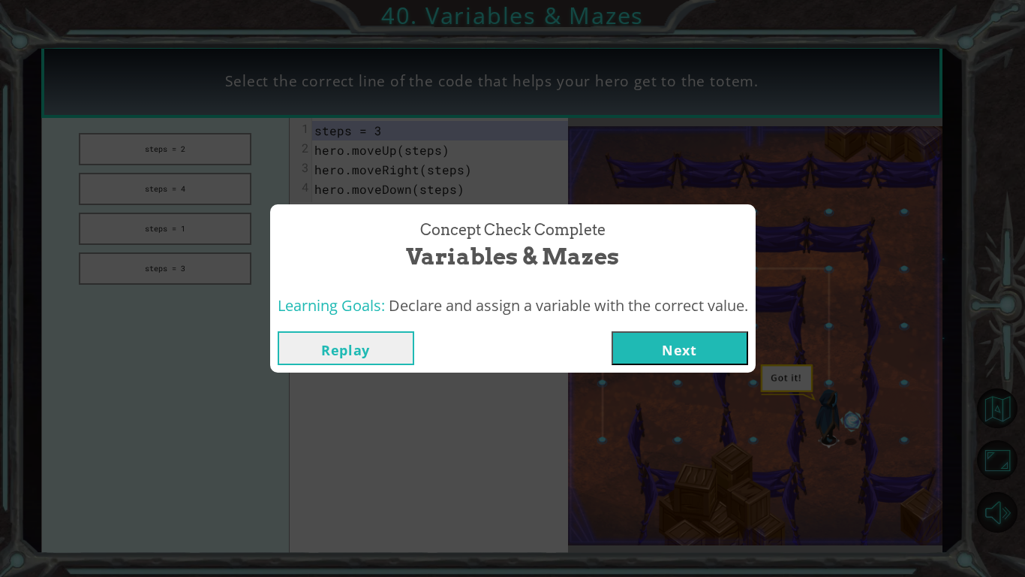
click at [693, 363] on button "Next" at bounding box center [680, 348] width 137 height 34
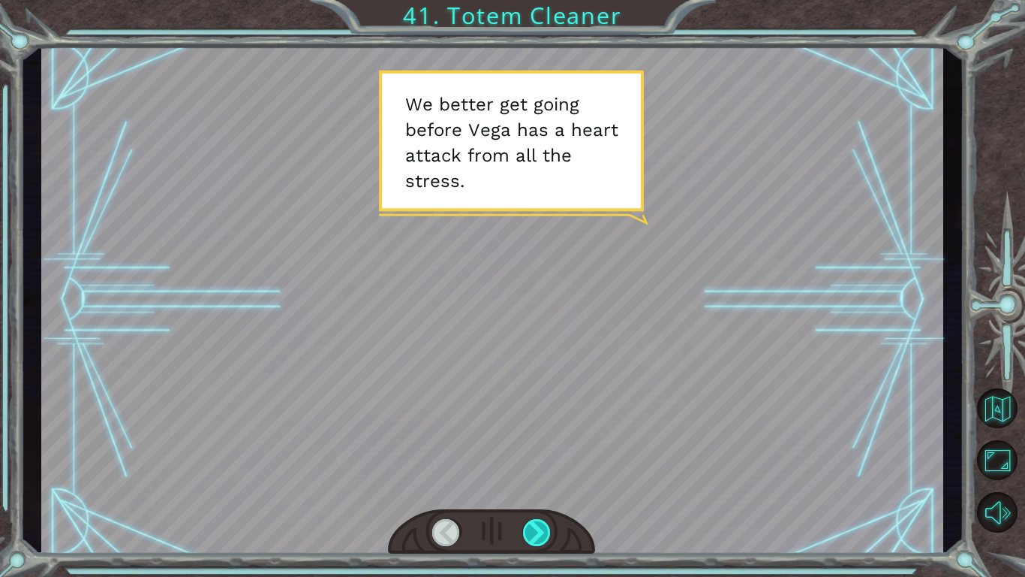
click at [528, 449] on div at bounding box center [537, 532] width 29 height 27
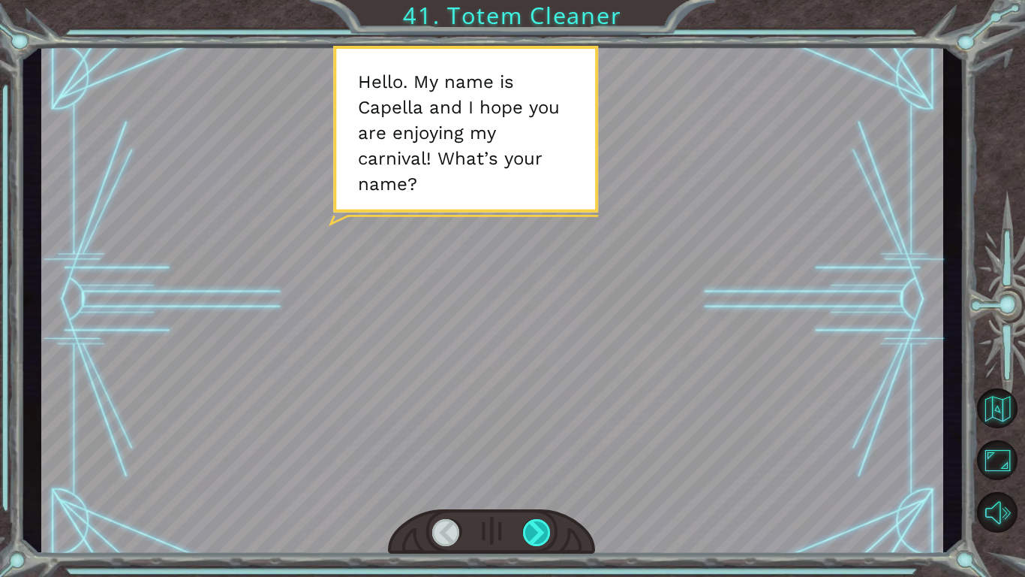
click at [528, 449] on div at bounding box center [537, 532] width 29 height 27
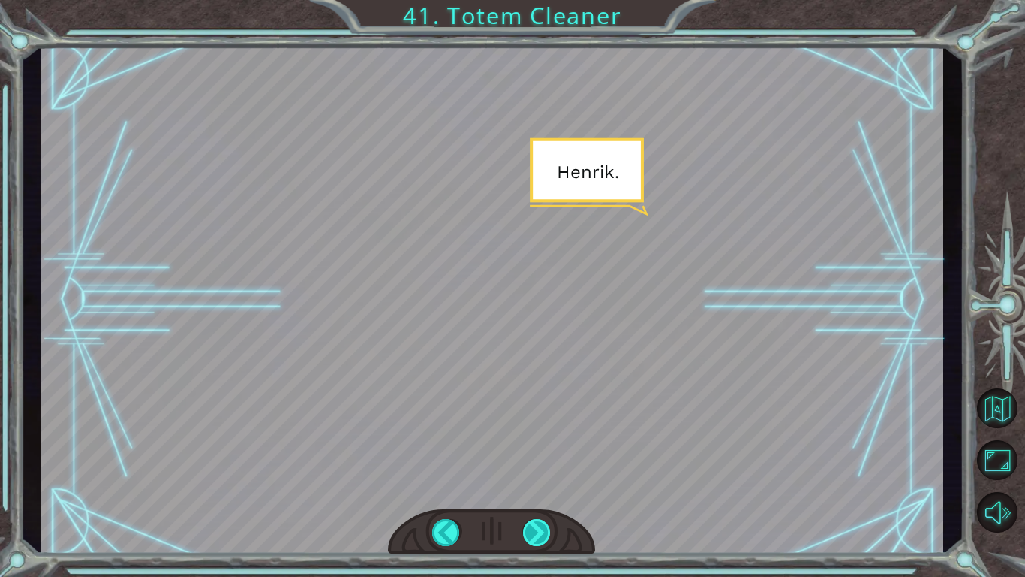
click at [528, 449] on div at bounding box center [537, 532] width 29 height 27
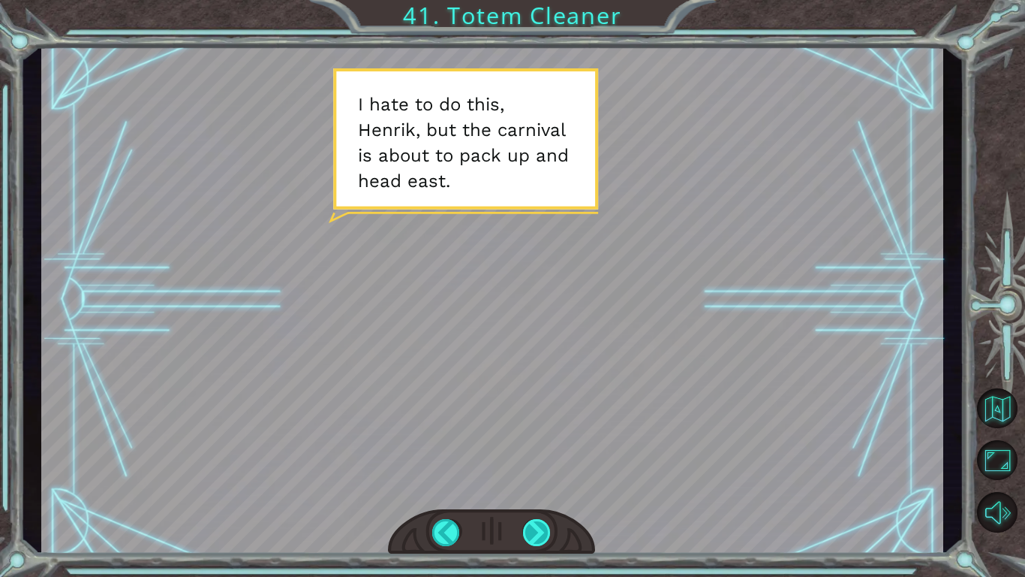
click at [528, 449] on div at bounding box center [537, 532] width 29 height 27
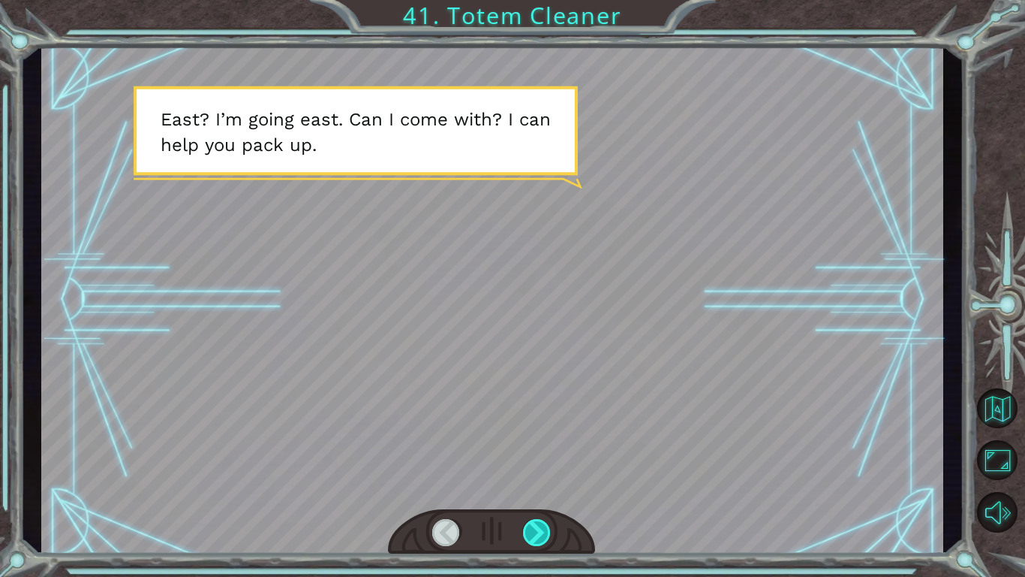
click at [528, 449] on div at bounding box center [537, 532] width 29 height 27
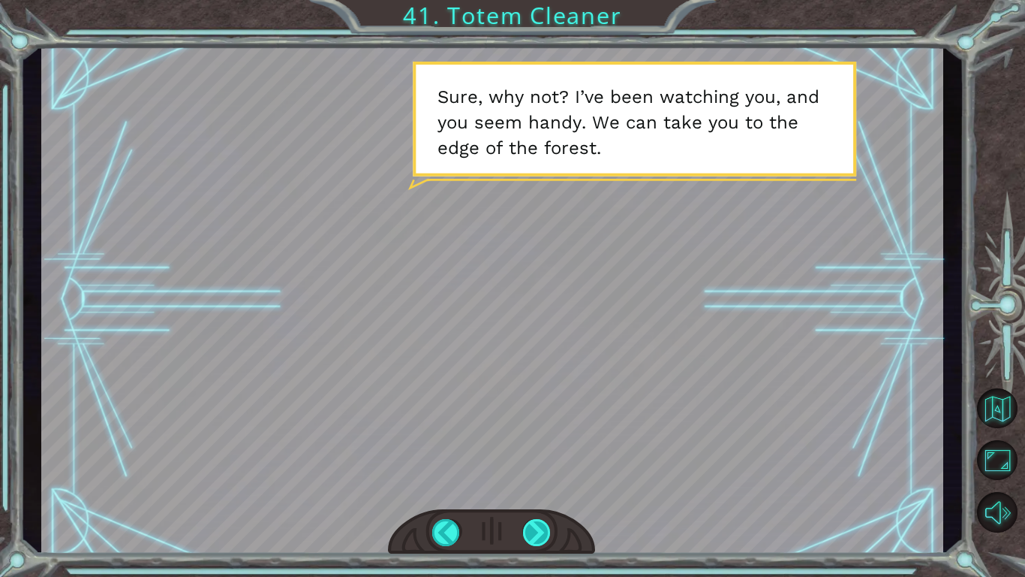
click at [528, 449] on div at bounding box center [537, 532] width 29 height 27
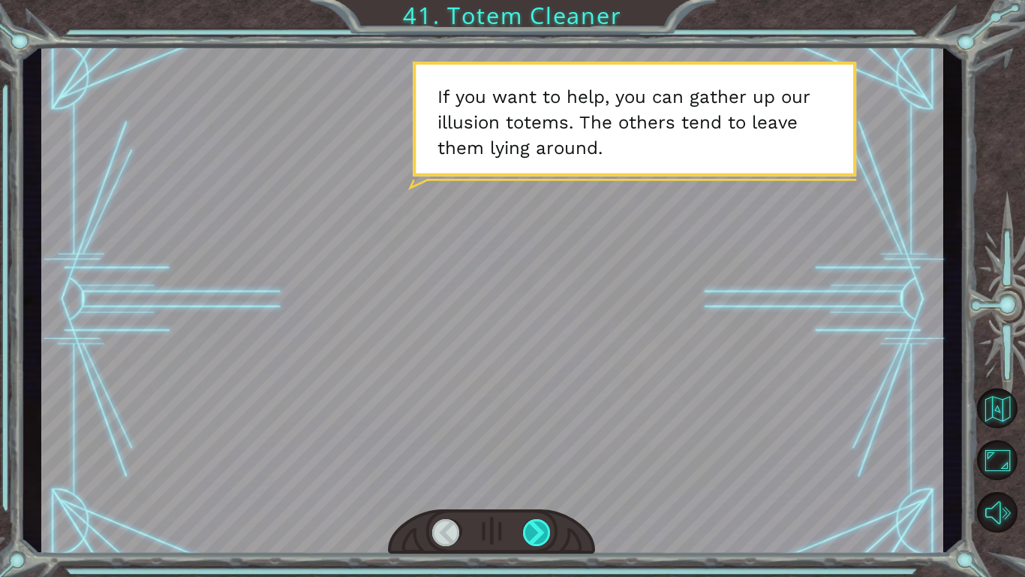
click at [528, 449] on div at bounding box center [537, 532] width 29 height 27
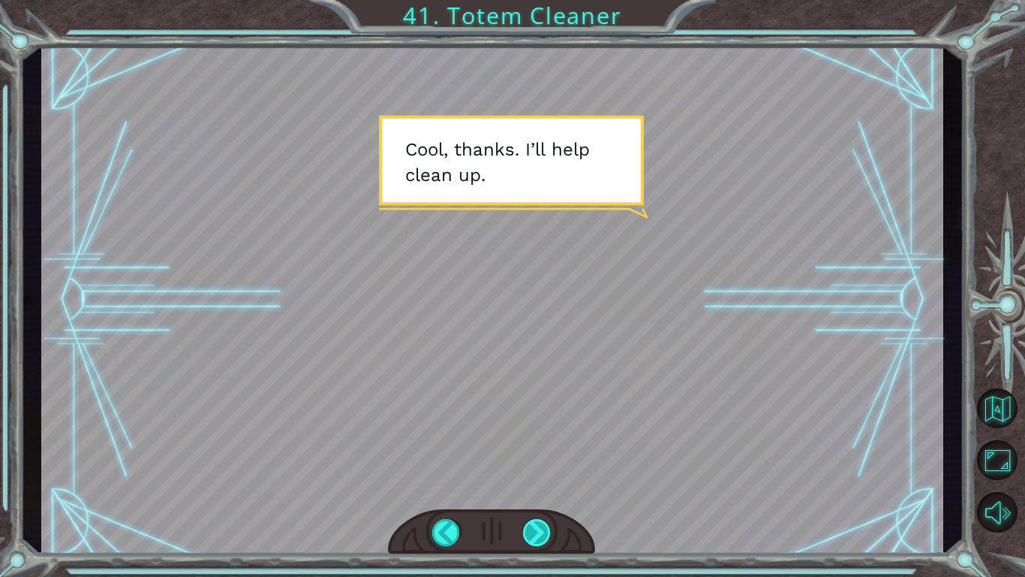
click at [528, 449] on div at bounding box center [537, 532] width 29 height 27
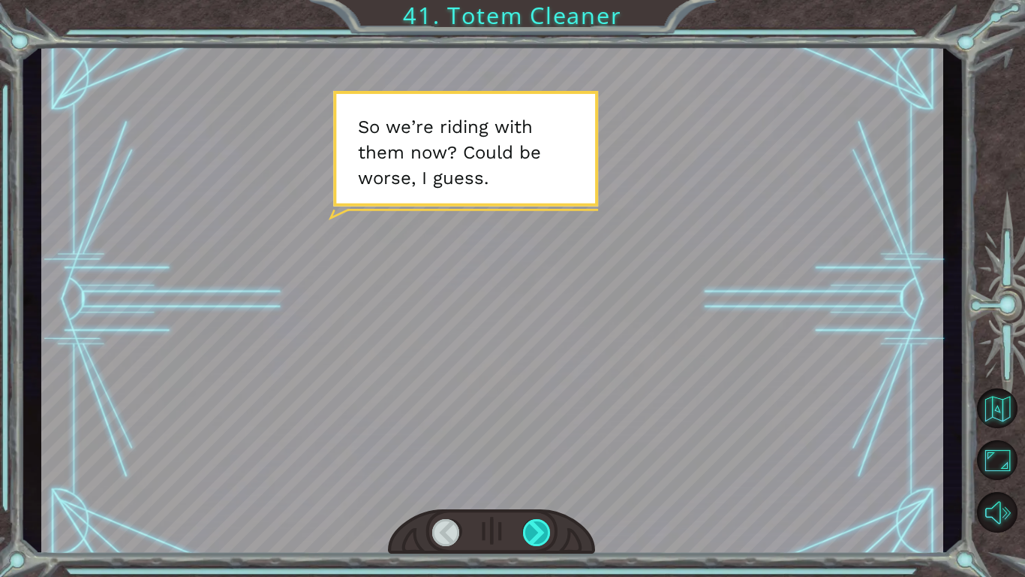
click at [528, 449] on div at bounding box center [537, 532] width 29 height 27
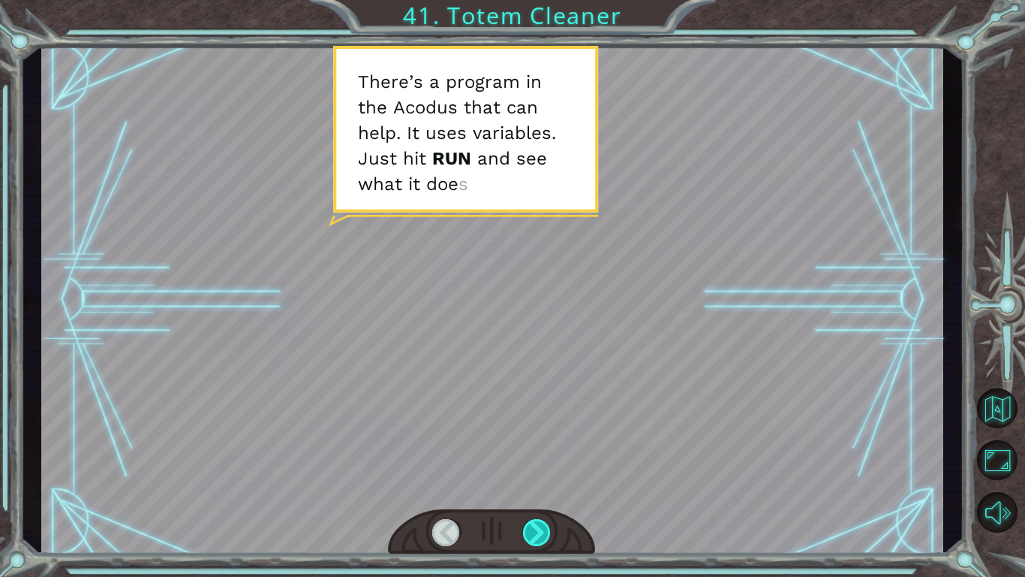
click at [528, 449] on div at bounding box center [537, 532] width 29 height 27
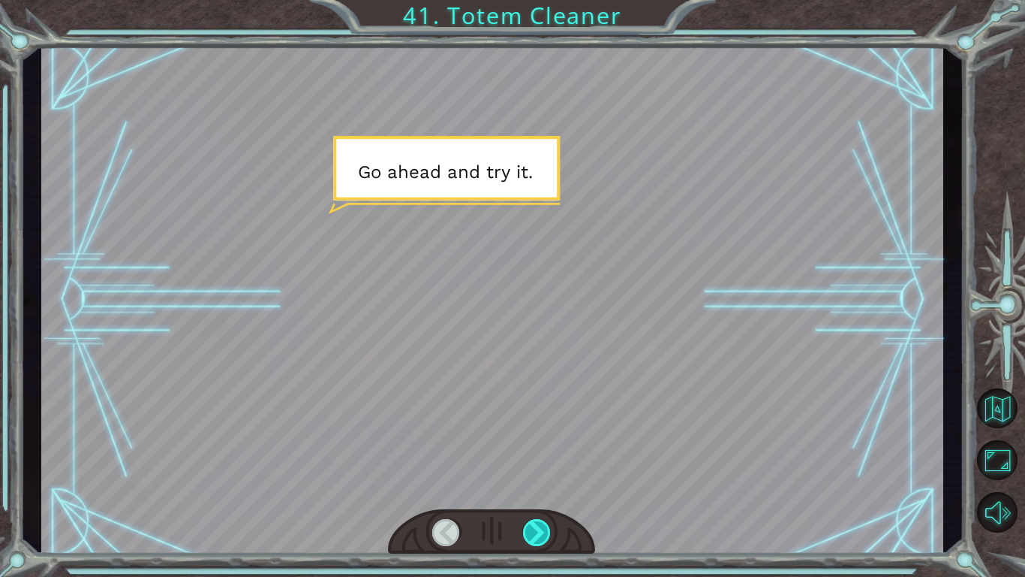
click at [528, 449] on div at bounding box center [537, 532] width 29 height 27
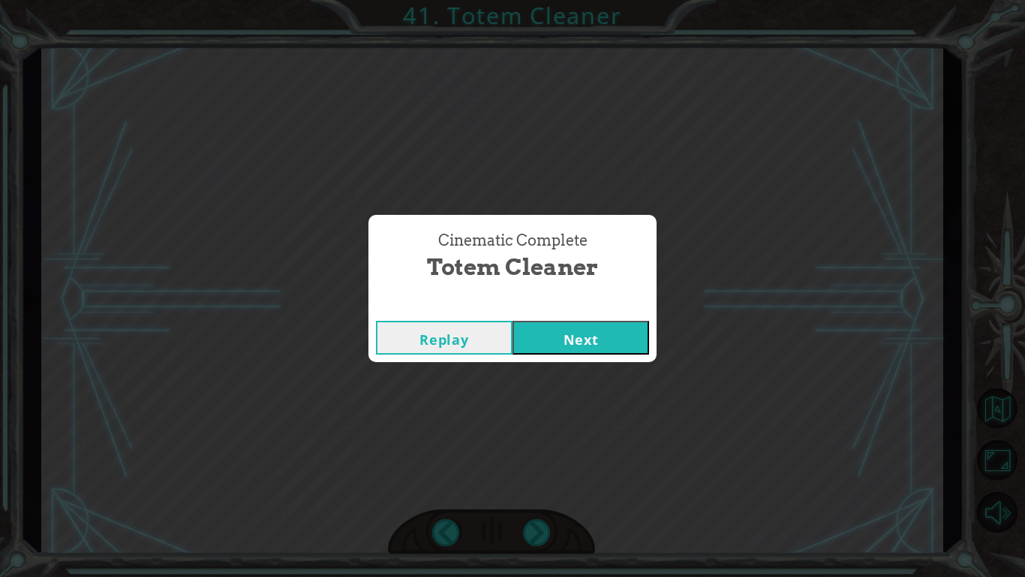
click at [577, 338] on button "Next" at bounding box center [581, 338] width 137 height 34
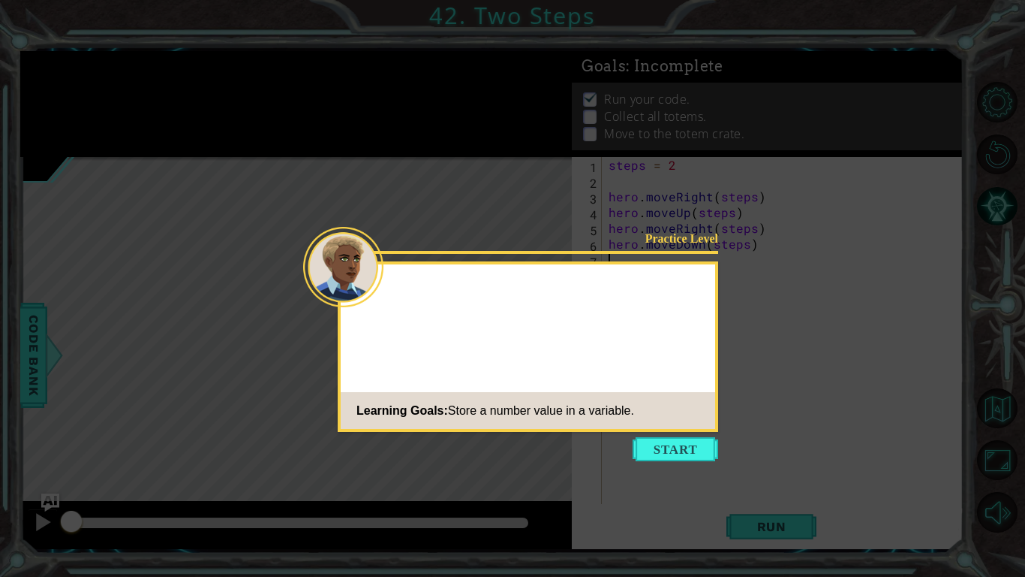
click at [655, 441] on button "Start" at bounding box center [676, 449] width 86 height 24
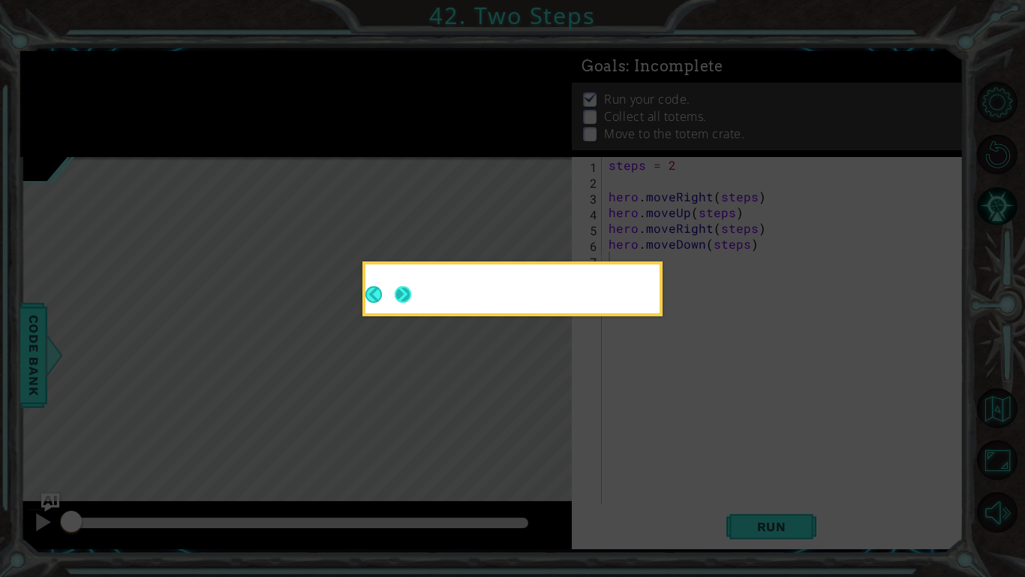
click at [402, 297] on button "Next" at bounding box center [403, 294] width 17 height 17
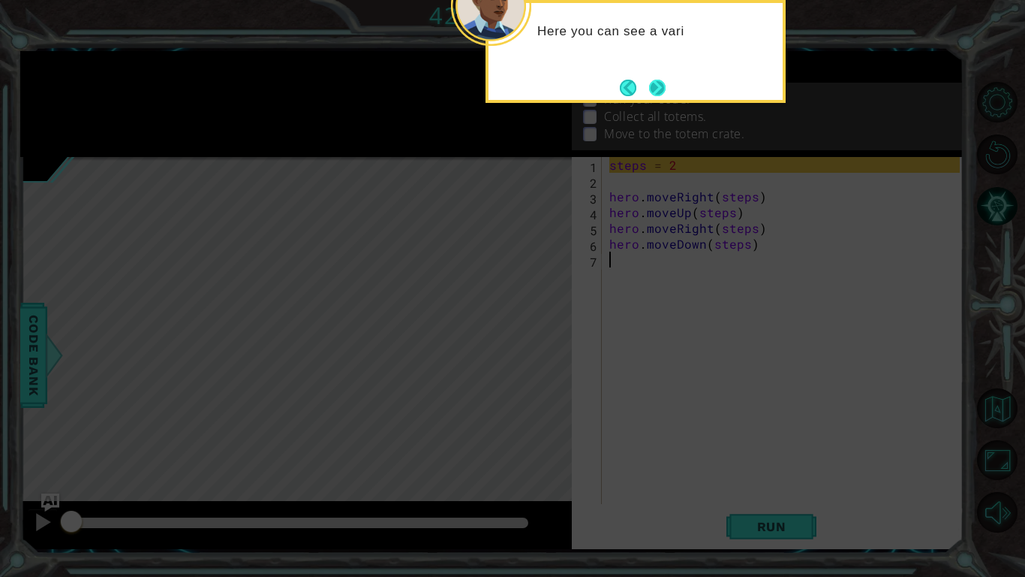
click at [664, 86] on button "Next" at bounding box center [657, 87] width 17 height 17
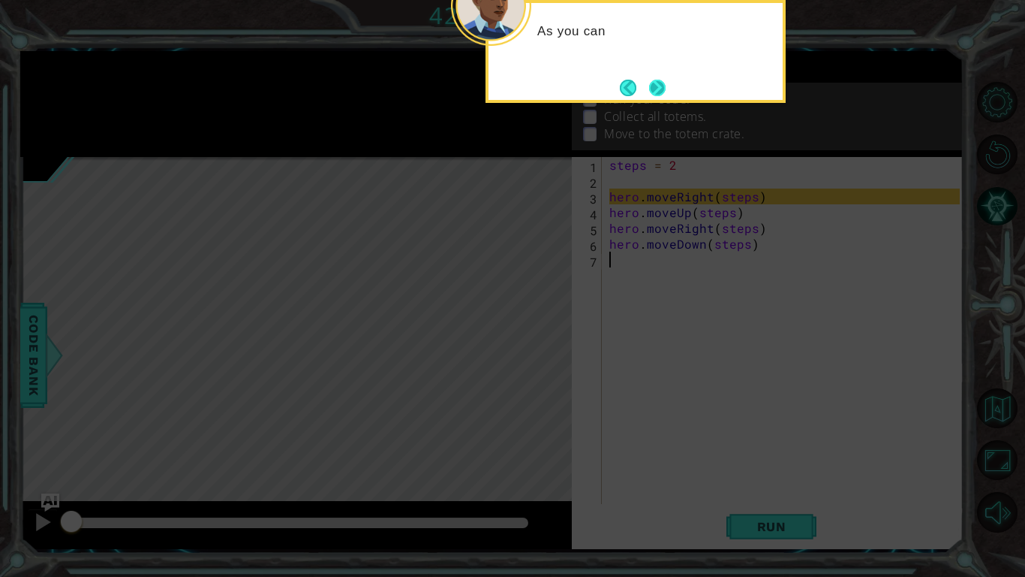
click at [649, 83] on button "Next" at bounding box center [657, 88] width 17 height 17
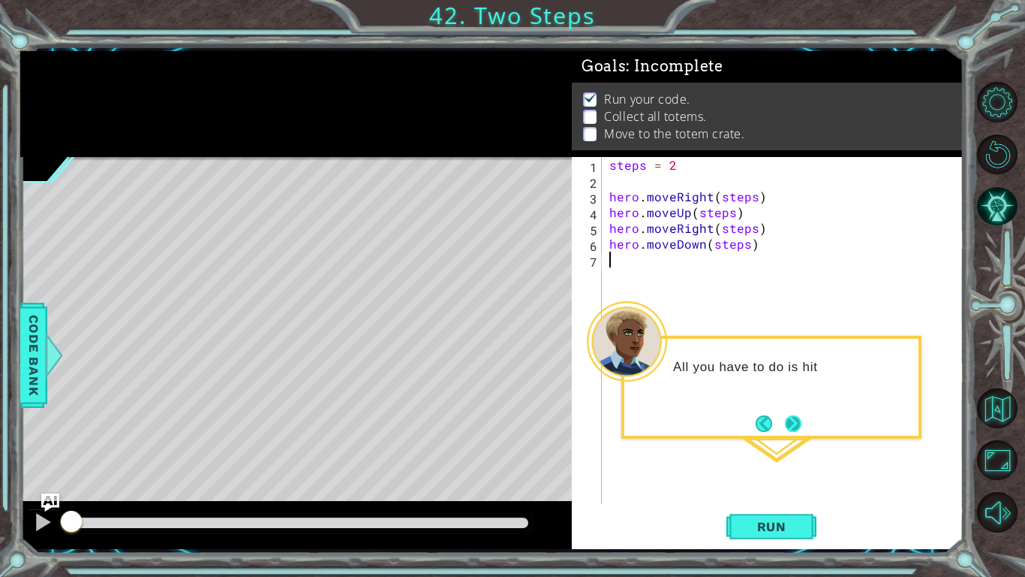
click at [789, 426] on button "Next" at bounding box center [793, 423] width 17 height 17
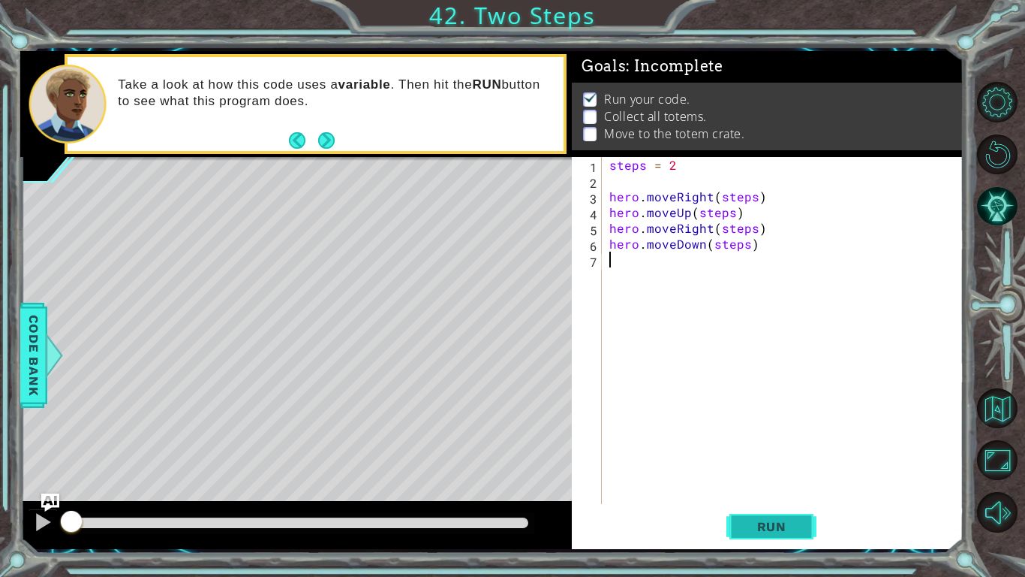
click at [776, 449] on span "Run" at bounding box center [771, 526] width 59 height 15
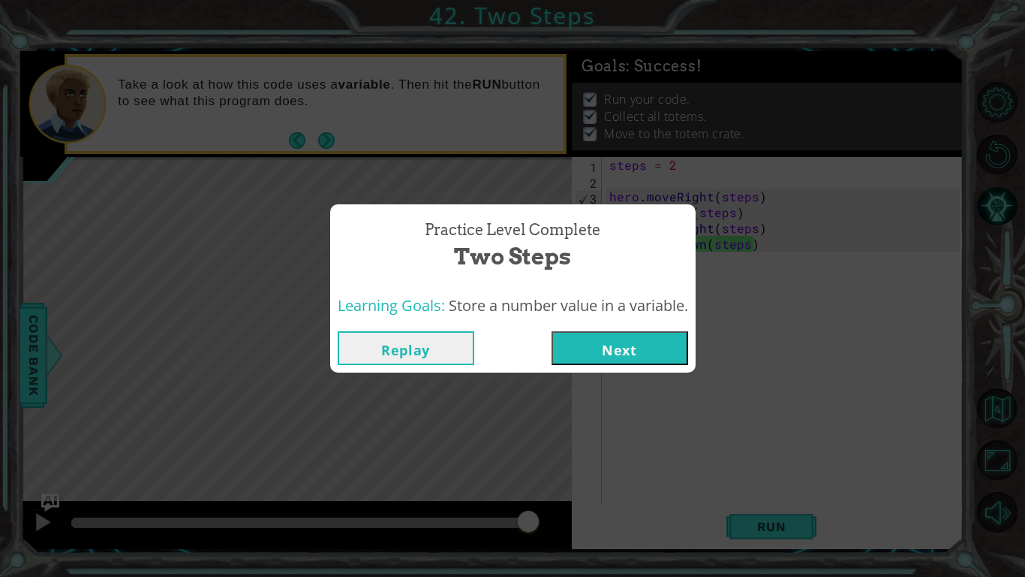
click at [648, 344] on button "Next" at bounding box center [620, 348] width 137 height 34
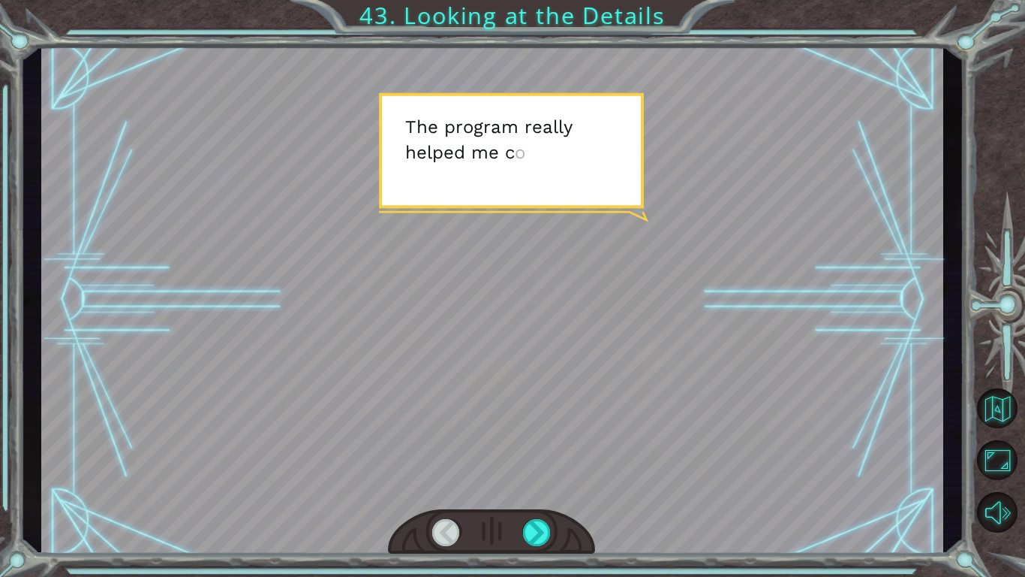
click at [620, 329] on div at bounding box center [492, 299] width 902 height 507
click at [537, 449] on div at bounding box center [491, 532] width 207 height 46
click at [535, 449] on div at bounding box center [537, 532] width 29 height 27
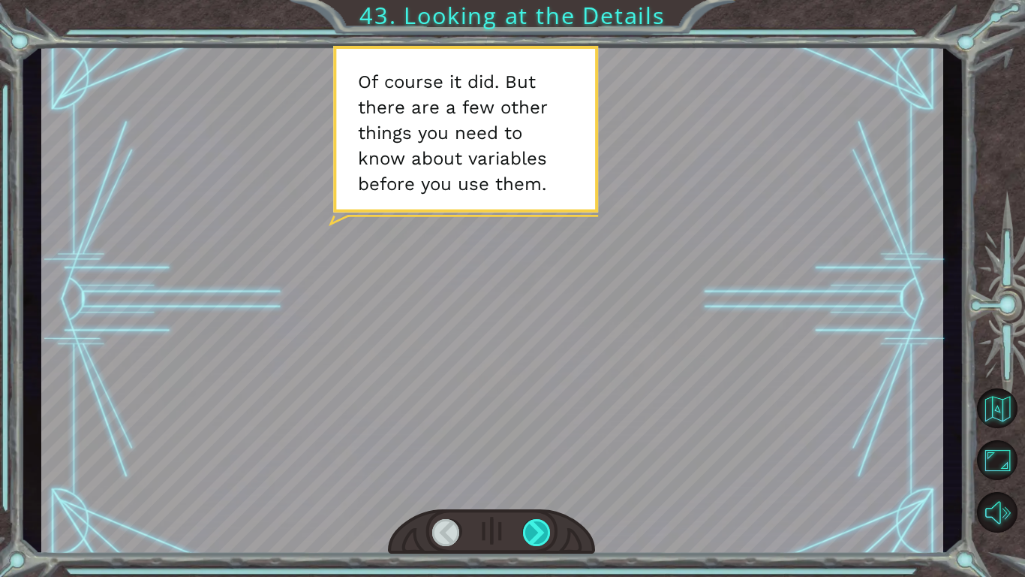
click at [535, 449] on div at bounding box center [537, 532] width 29 height 27
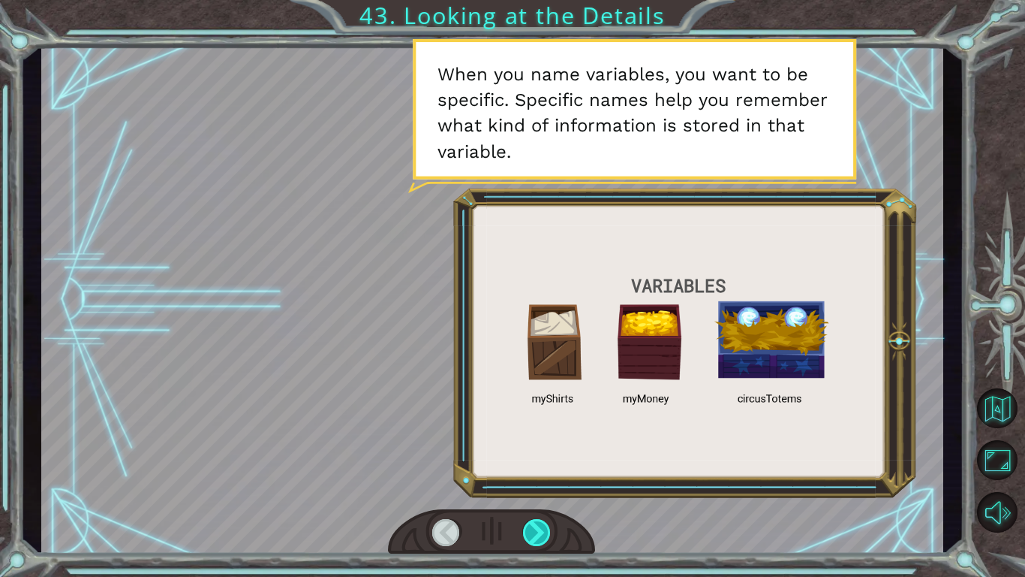
click at [535, 449] on div at bounding box center [537, 532] width 29 height 27
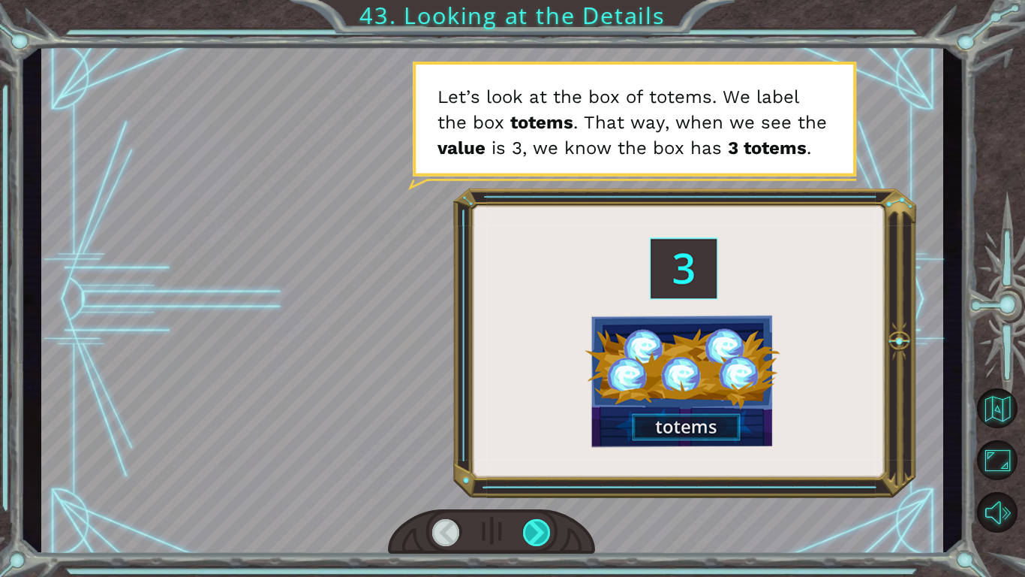
click at [535, 449] on div at bounding box center [537, 532] width 29 height 27
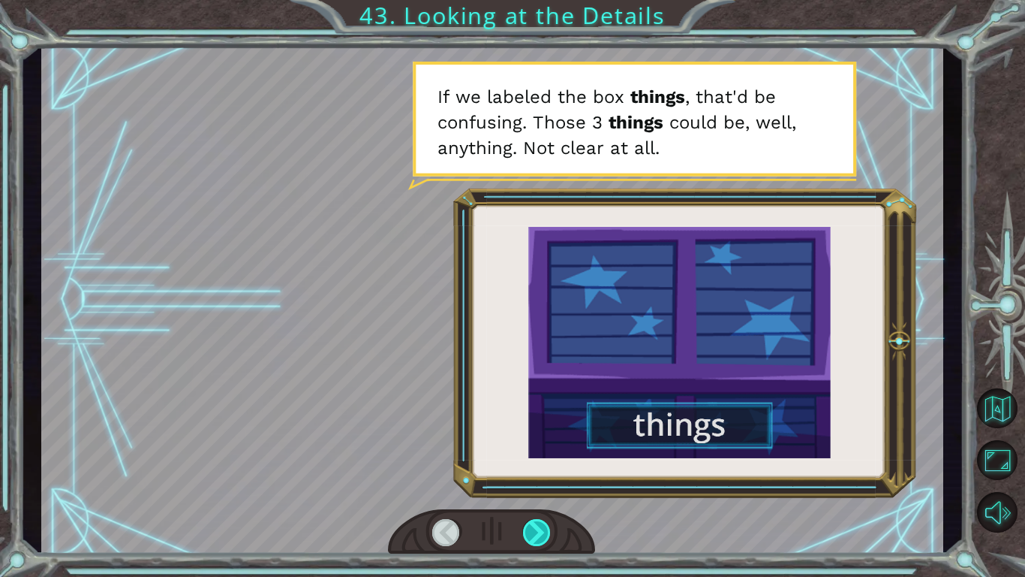
click at [535, 449] on div at bounding box center [537, 532] width 29 height 27
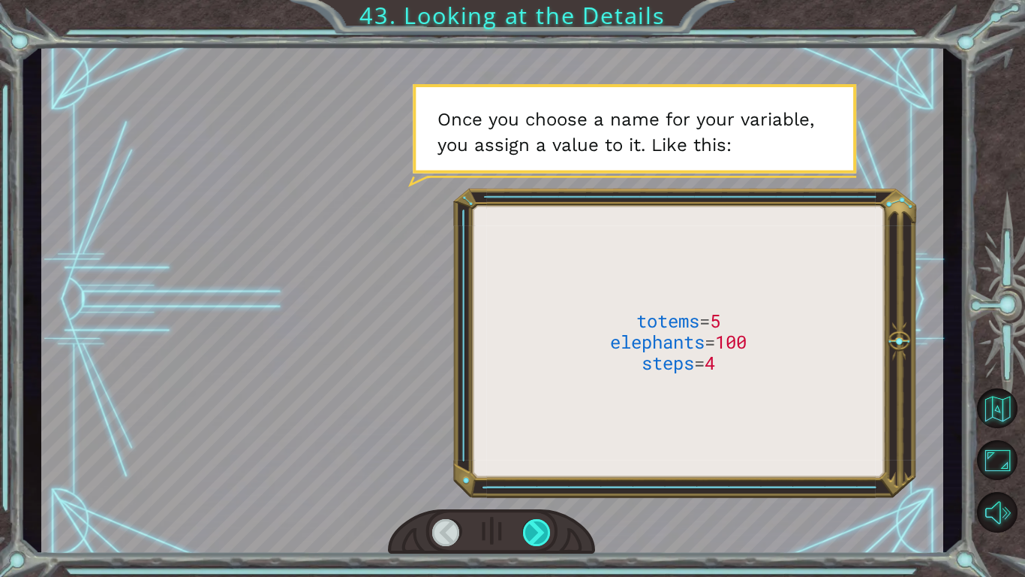
click at [535, 449] on div at bounding box center [537, 532] width 29 height 27
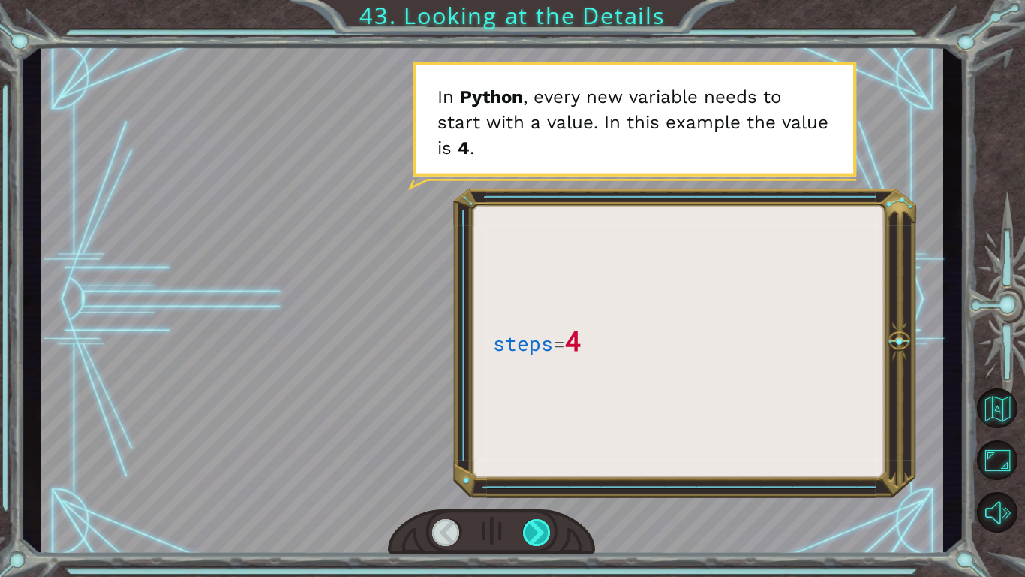
click at [535, 449] on div at bounding box center [537, 532] width 29 height 27
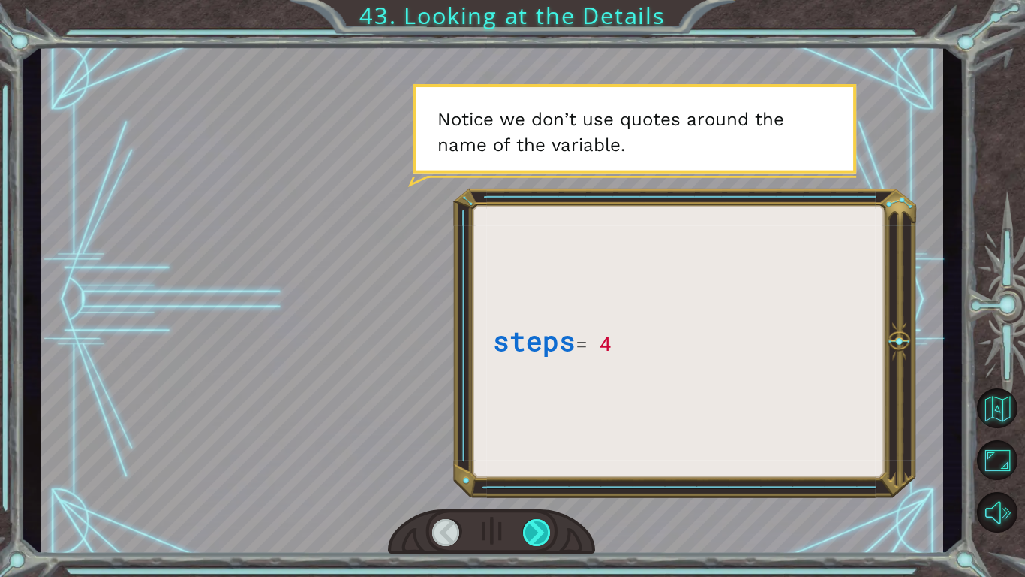
click at [535, 449] on div at bounding box center [537, 532] width 29 height 27
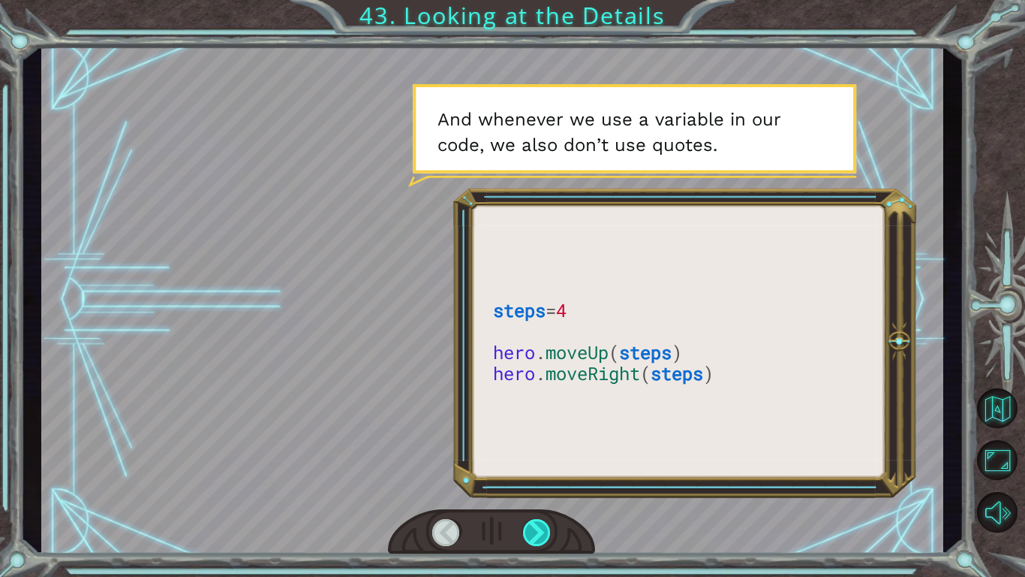
click at [535, 449] on div at bounding box center [537, 532] width 29 height 27
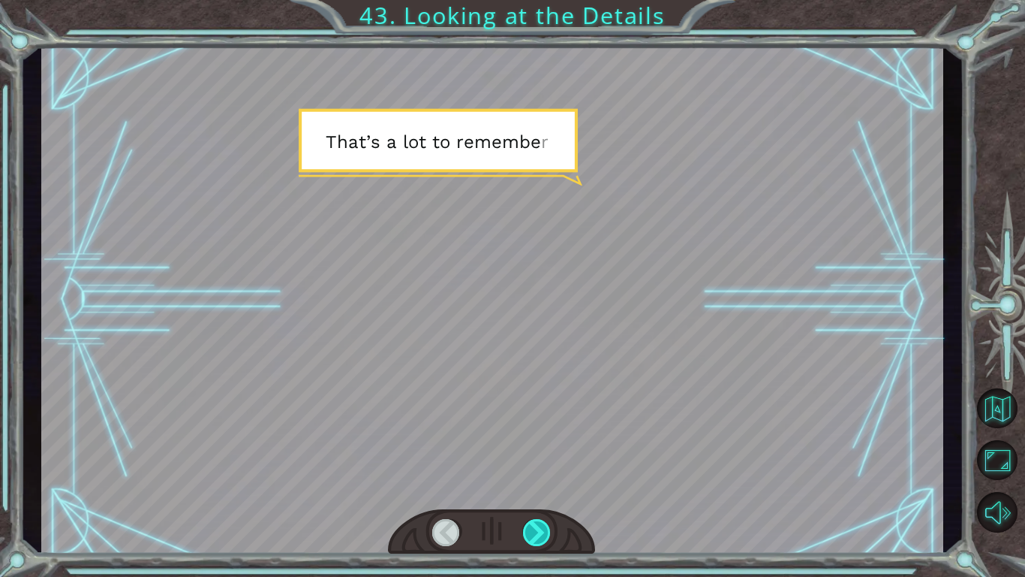
click at [535, 449] on div at bounding box center [537, 532] width 29 height 27
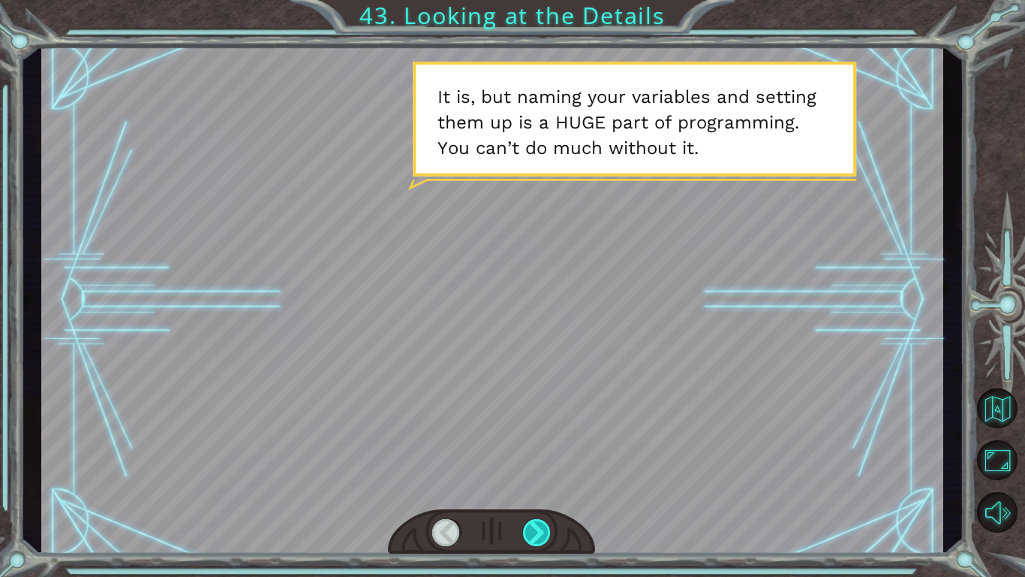
click at [535, 449] on div at bounding box center [537, 532] width 29 height 27
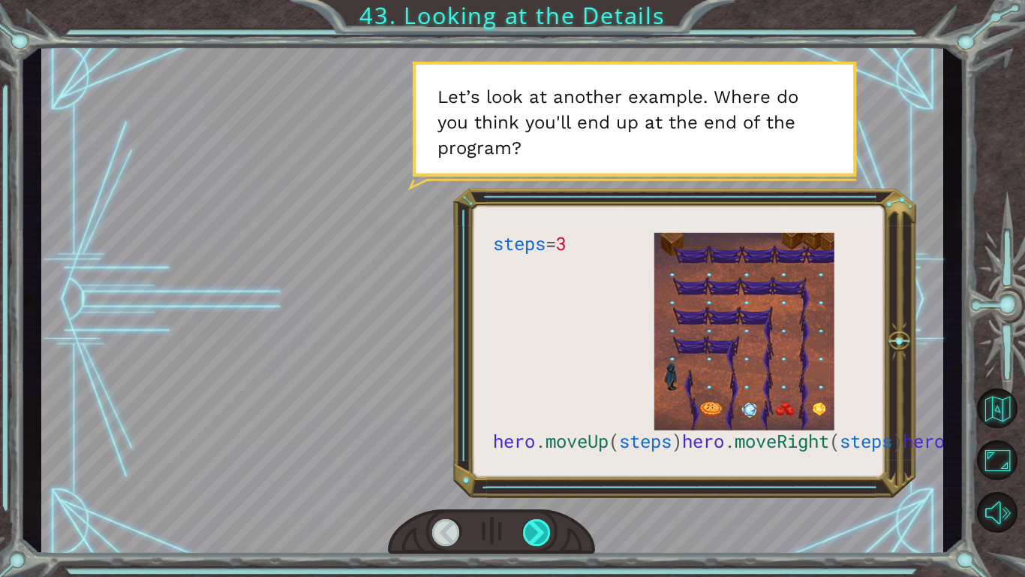
click at [535, 449] on div at bounding box center [537, 532] width 29 height 27
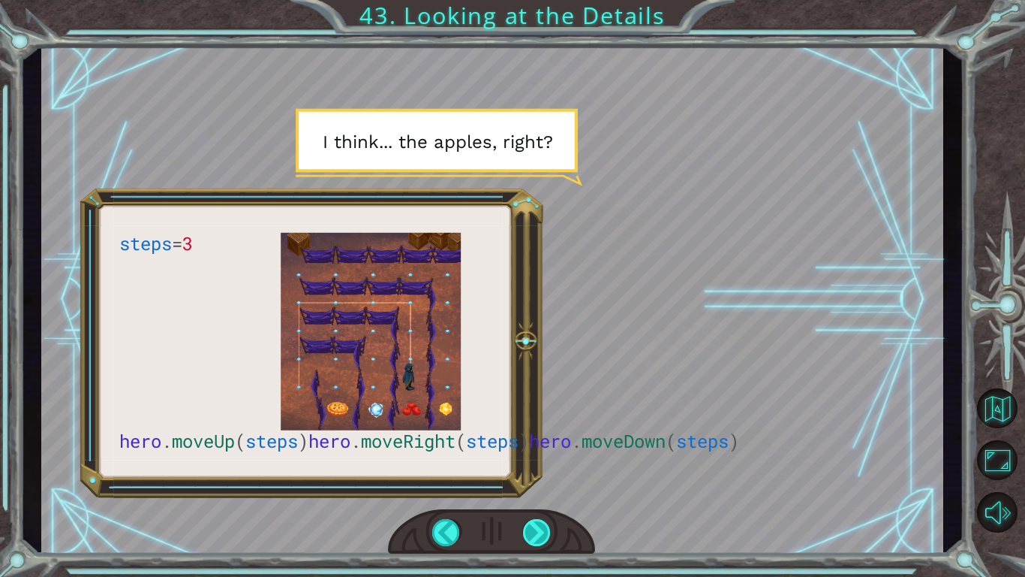
click at [535, 449] on div at bounding box center [537, 532] width 29 height 27
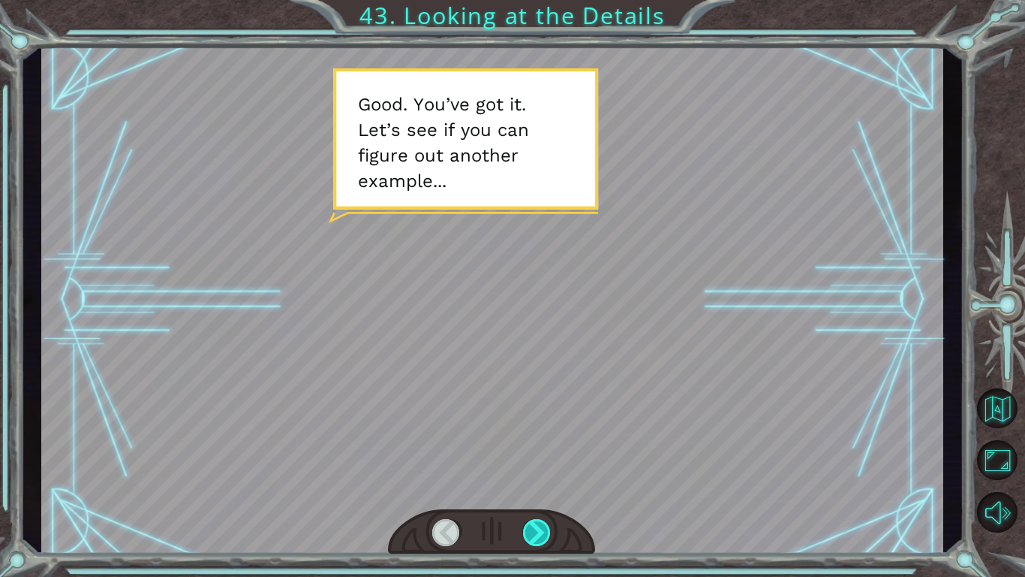
click at [535, 449] on div at bounding box center [537, 532] width 29 height 27
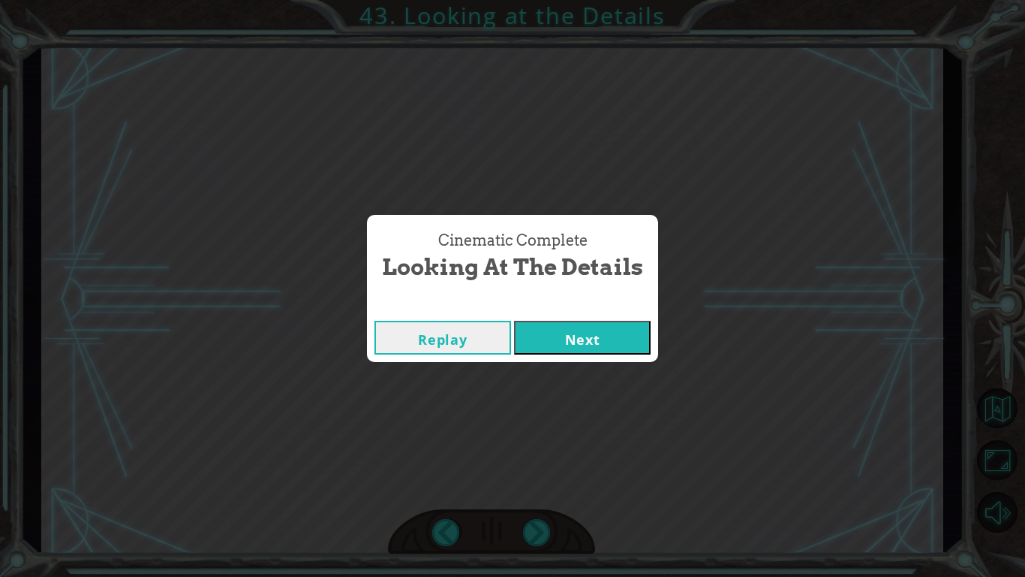
click at [589, 347] on button "Next" at bounding box center [582, 338] width 137 height 34
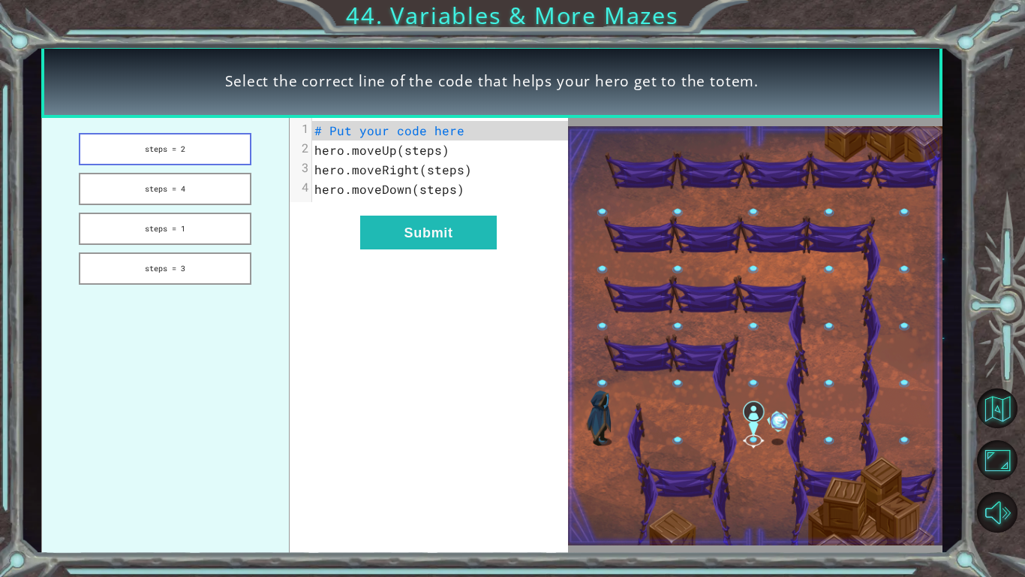
click at [214, 155] on button "steps = 2" at bounding box center [165, 149] width 173 height 32
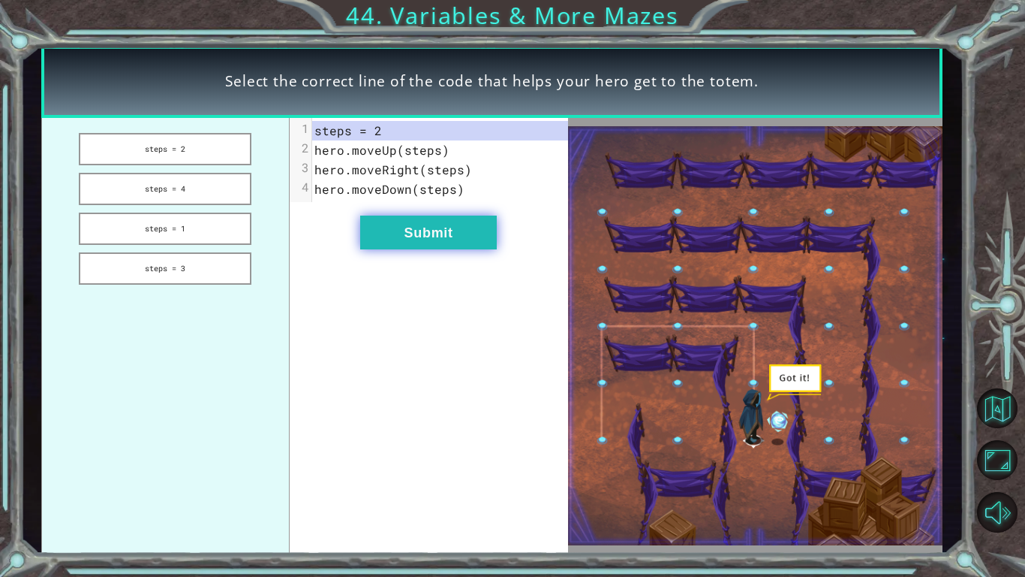
click at [471, 234] on button "Submit" at bounding box center [428, 232] width 137 height 34
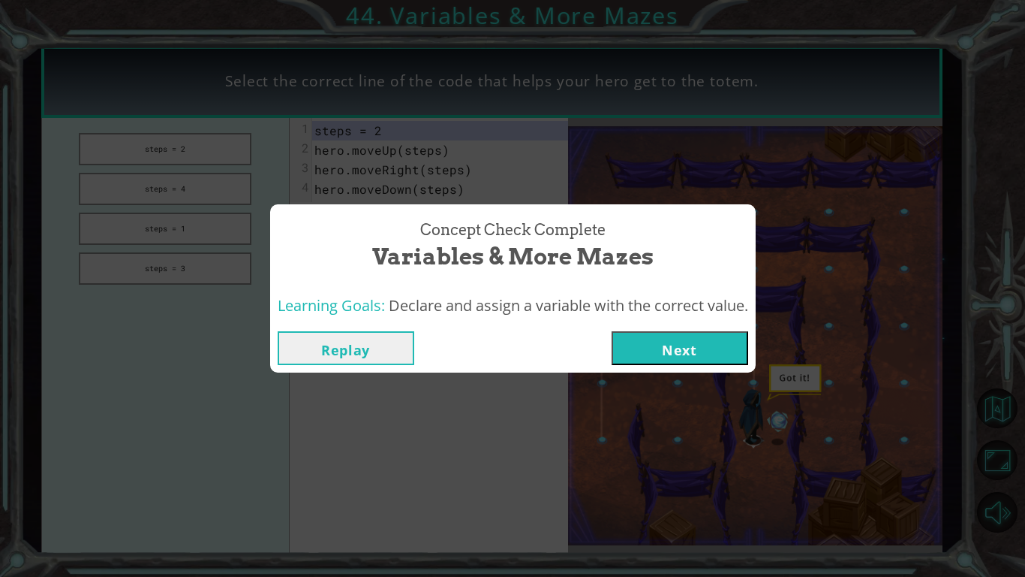
click at [645, 347] on button "Next" at bounding box center [680, 348] width 137 height 34
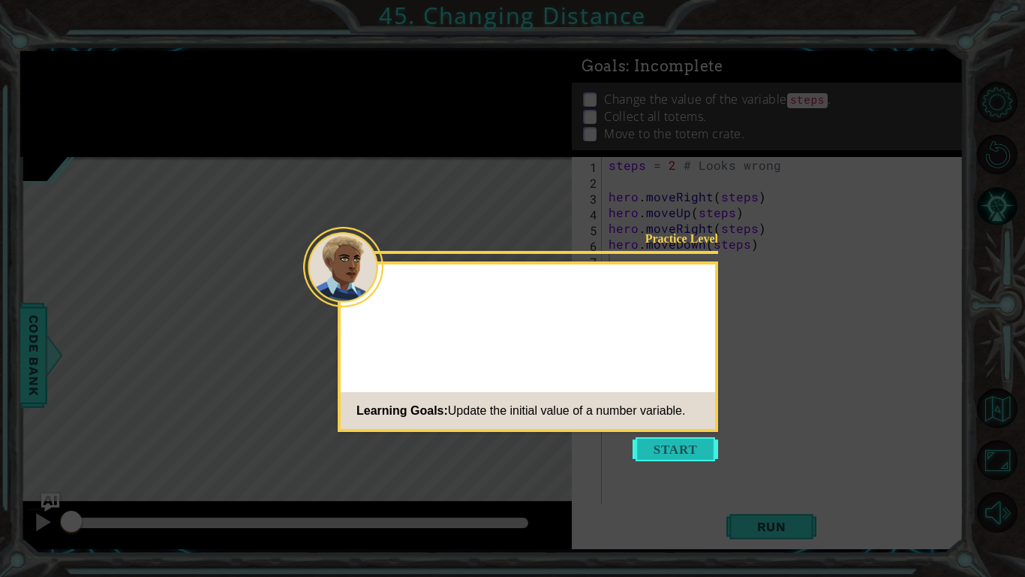
click at [667, 449] on button "Start" at bounding box center [676, 449] width 86 height 24
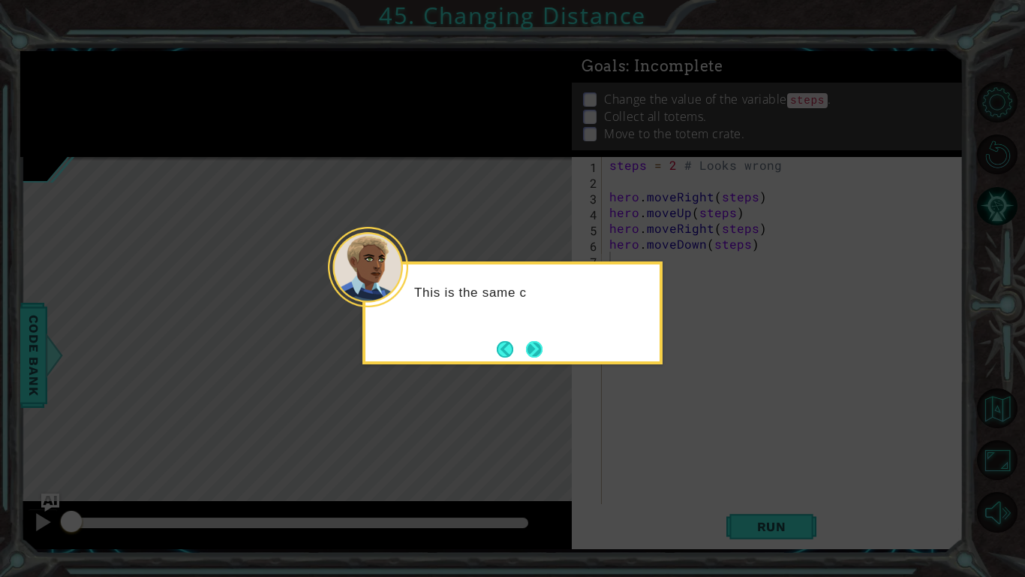
click at [531, 352] on button "Next" at bounding box center [534, 349] width 17 height 17
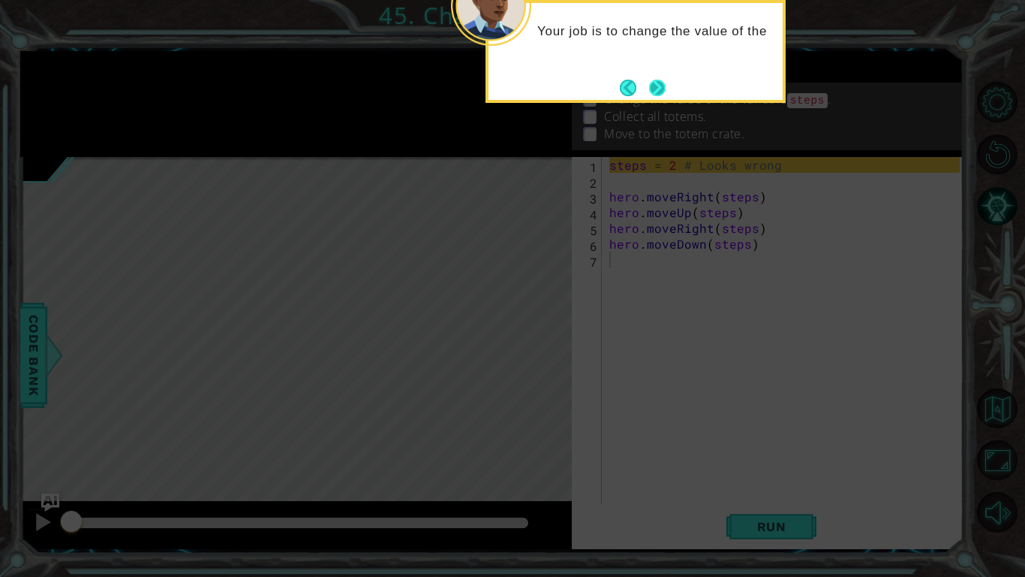
click at [654, 95] on button "Next" at bounding box center [657, 88] width 17 height 17
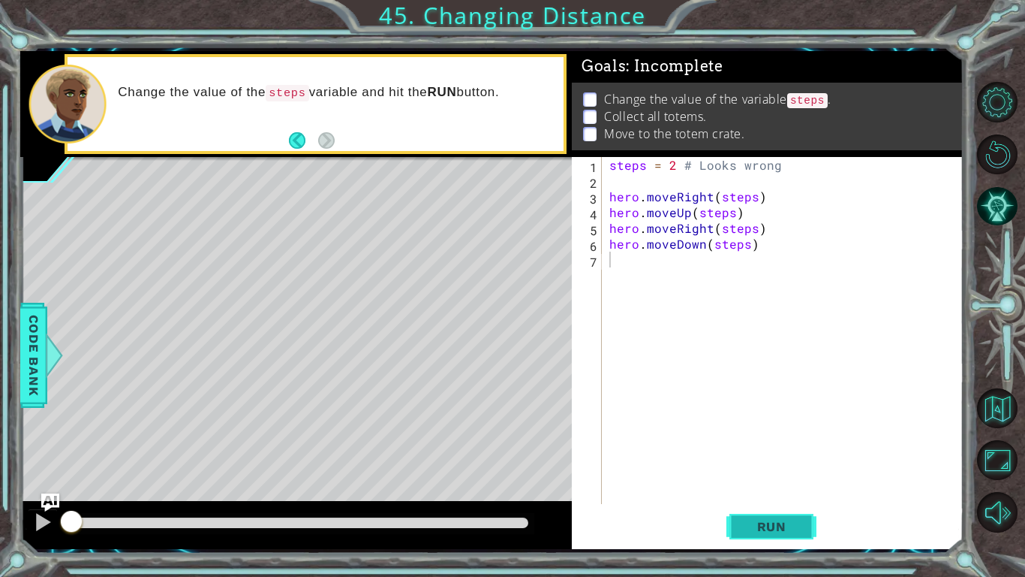
click at [733, 449] on button "Run" at bounding box center [772, 526] width 90 height 39
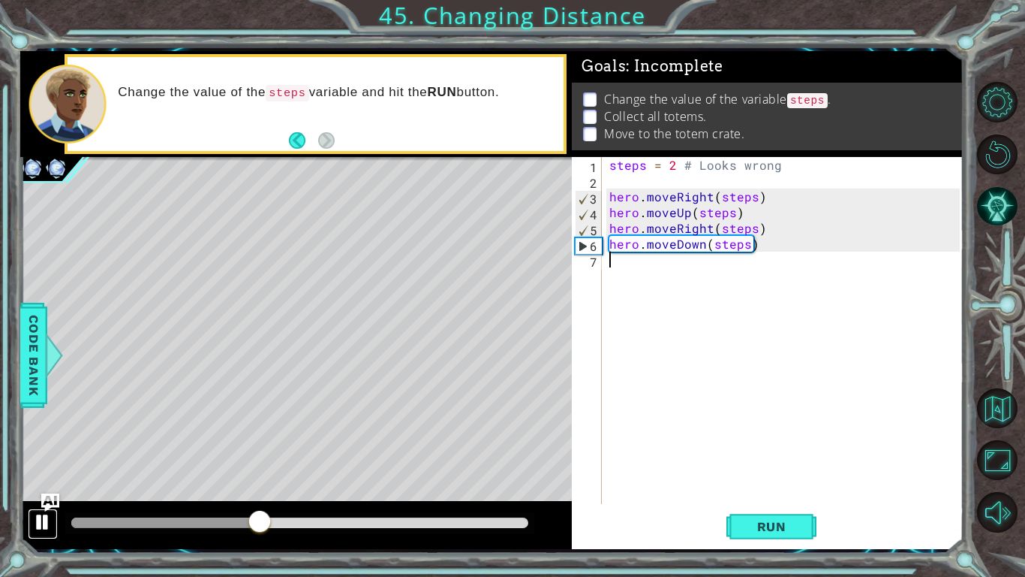
click at [31, 449] on button at bounding box center [43, 523] width 30 height 31
click at [676, 166] on div "steps = 2 # Looks wrong hero . moveRight ( steps ) hero . moveUp ( steps ) hero…" at bounding box center [787, 346] width 361 height 378
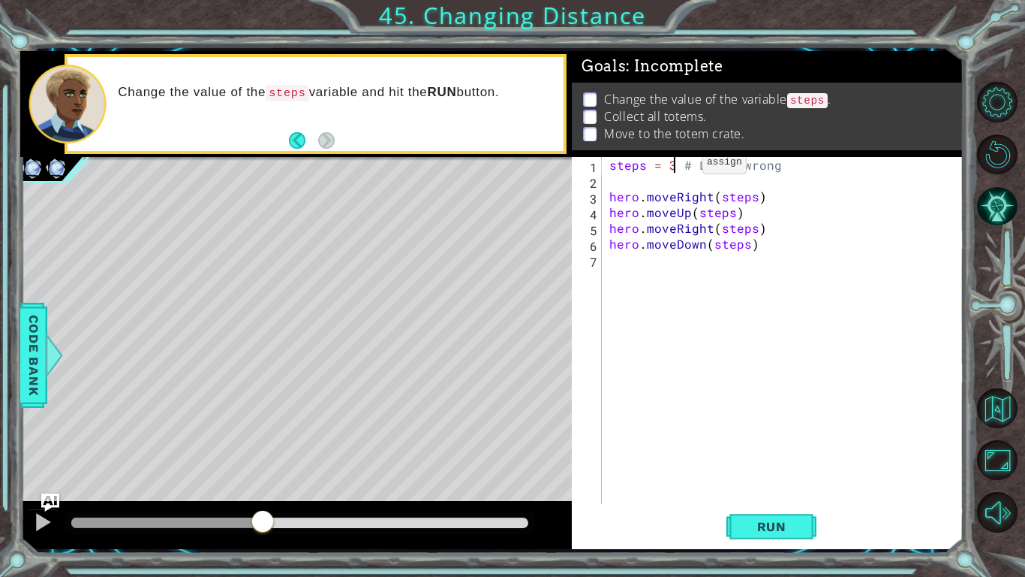
scroll to position [0, 4]
type textarea "steps = 3 # Looks wrong"
click at [757, 449] on span "Run" at bounding box center [771, 526] width 59 height 15
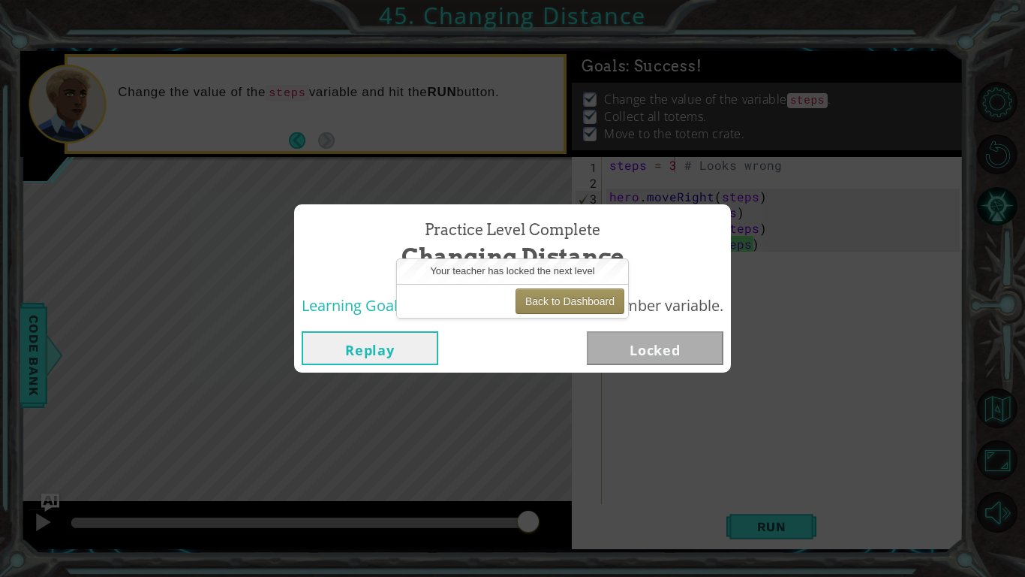
click at [584, 399] on div "Practice Level Complete Changing Distance Learning Goals: Update the initial va…" at bounding box center [512, 288] width 1025 height 577
click at [540, 449] on div "Practice Level Complete Changing Distance Learning Goals: Update the initial va…" at bounding box center [512, 288] width 1025 height 577
